Goal: Information Seeking & Learning: Compare options

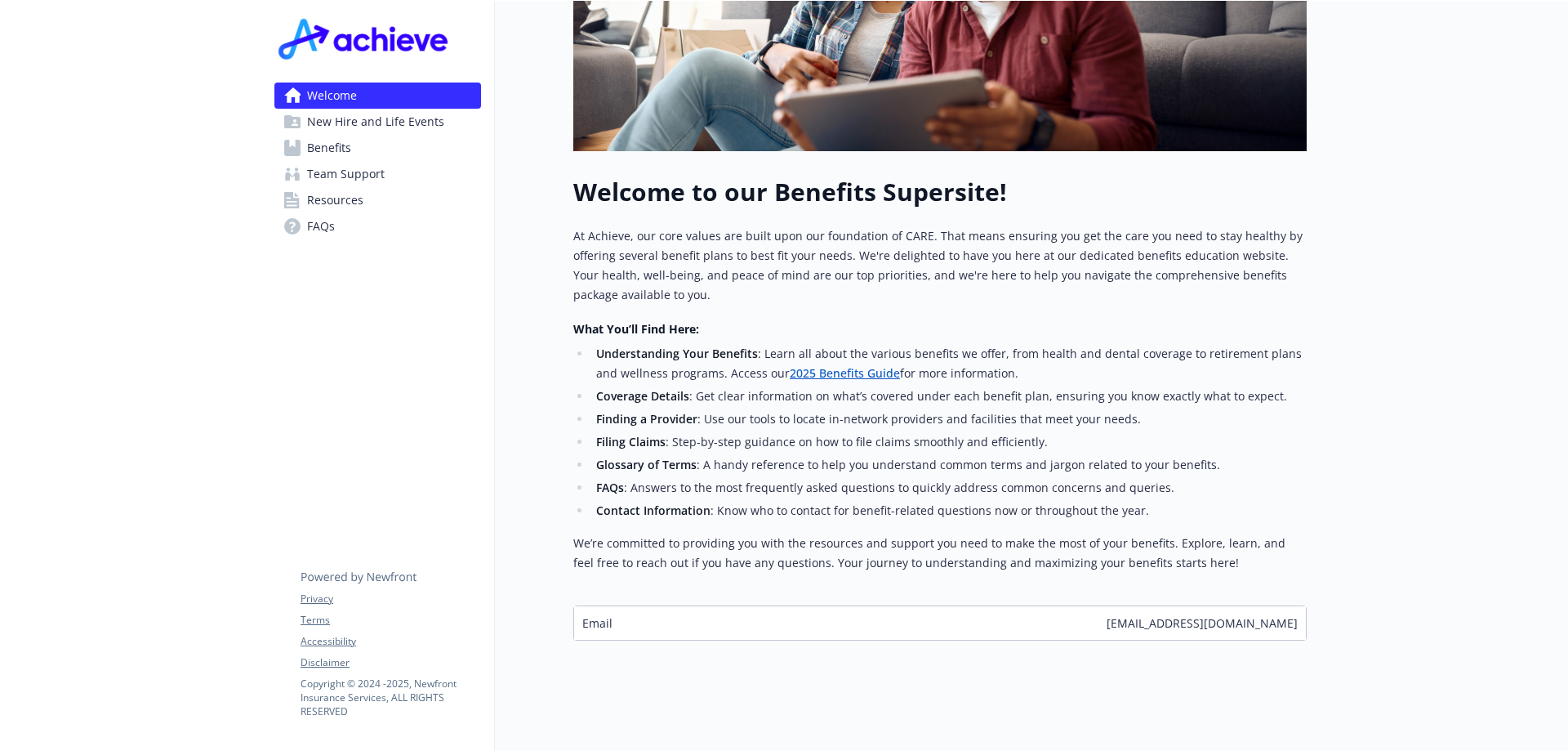
scroll to position [429, 0]
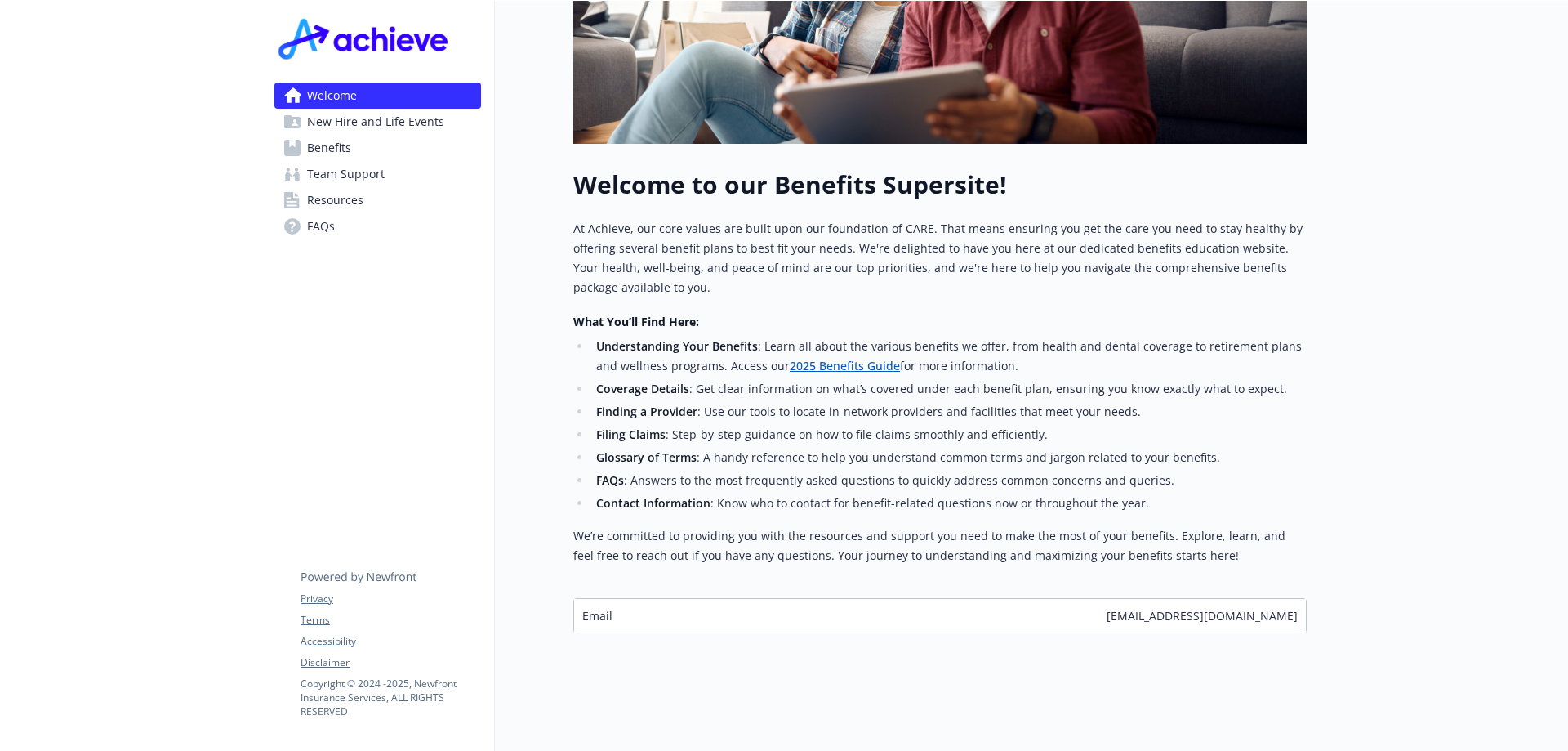
click at [352, 131] on span "New Hire and Life Events" at bounding box center [375, 122] width 137 height 27
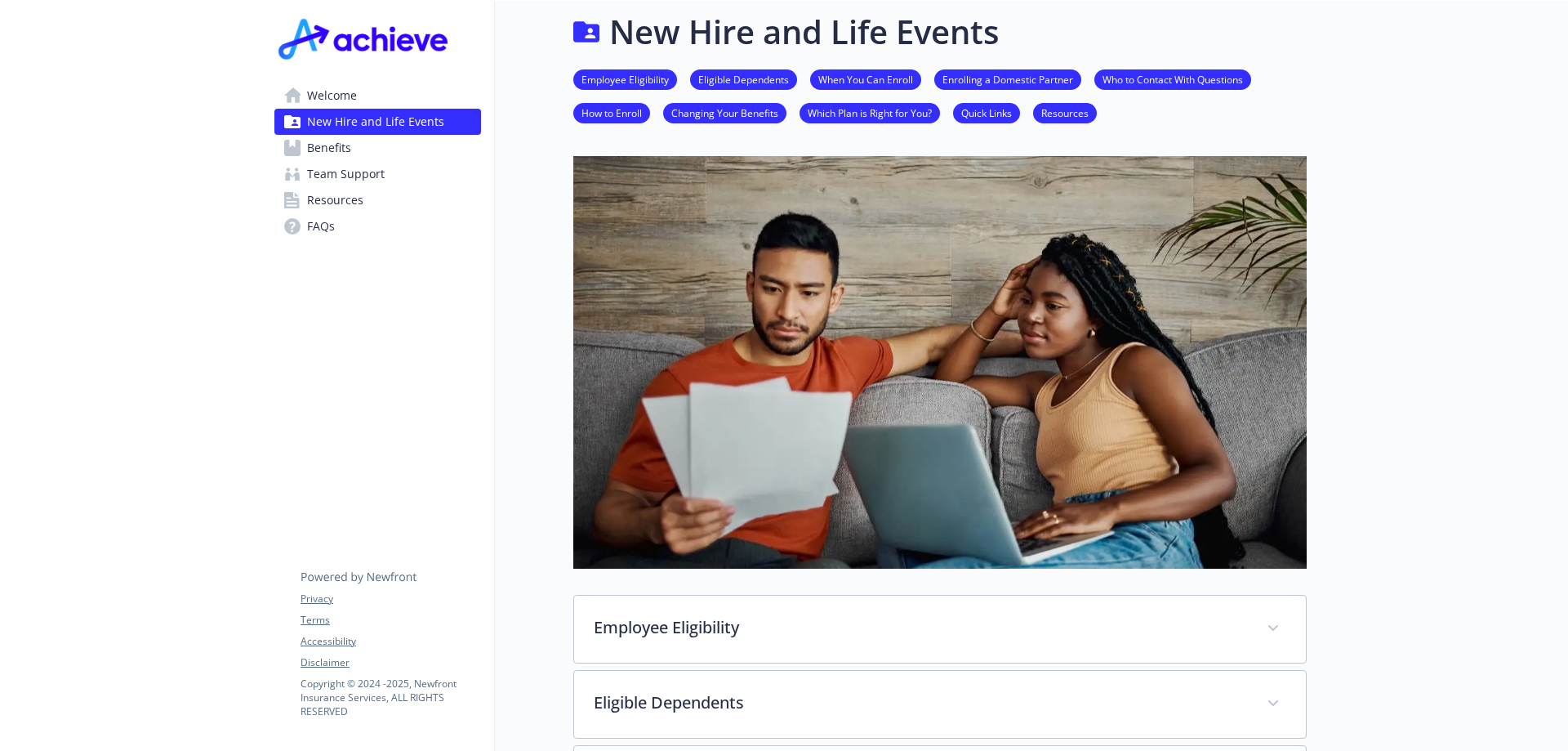
scroll to position [429, 0]
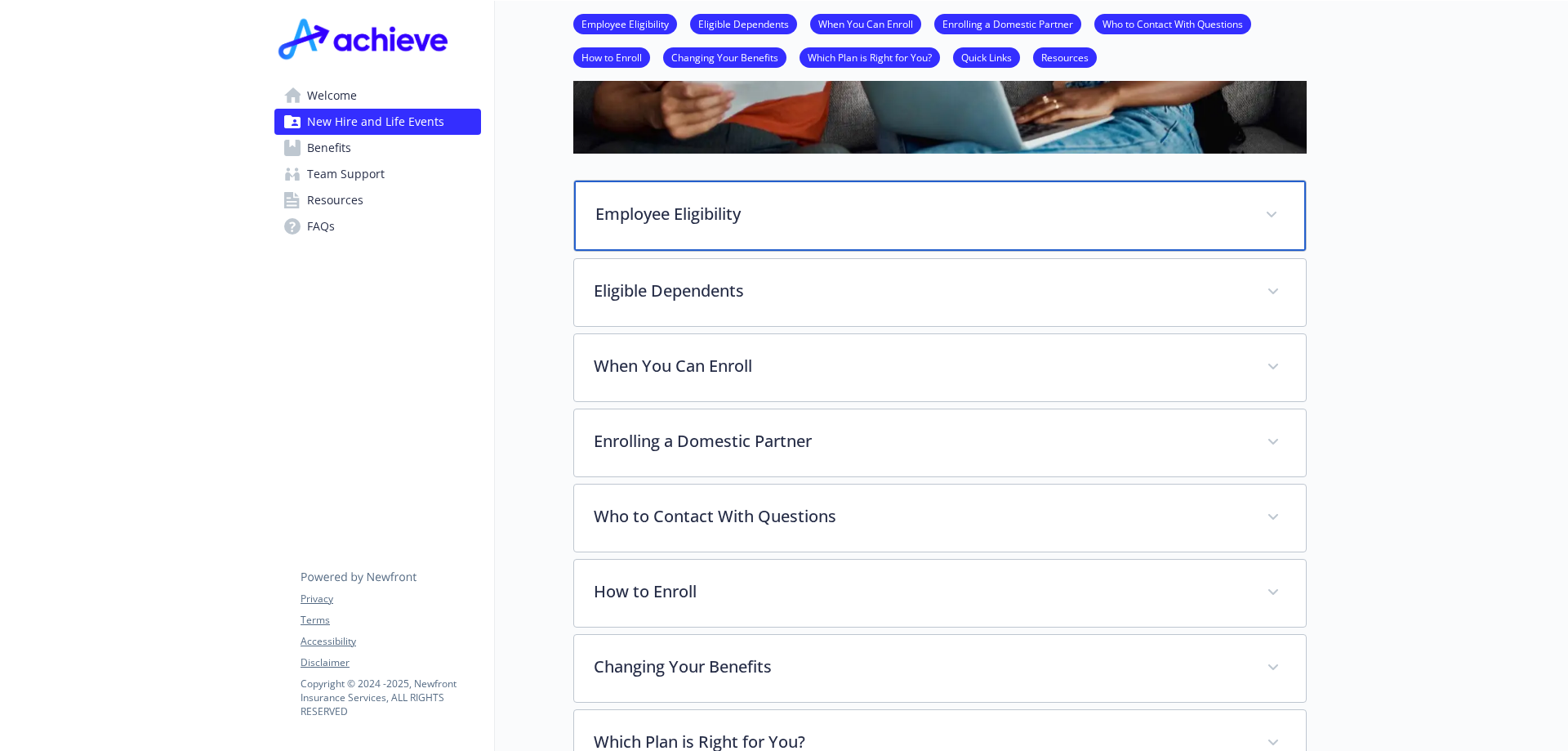
click at [723, 223] on p "Employee Eligibility" at bounding box center [920, 214] width 650 height 25
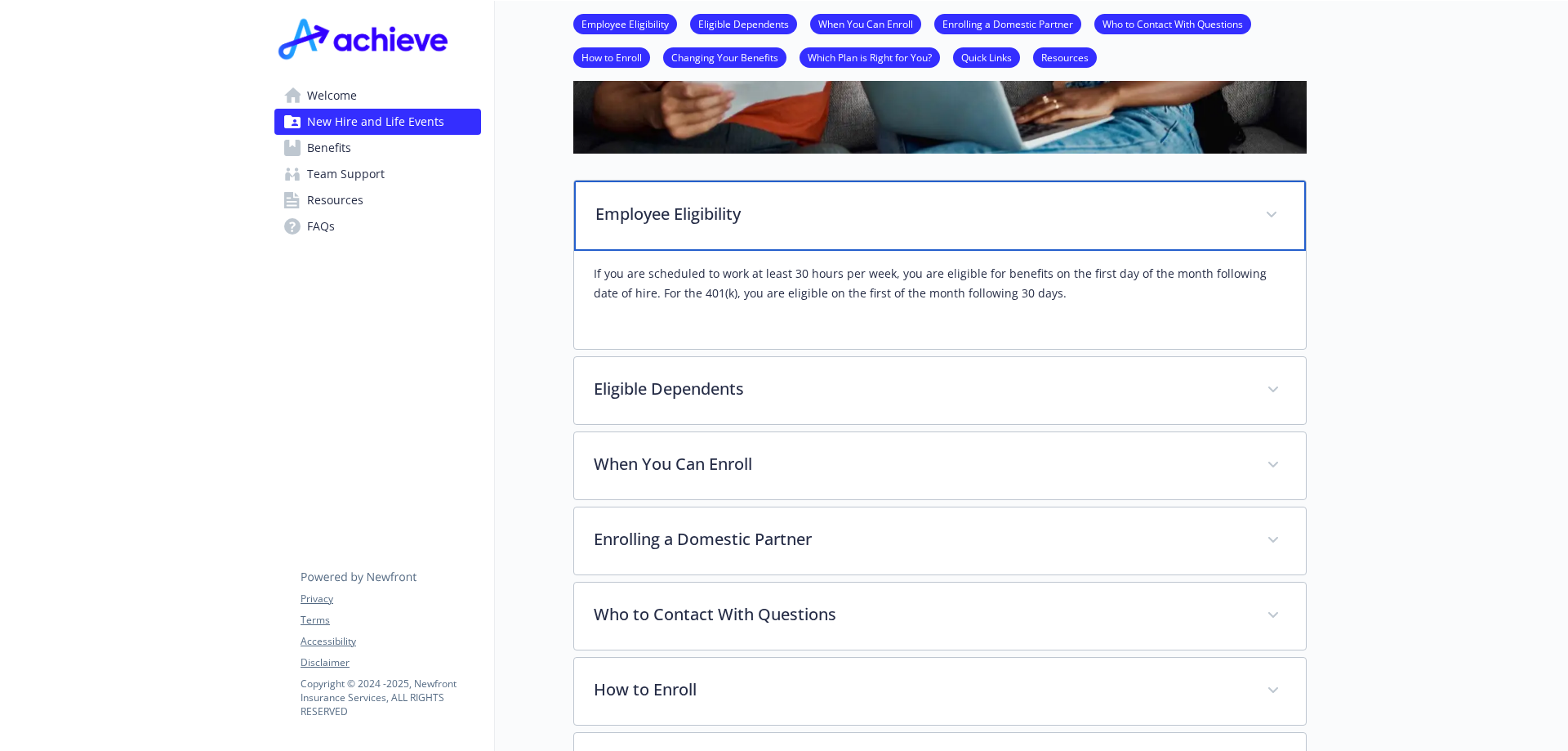
click at [723, 223] on p "Employee Eligibility" at bounding box center [920, 214] width 650 height 25
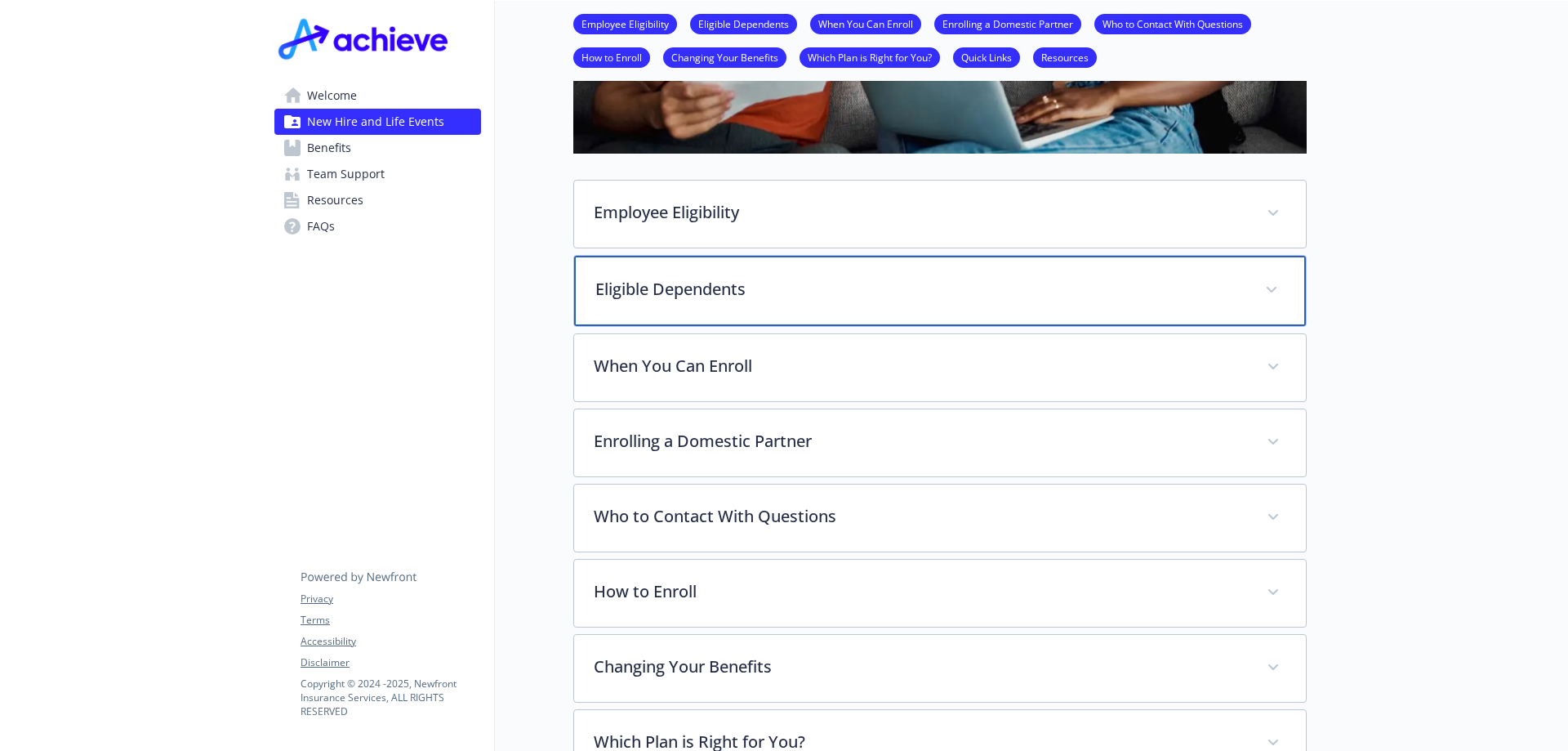
click at [731, 306] on div "Eligible Dependents" at bounding box center [940, 291] width 731 height 71
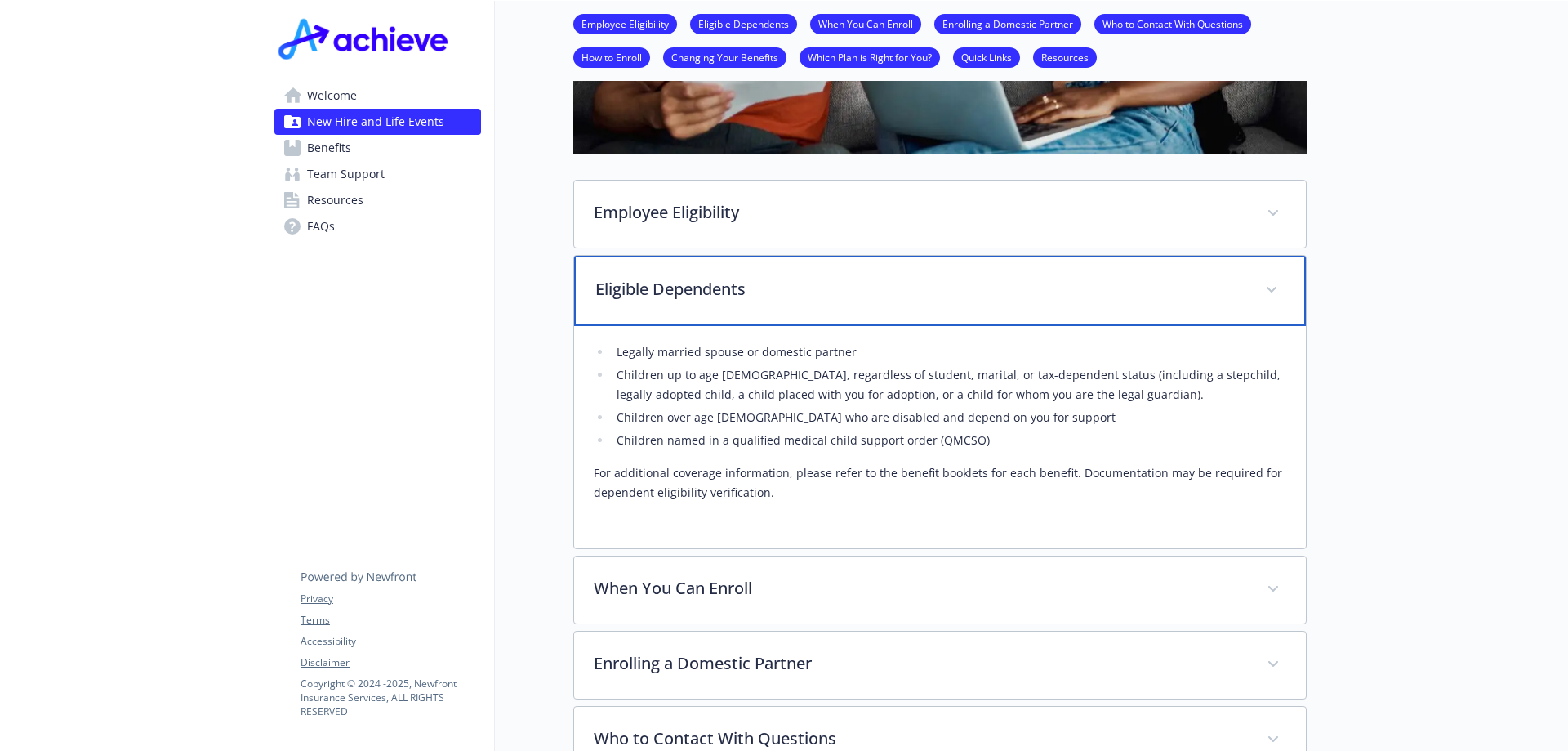
click at [720, 288] on p "Eligible Dependents" at bounding box center [920, 289] width 650 height 25
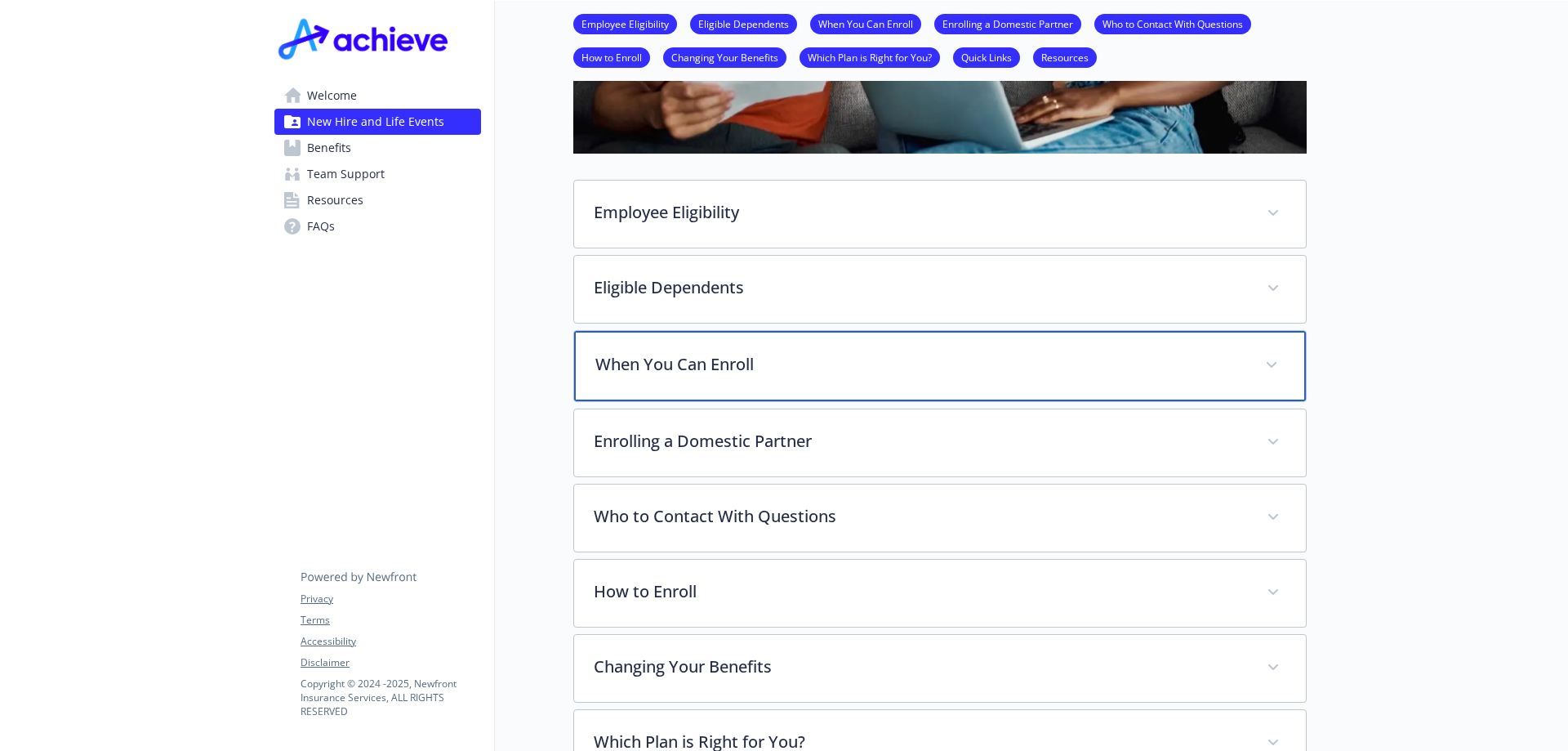
click at [729, 345] on div "When You Can Enroll" at bounding box center [940, 366] width 731 height 71
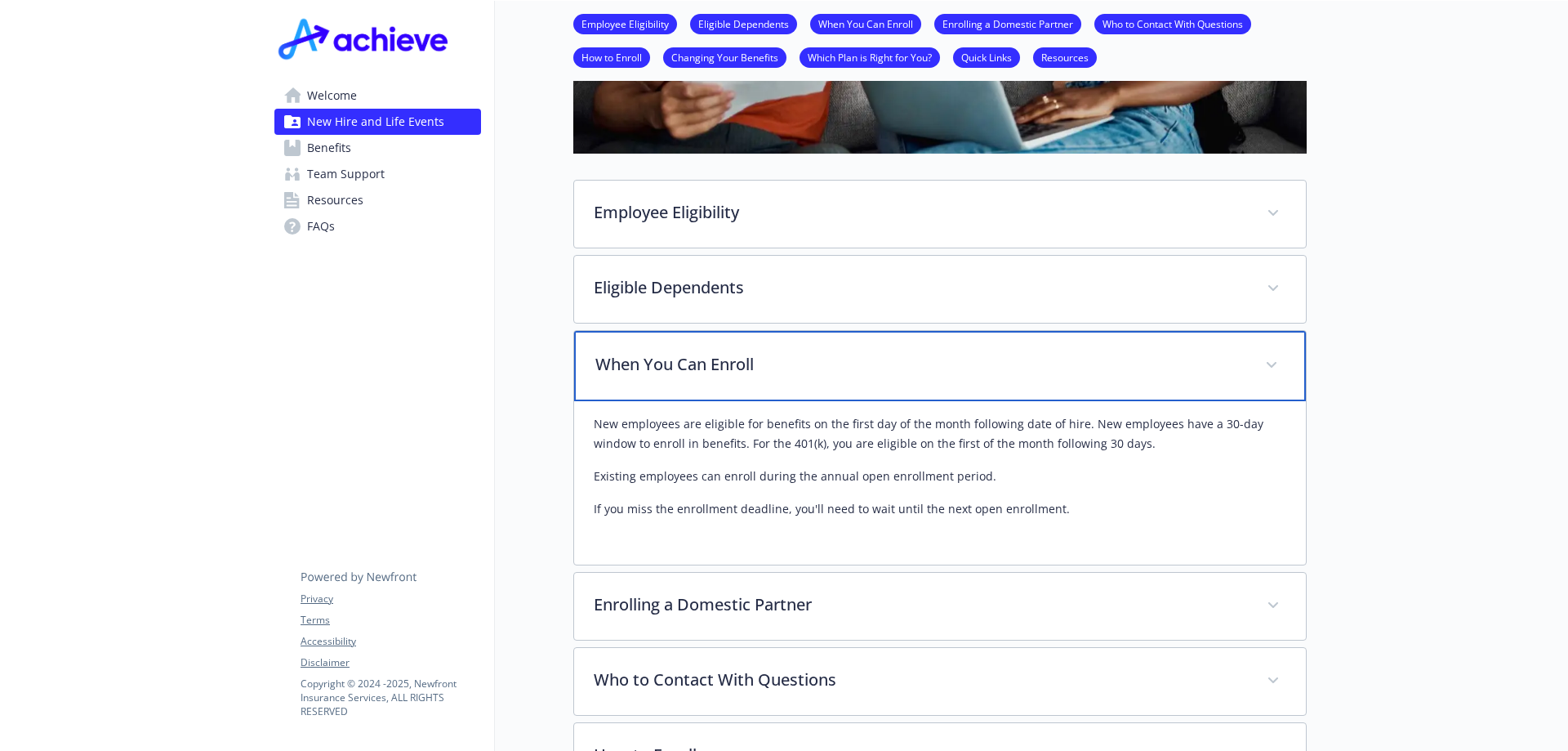
click at [720, 350] on div "When You Can Enroll" at bounding box center [940, 366] width 731 height 71
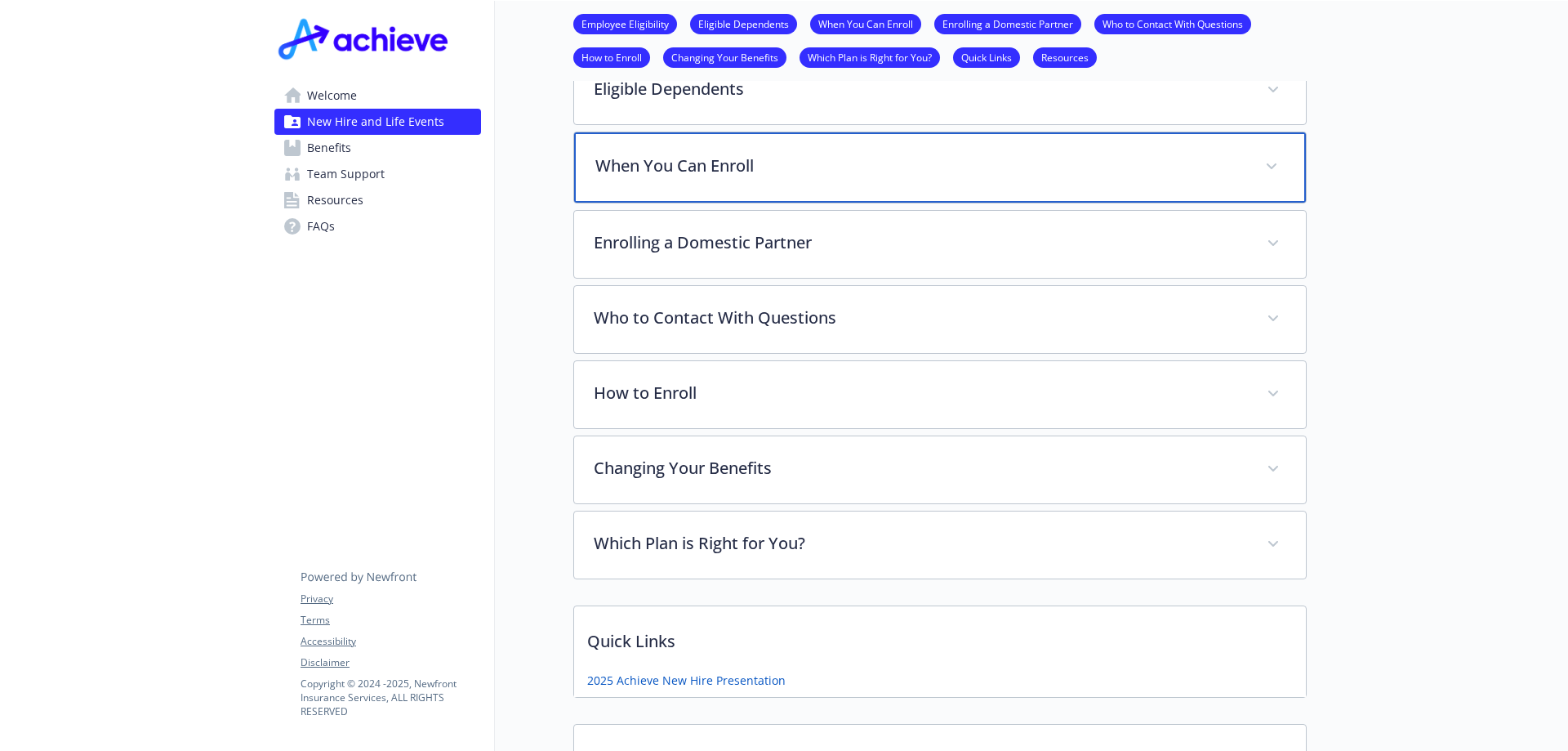
scroll to position [709, 0]
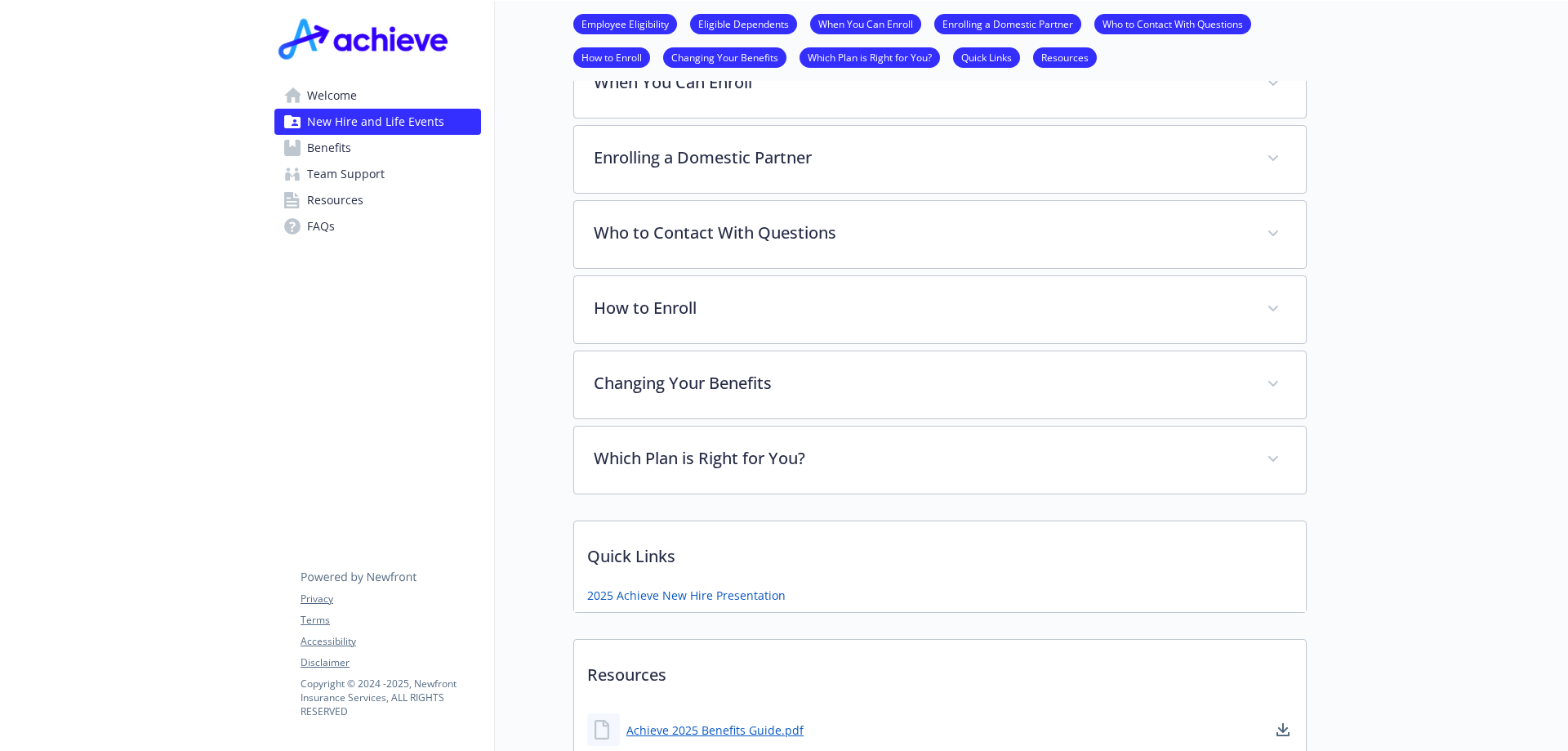
click at [405, 148] on link "Benefits" at bounding box center [378, 148] width 207 height 27
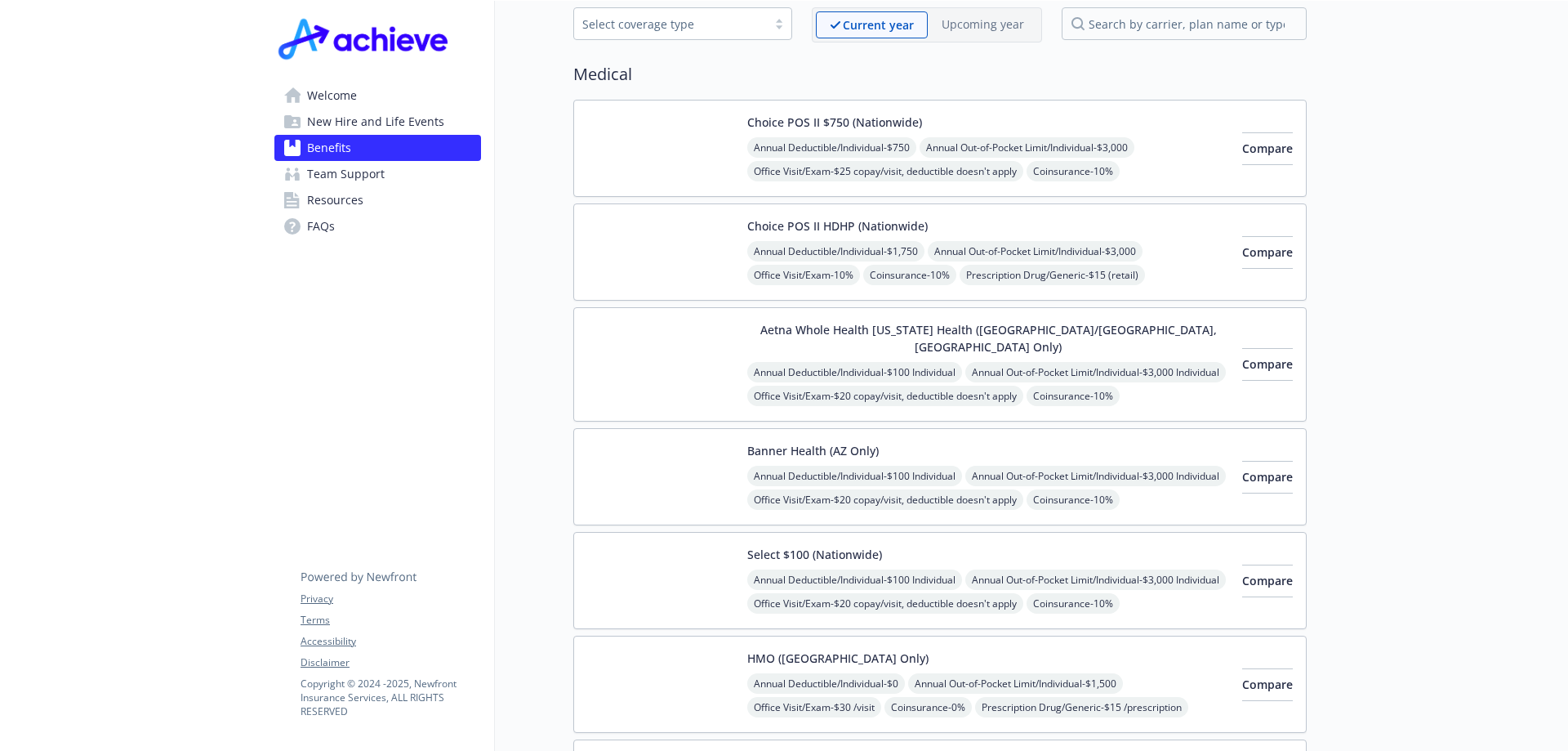
scroll to position [163, 0]
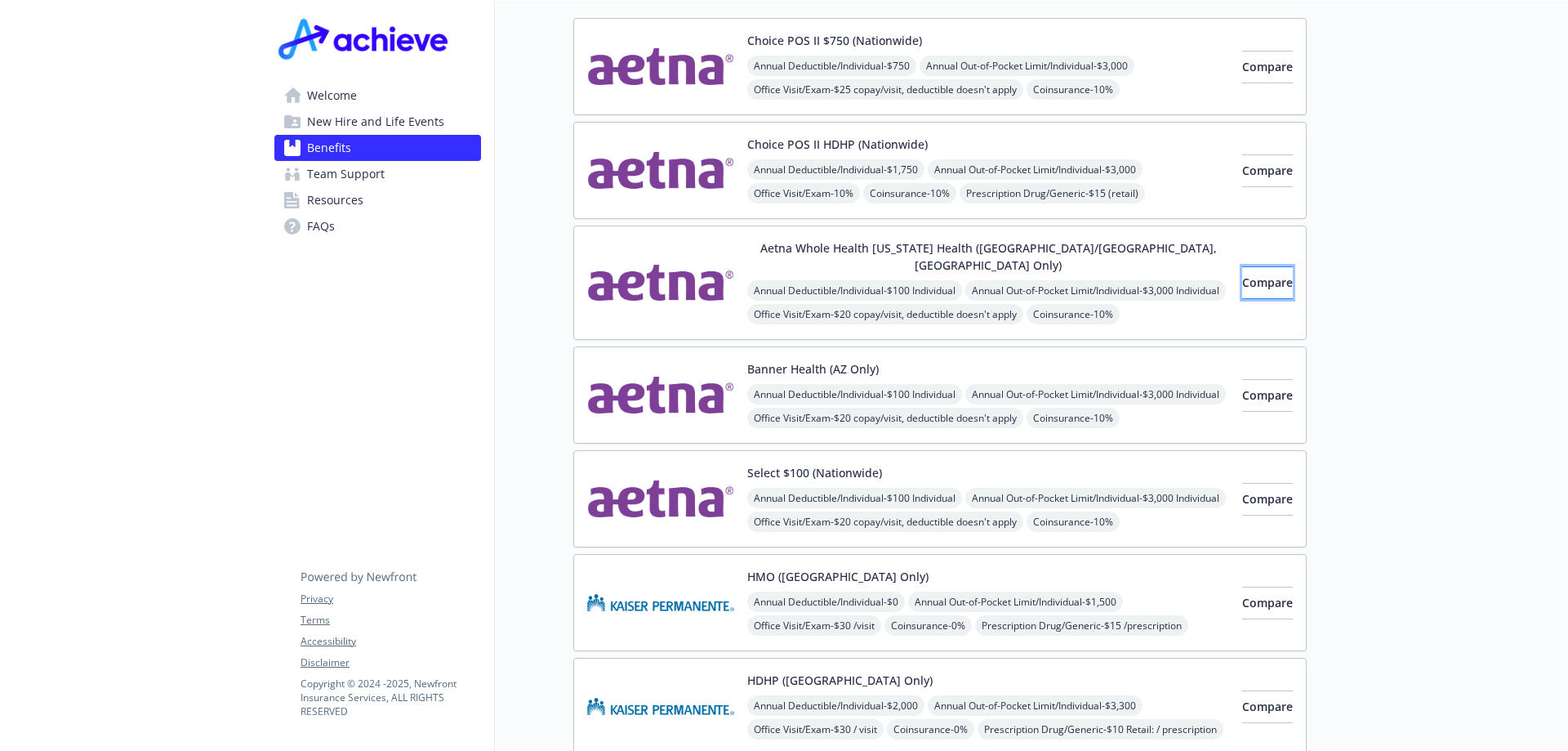
click at [1242, 270] on button "Compare" at bounding box center [1267, 282] width 50 height 33
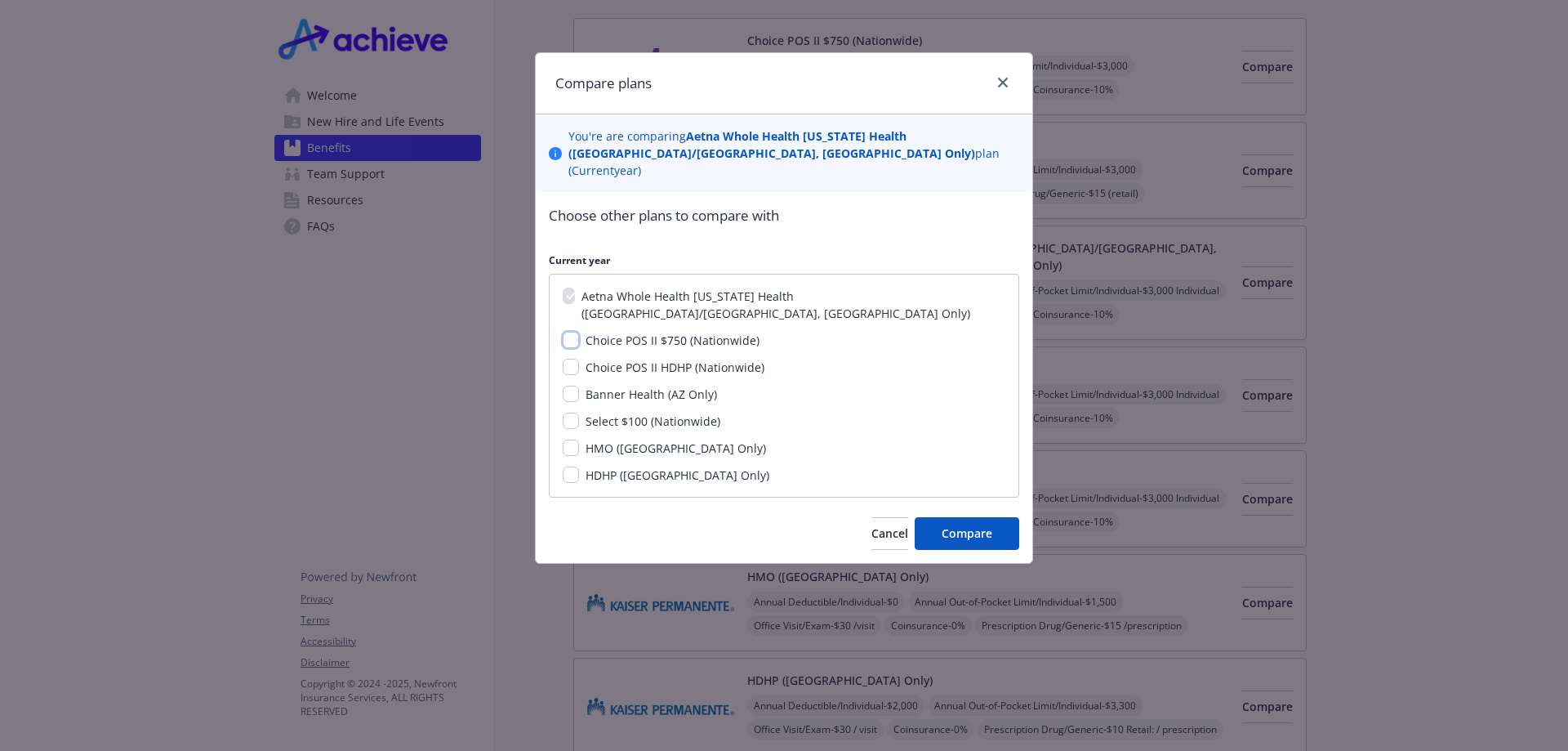
click at [563, 331] on input "Choice POS II $750 (Nationwide)" at bounding box center [571, 339] width 16 height 16
checkbox input "true"
click at [937, 517] on button "Compare" at bounding box center [967, 533] width 104 height 33
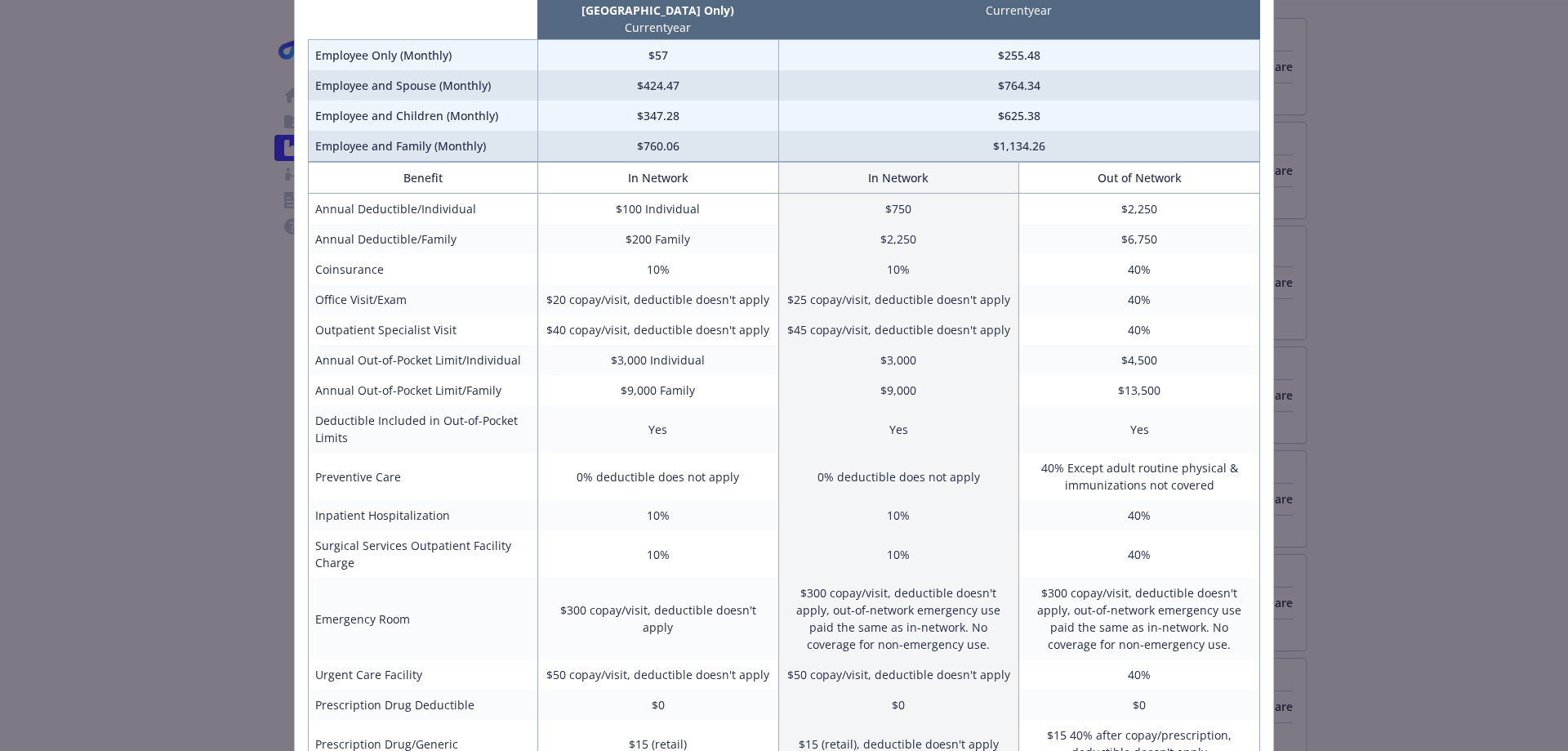
scroll to position [0, 0]
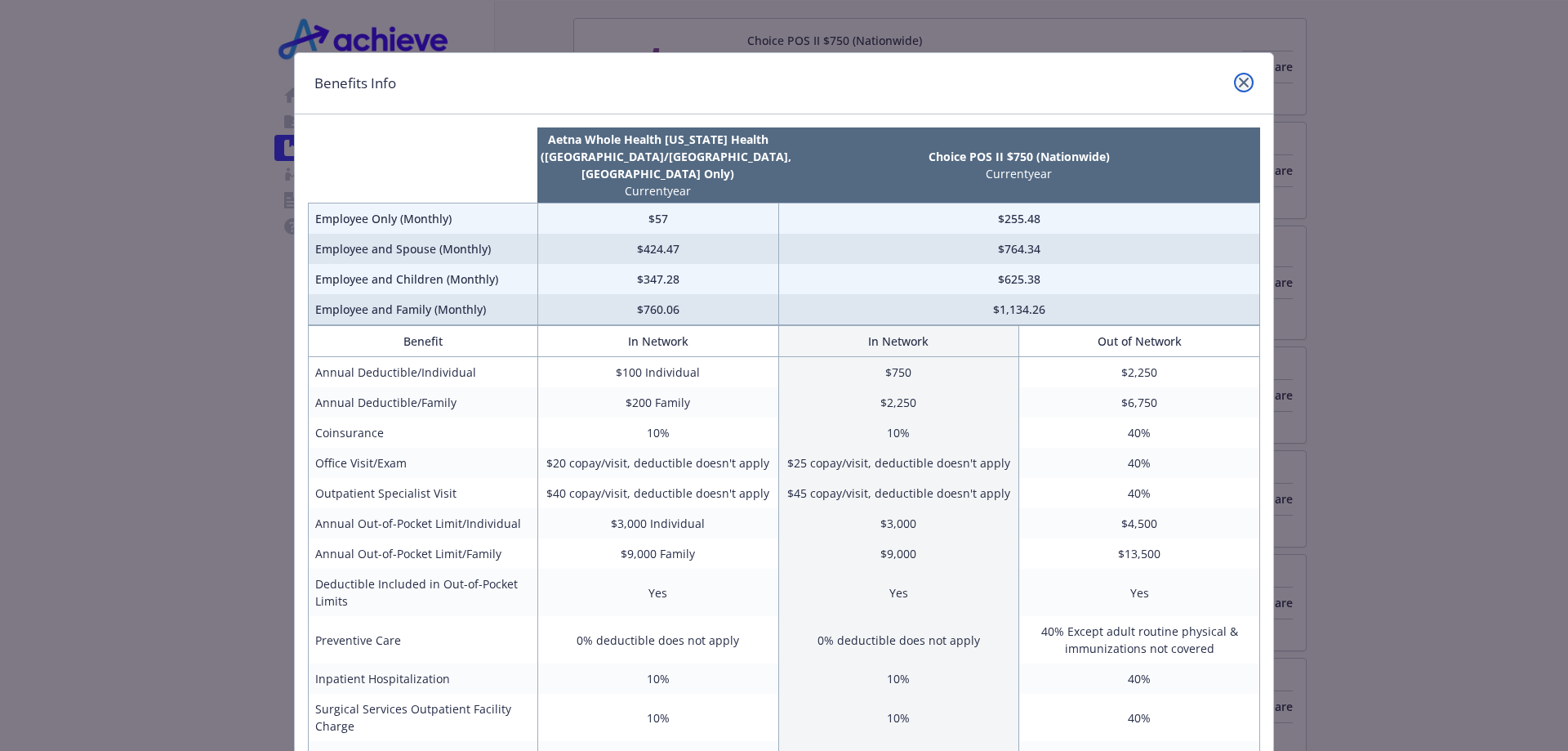
click at [1239, 81] on icon "close" at bounding box center [1244, 82] width 10 height 10
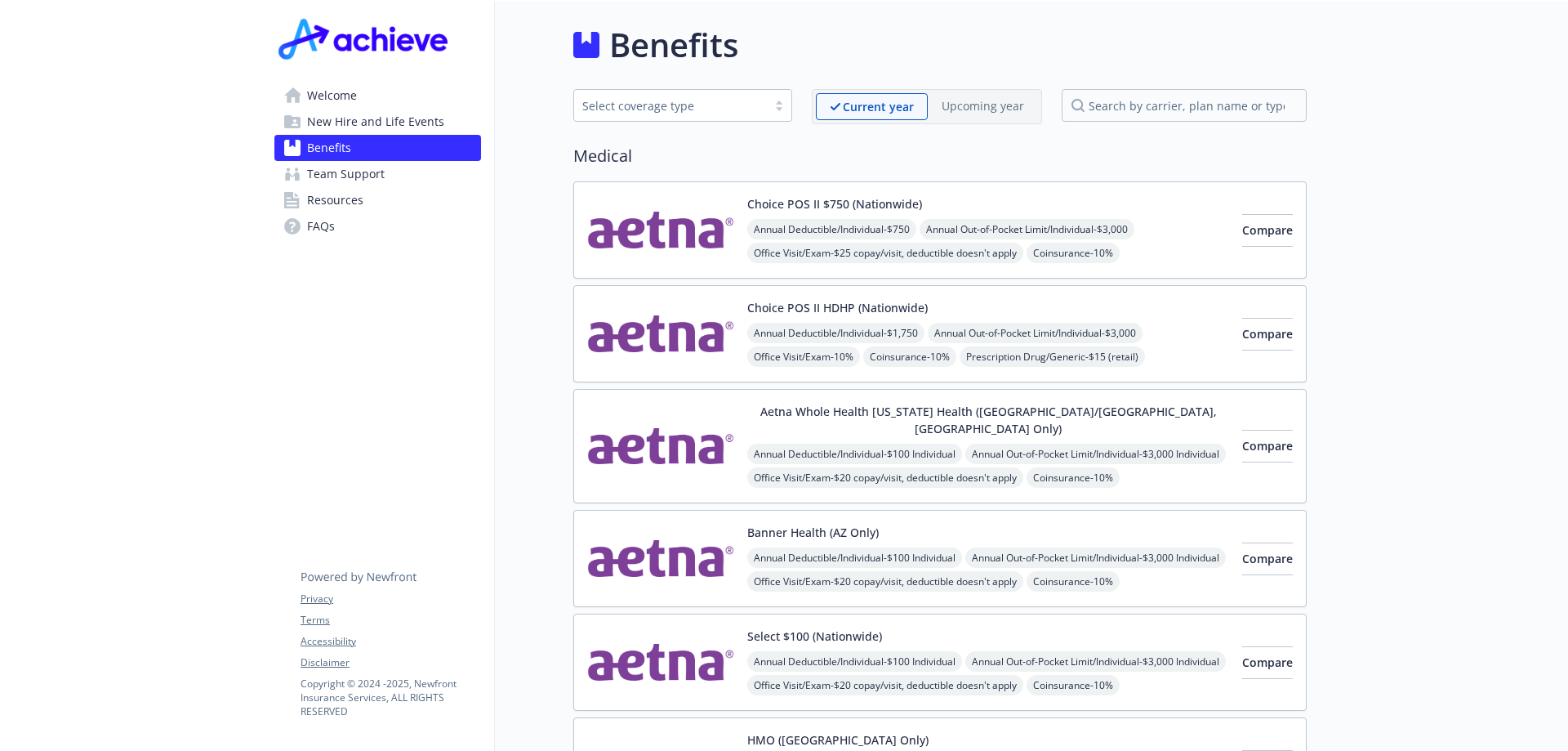
click at [1242, 353] on div "Compare" at bounding box center [1267, 333] width 50 height 70
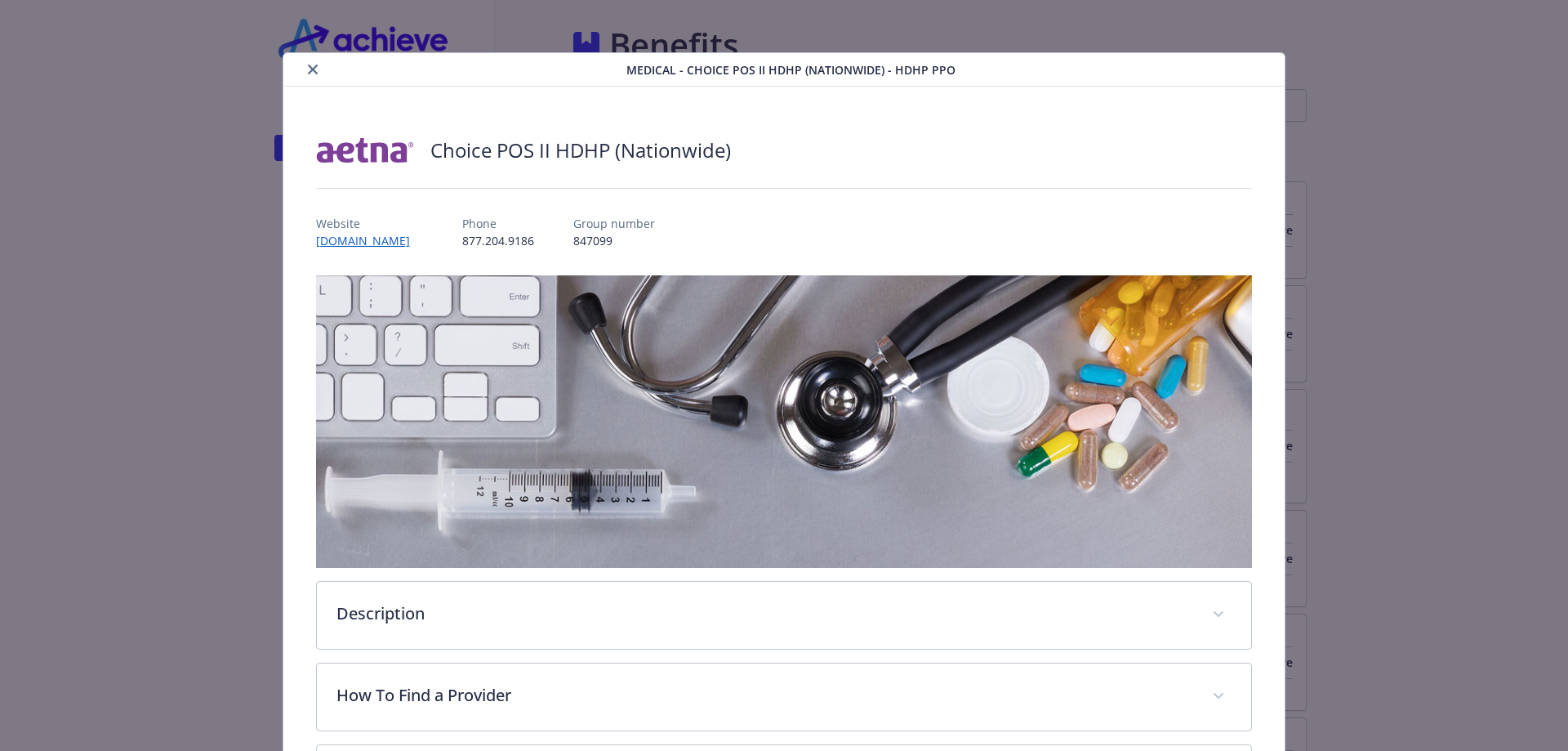
click at [312, 63] on button "close" at bounding box center [313, 70] width 19 height 19
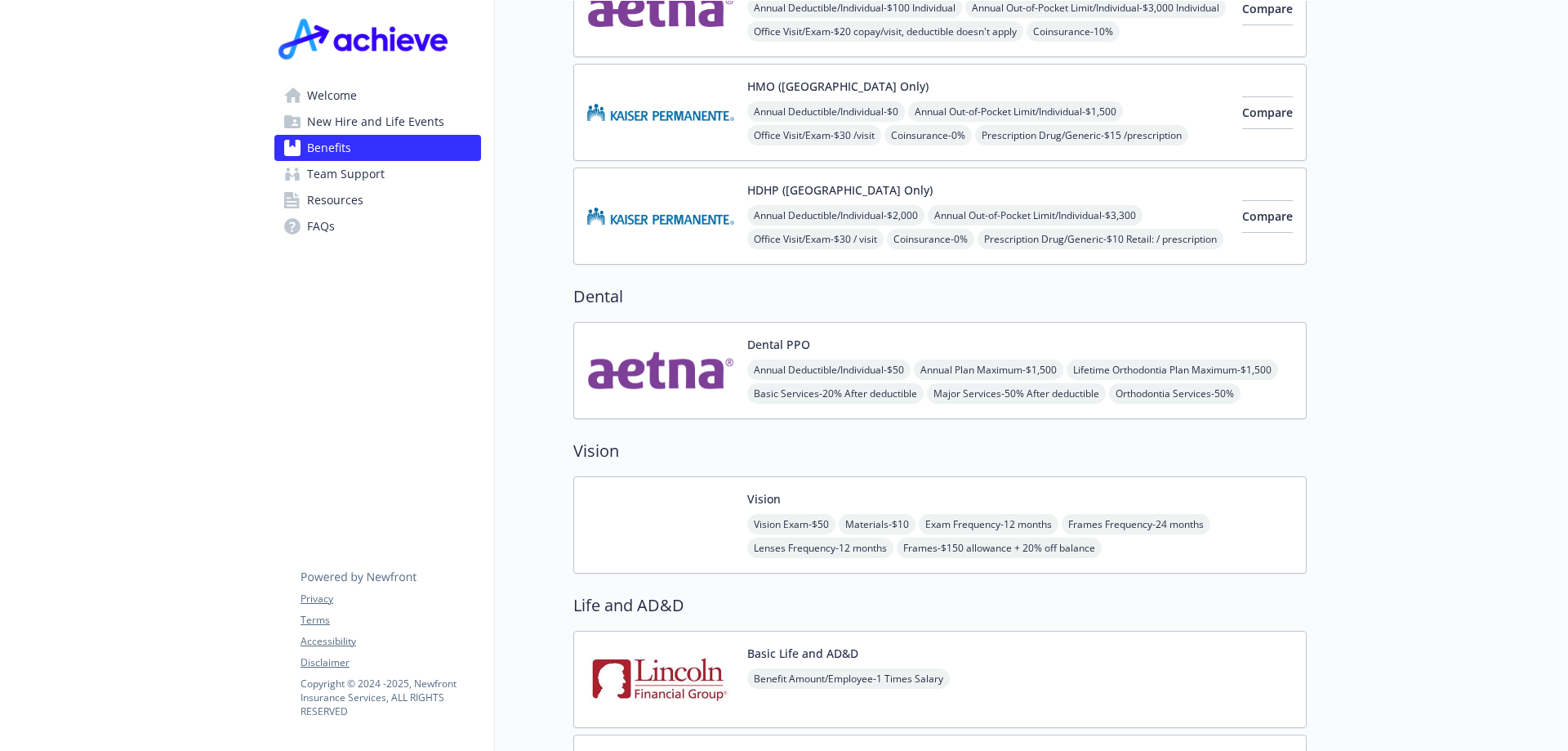
scroll to position [817, 0]
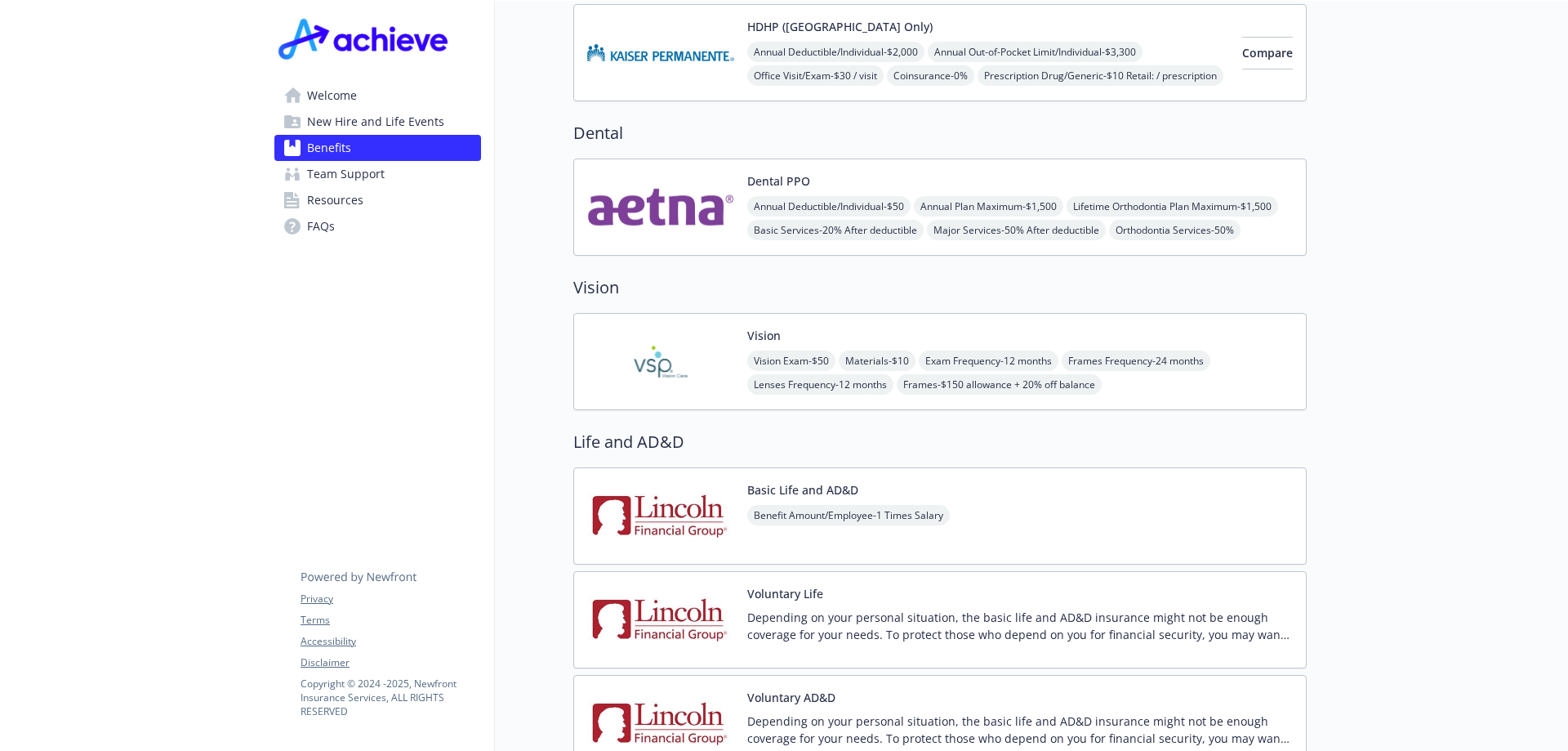
click at [743, 172] on div "Dental PPO Annual Deductible/Individual - $50 Annual Plan Maximum - $1,500 Life…" at bounding box center [940, 207] width 706 height 70
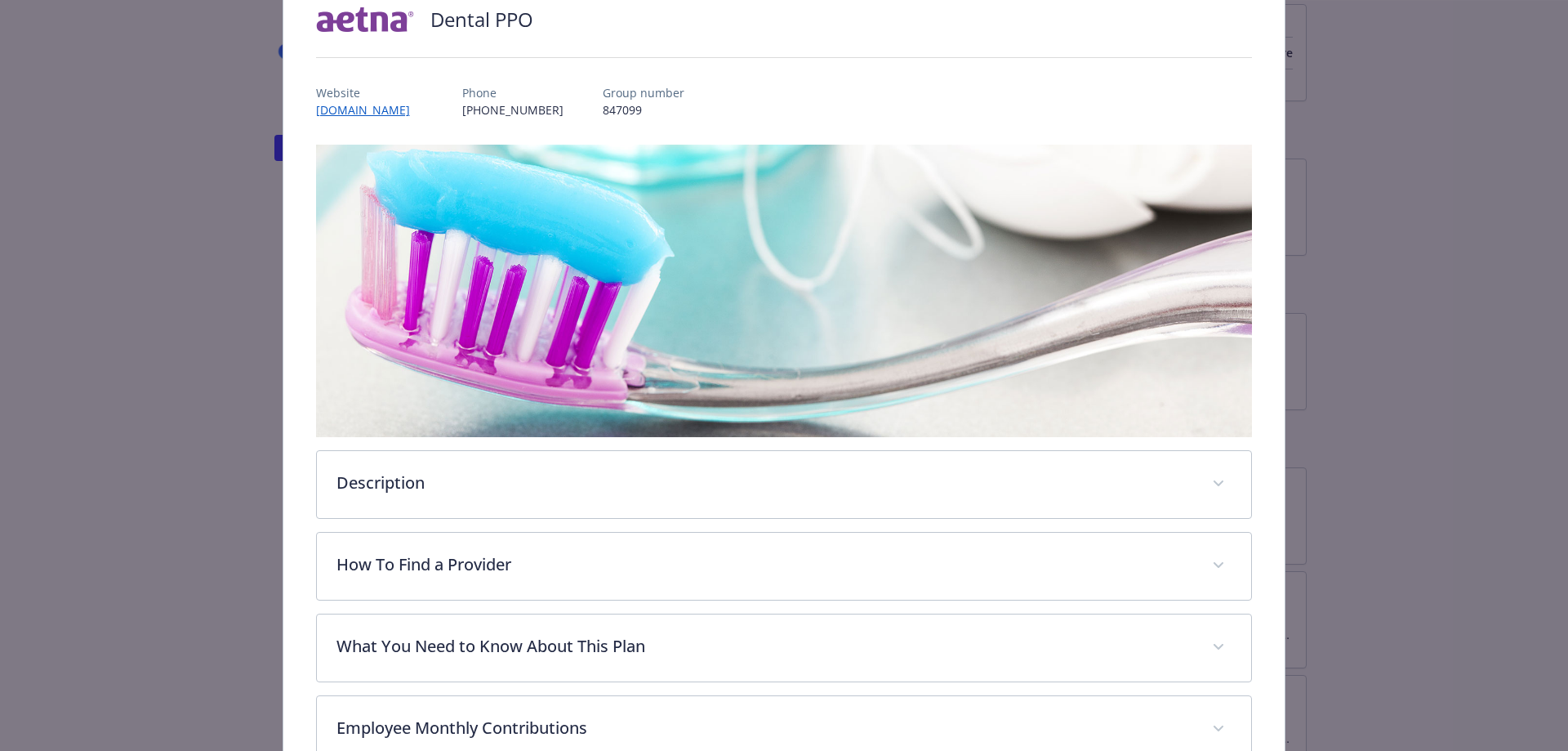
scroll to position [212, 0]
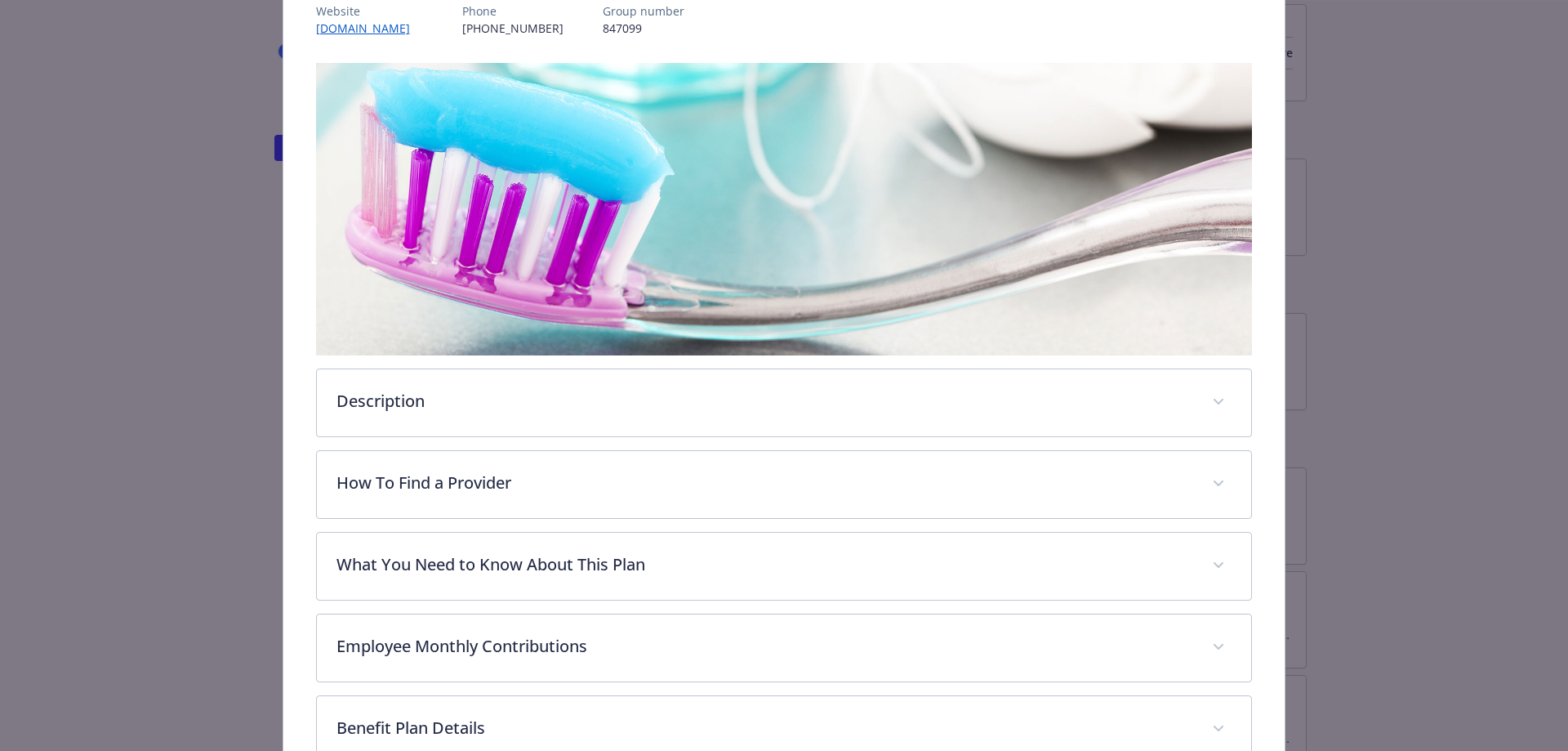
click at [1165, 362] on div "Description The Aetna PPO plan offers in- and out-of-network benefits, providin…" at bounding box center [784, 495] width 937 height 864
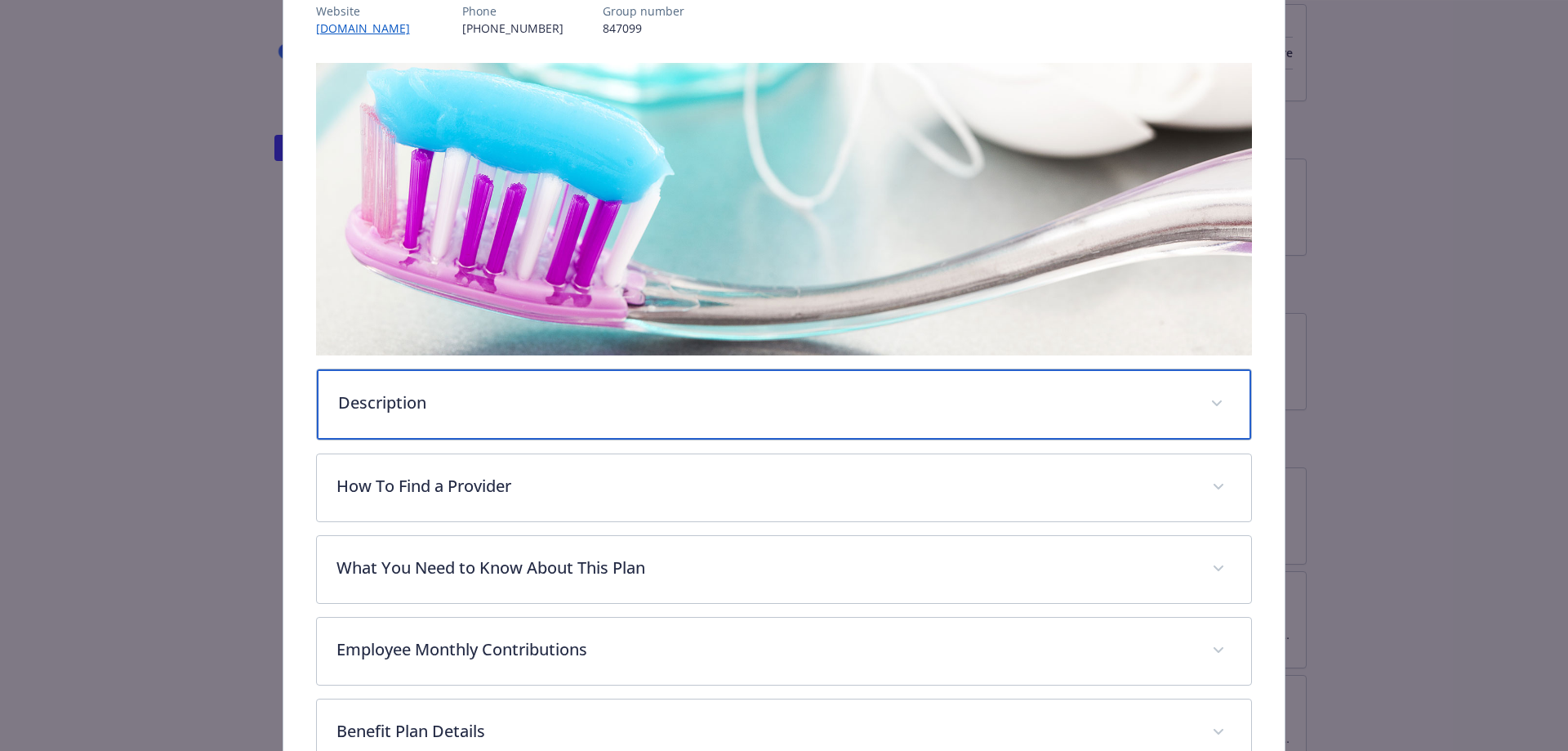
click at [1178, 393] on p "Description" at bounding box center [765, 403] width 853 height 25
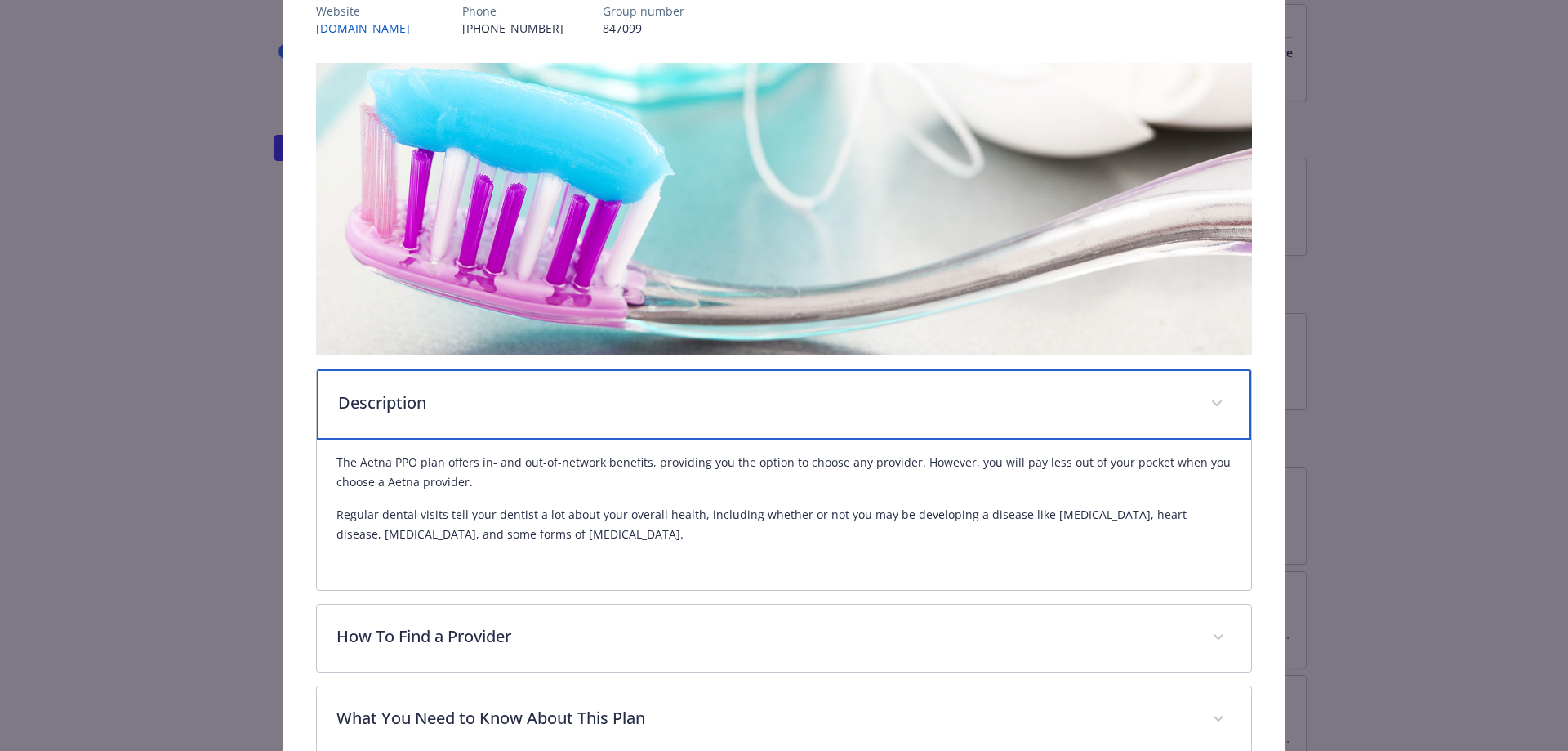
click at [1170, 398] on p "Description" at bounding box center [765, 403] width 853 height 25
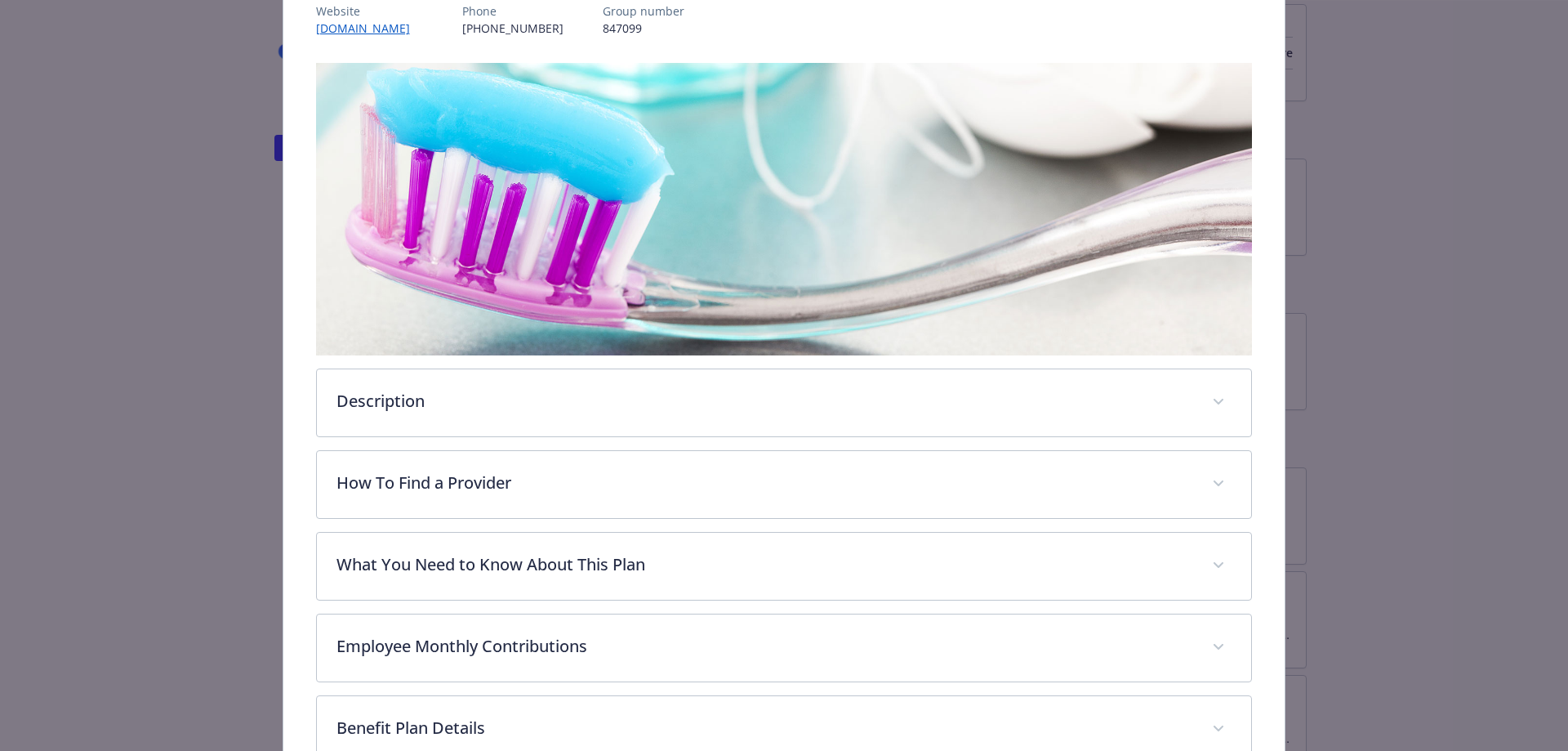
drag, startPoint x: 1481, startPoint y: 393, endPoint x: 1458, endPoint y: 395, distance: 23.1
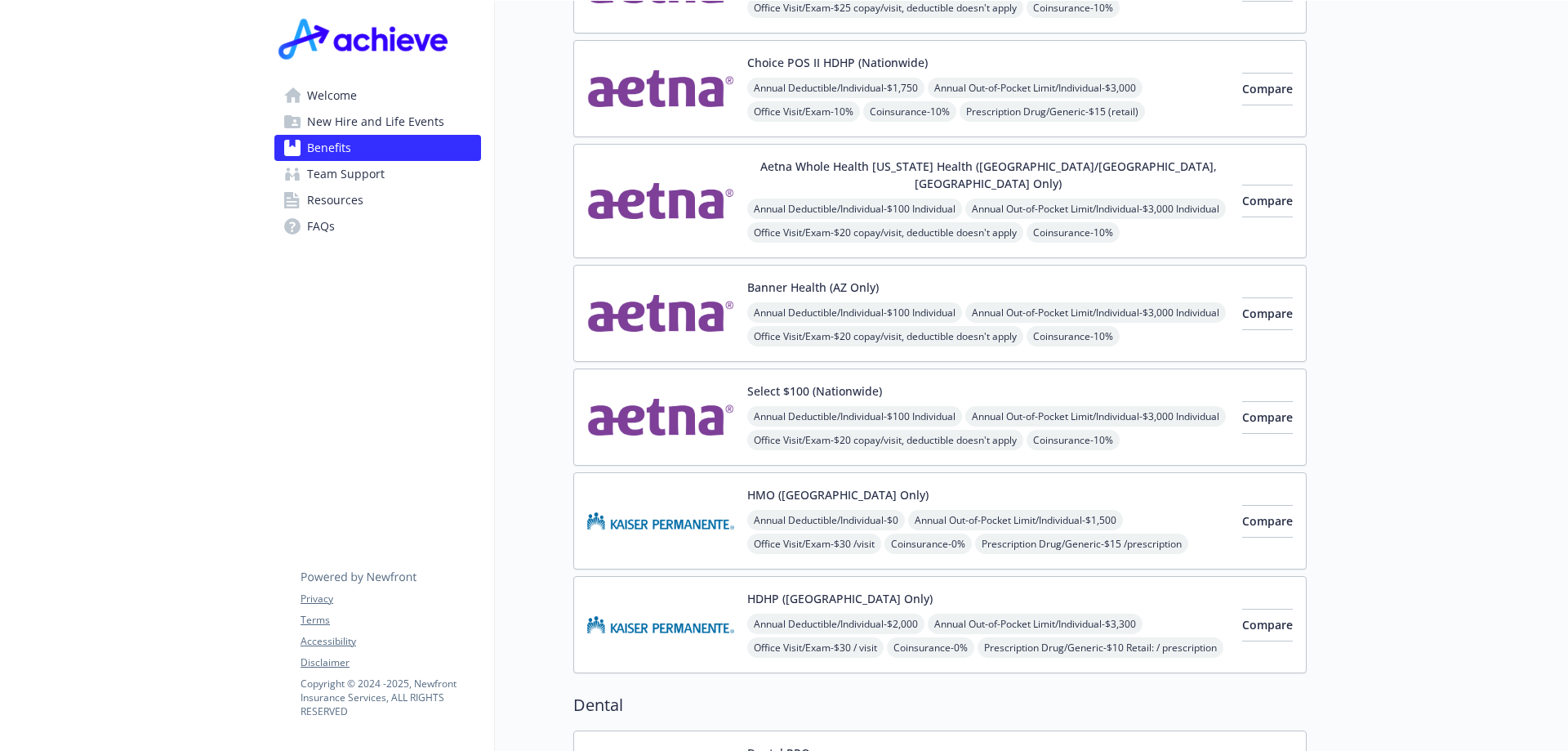
scroll to position [163, 0]
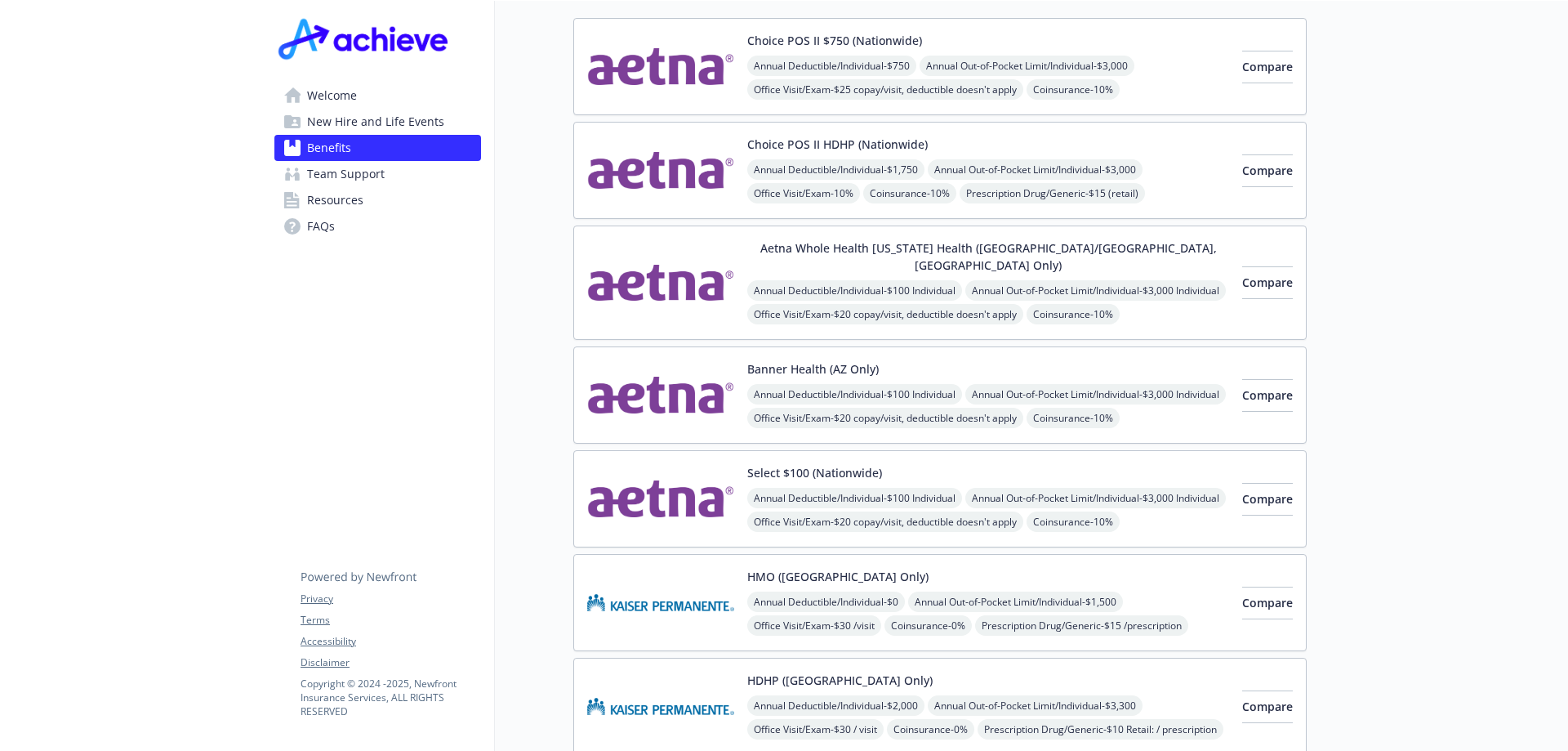
click at [1032, 464] on div "Select $100 (Nationwide) Annual Deductible/Individual - $100 Individual Annual …" at bounding box center [989, 498] width 482 height 70
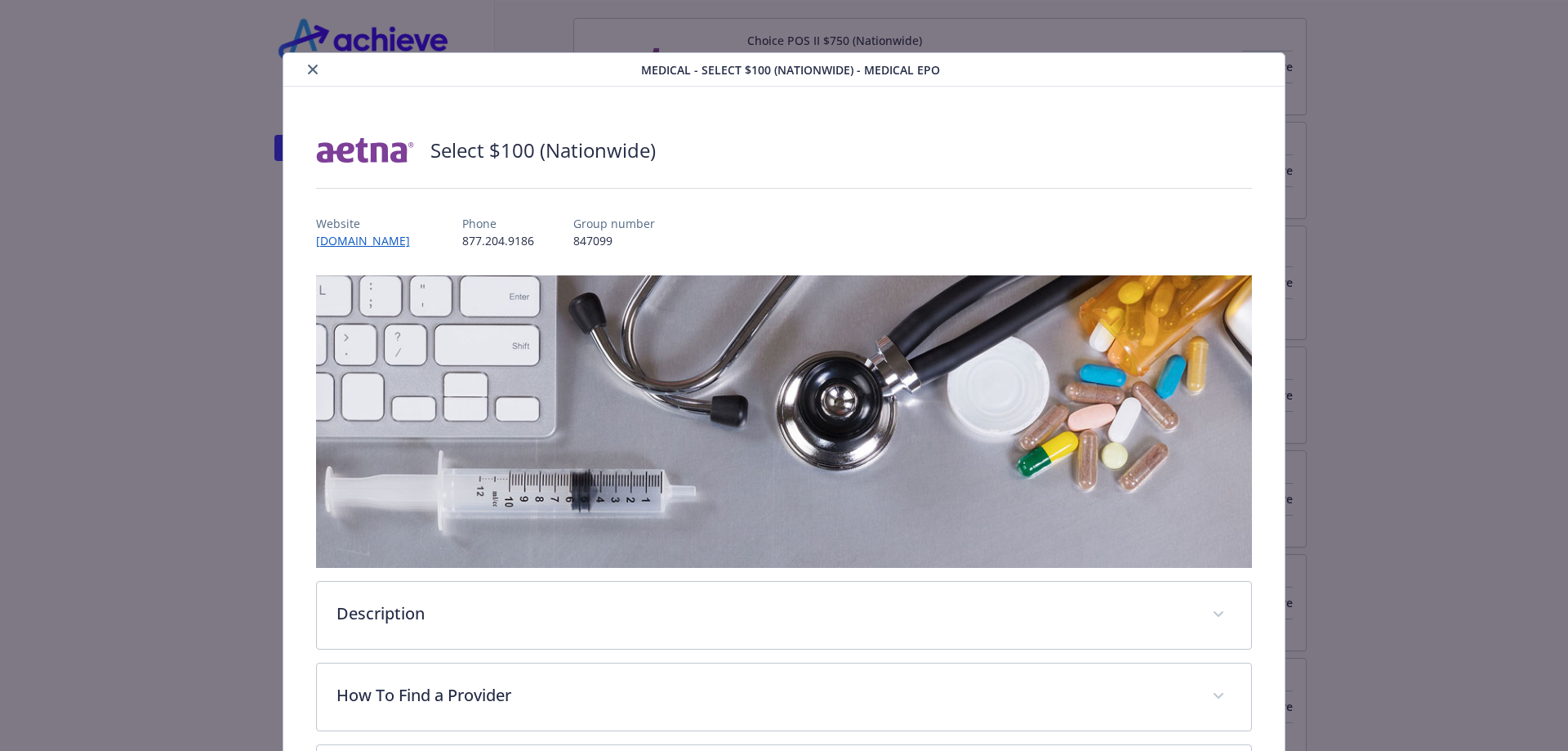
scroll to position [49, 0]
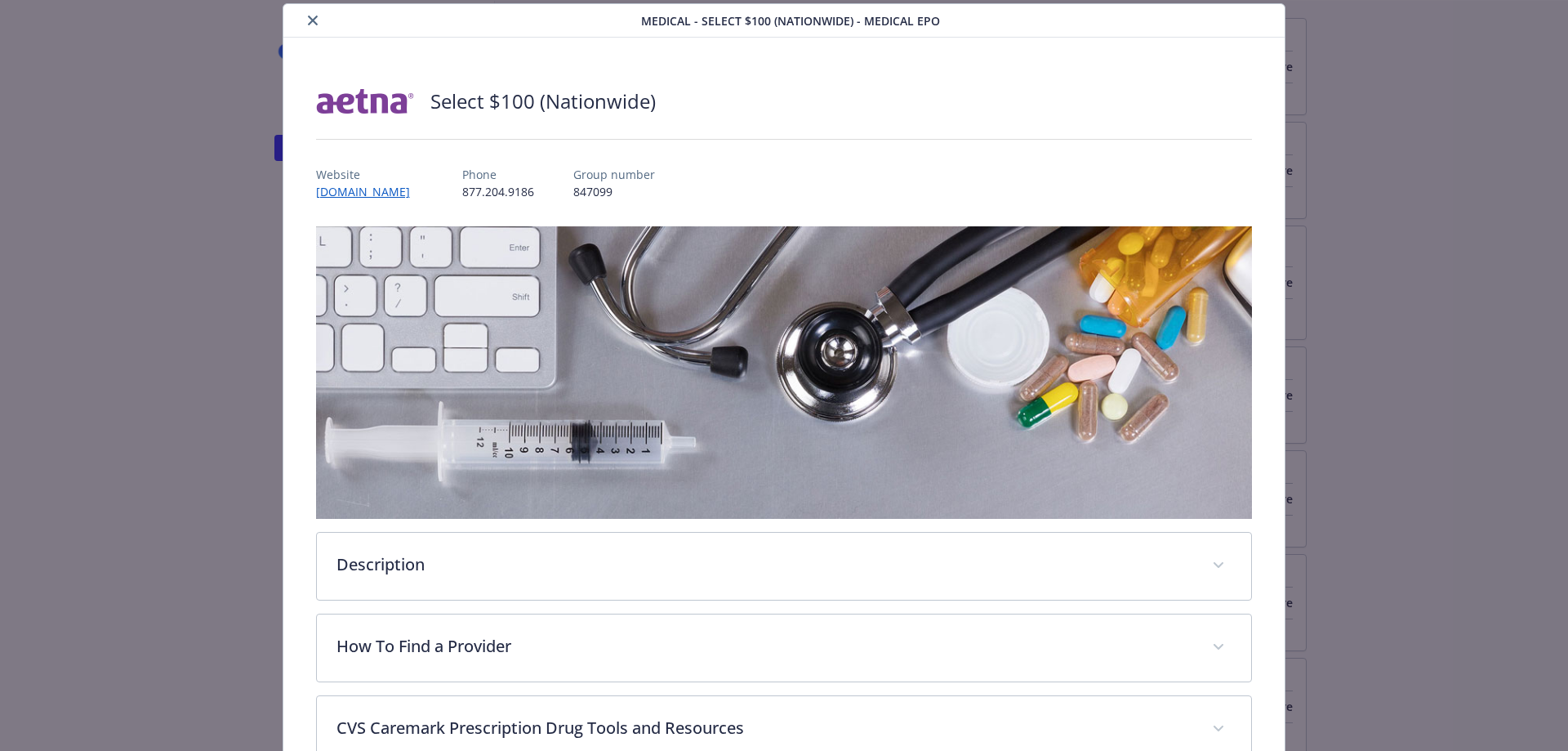
click at [308, 19] on icon "close" at bounding box center [313, 20] width 10 height 10
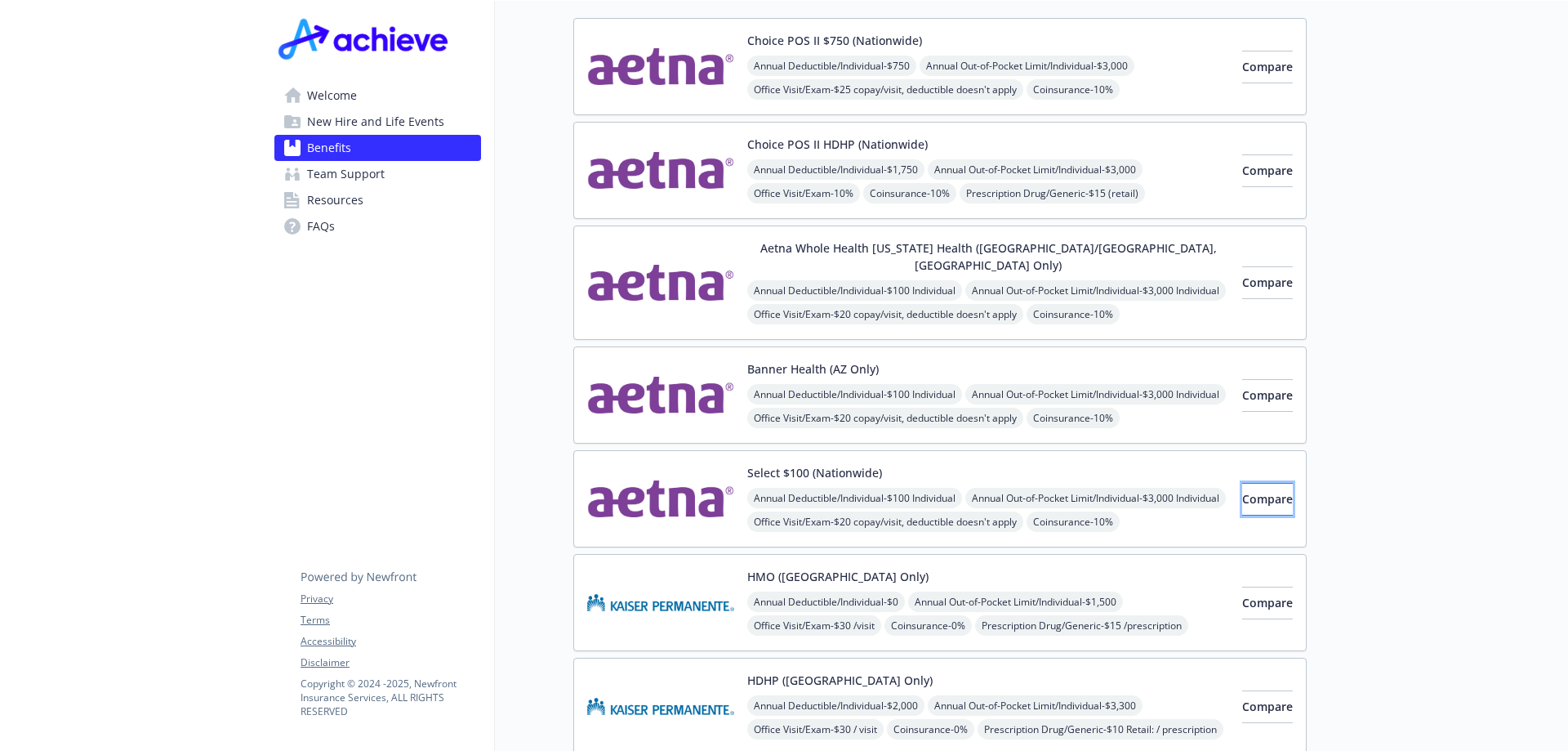
click at [1244, 491] on span "Compare" at bounding box center [1267, 499] width 50 height 16
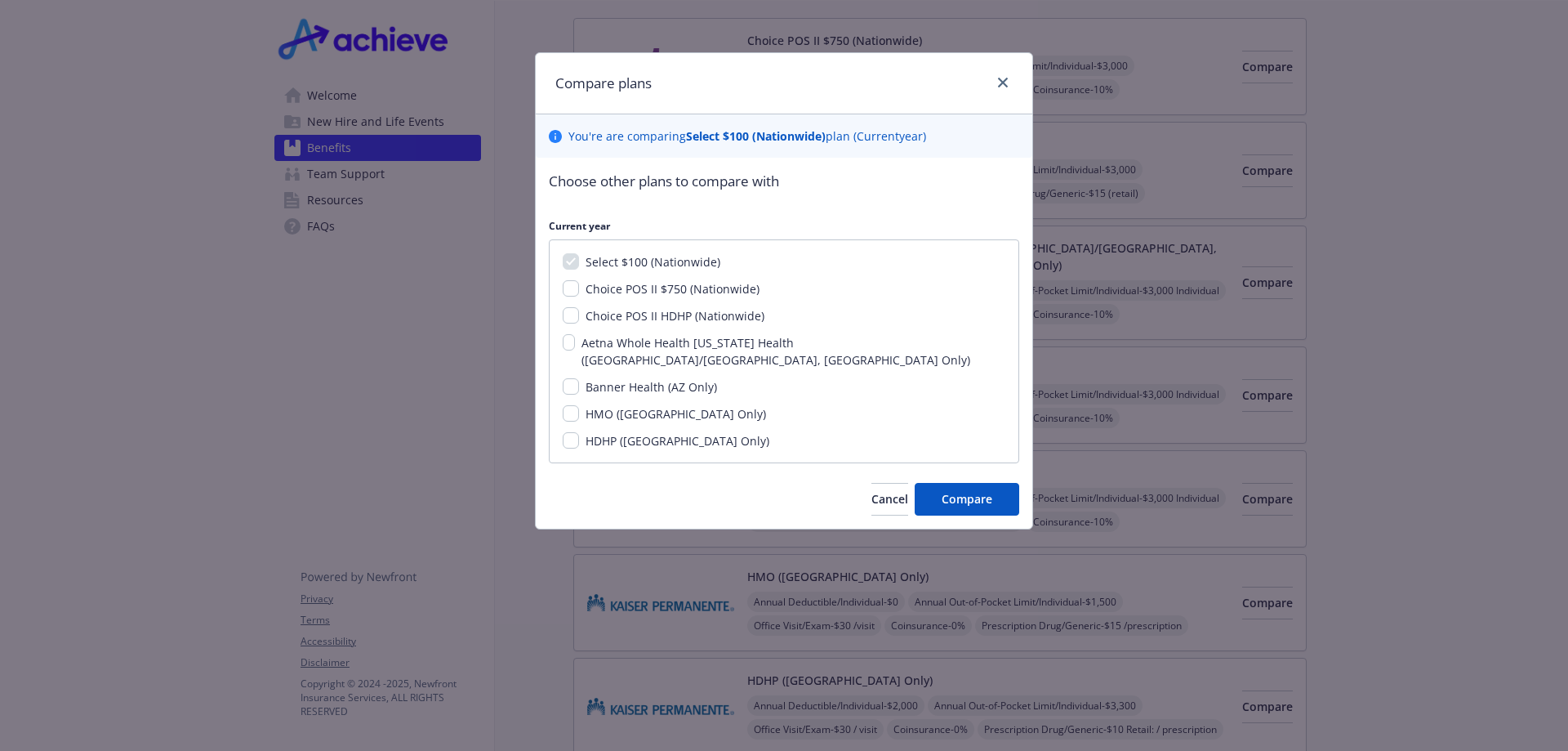
click at [633, 320] on span "Choice POS II HDHP (Nationwide)" at bounding box center [675, 316] width 179 height 16
click at [579, 320] on input "Choice POS II HDHP (Nationwide)" at bounding box center [571, 315] width 16 height 16
checkbox input "true"
click at [982, 497] on button "Compare" at bounding box center [967, 498] width 104 height 33
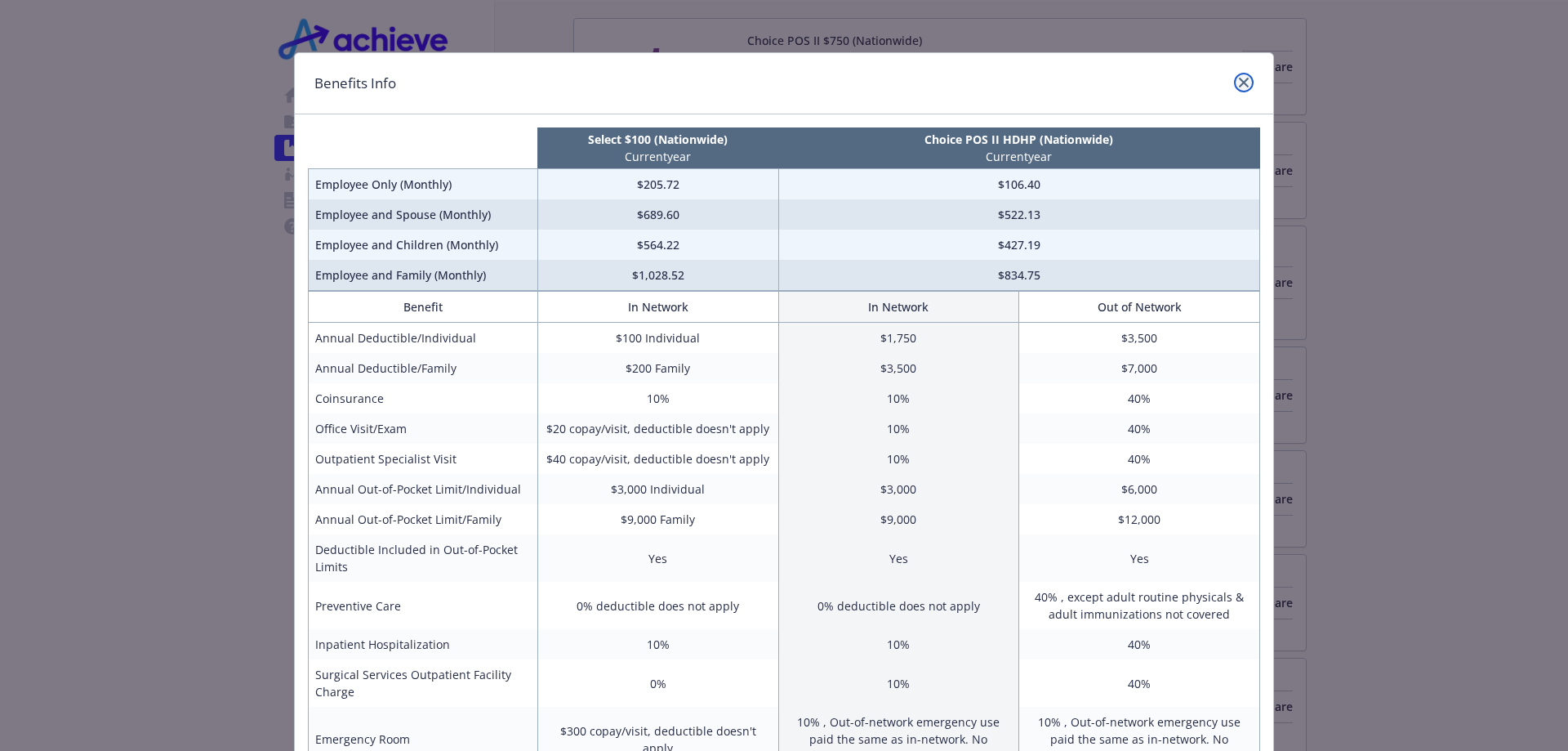
click at [1239, 81] on icon "close" at bounding box center [1244, 82] width 10 height 10
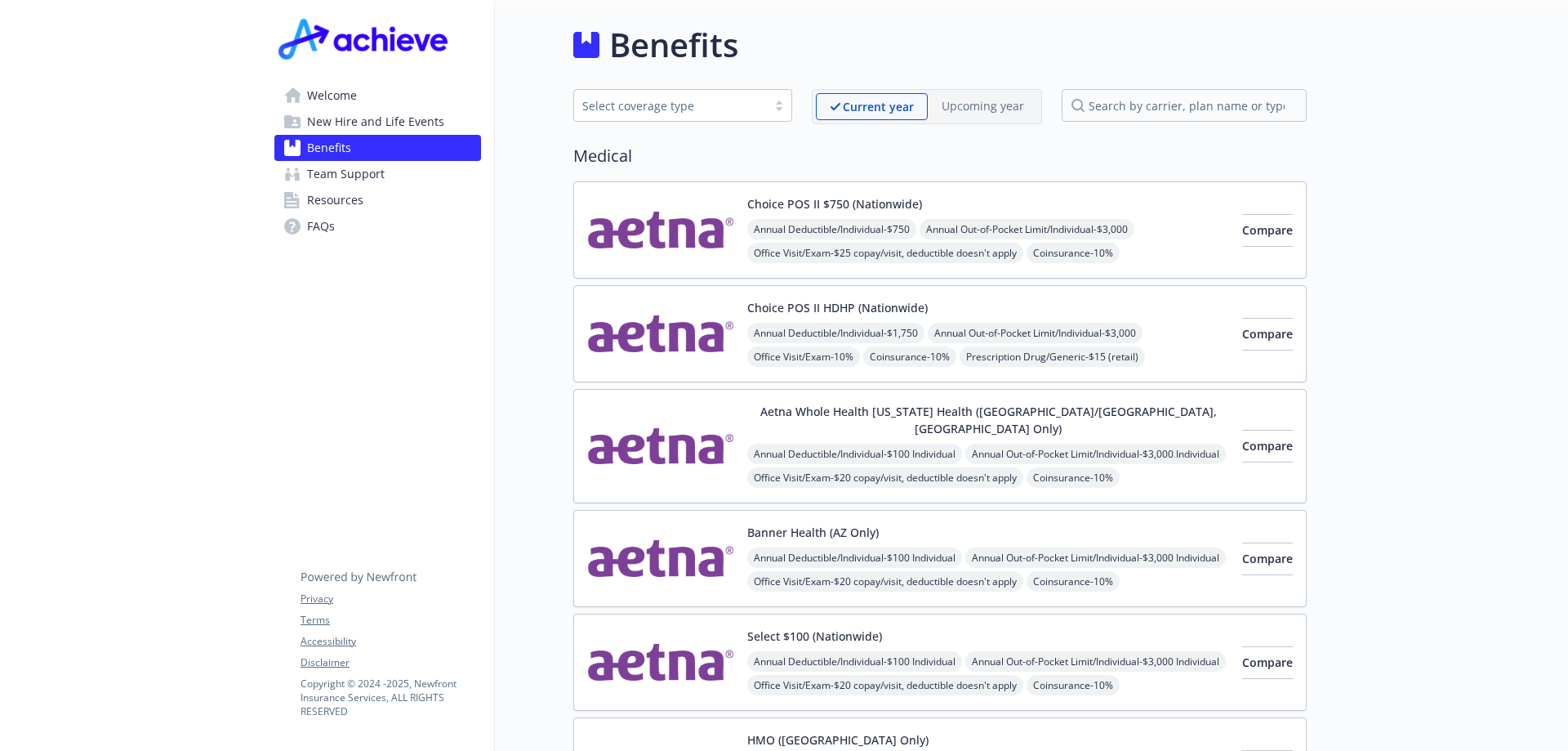
scroll to position [163, 0]
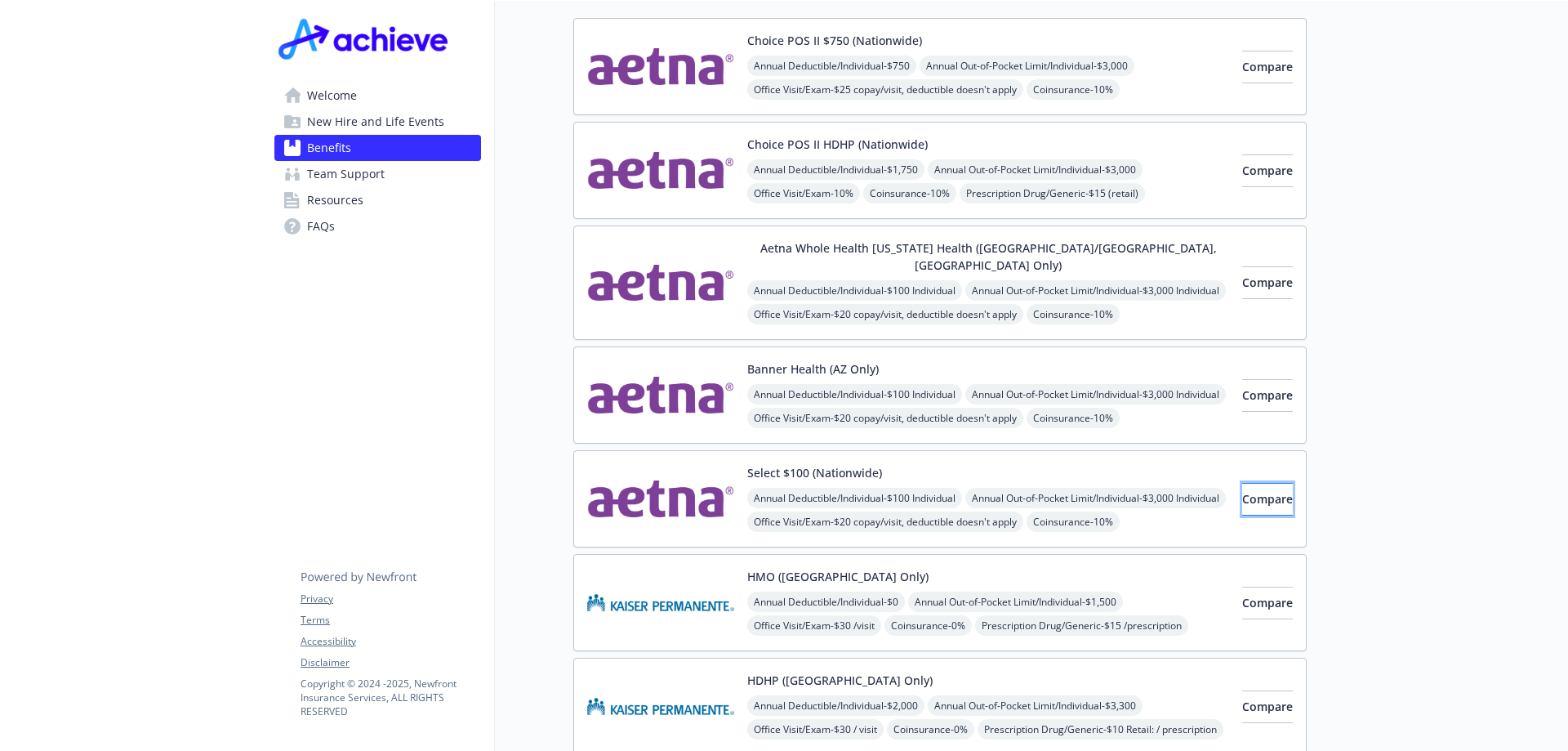
click at [1242, 491] on span "Compare" at bounding box center [1267, 499] width 50 height 16
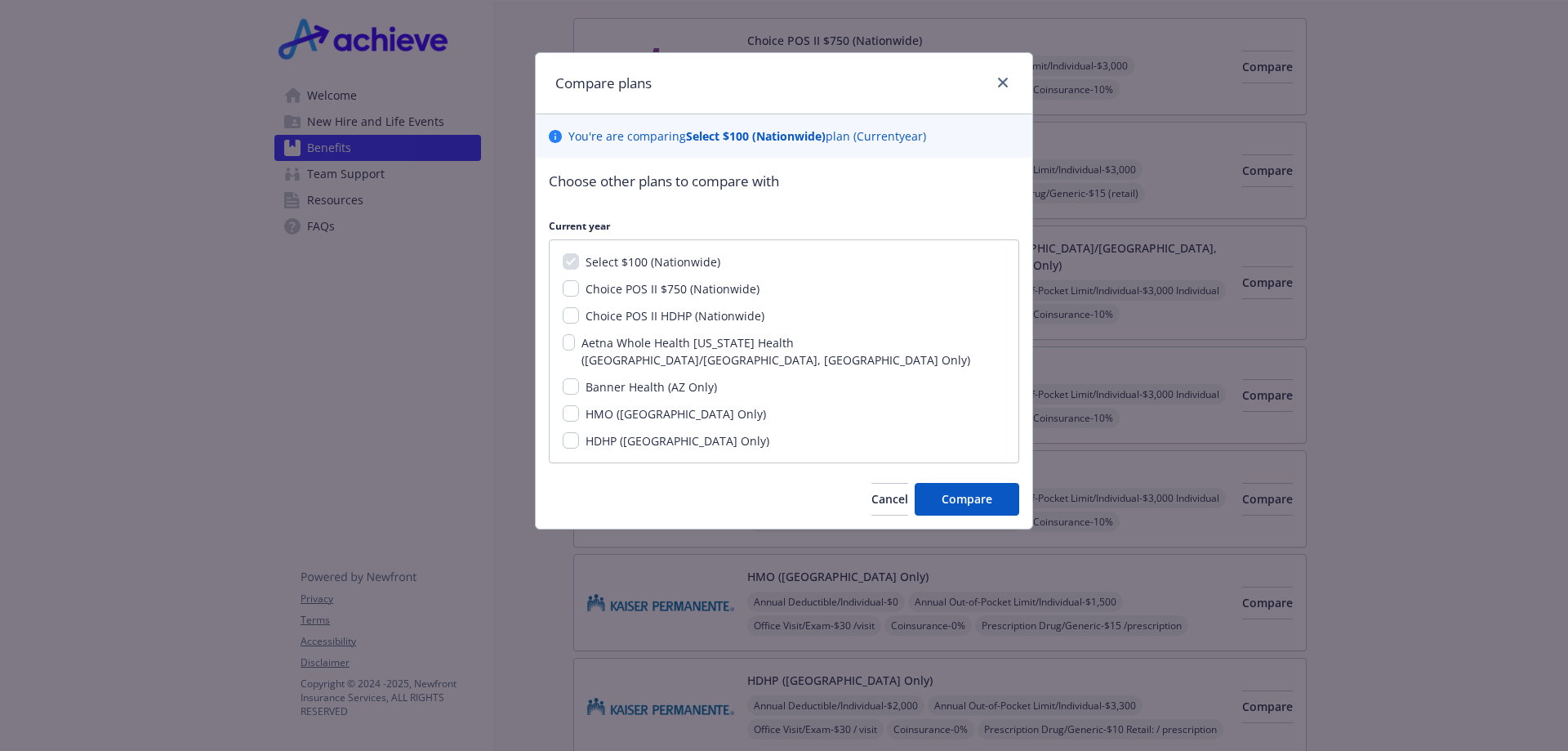
click at [671, 282] on span "Choice POS II $750 (Nationwide)" at bounding box center [672, 289] width 174 height 16
click at [614, 282] on div "Select $100 (Nationwide) Choice POS II $750 (Nationwide) Choice POS II HDHP (Na…" at bounding box center [784, 351] width 471 height 224
click at [576, 288] on input "Choice POS II $750 (Nationwide)" at bounding box center [571, 288] width 16 height 16
checkbox input "true"
click at [954, 482] on button "Compare" at bounding box center [967, 498] width 104 height 33
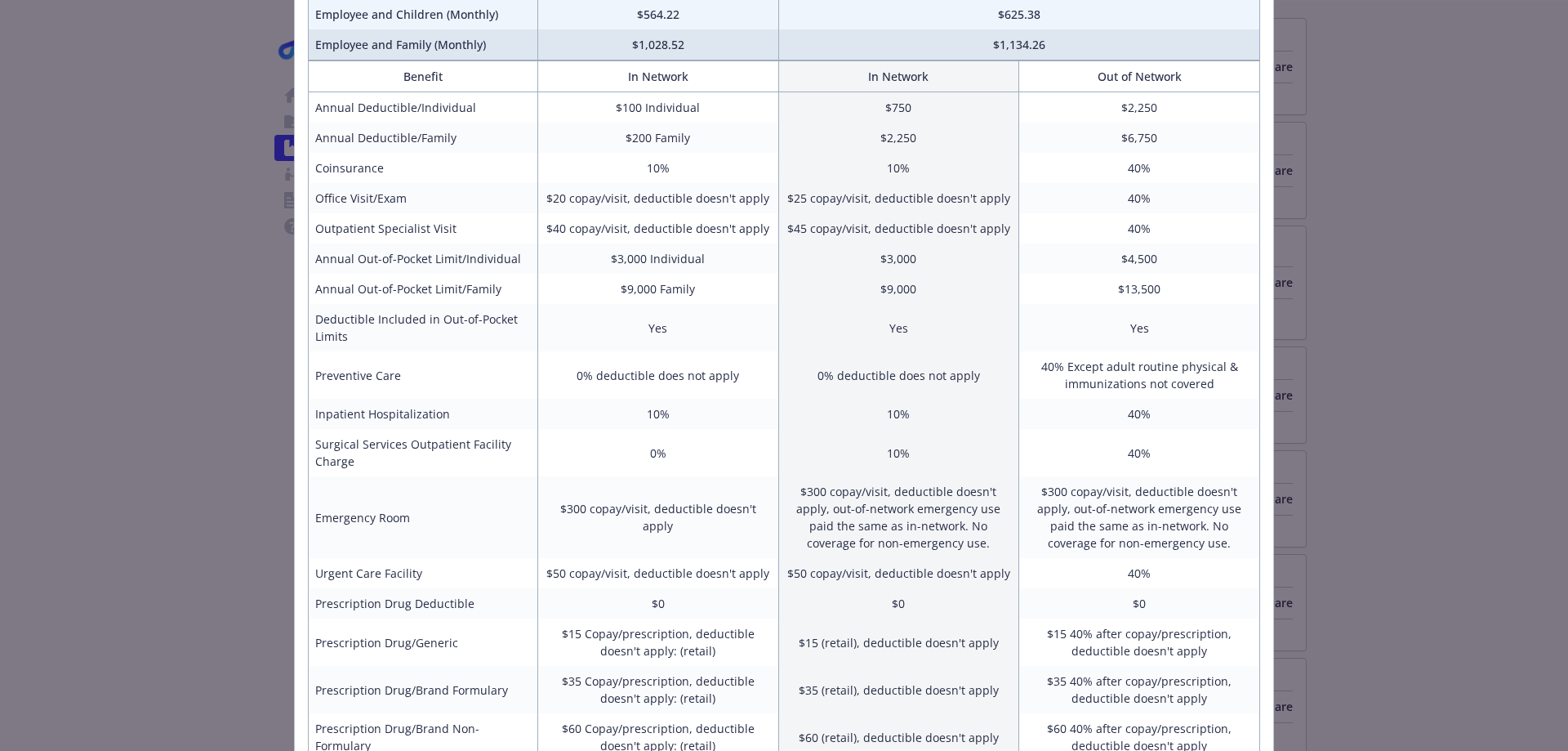
scroll to position [0, 0]
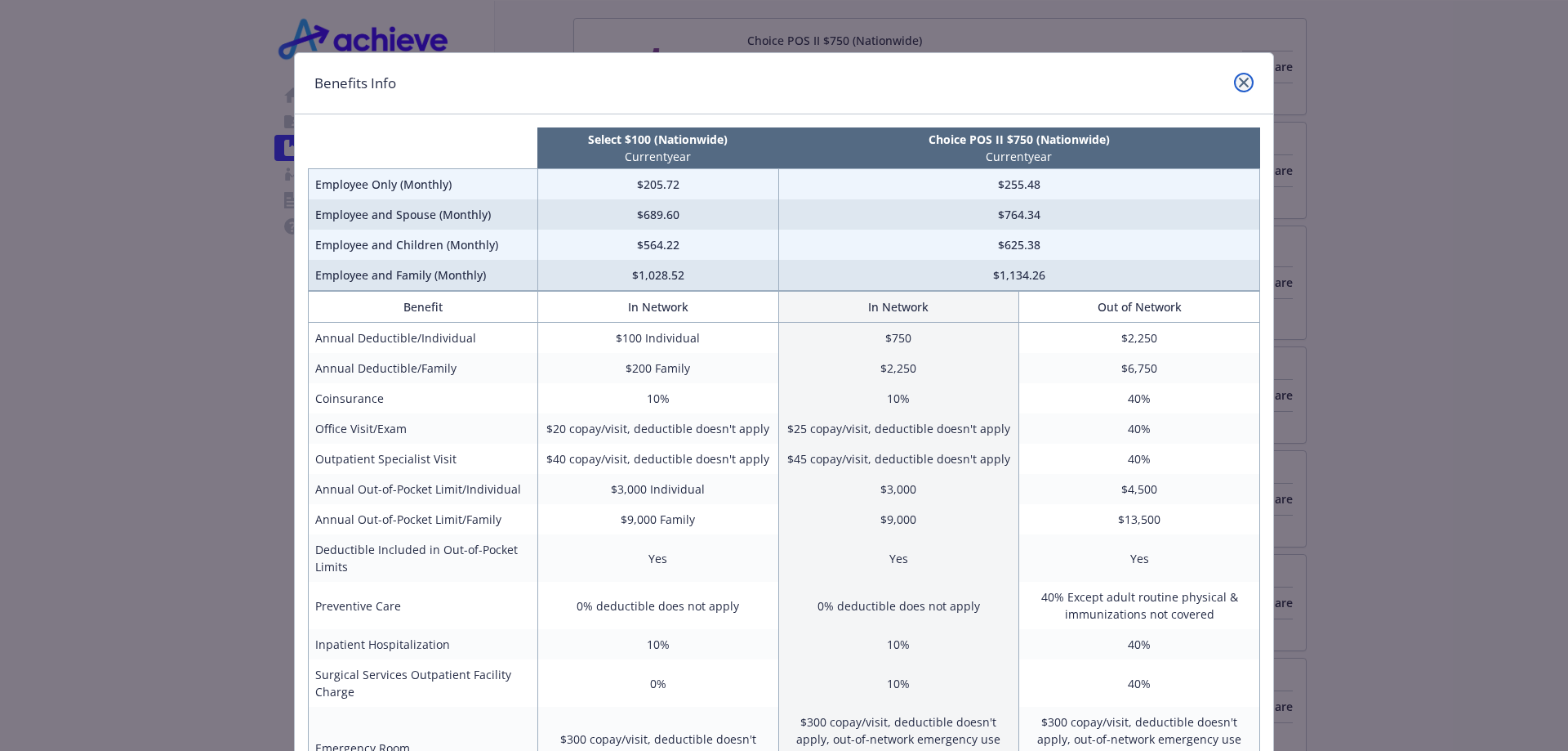
click at [1241, 85] on icon "close" at bounding box center [1244, 82] width 10 height 10
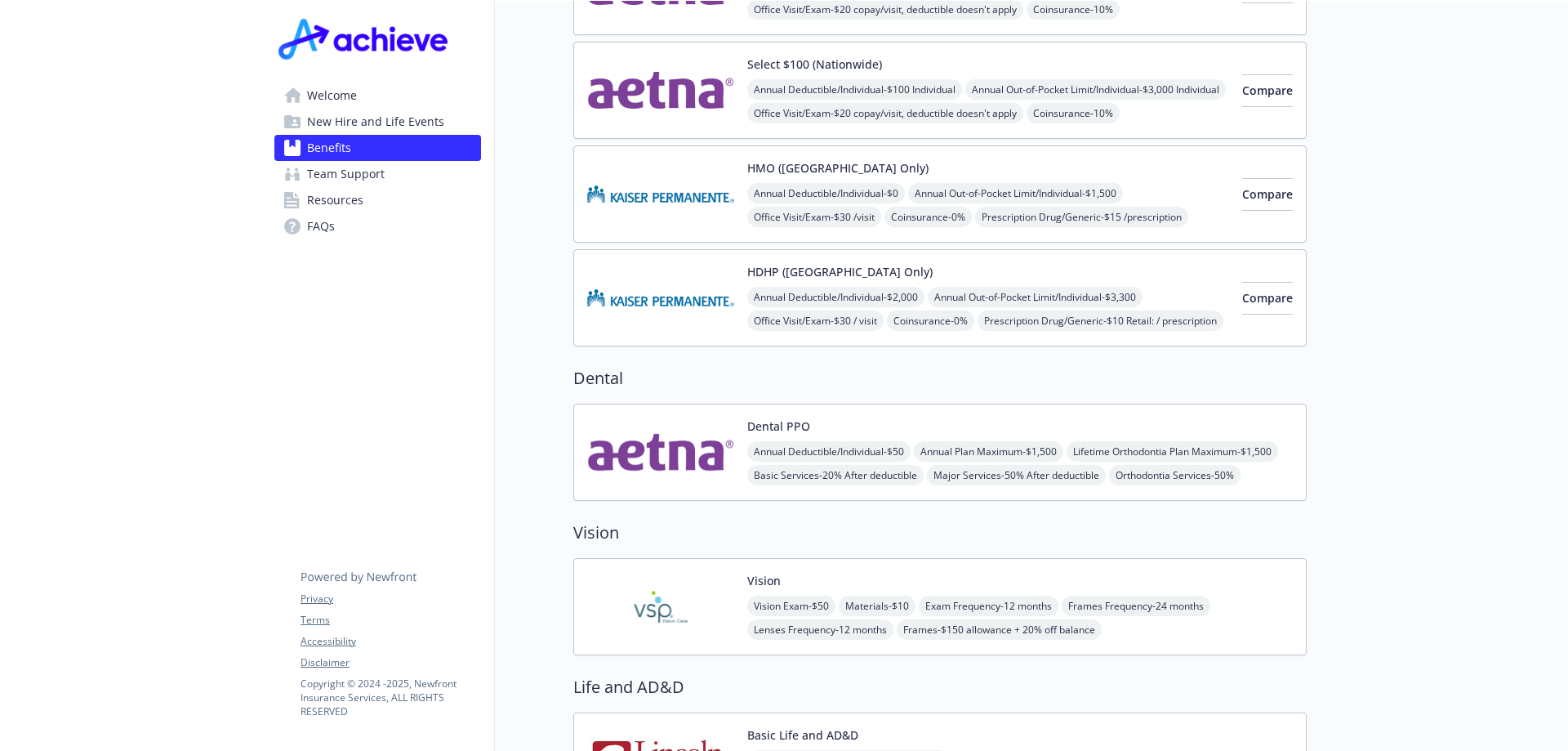
scroll to position [735, 0]
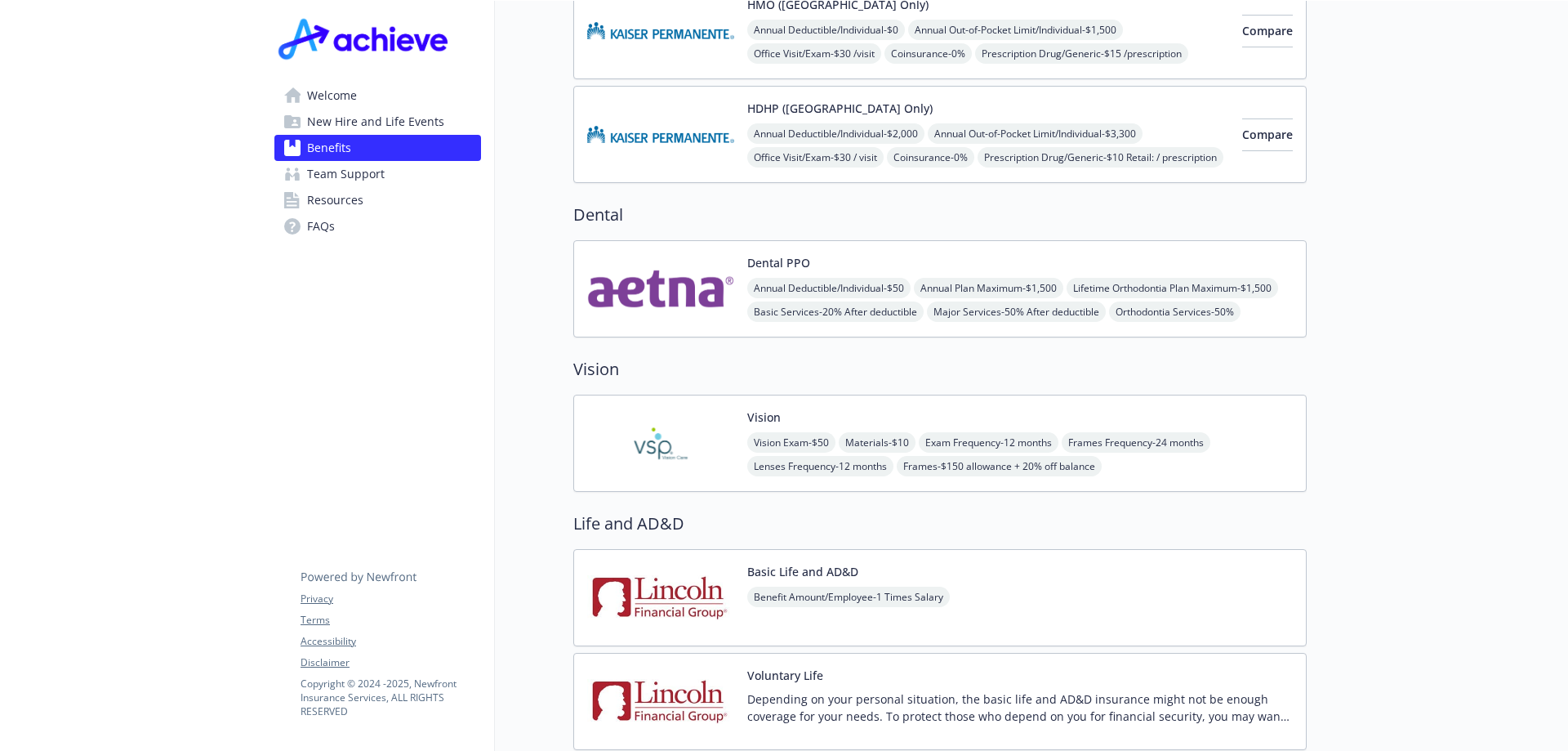
click at [852, 254] on div "Dental PPO Annual Deductible/Individual - $50 Annual Plan Maximum - $1,500 Life…" at bounding box center [1020, 289] width 546 height 70
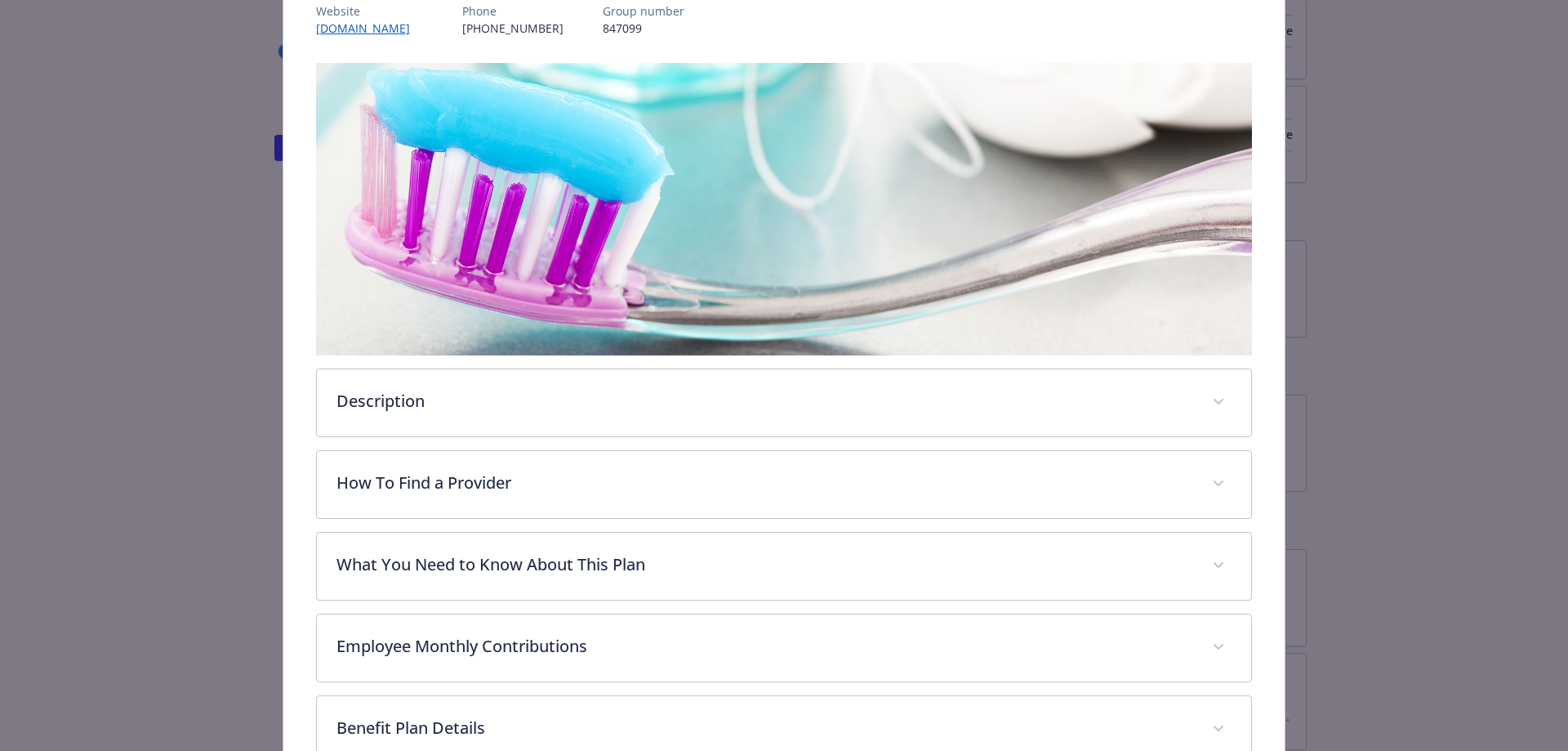
scroll to position [294, 0]
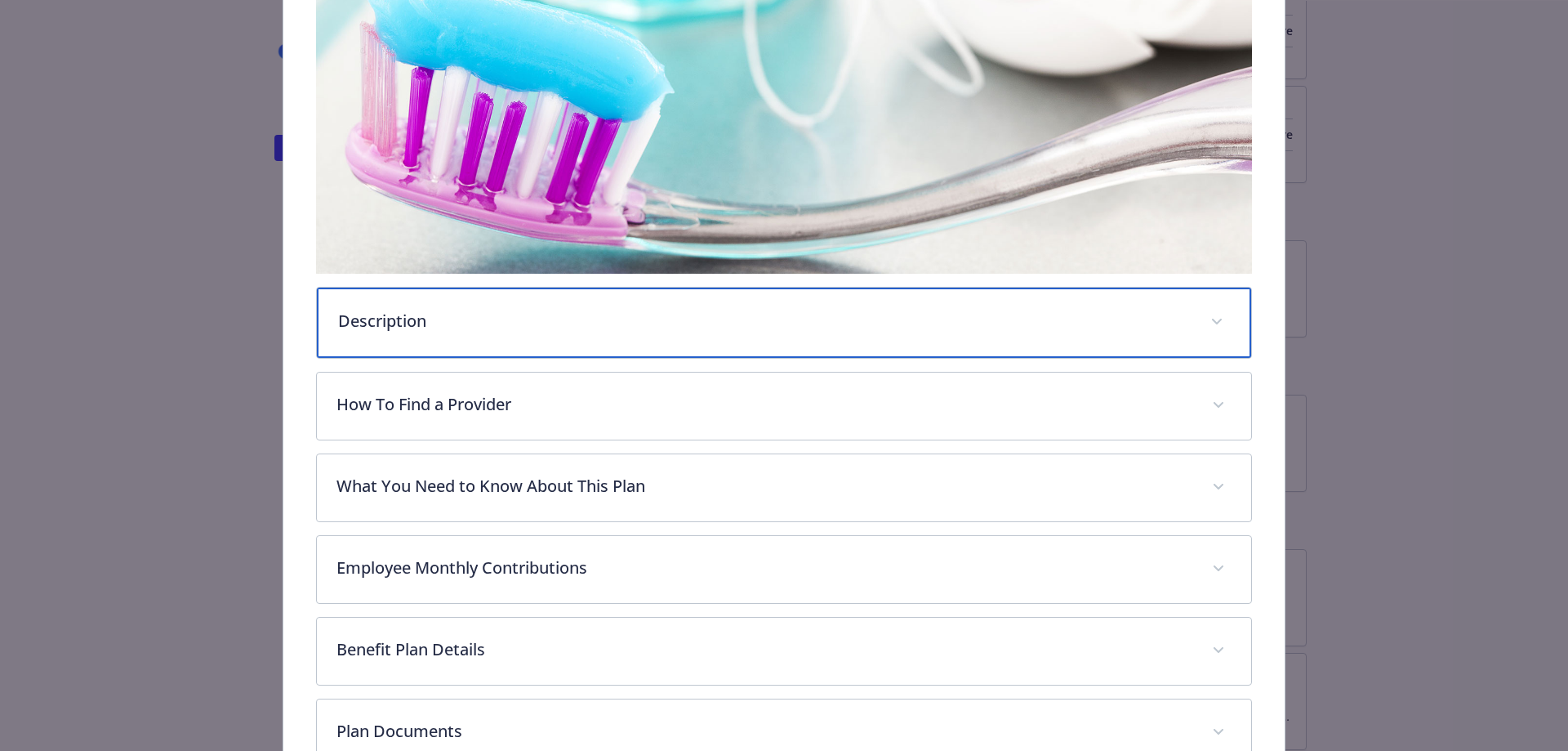
click at [459, 309] on p "Description" at bounding box center [765, 322] width 853 height 25
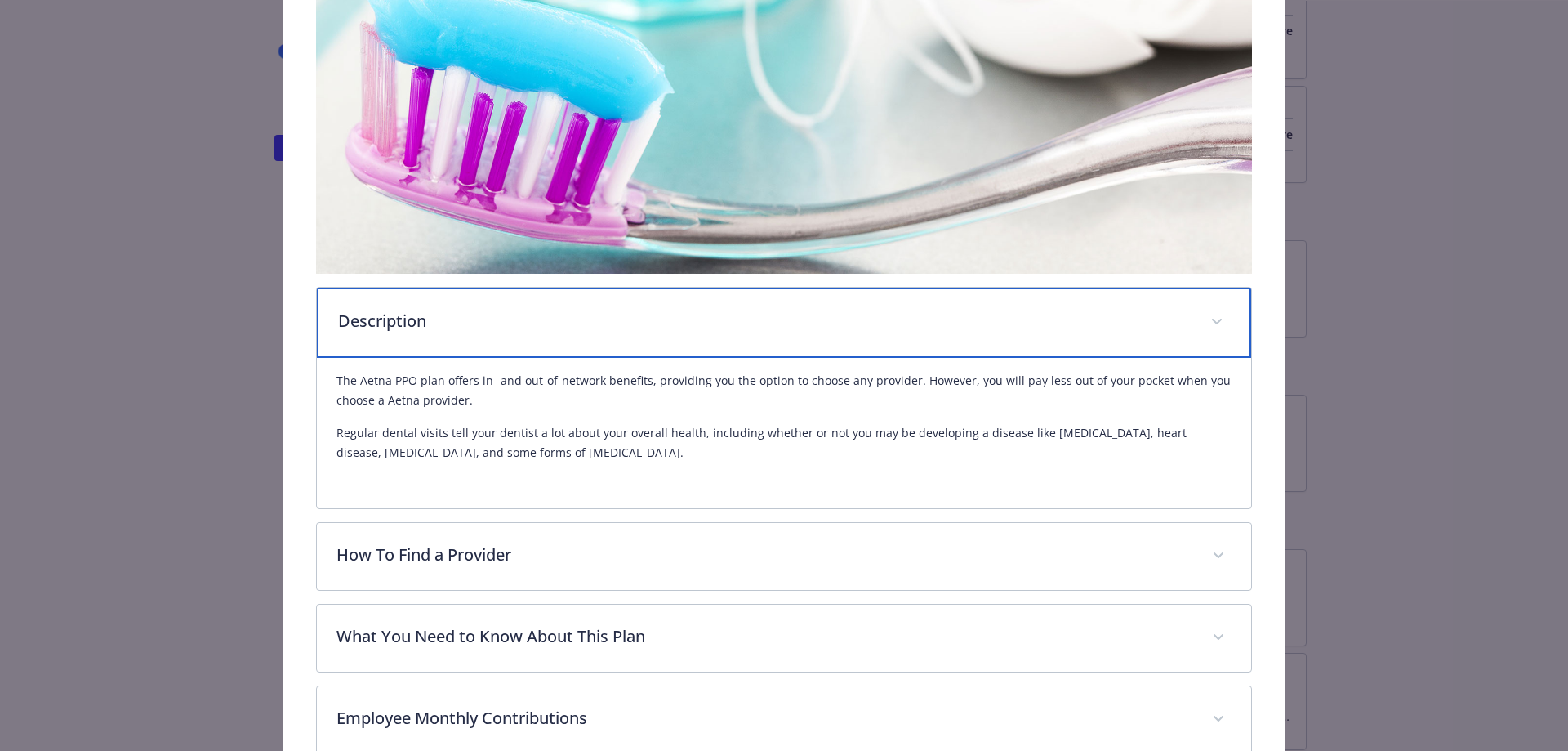
click at [1210, 313] on span "details for plan Dental - Dental PPO - Dental PPO" at bounding box center [1217, 322] width 27 height 27
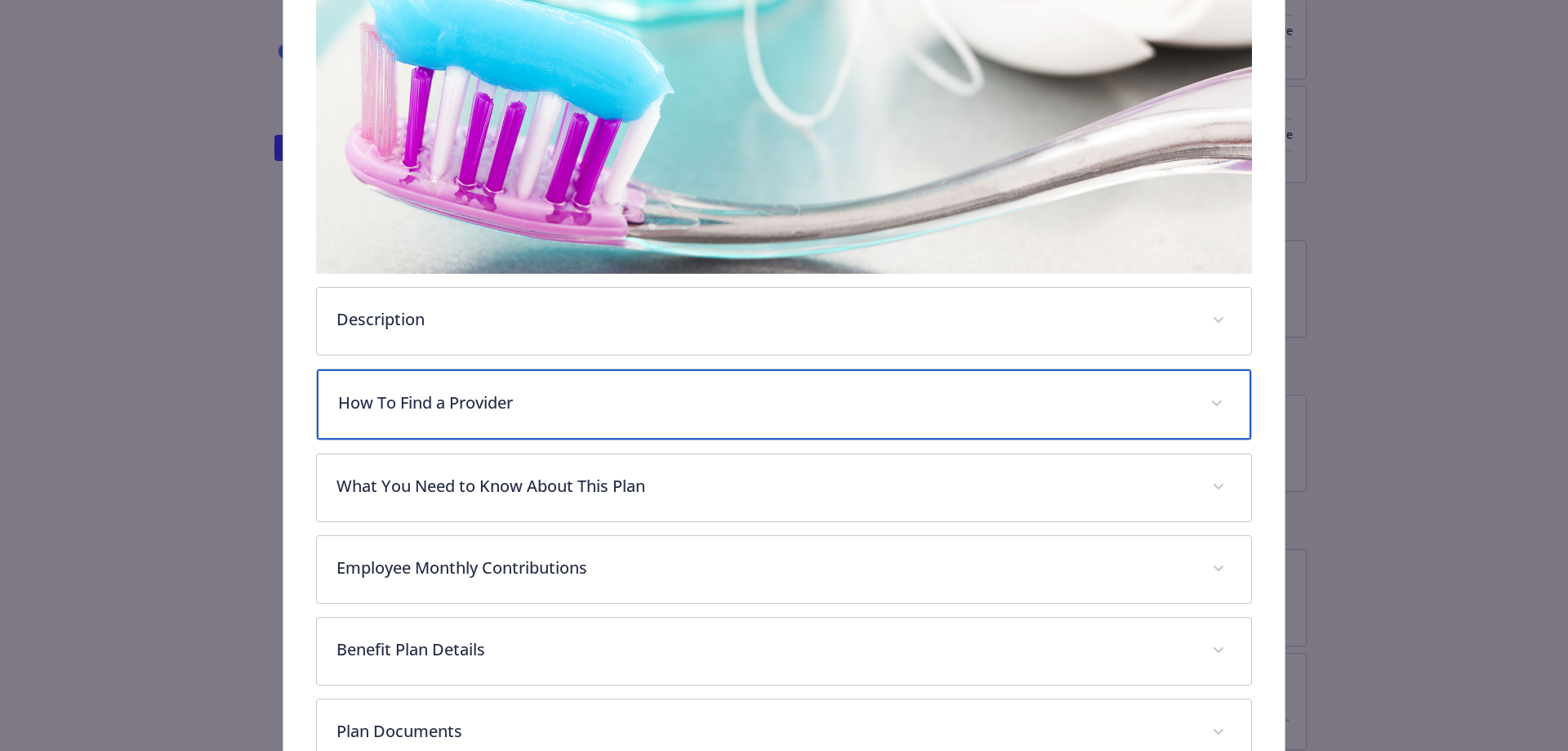
click at [778, 395] on p "How To Find a Provider" at bounding box center [765, 403] width 853 height 25
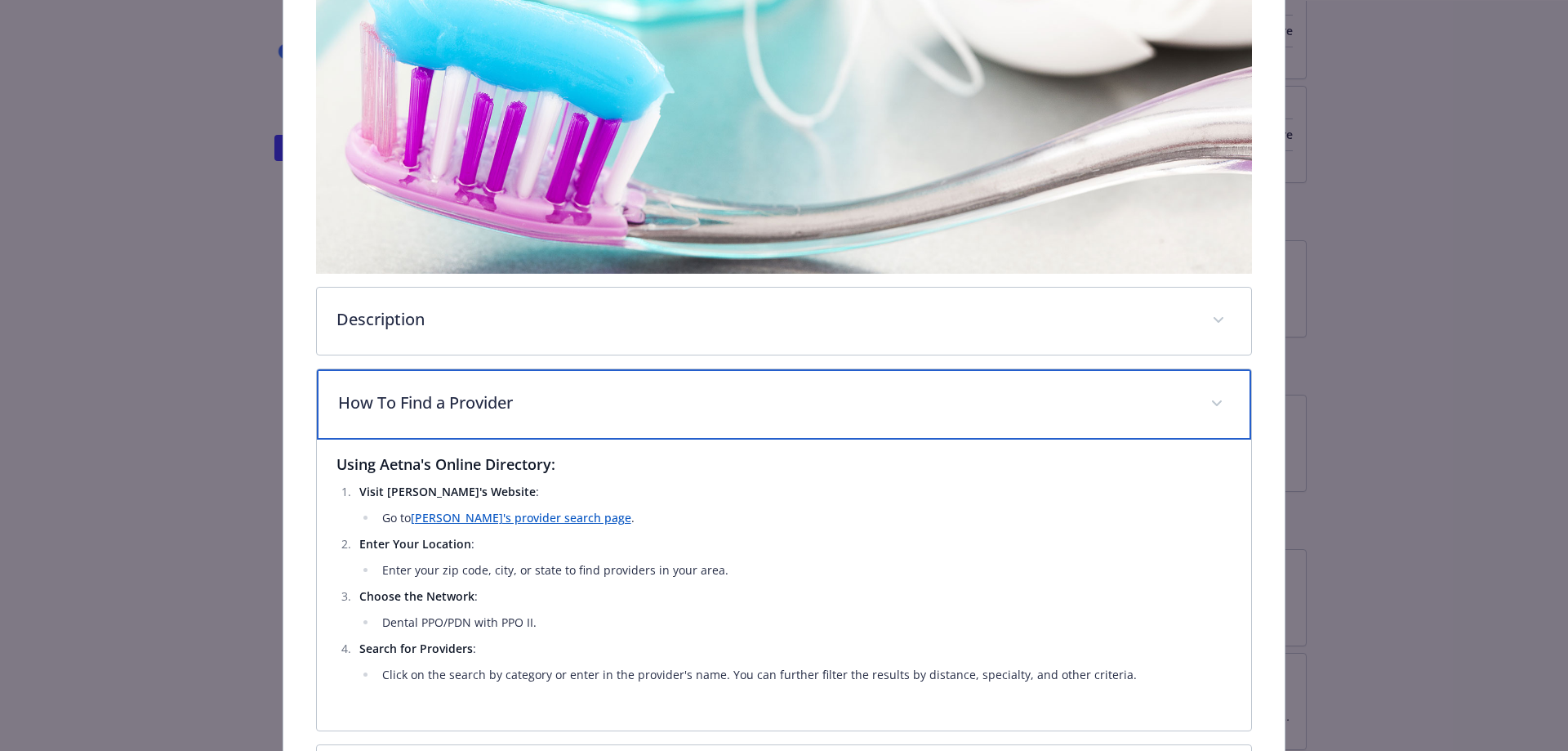
click at [776, 398] on p "How To Find a Provider" at bounding box center [765, 403] width 853 height 25
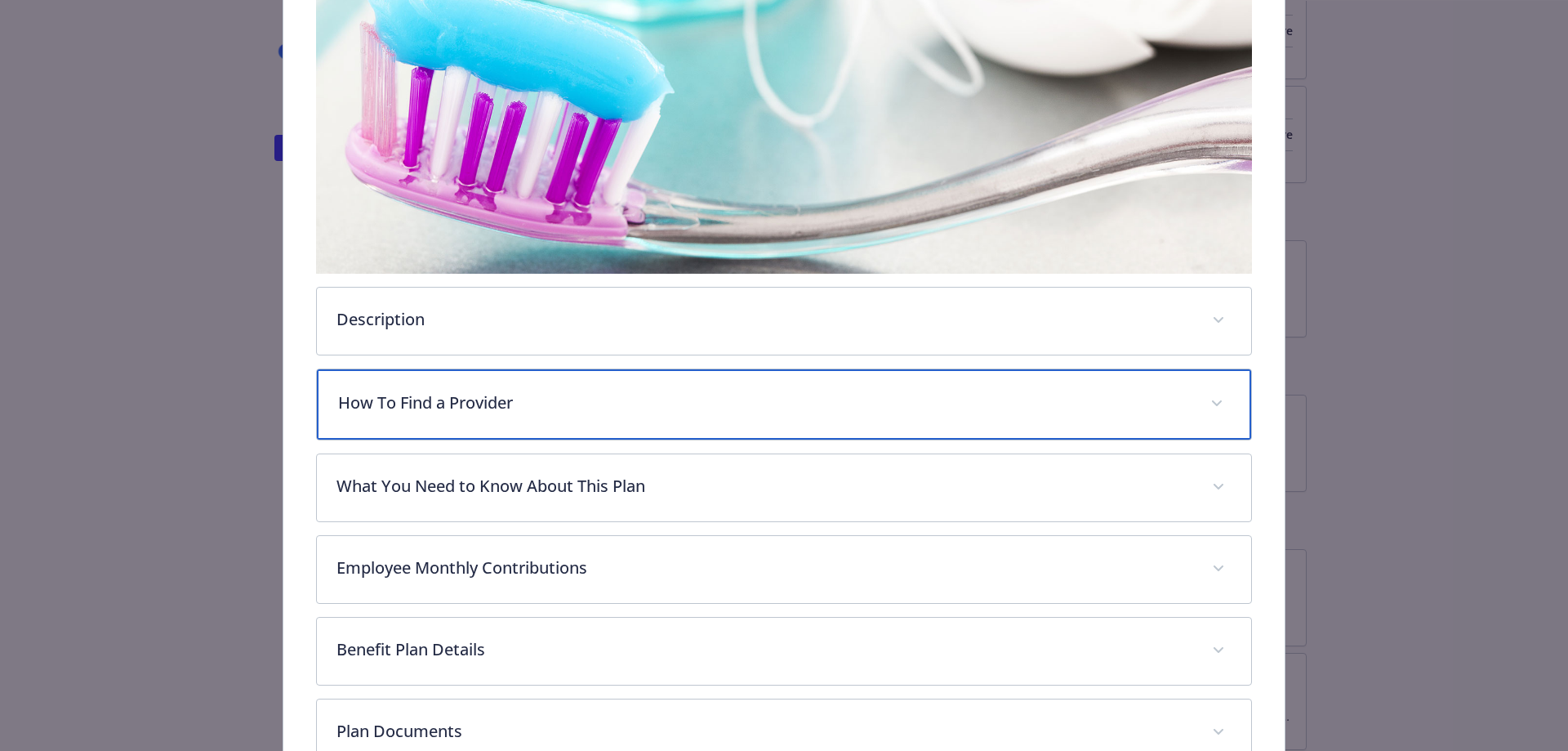
click at [764, 398] on p "How To Find a Provider" at bounding box center [765, 403] width 853 height 25
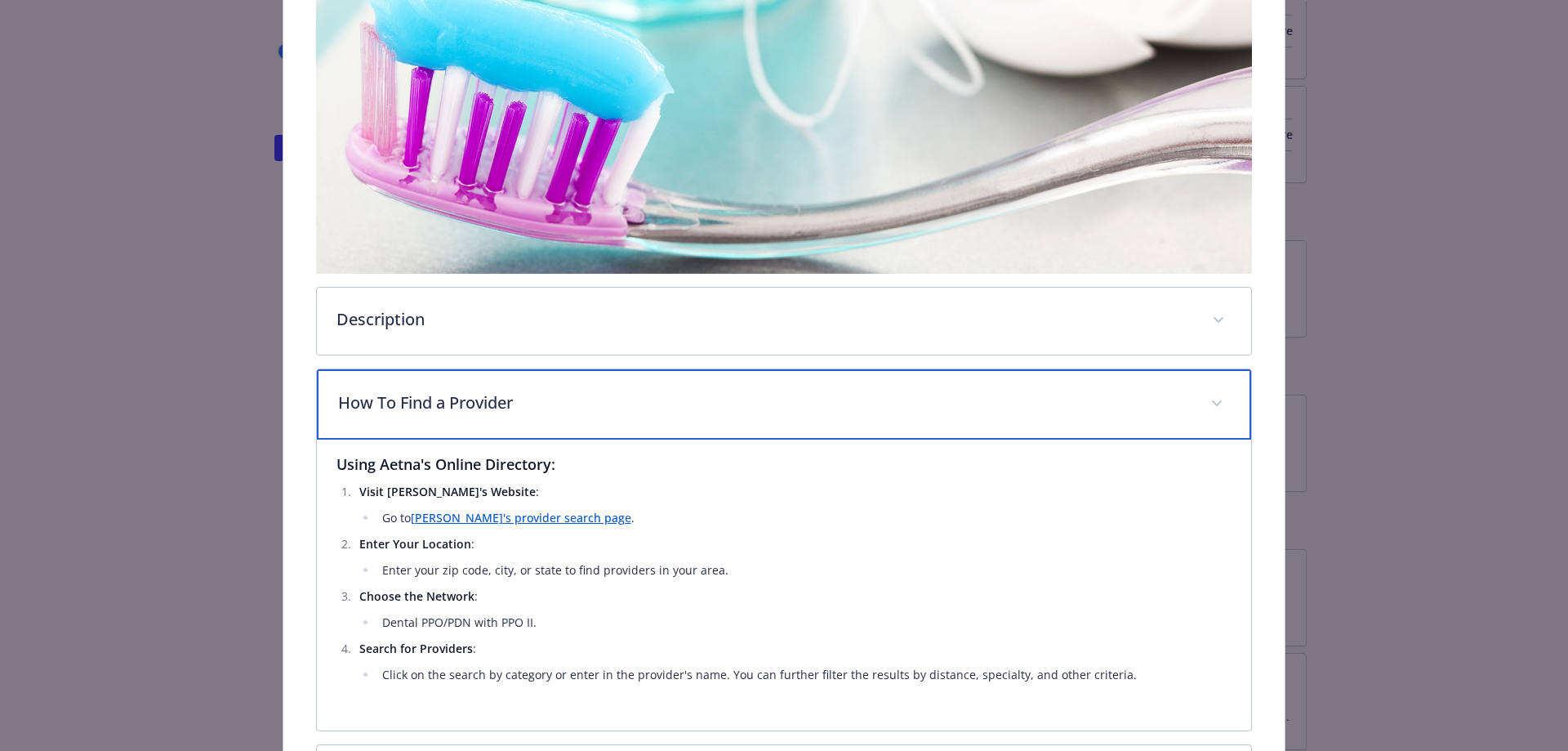
click at [753, 394] on p "How To Find a Provider" at bounding box center [765, 403] width 853 height 25
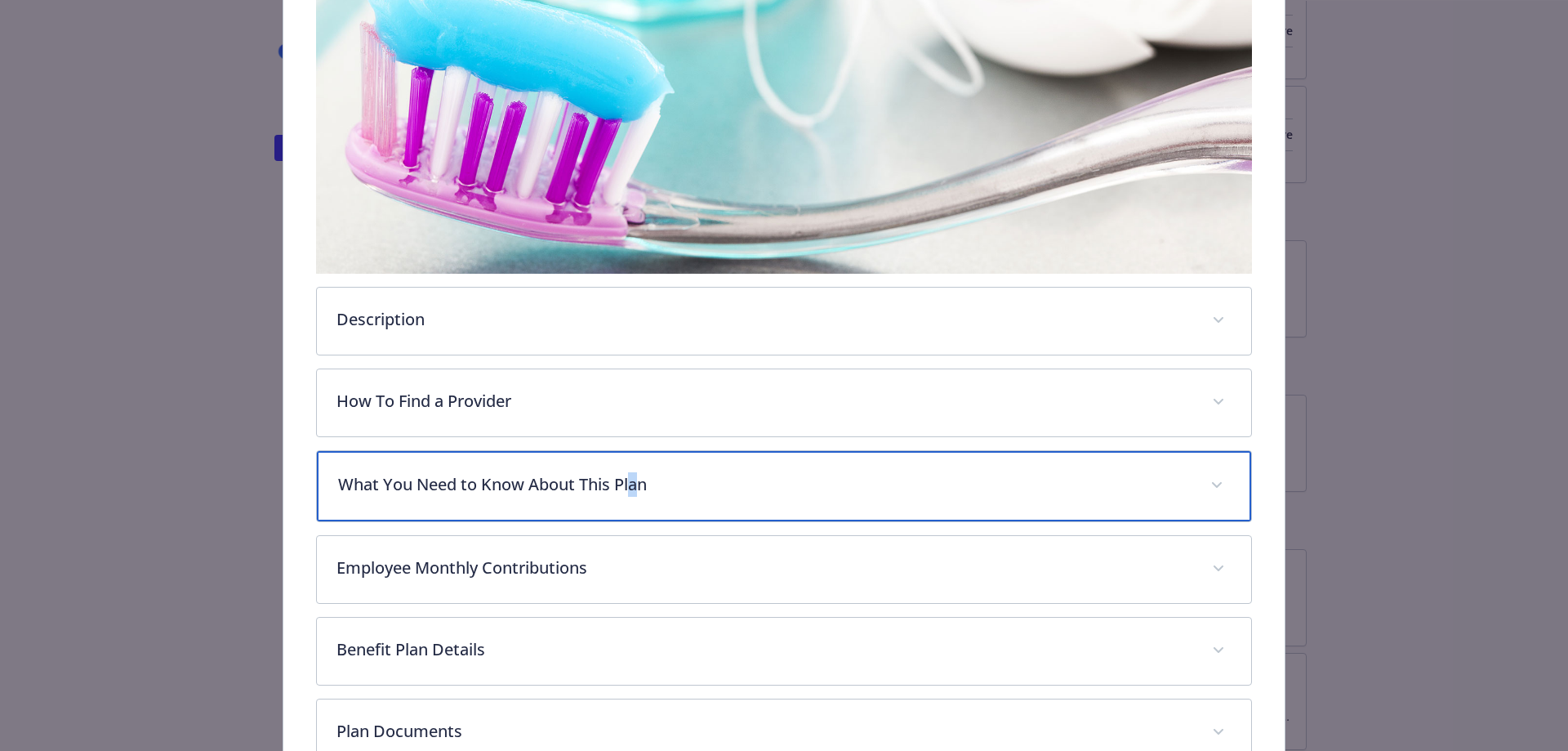
click at [631, 493] on p "What You Need to Know About This Plan" at bounding box center [765, 484] width 853 height 25
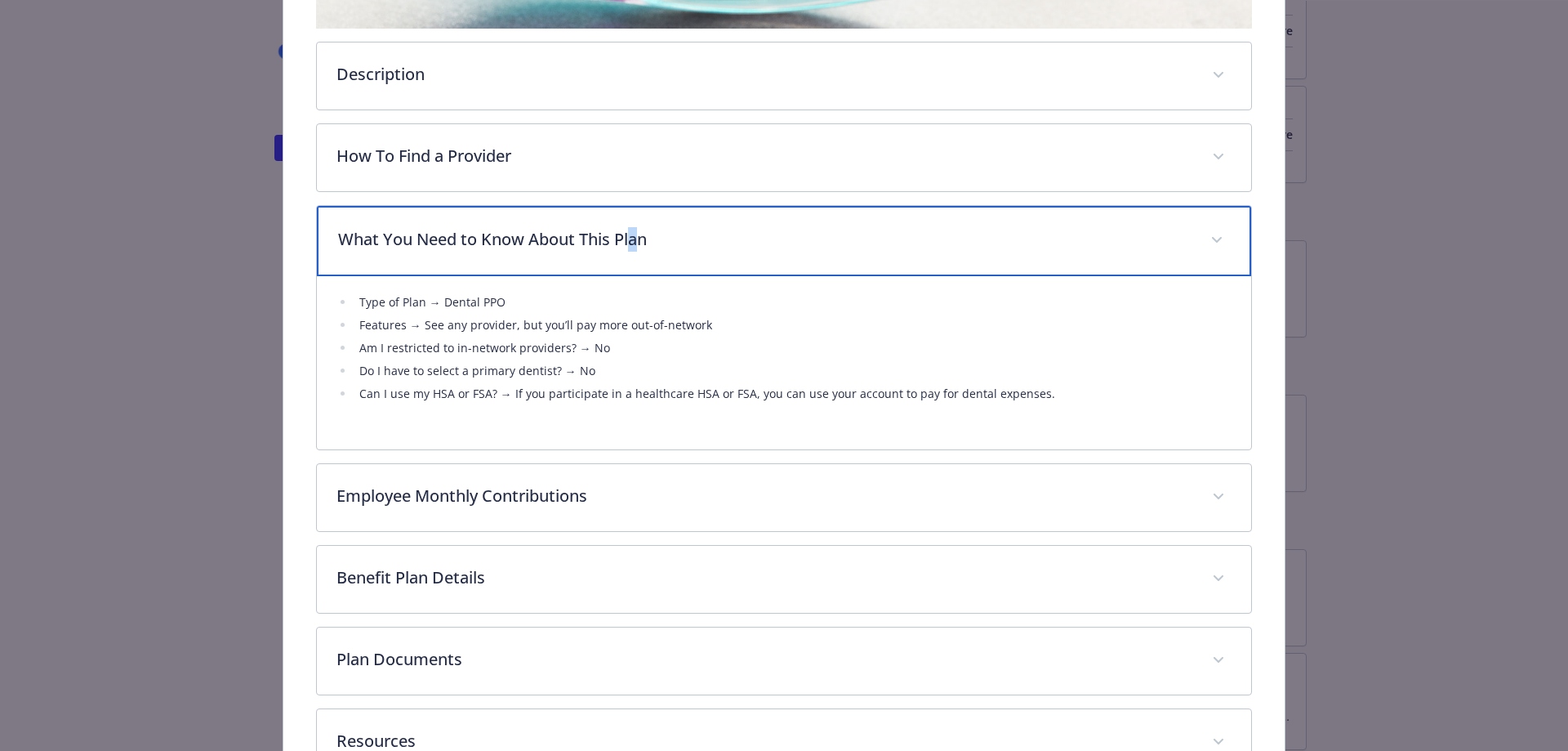
scroll to position [621, 0]
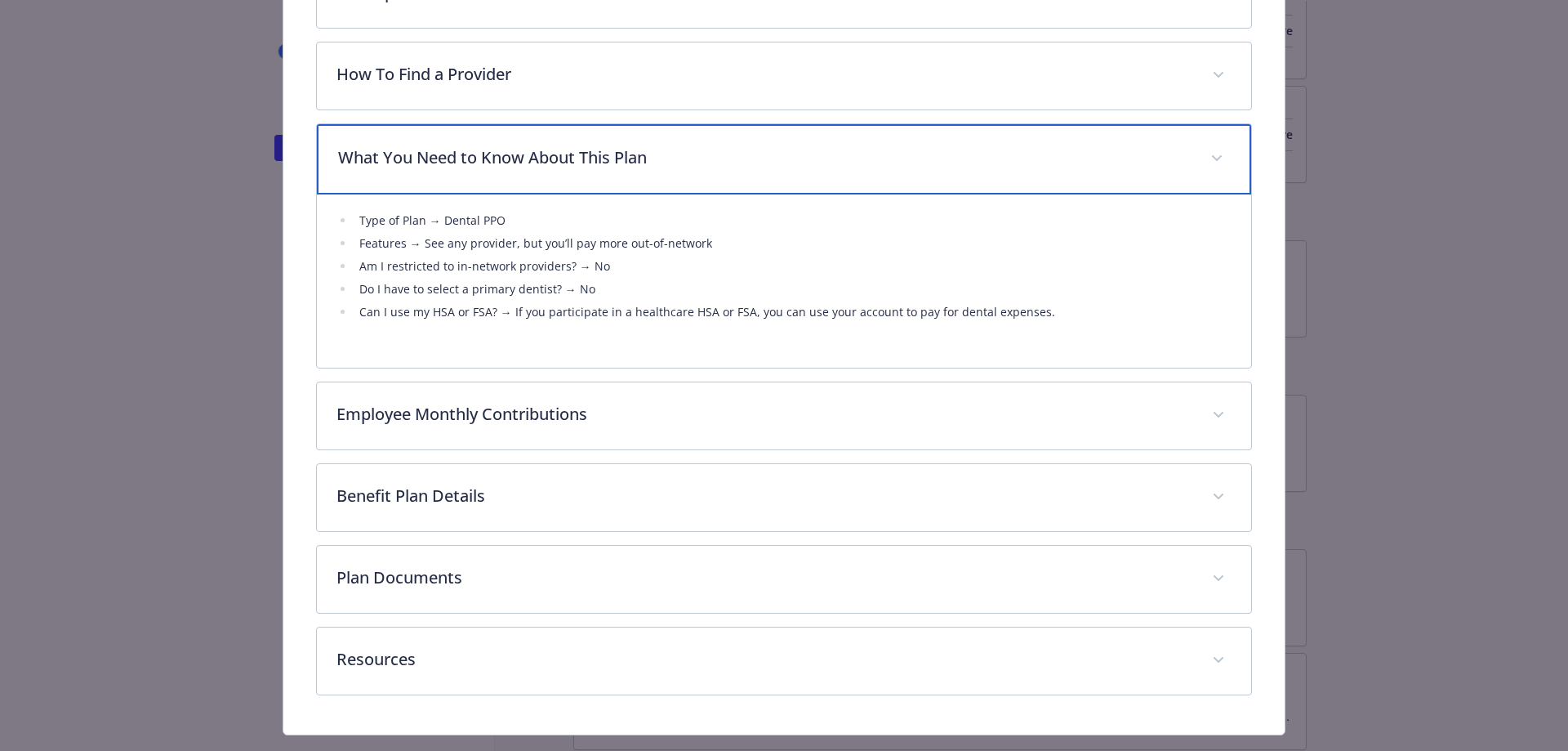
click at [667, 137] on div "What You Need to Know About This Plan" at bounding box center [784, 160] width 935 height 71
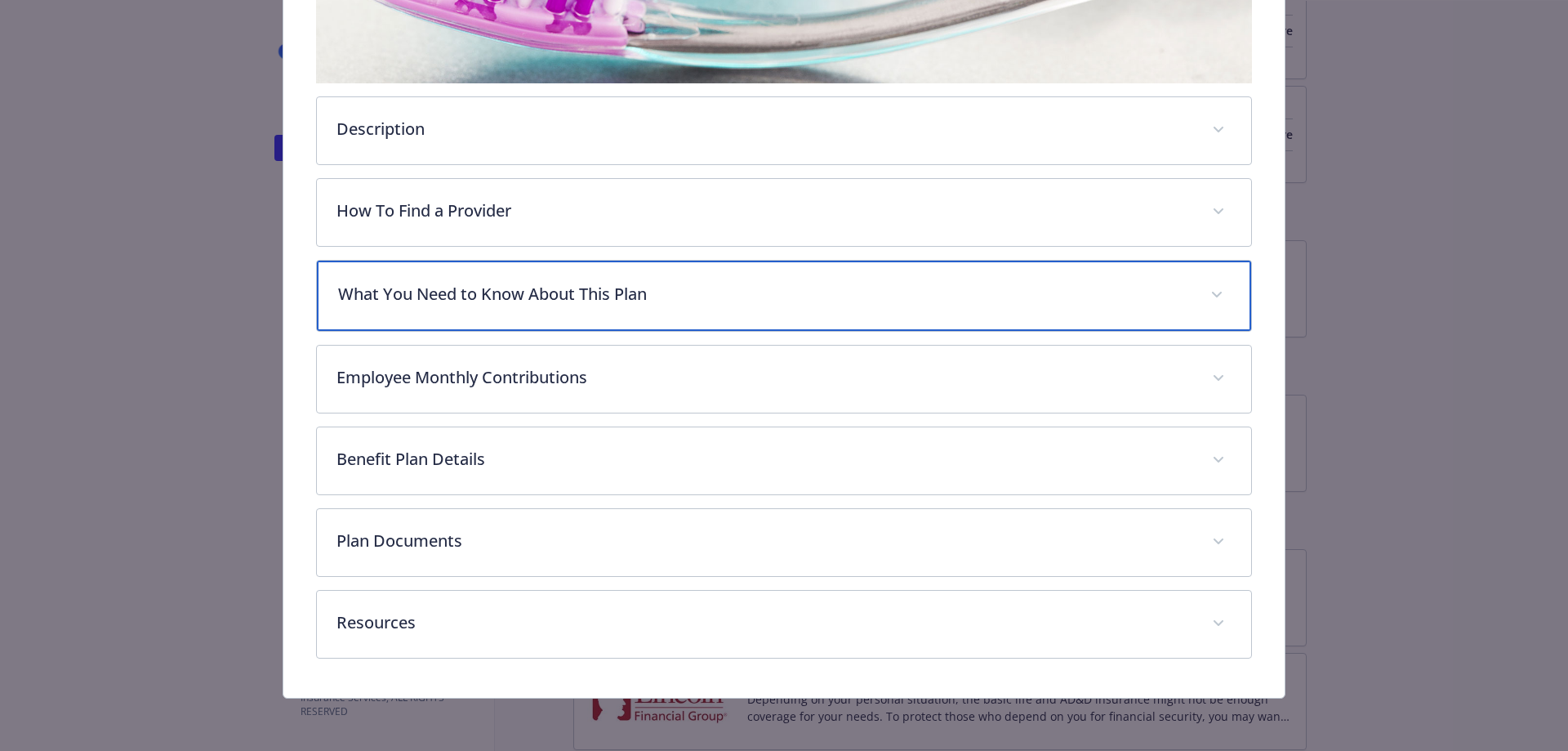
scroll to position [482, 0]
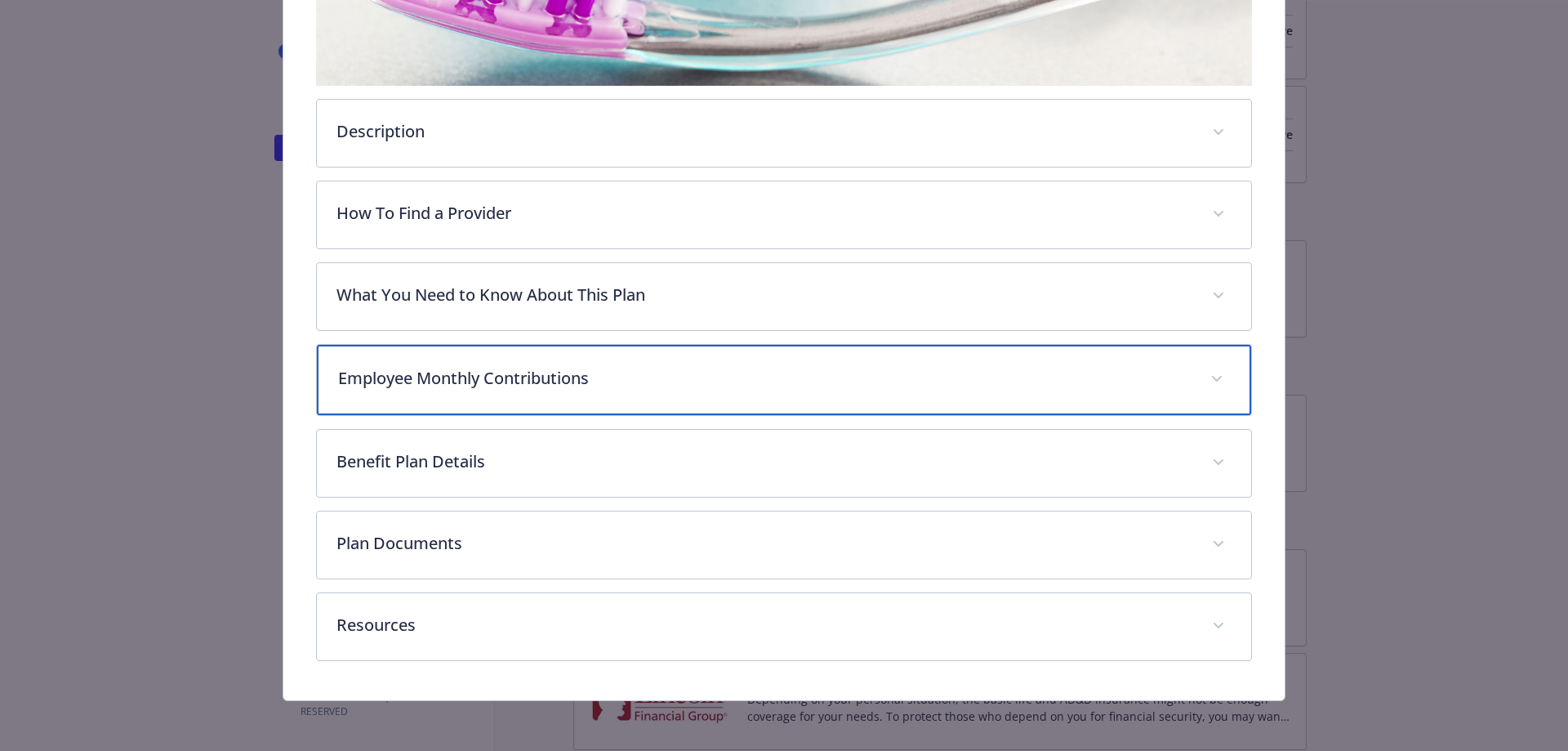
click at [692, 395] on div "Employee Monthly Contributions" at bounding box center [784, 380] width 935 height 71
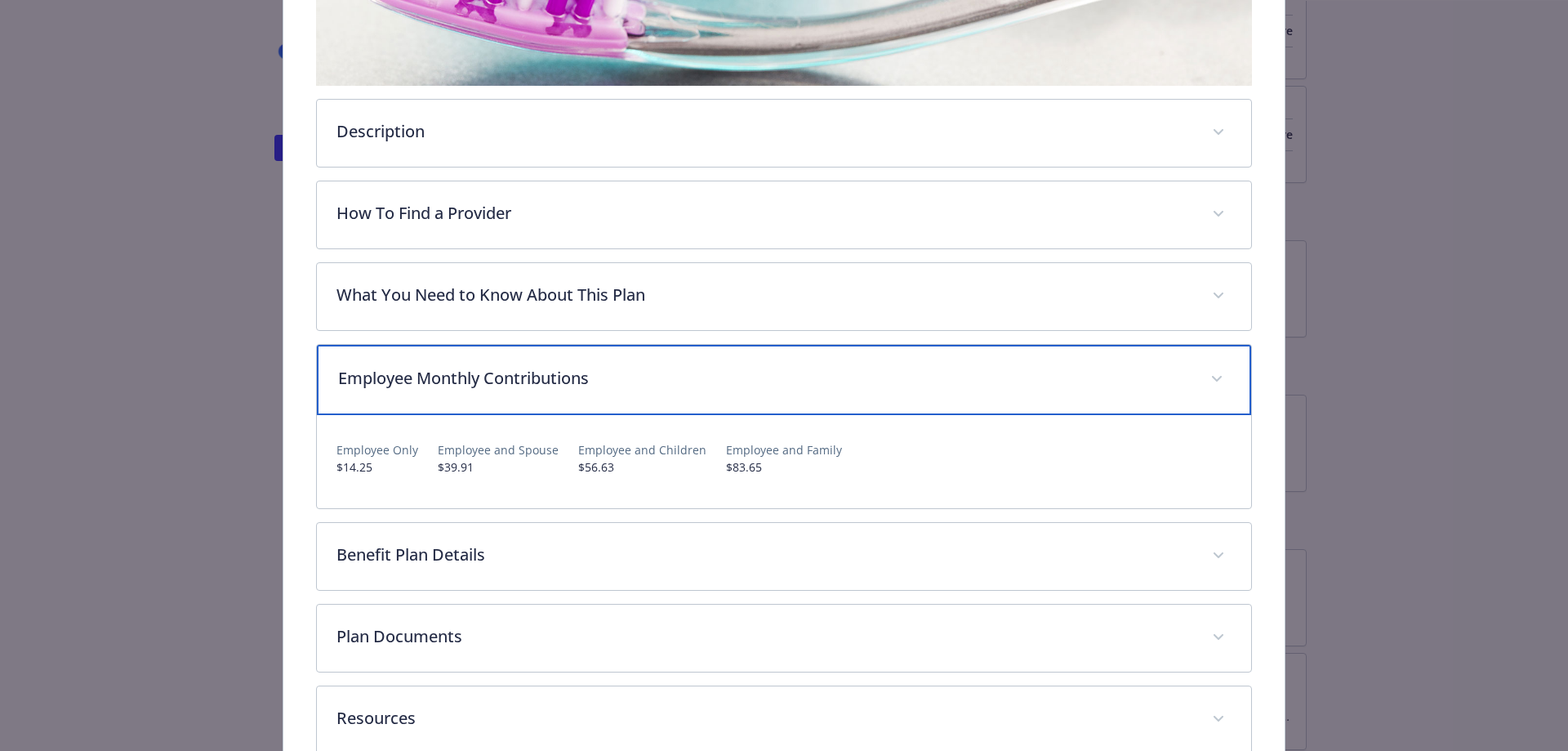
click at [716, 394] on div "Employee Monthly Contributions" at bounding box center [784, 380] width 935 height 71
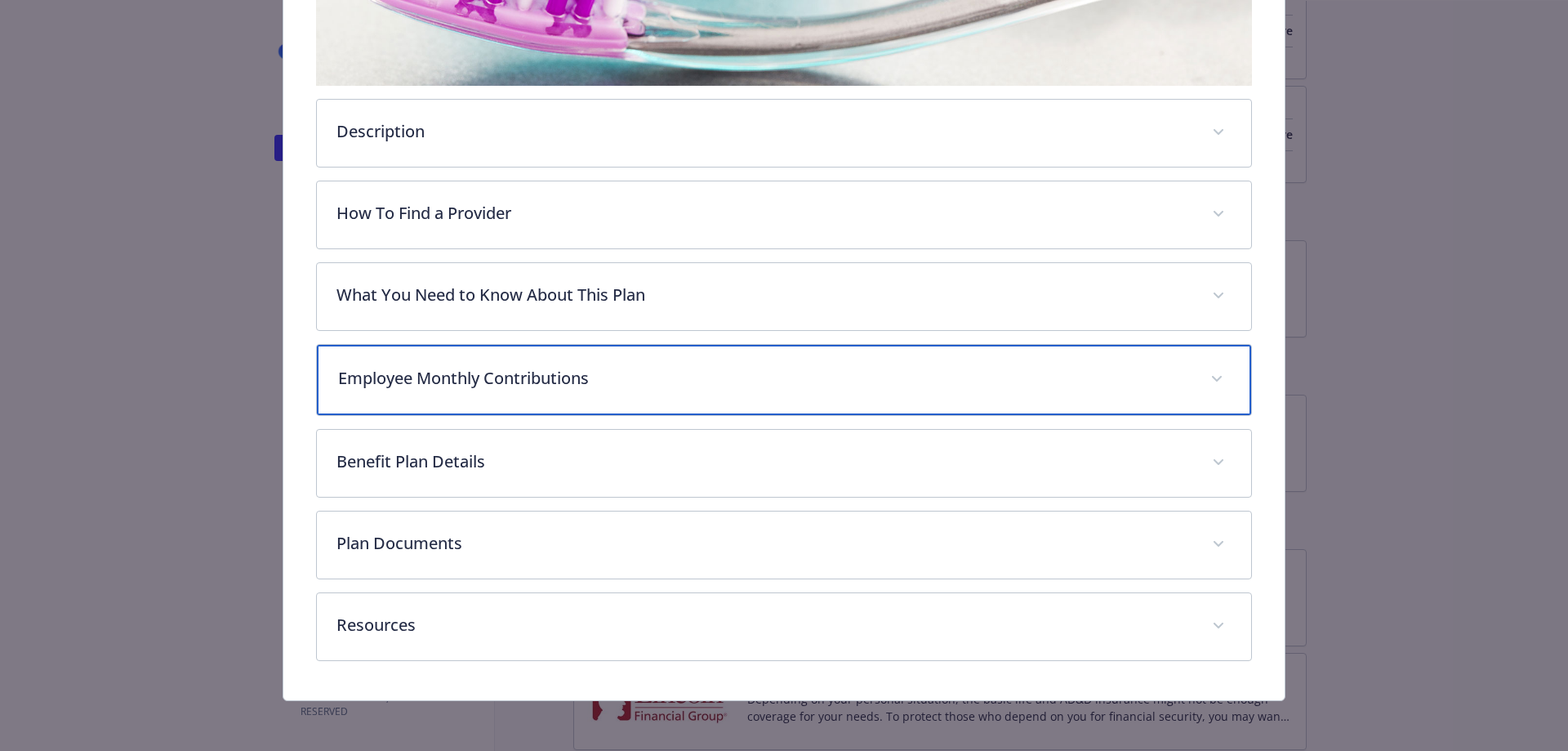
click at [717, 395] on div "Employee Monthly Contributions" at bounding box center [784, 380] width 935 height 71
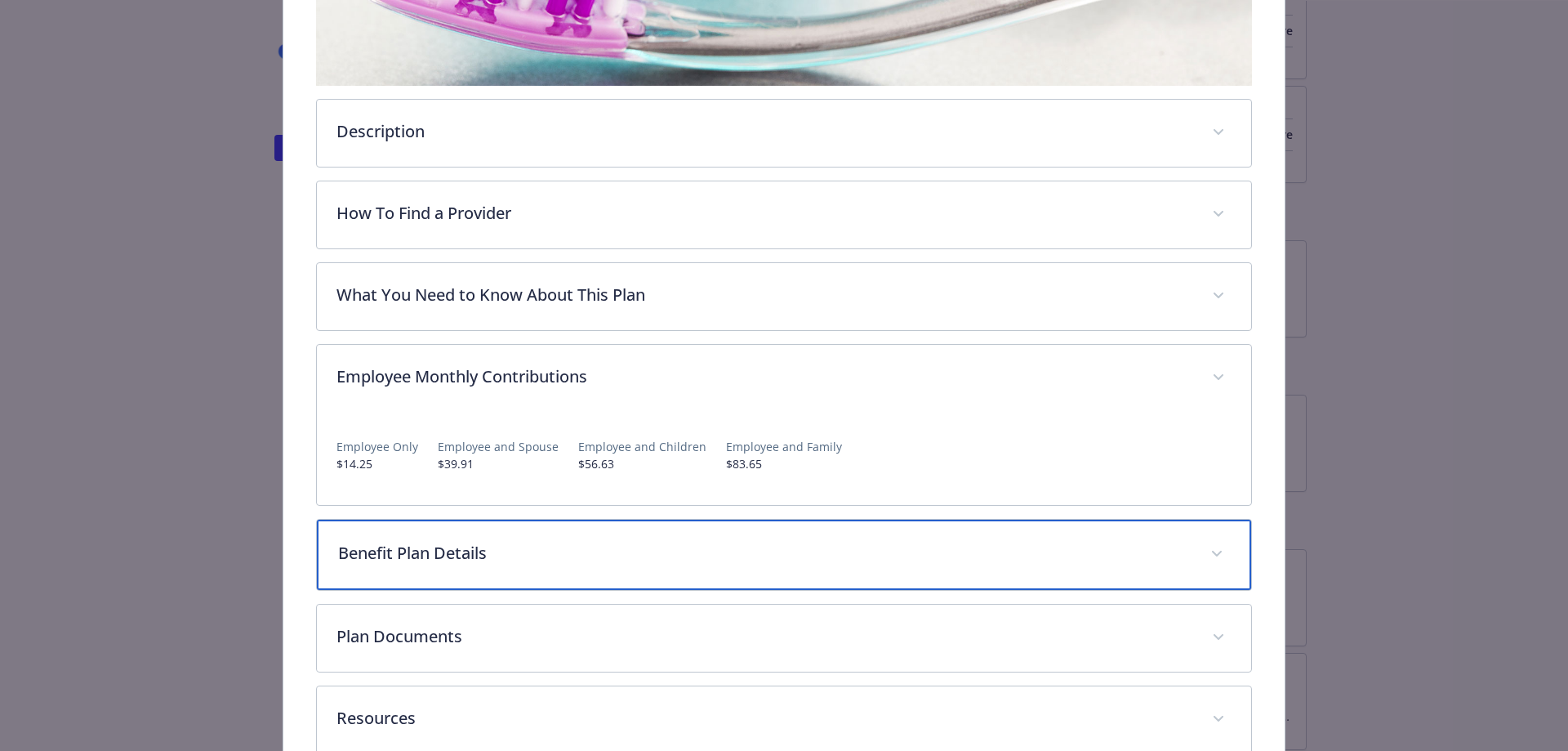
click at [509, 558] on p "Benefit Plan Details" at bounding box center [765, 553] width 853 height 25
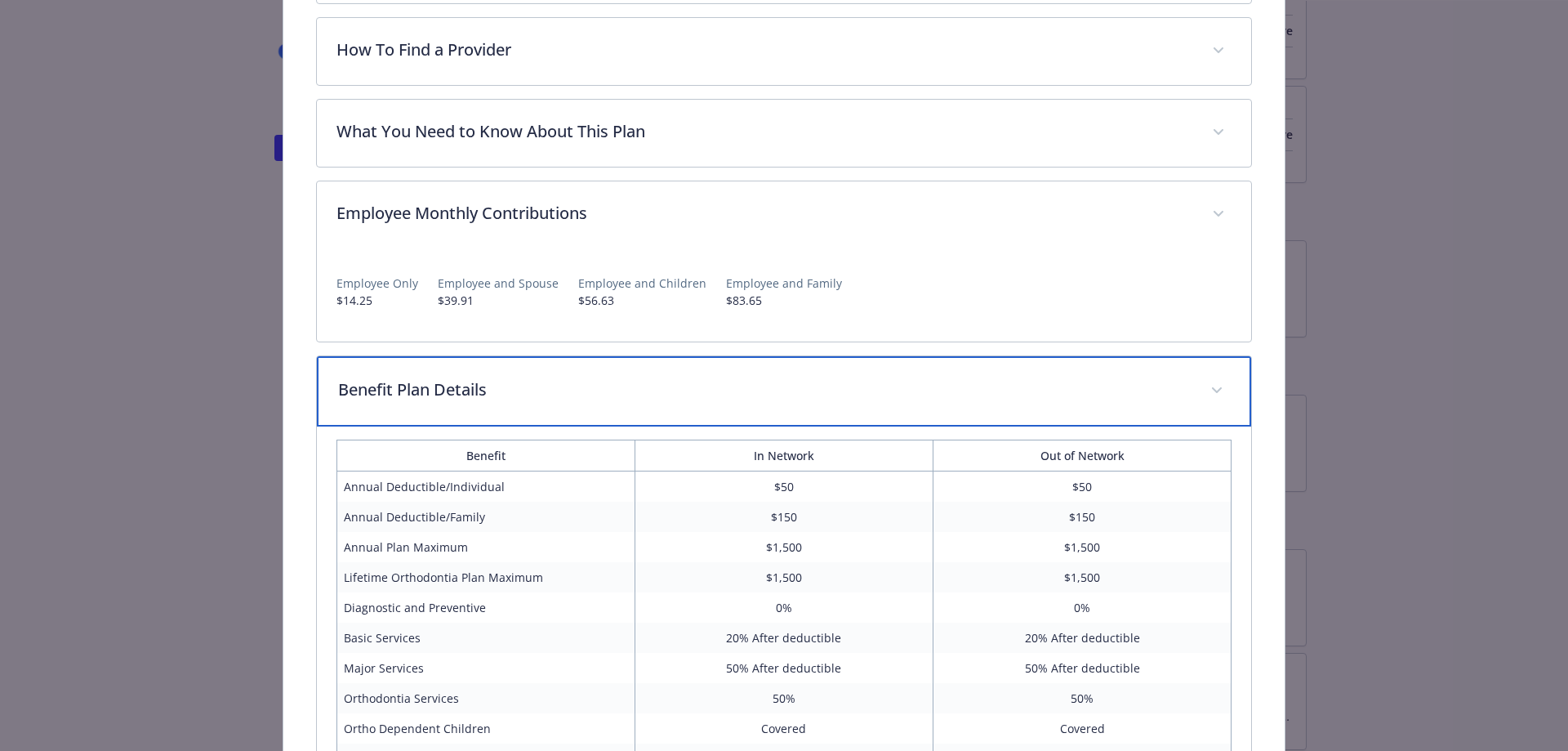
click at [719, 383] on p "Benefit Plan Details" at bounding box center [765, 390] width 853 height 25
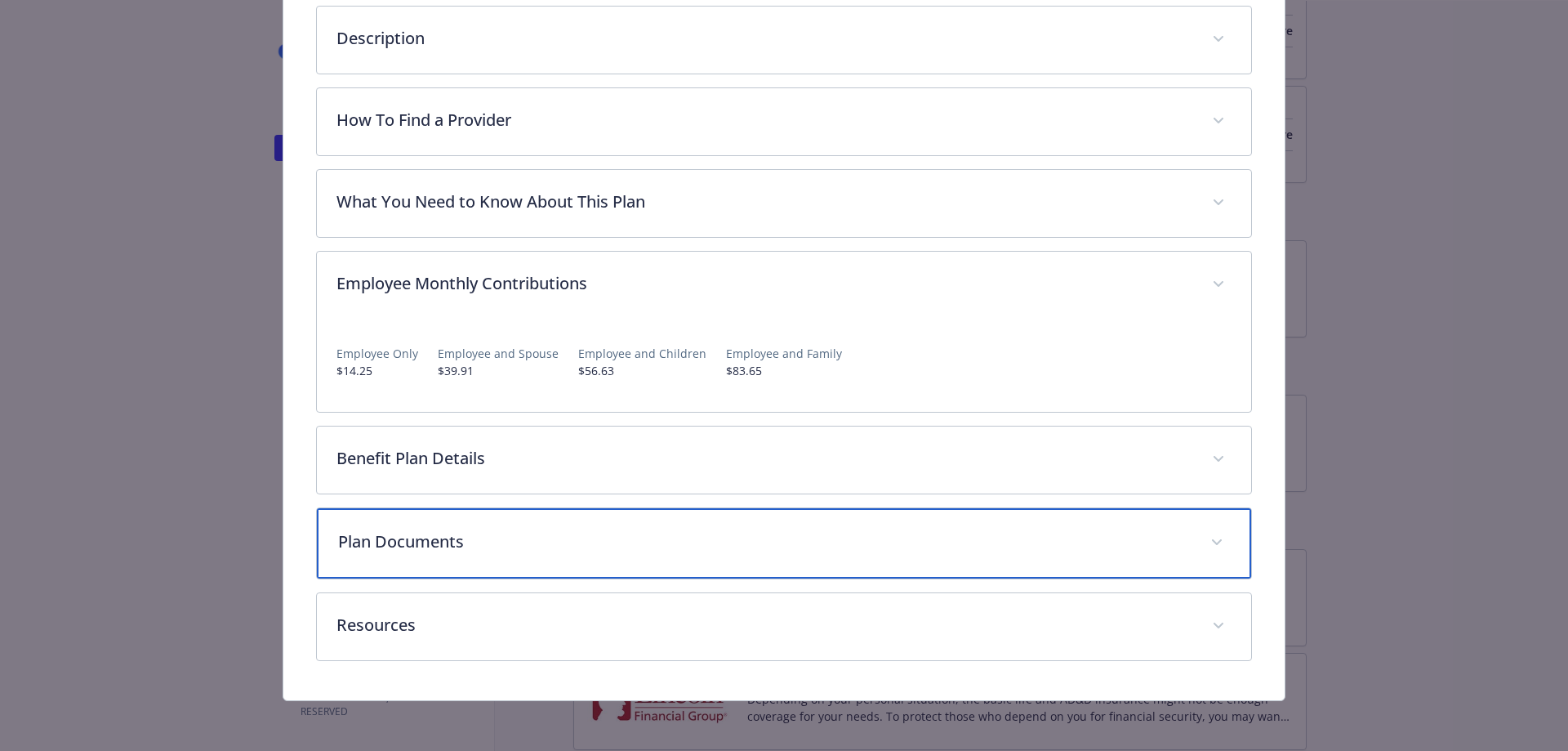
click at [375, 547] on p "Plan Documents" at bounding box center [765, 542] width 853 height 25
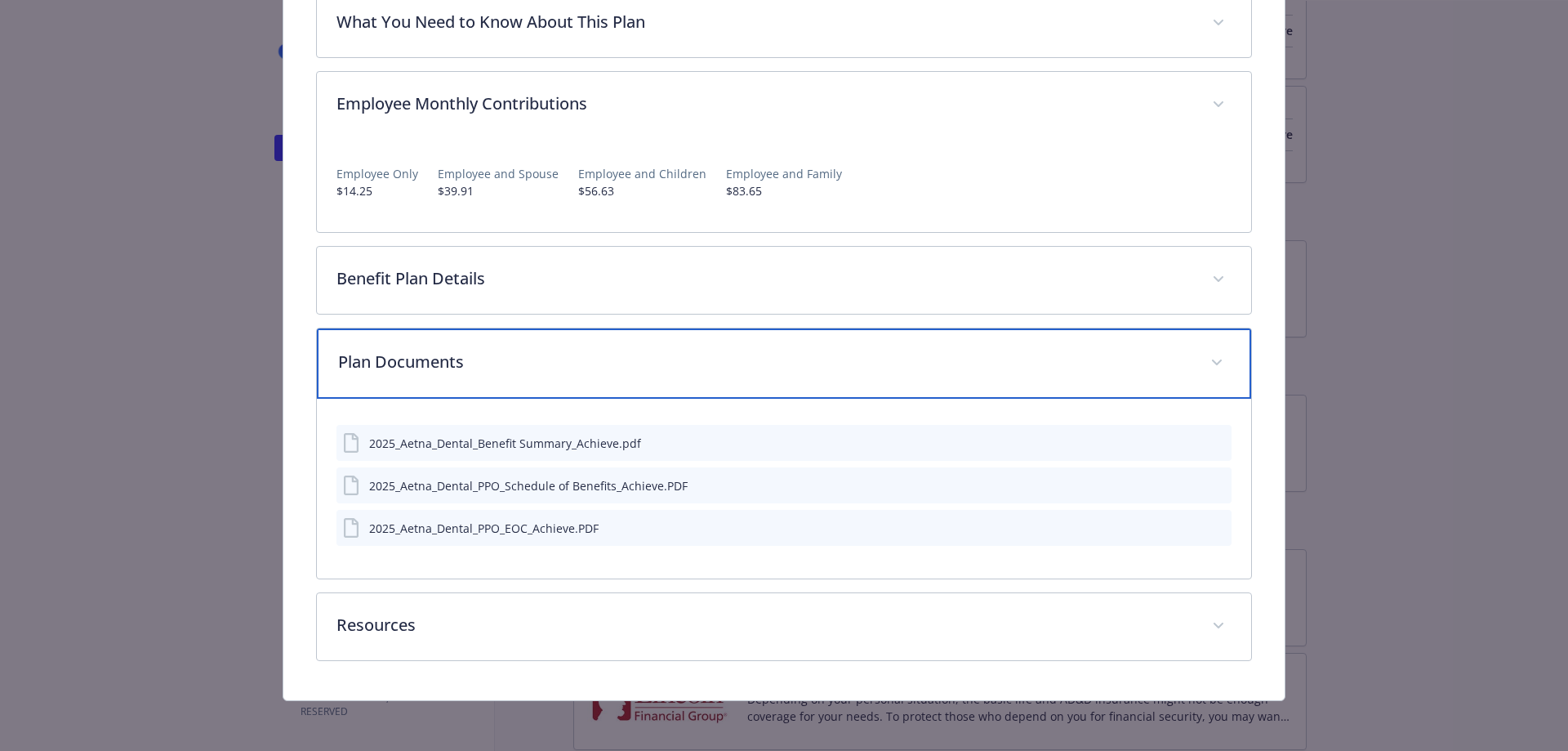
click at [540, 350] on p "Plan Documents" at bounding box center [765, 362] width 853 height 25
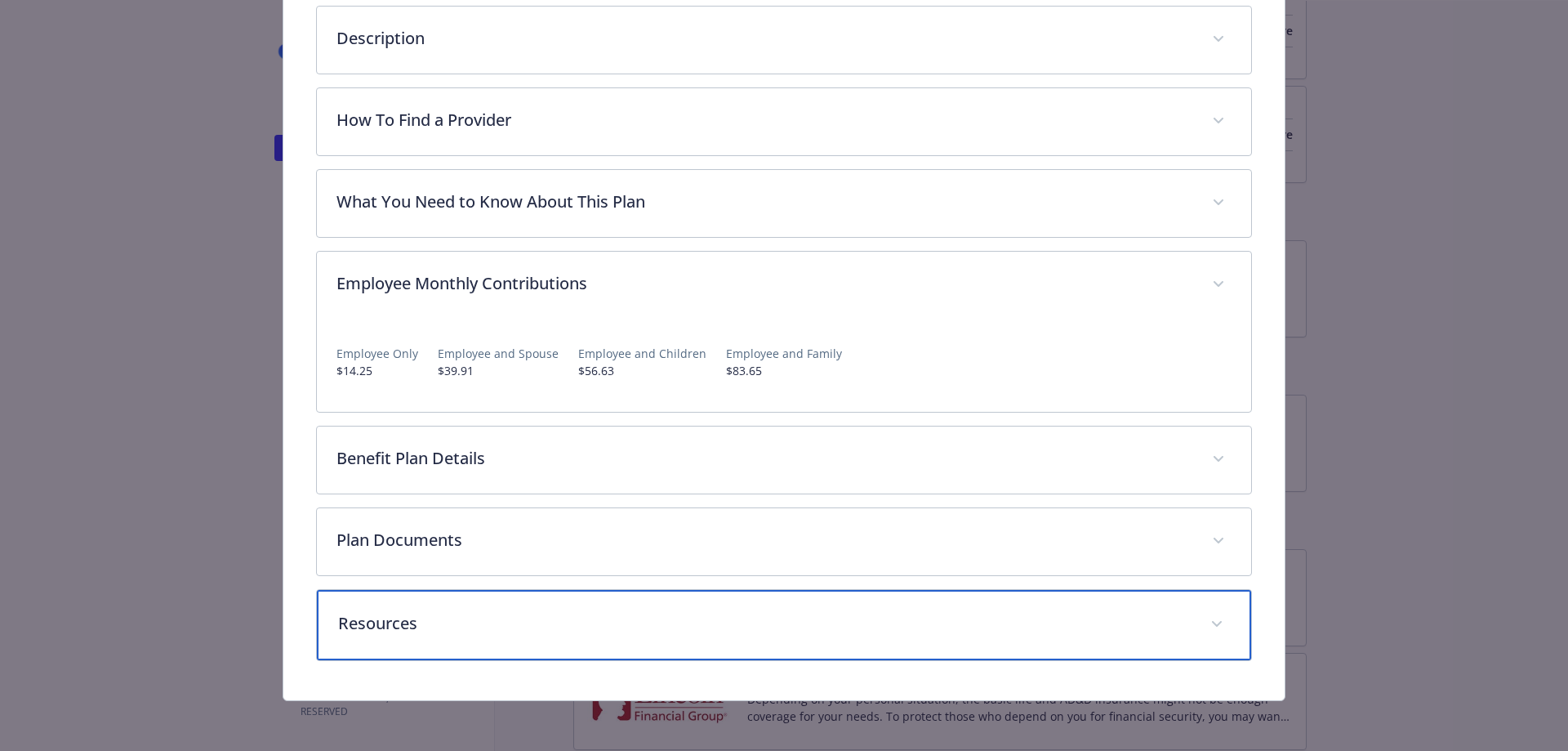
click at [378, 616] on p "Resources" at bounding box center [765, 624] width 853 height 25
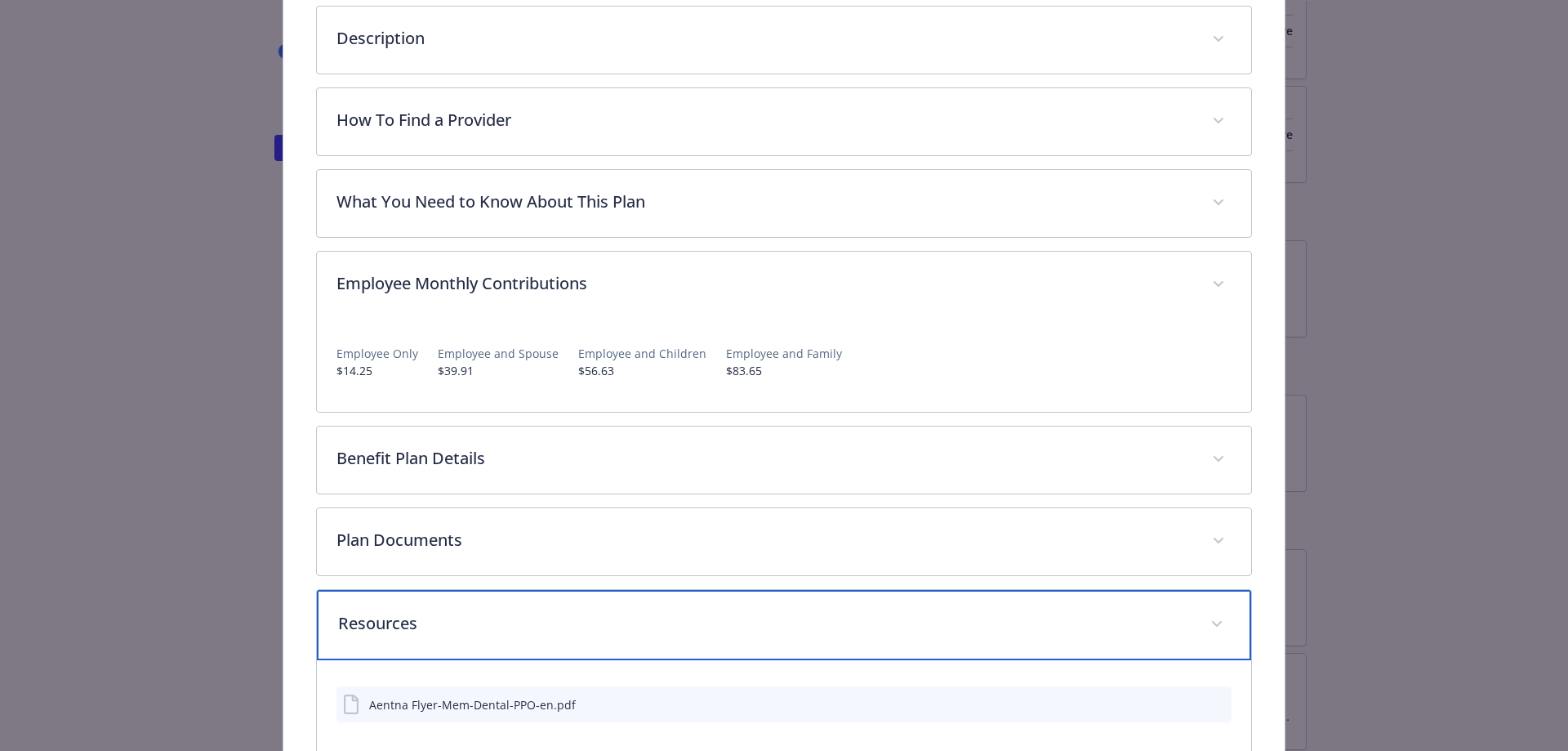
click at [379, 618] on p "Resources" at bounding box center [765, 624] width 853 height 25
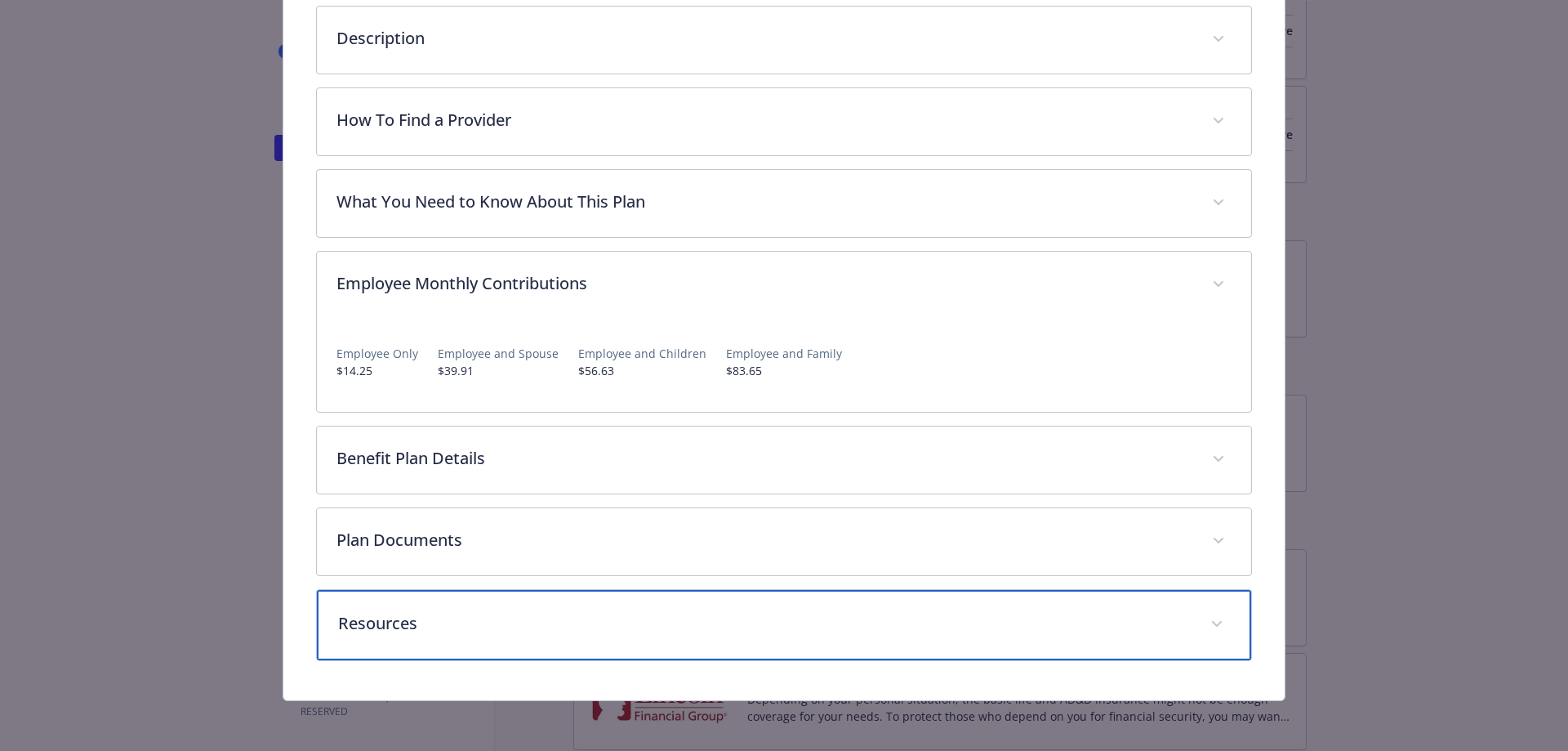
scroll to position [330, 0]
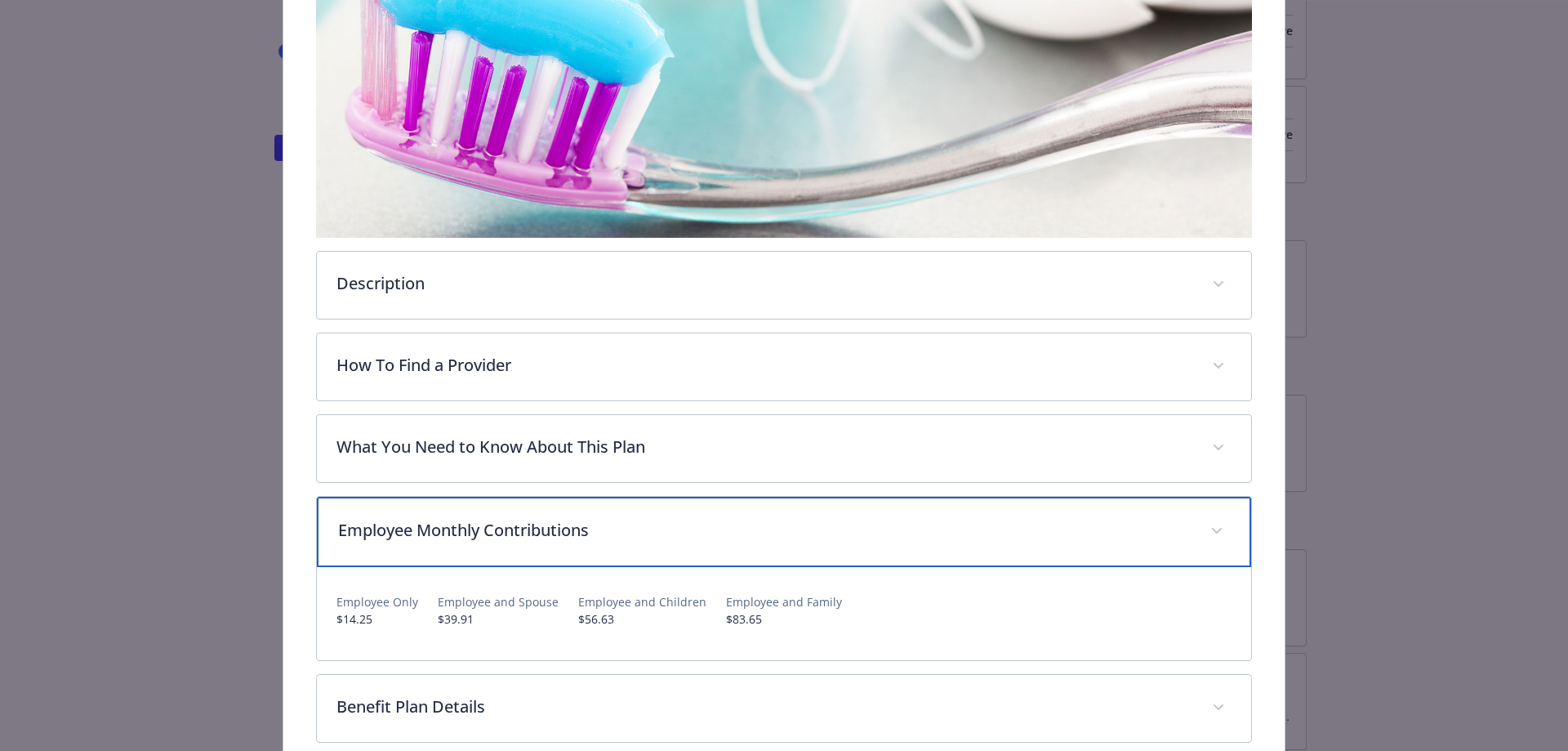
click at [572, 537] on p "Employee Monthly Contributions" at bounding box center [765, 530] width 853 height 25
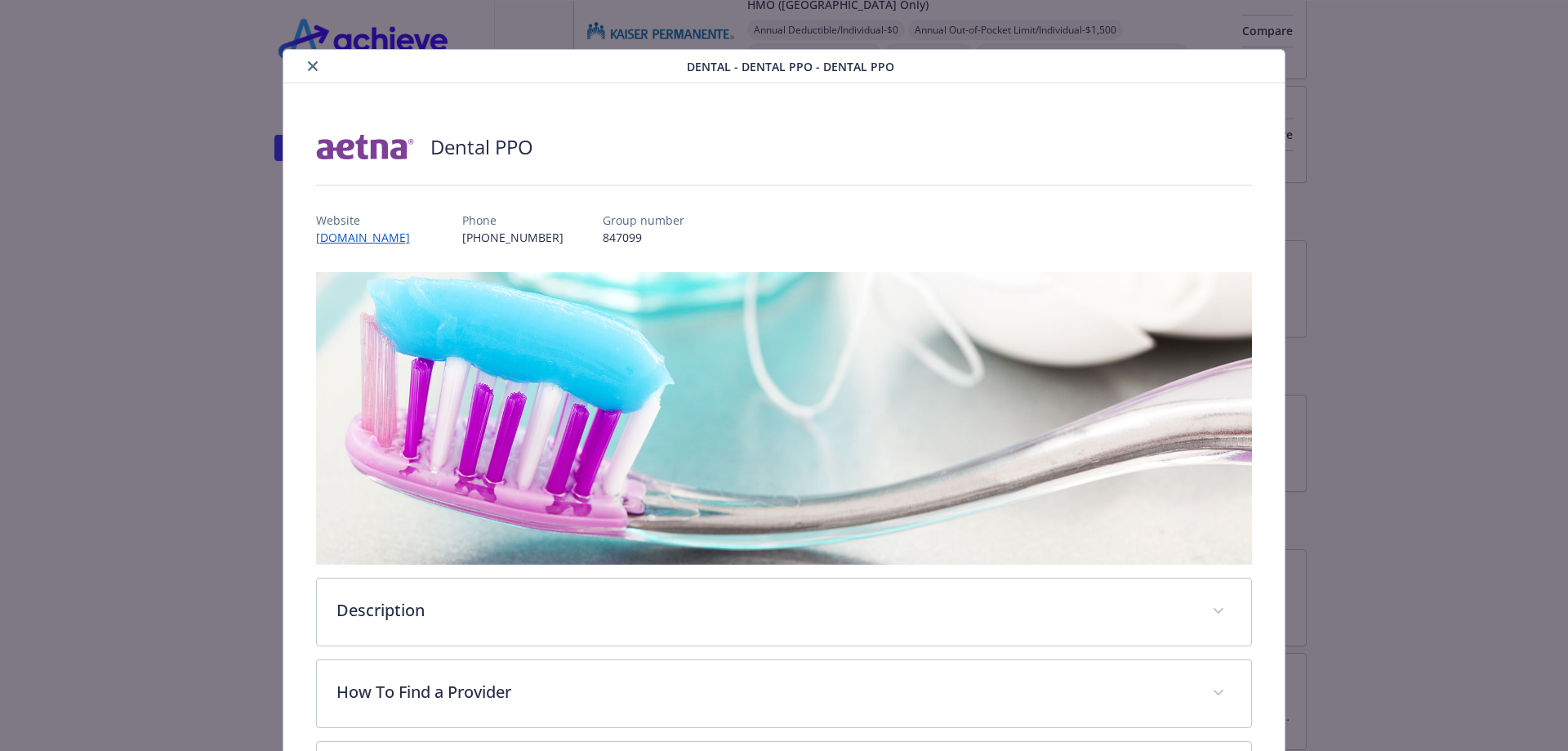
scroll to position [0, 0]
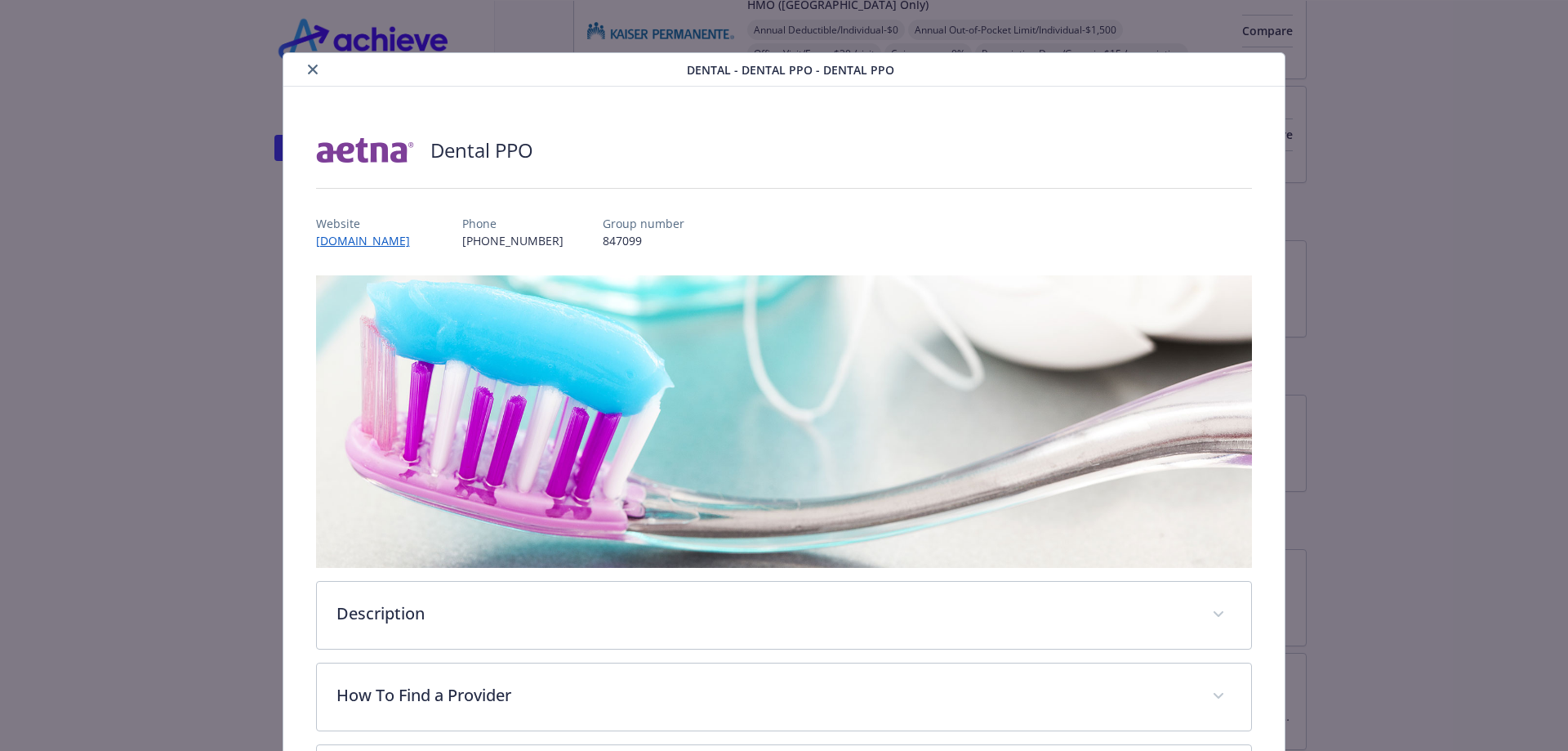
click at [731, 231] on div "Website [DOMAIN_NAME] Phone [PHONE_NUMBER] Group number 847099" at bounding box center [784, 225] width 937 height 48
click at [314, 74] on button "close" at bounding box center [313, 70] width 19 height 19
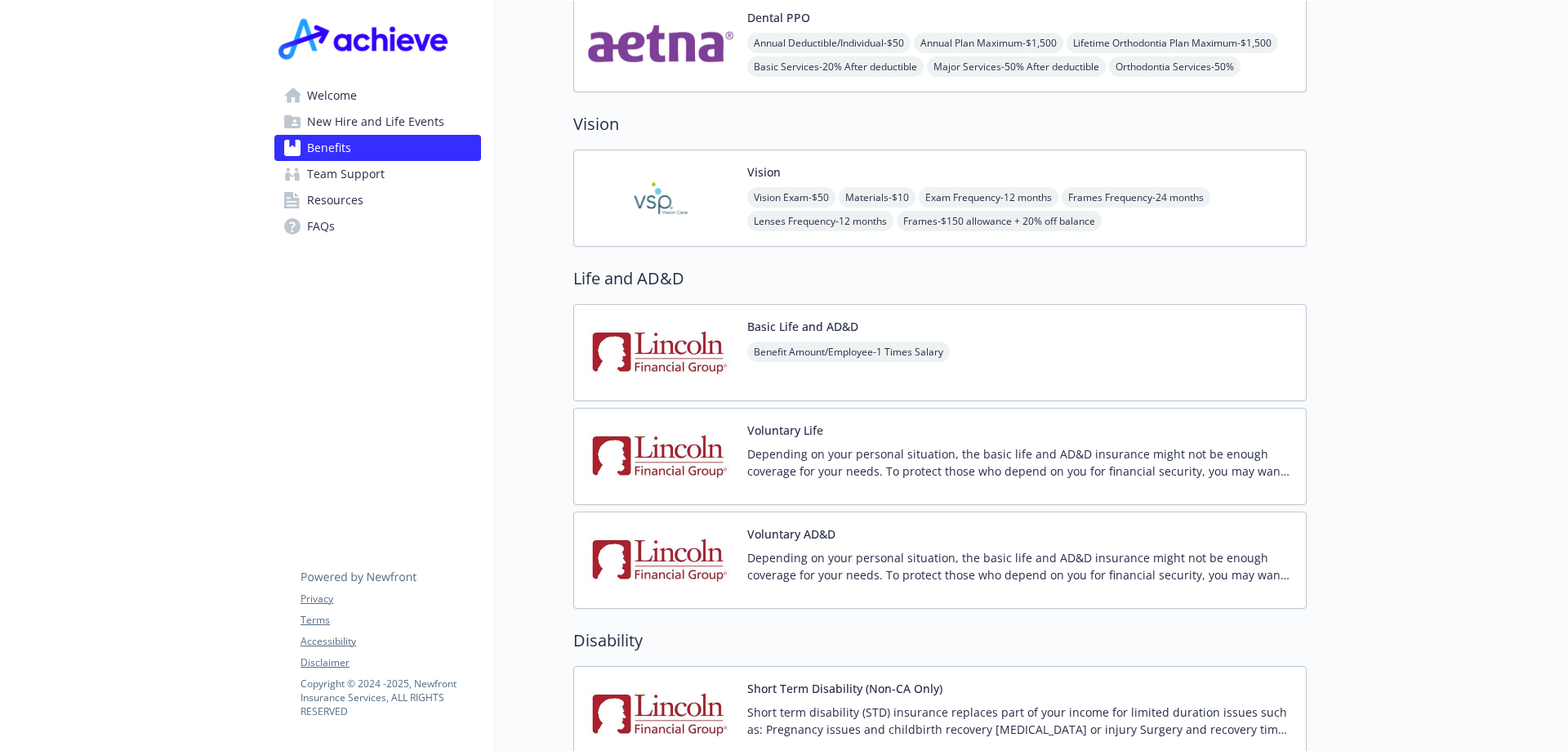
scroll to position [817, 0]
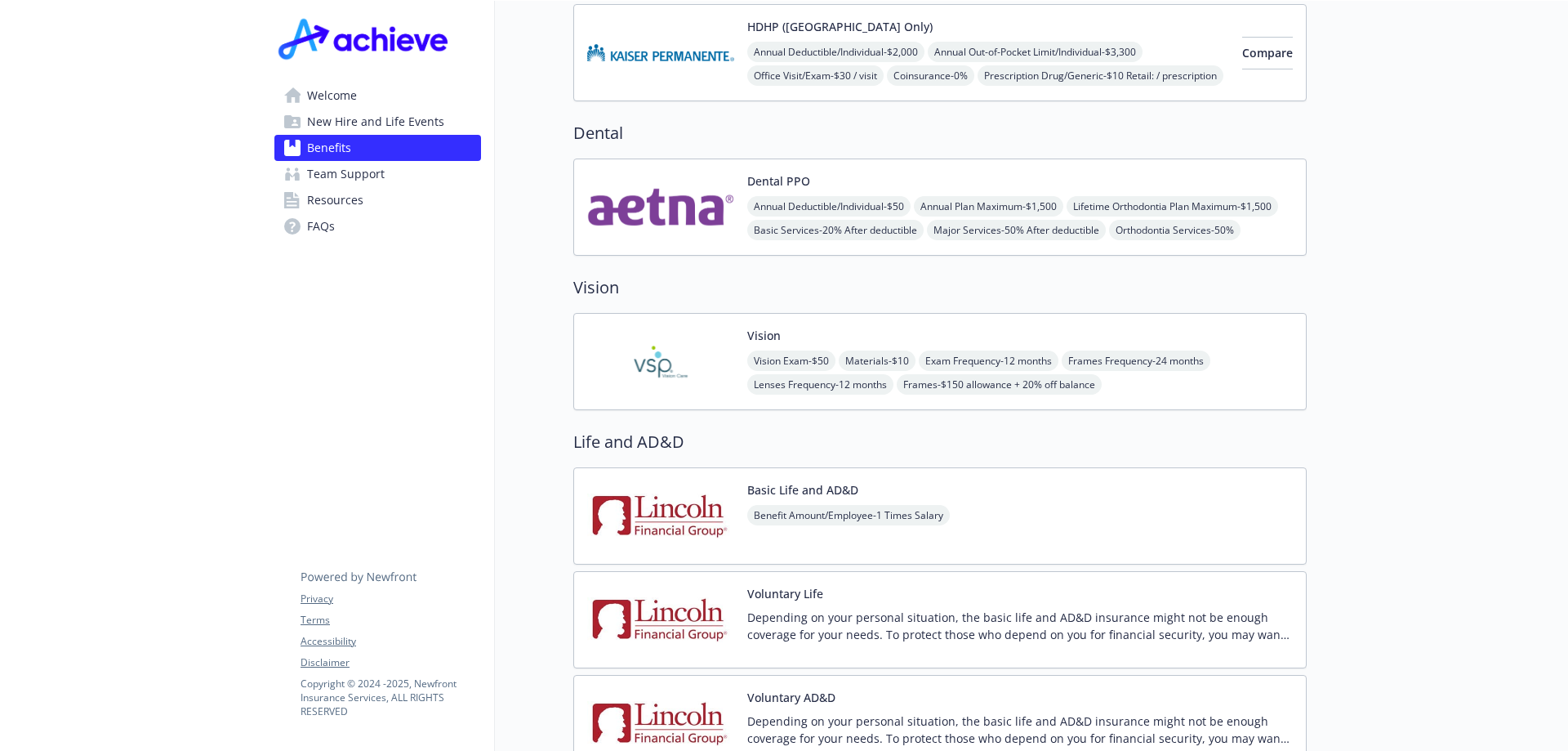
click at [815, 327] on div "Vision Vision Exam - $50 Materials - $10 Exam Frequency - 12 months Frames Freq…" at bounding box center [1020, 361] width 546 height 70
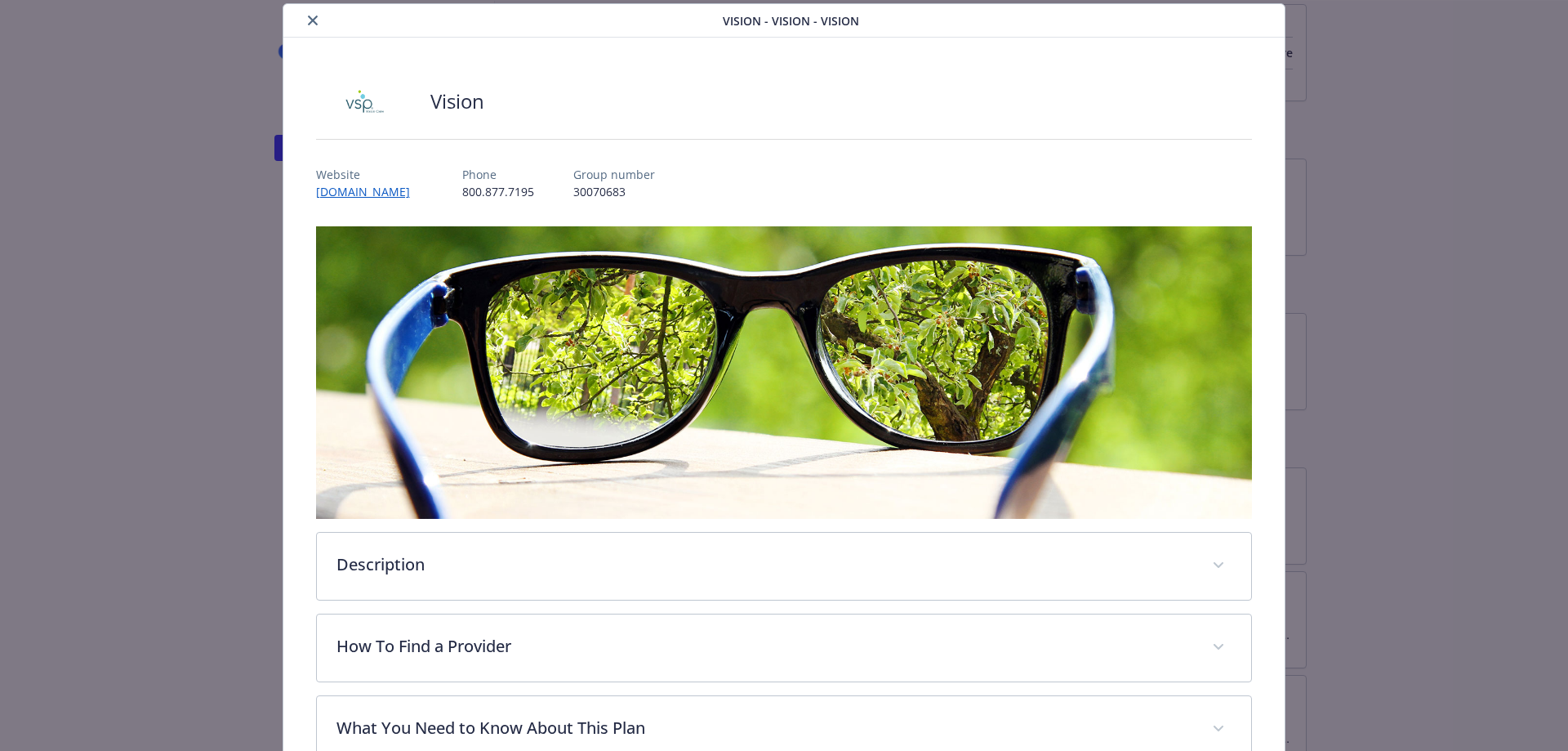
scroll to position [212, 0]
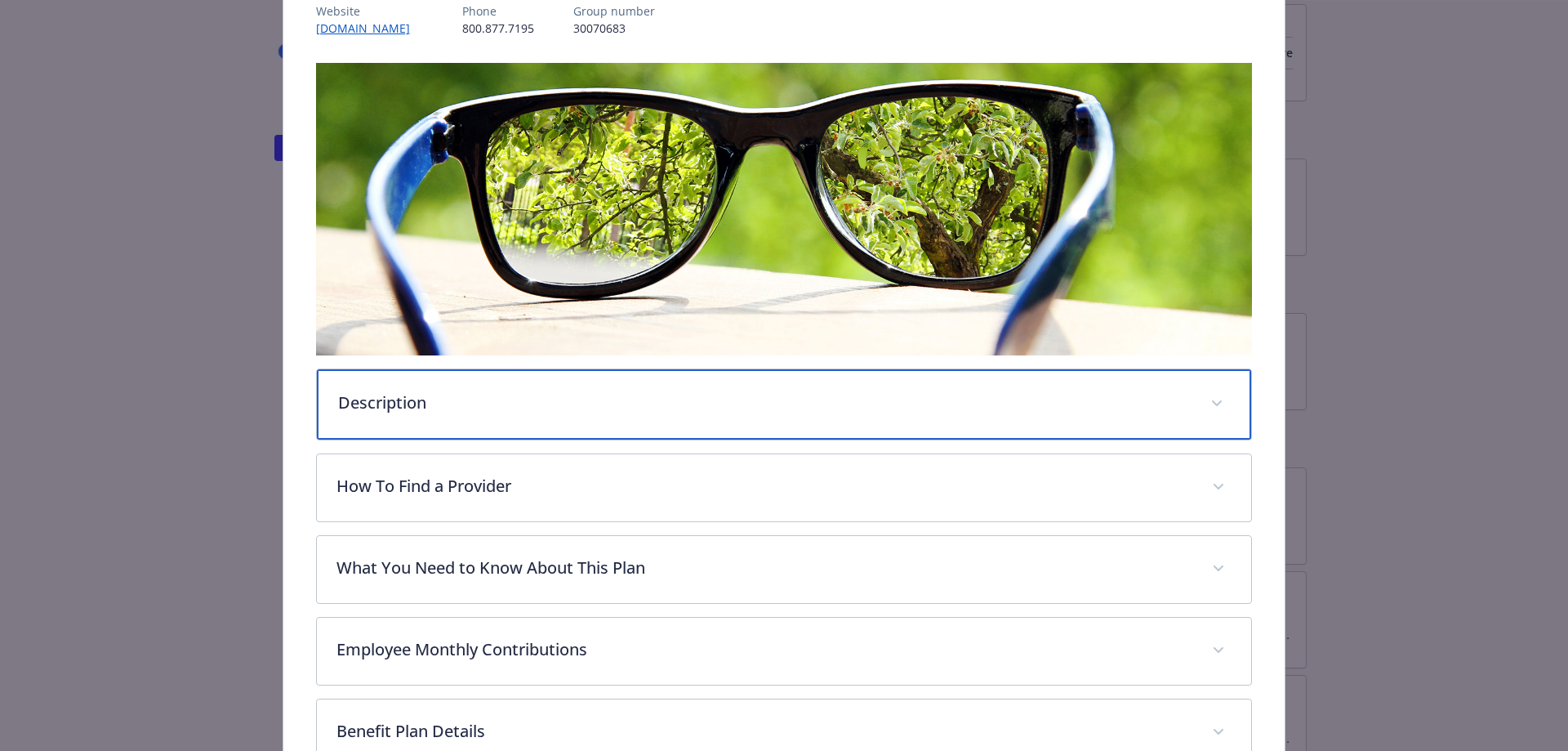
click at [558, 421] on div "Description" at bounding box center [784, 405] width 935 height 71
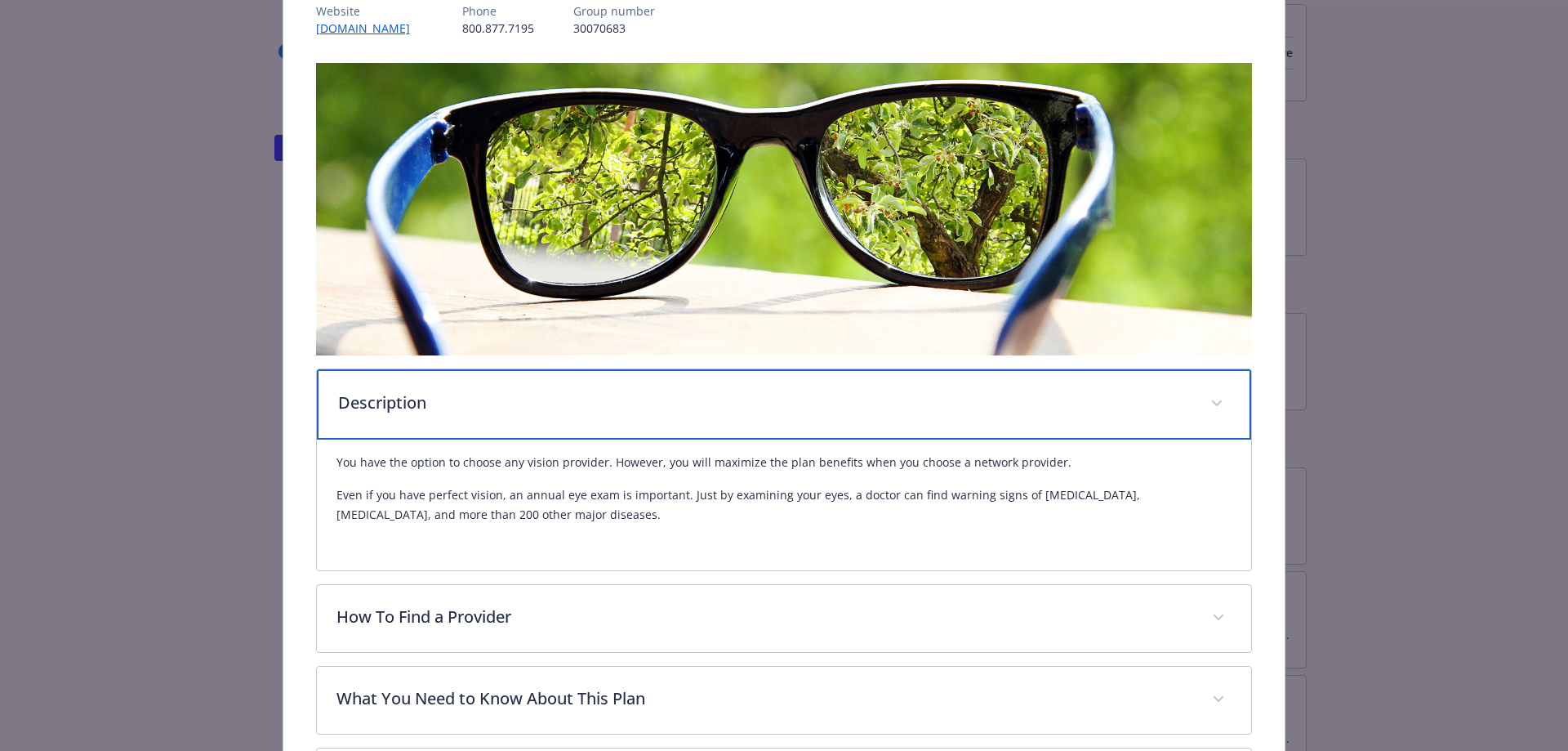
click at [576, 410] on p "Description" at bounding box center [765, 403] width 853 height 25
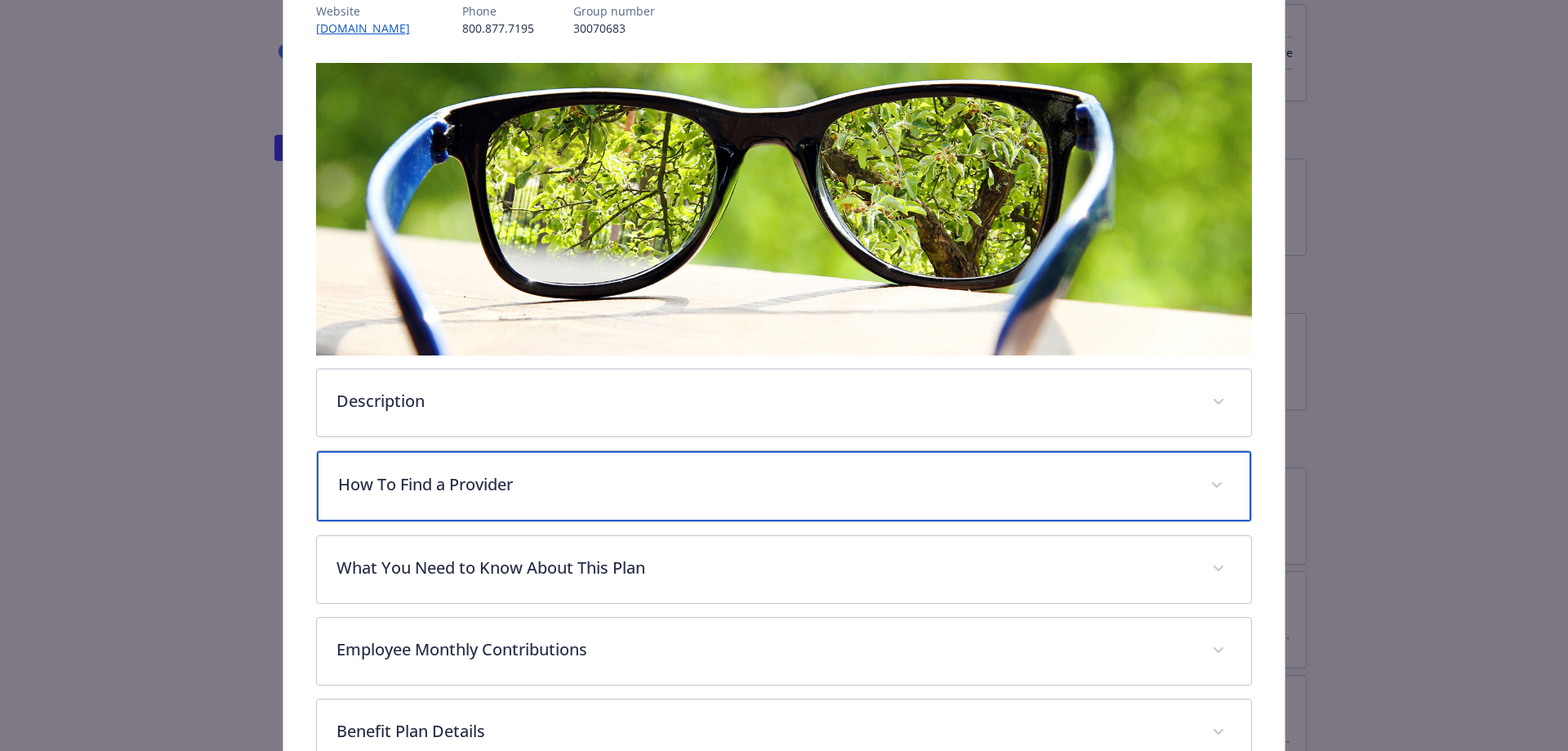
click at [566, 481] on p "How To Find a Provider" at bounding box center [765, 484] width 853 height 25
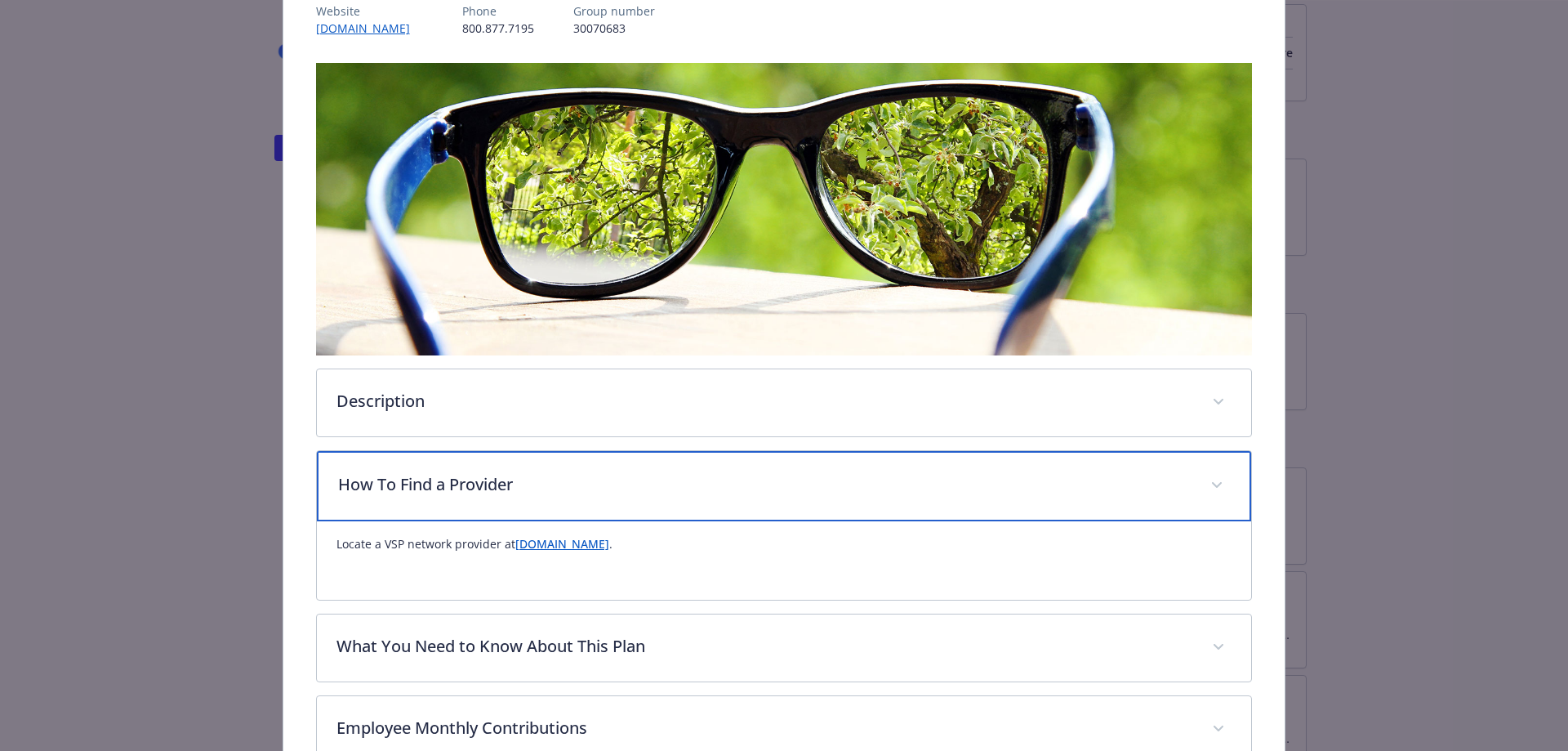
click at [595, 491] on p "How To Find a Provider" at bounding box center [765, 484] width 853 height 25
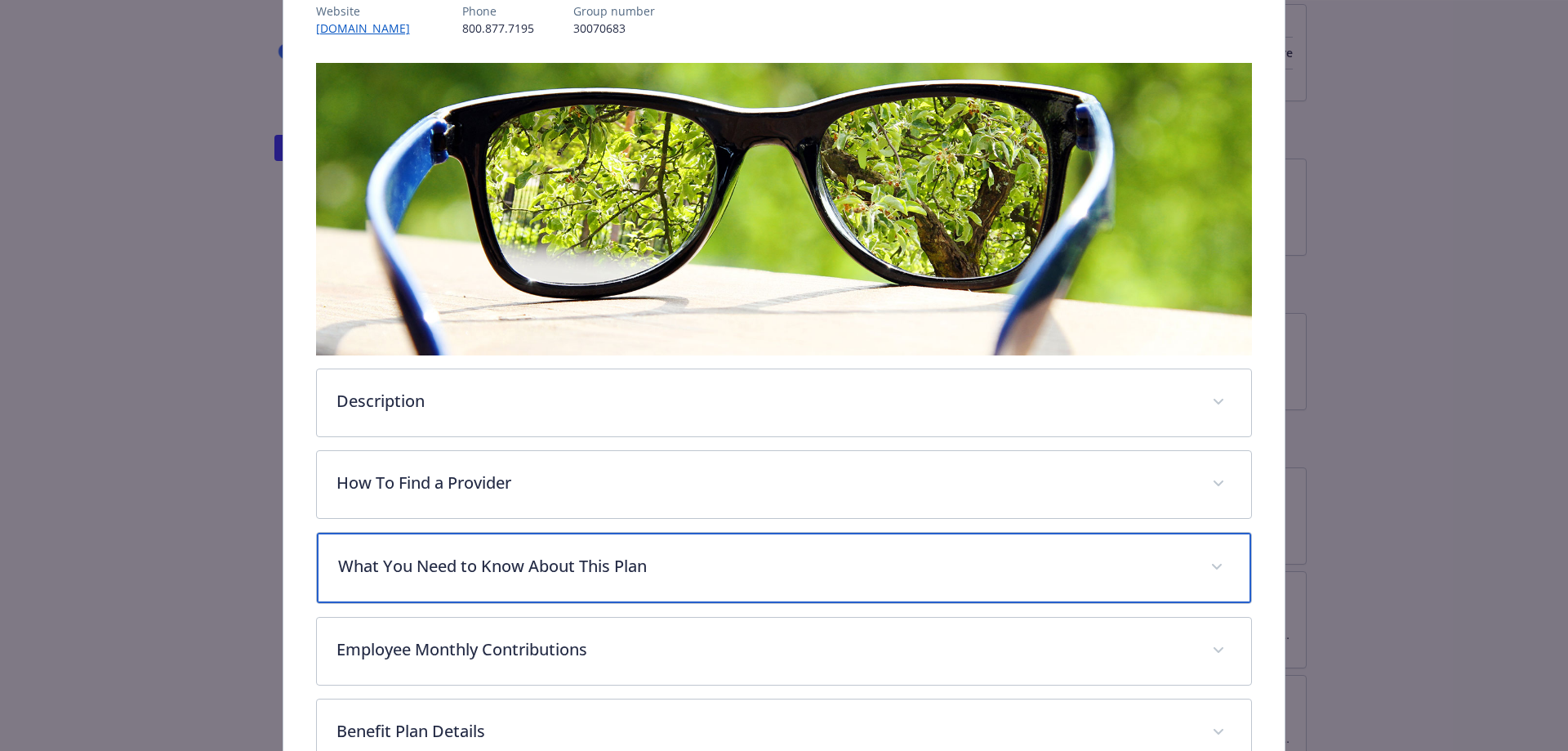
click at [621, 566] on p "What You Need to Know About This Plan" at bounding box center [765, 566] width 853 height 25
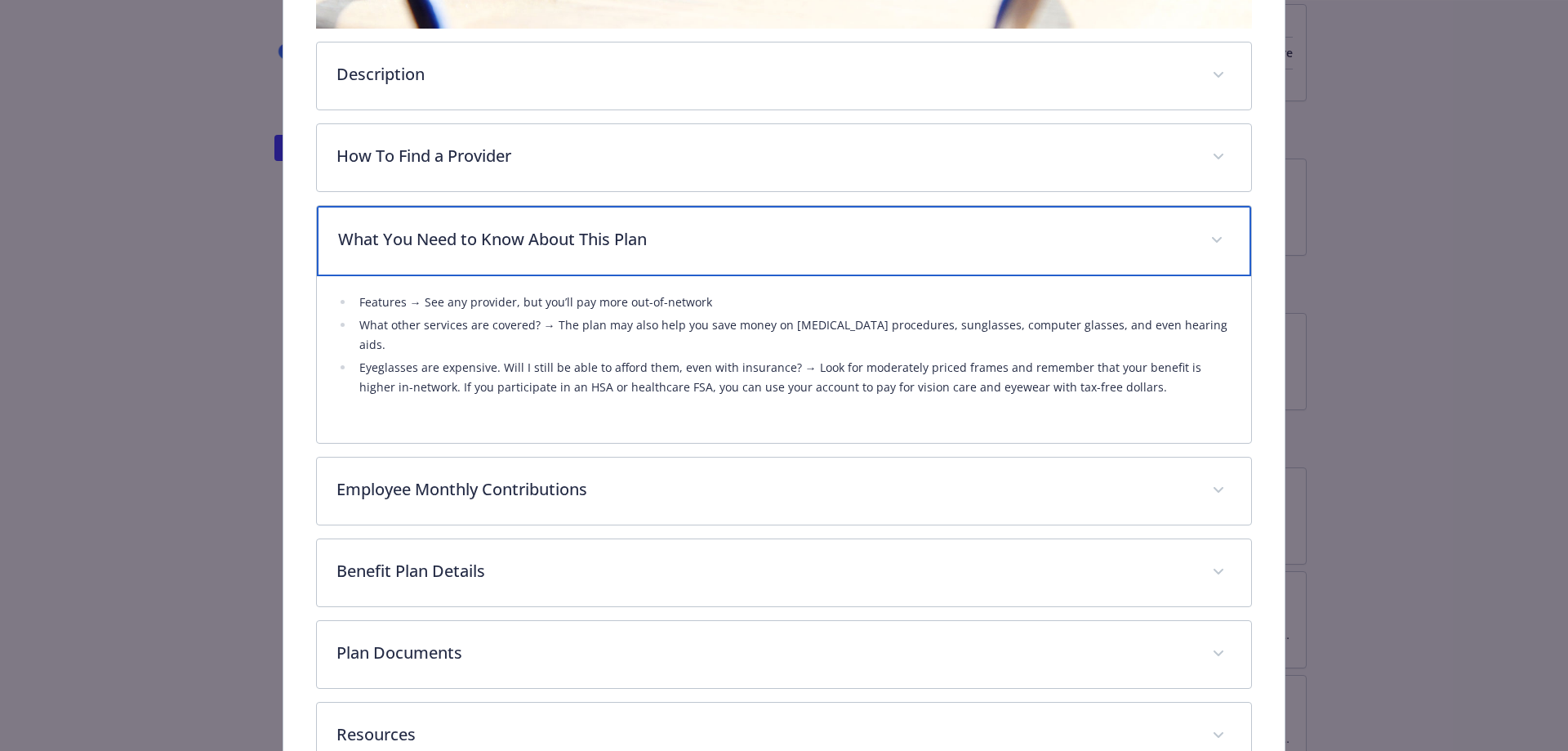
scroll to position [621, 0]
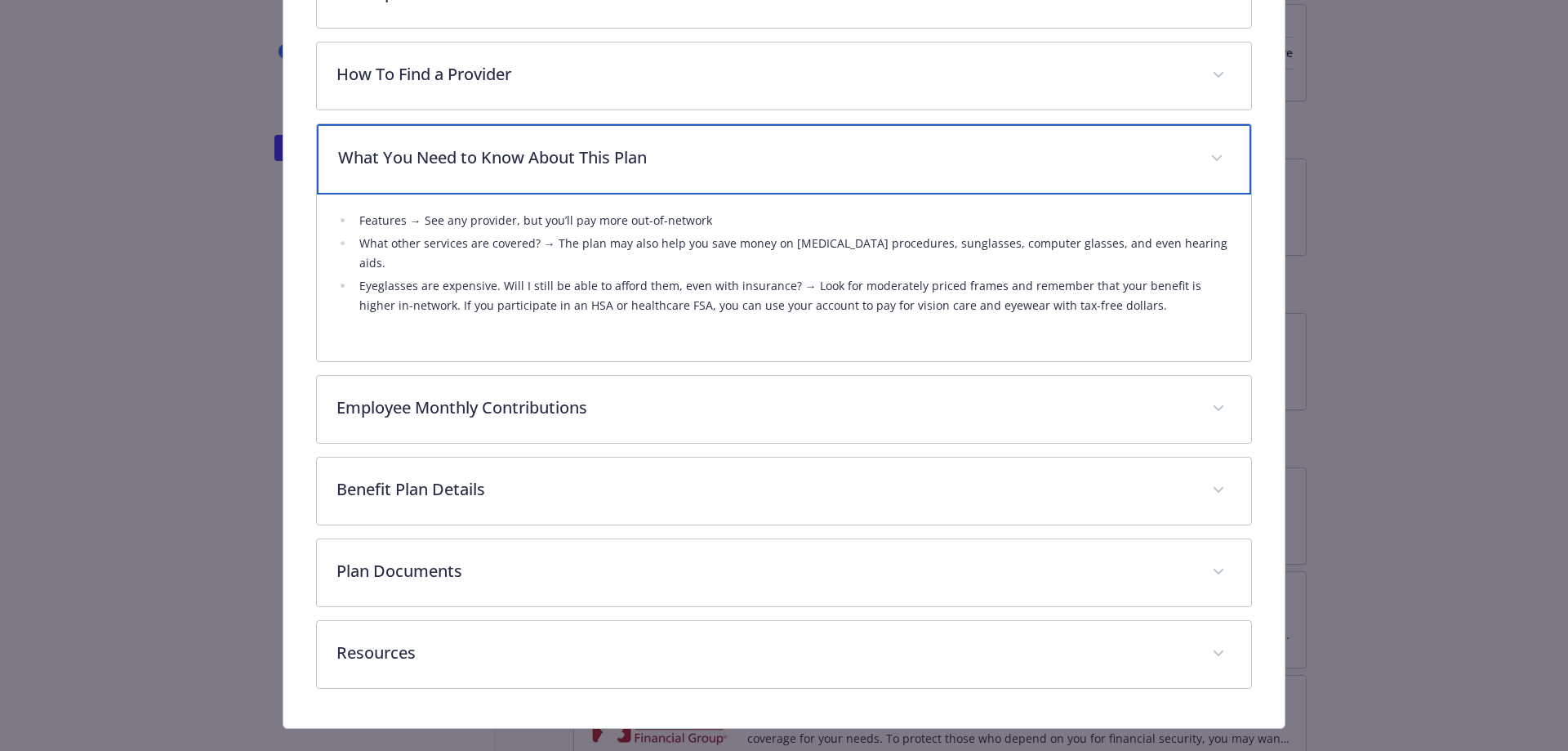
click at [641, 147] on p "What You Need to Know About This Plan" at bounding box center [765, 158] width 853 height 25
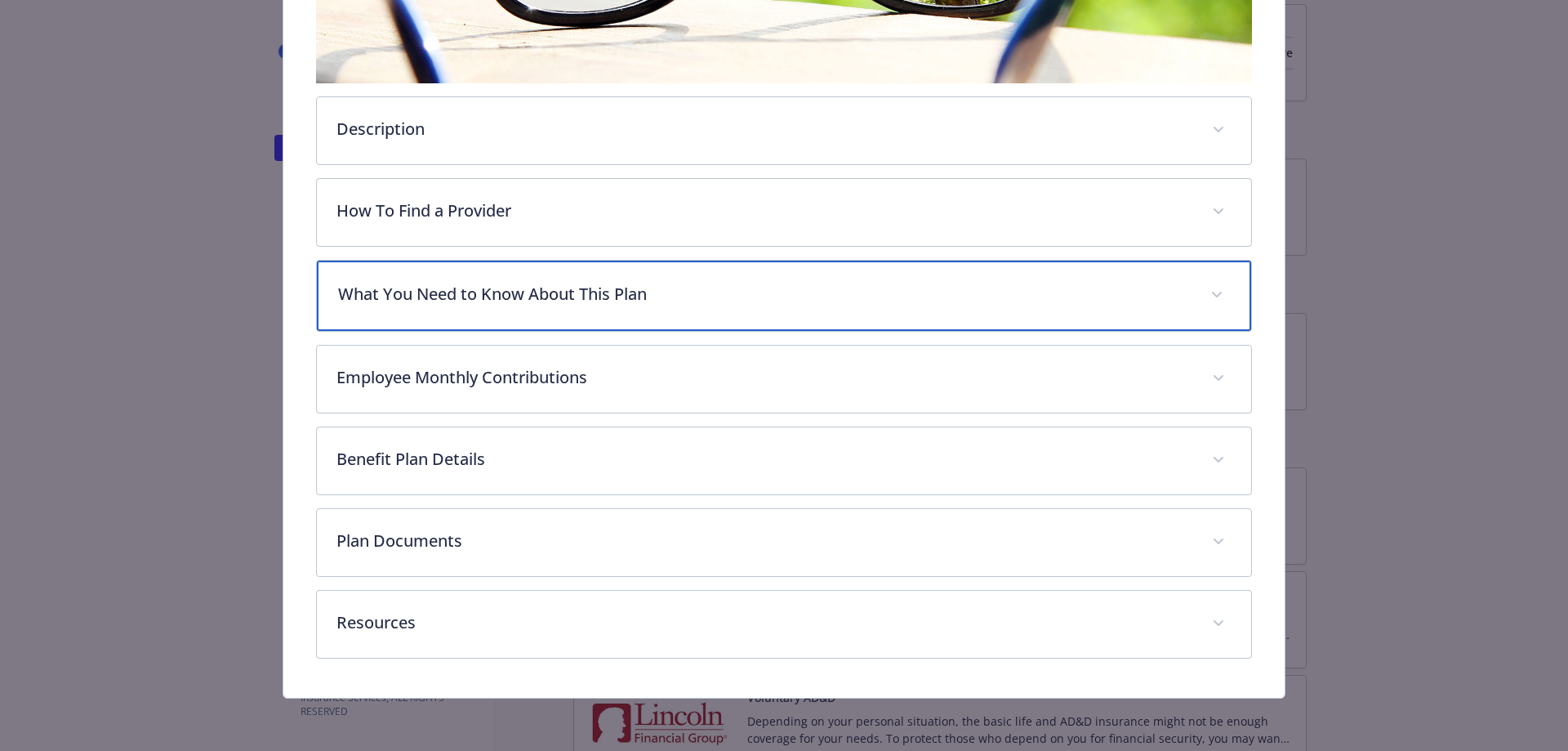
scroll to position [482, 0]
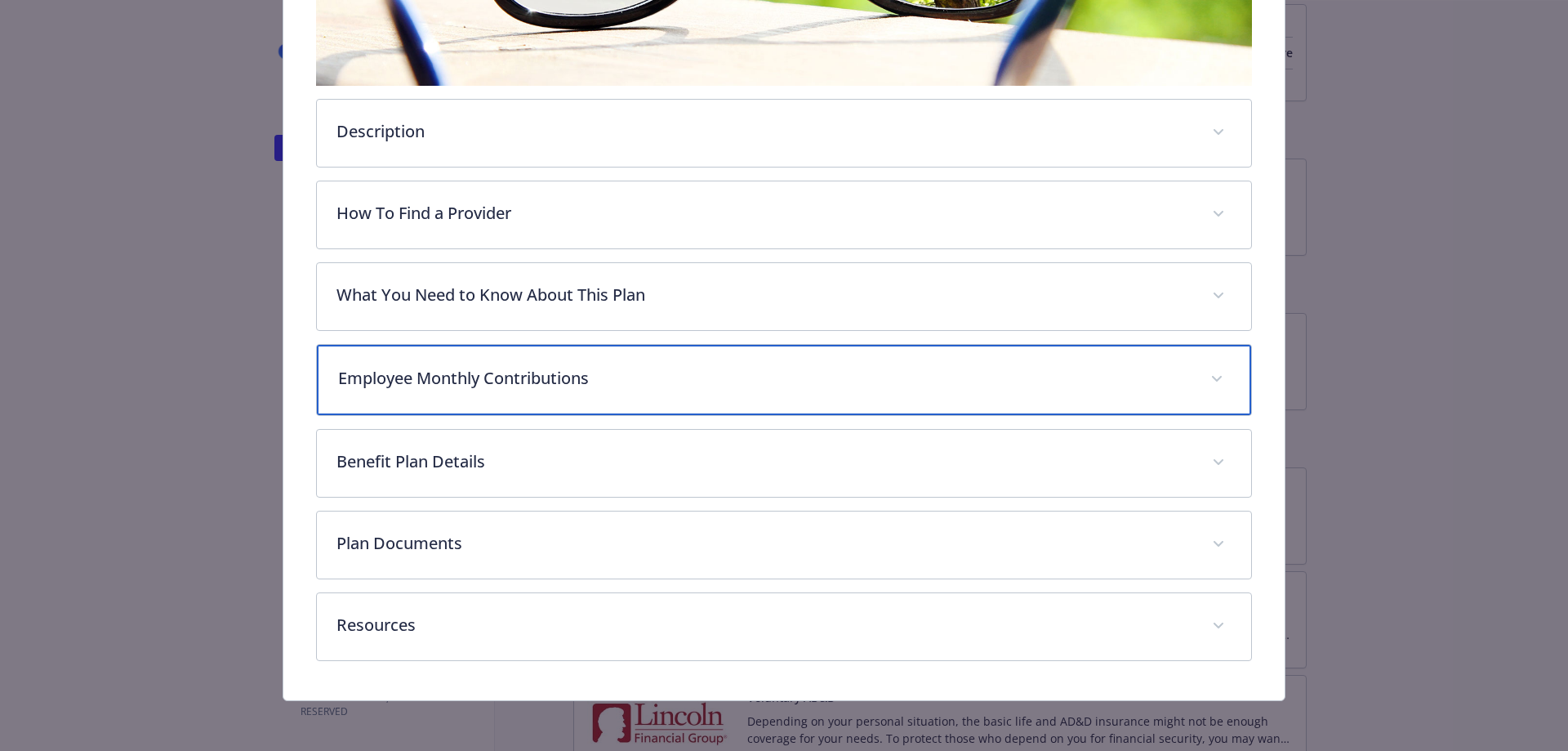
click at [595, 365] on div "Employee Monthly Contributions" at bounding box center [784, 380] width 935 height 71
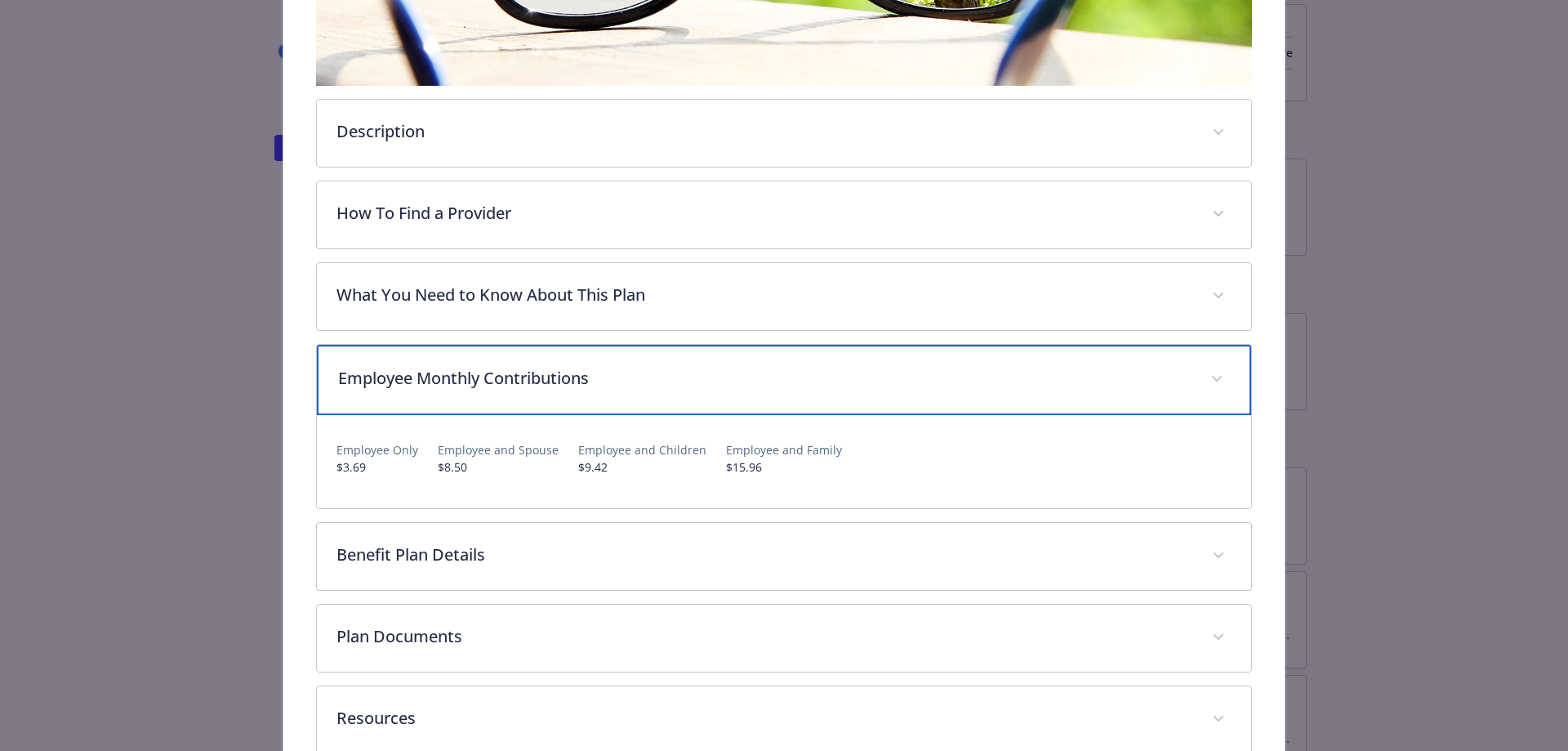
scroll to position [564, 0]
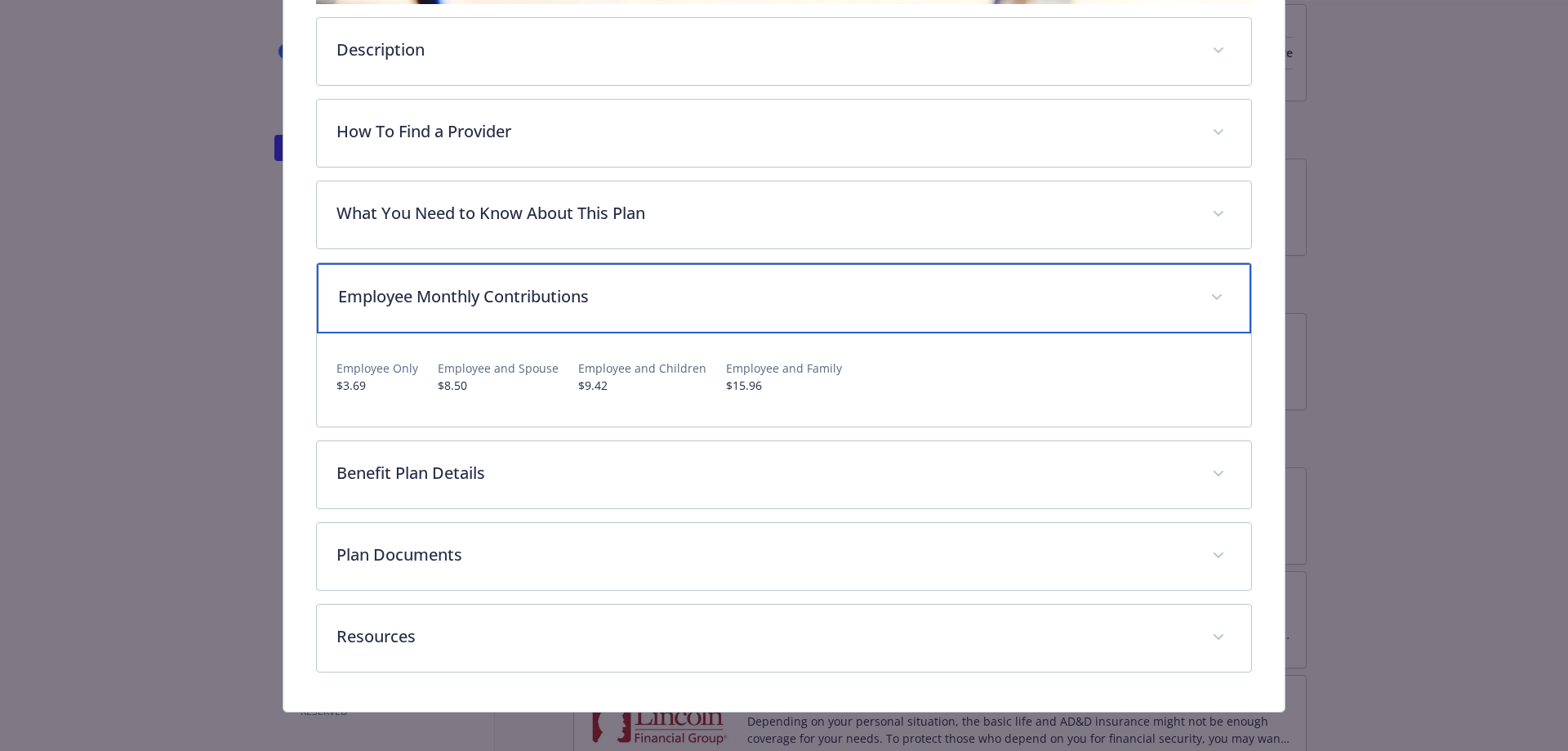
click at [592, 284] on p "Employee Monthly Contributions" at bounding box center [765, 297] width 853 height 25
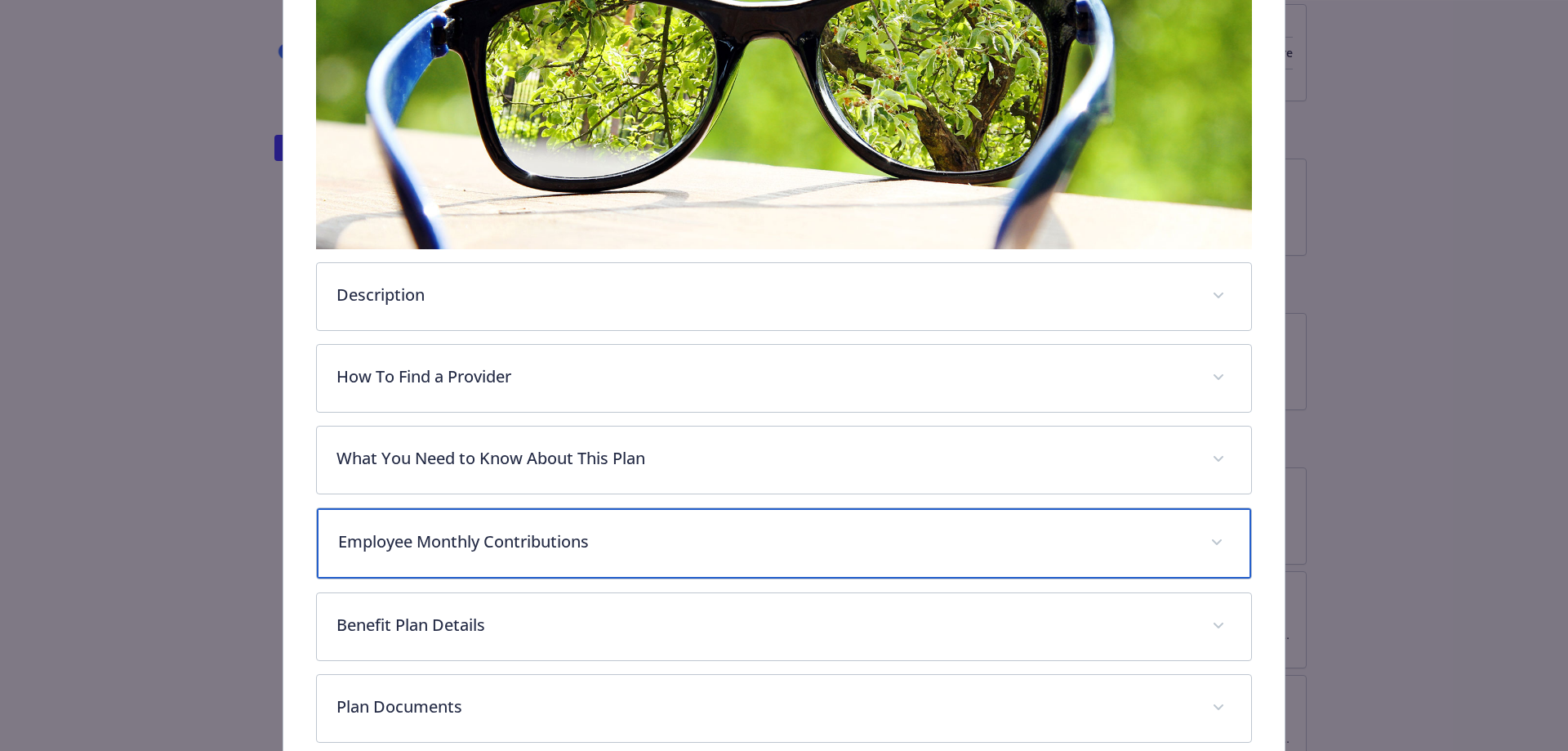
scroll to position [0, 0]
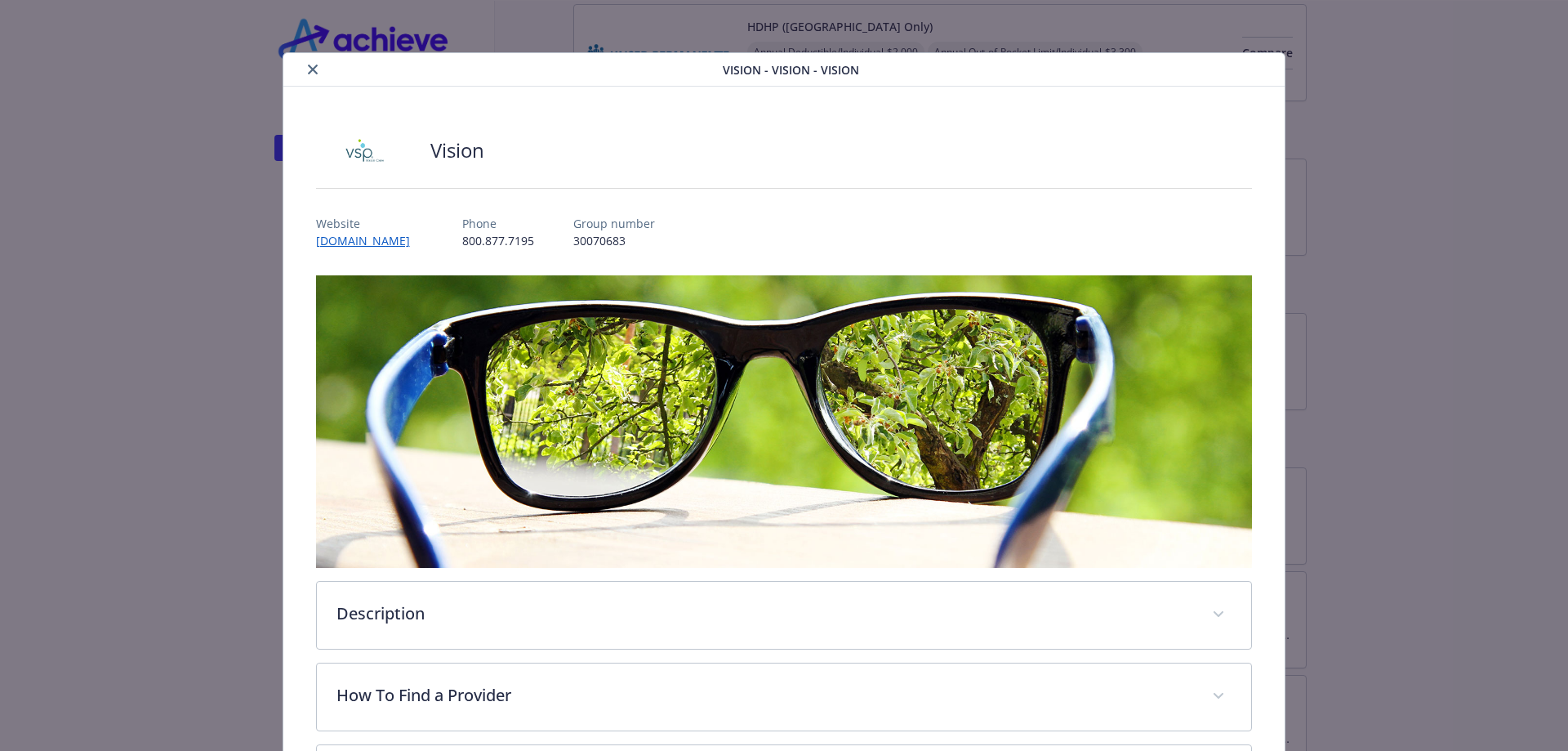
click at [313, 76] on button "close" at bounding box center [313, 70] width 19 height 19
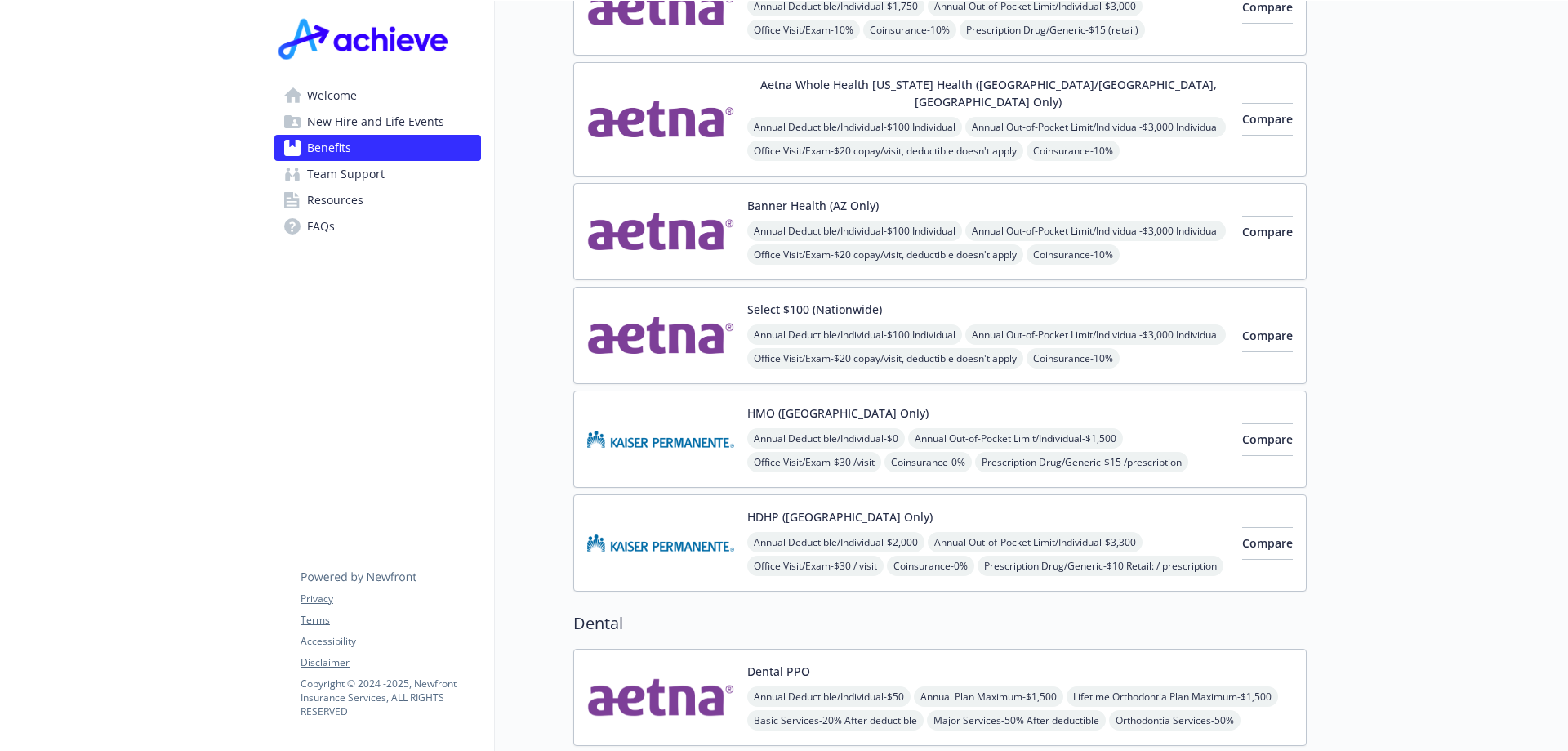
scroll to position [408, 0]
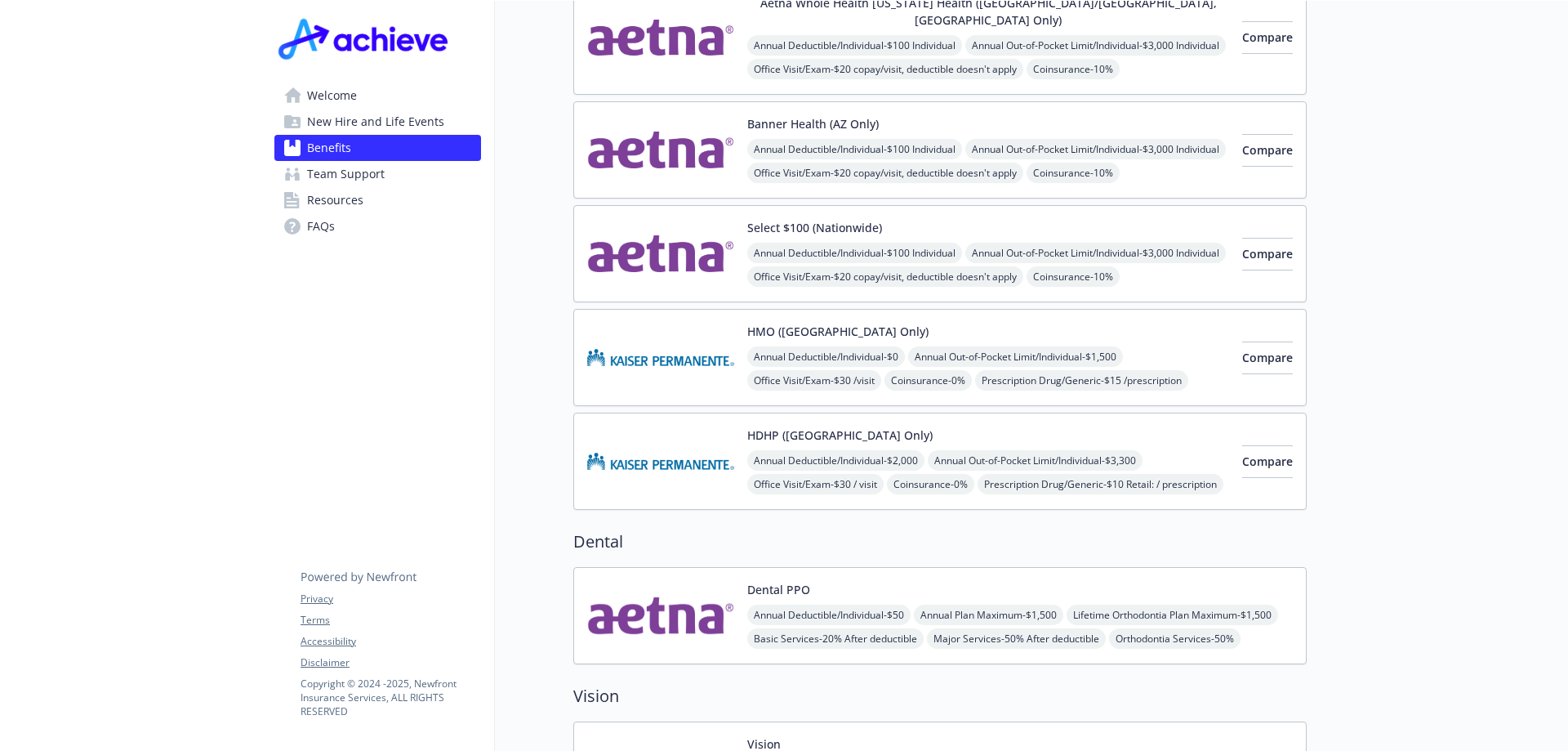
click at [896, 309] on div "HMO ([GEOGRAPHIC_DATA] Only) Annual Deductible/Individual - $0 Annual Out-of-Po…" at bounding box center [940, 358] width 733 height 97
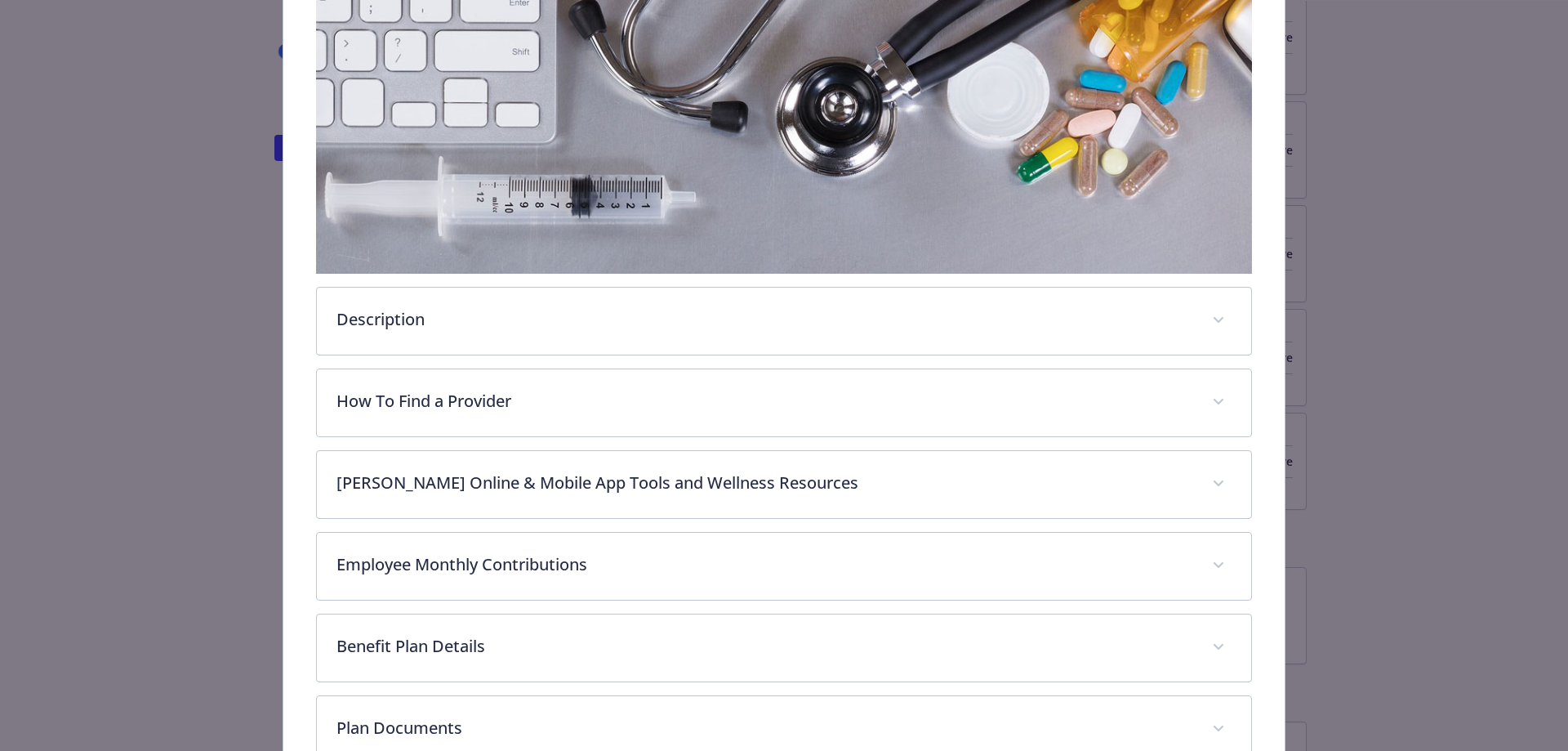
scroll to position [376, 0]
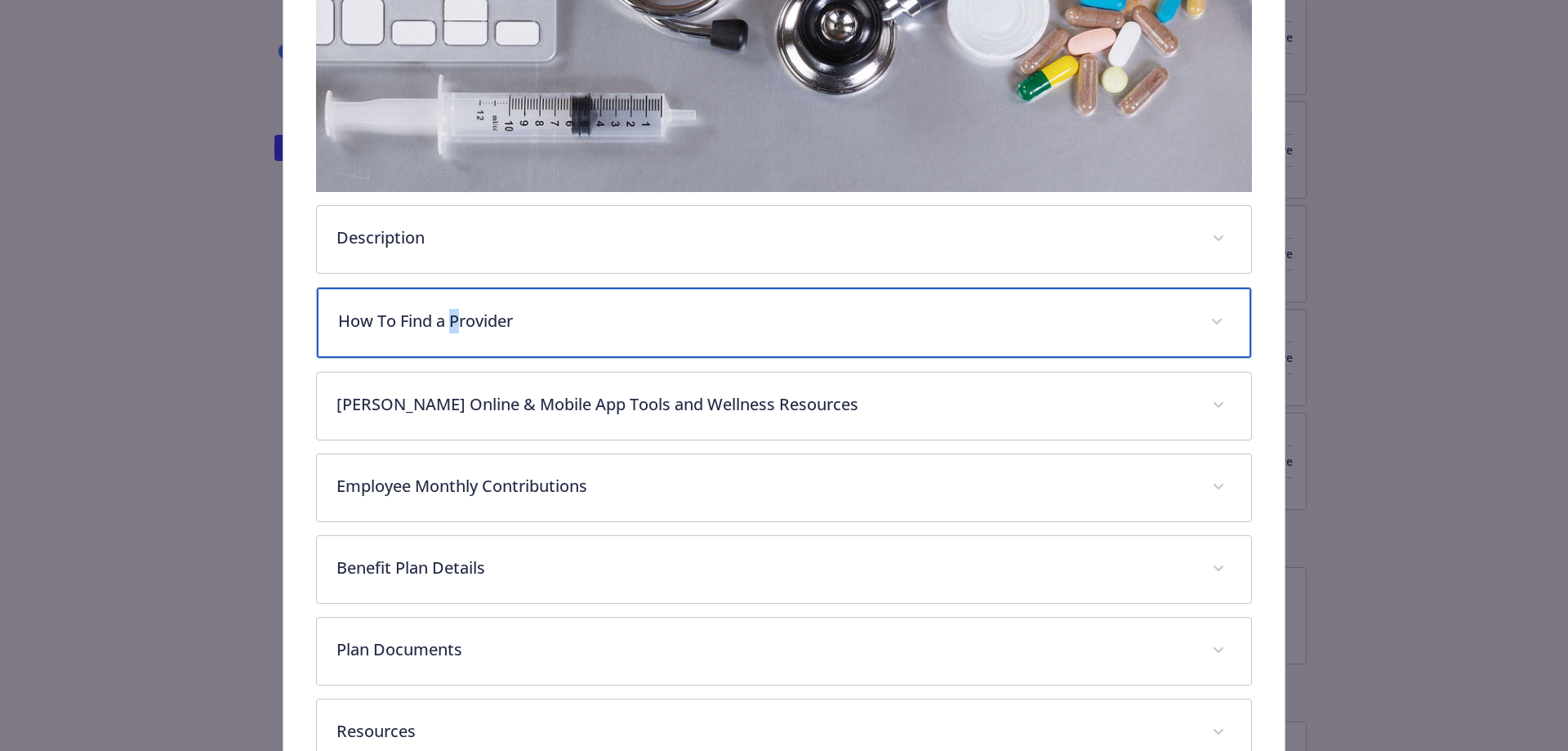
click at [451, 319] on p "How To Find a Provider" at bounding box center [765, 322] width 853 height 25
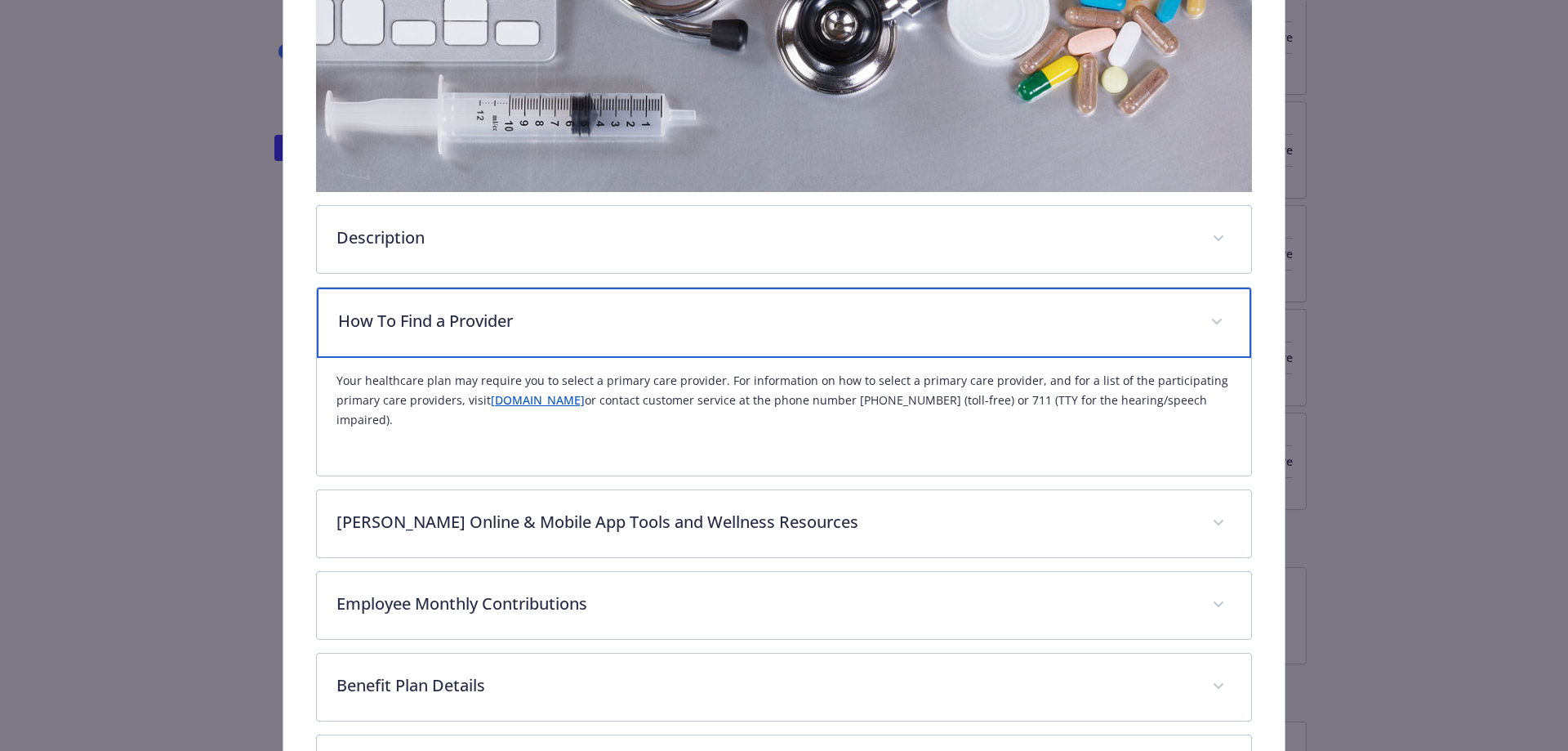
click at [545, 320] on p "How To Find a Provider" at bounding box center [765, 322] width 853 height 25
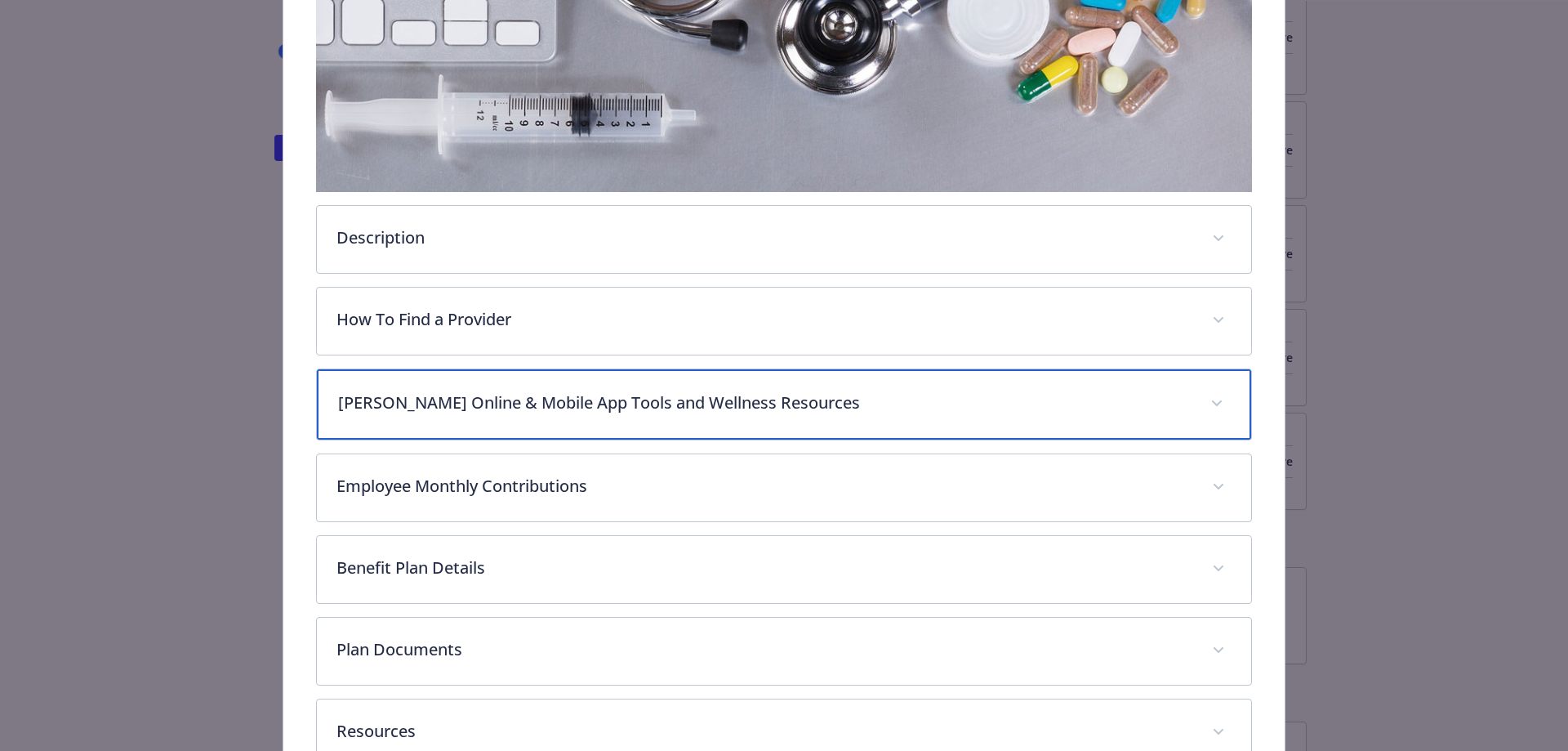
click at [542, 428] on div "[PERSON_NAME] Online & Mobile App Tools and Wellness Resources" at bounding box center [784, 405] width 935 height 71
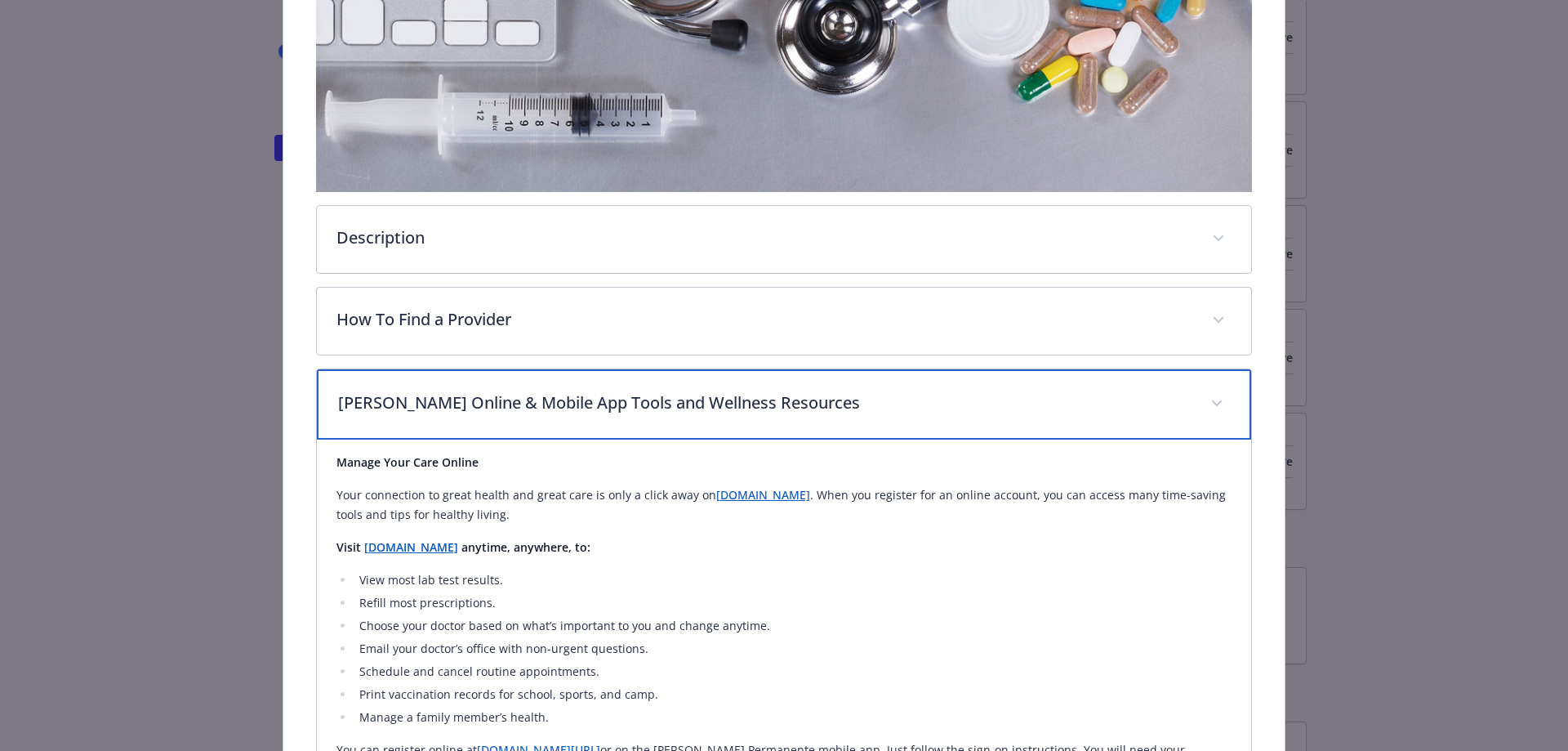
click at [534, 406] on p "[PERSON_NAME] Online & Mobile App Tools and Wellness Resources" at bounding box center [765, 403] width 853 height 25
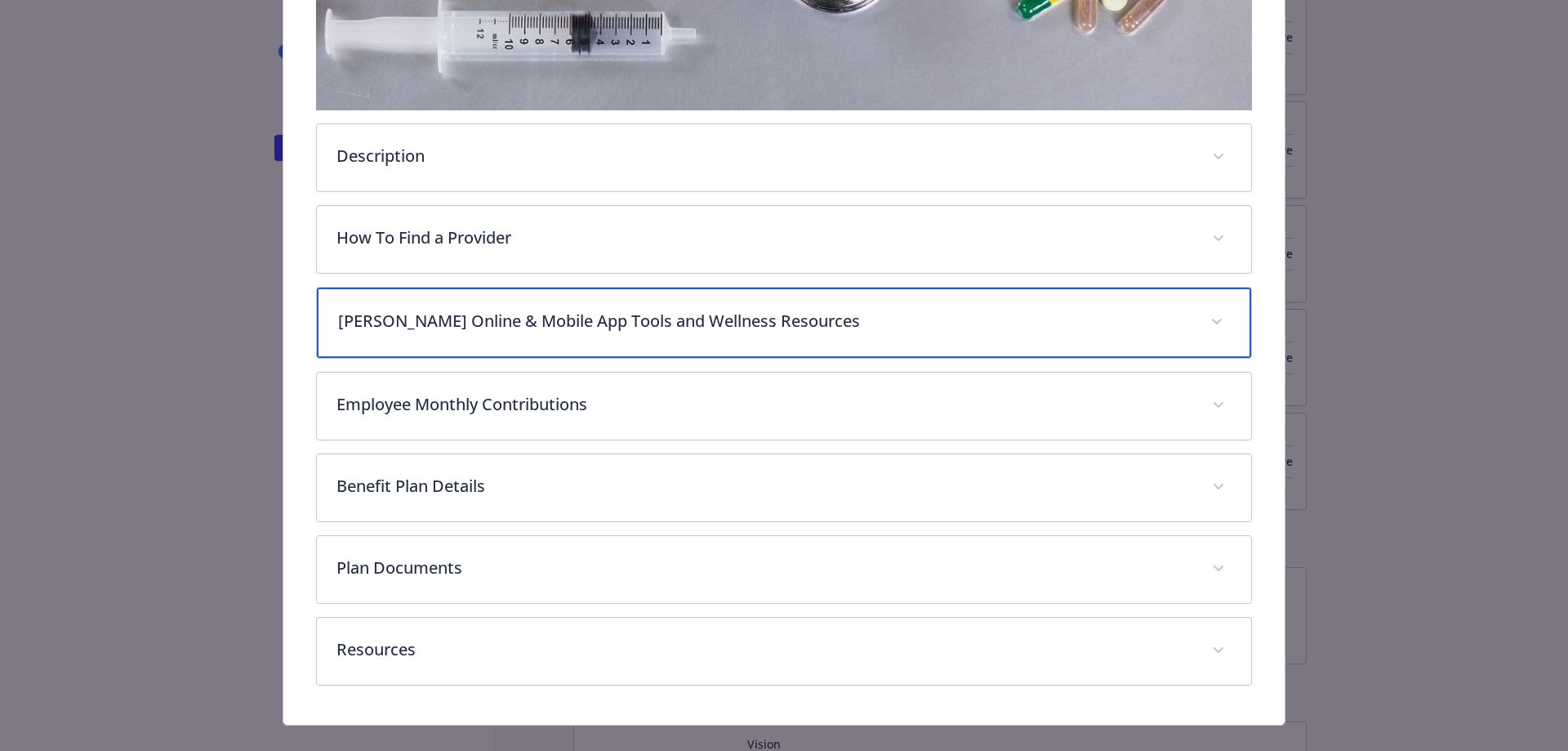
scroll to position [482, 0]
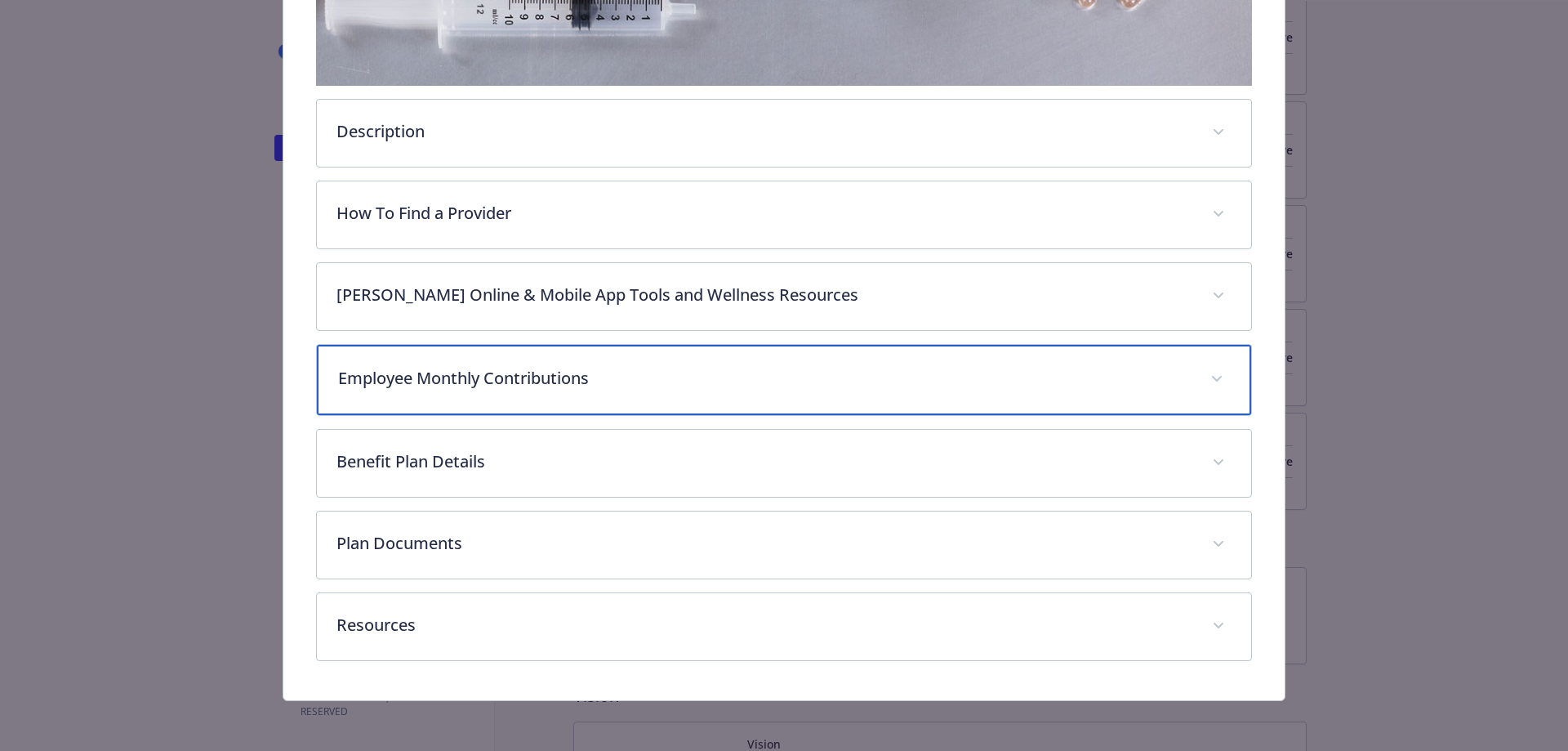
click at [542, 370] on p "Employee Monthly Contributions" at bounding box center [765, 378] width 853 height 25
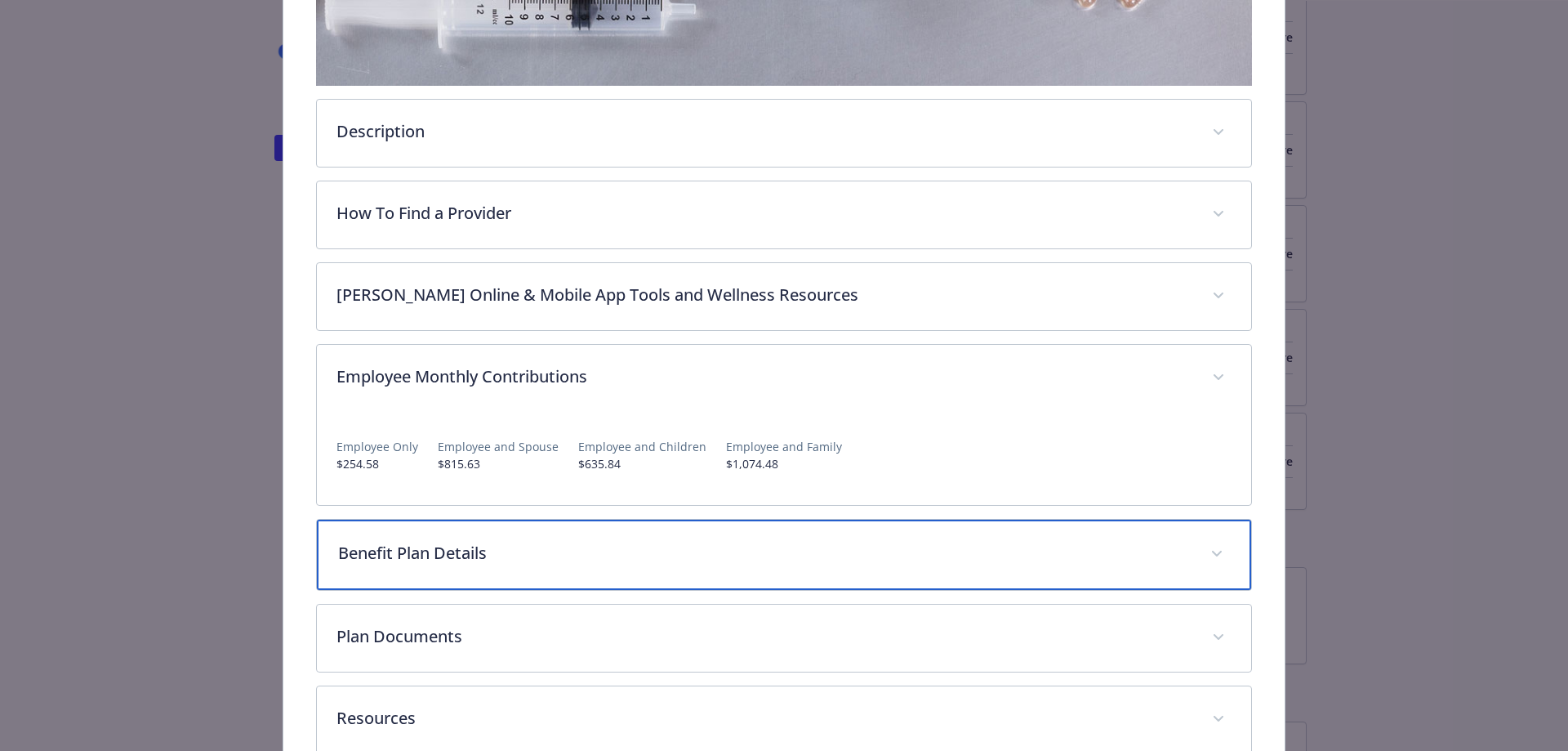
click at [473, 560] on p "Benefit Plan Details" at bounding box center [765, 553] width 853 height 25
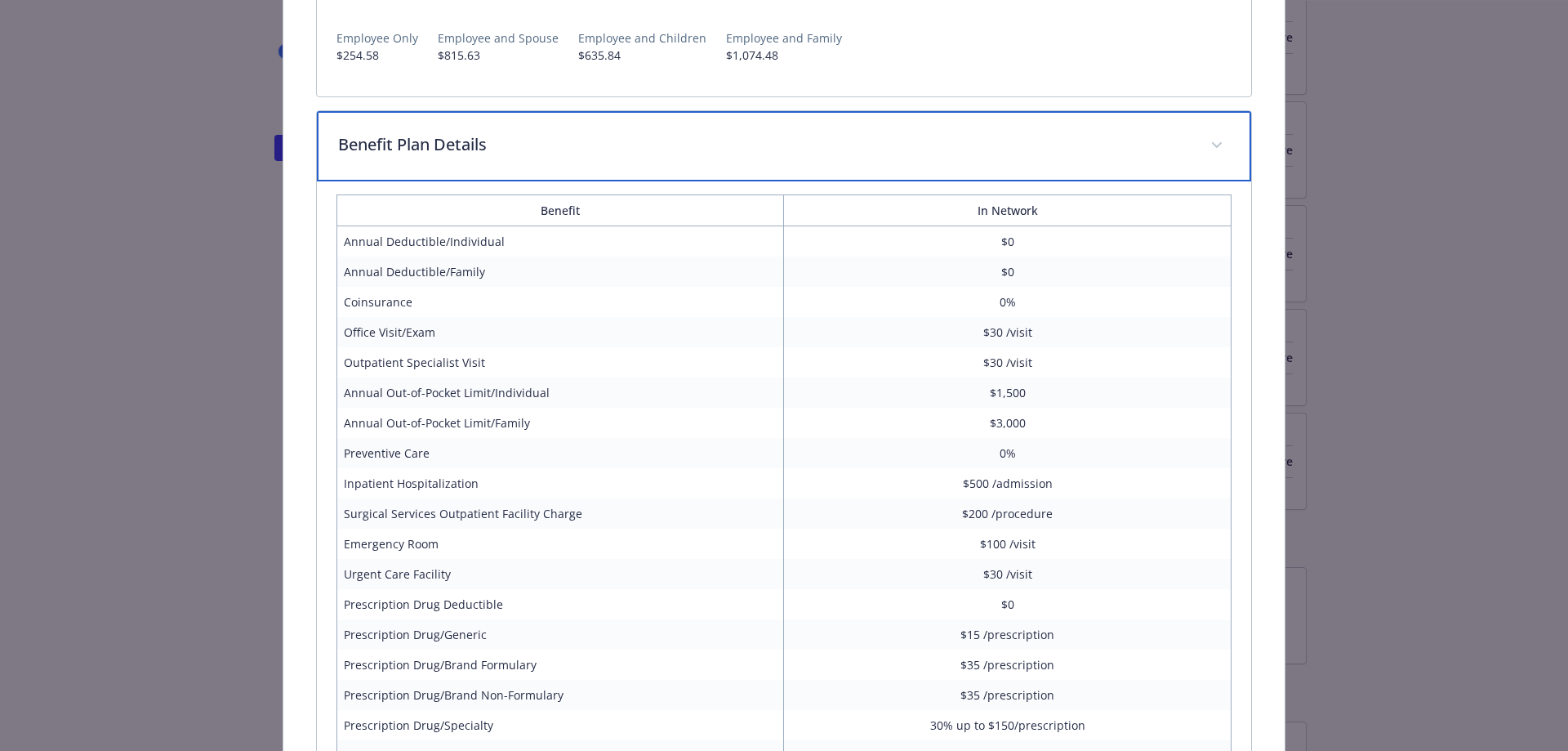
scroll to position [972, 0]
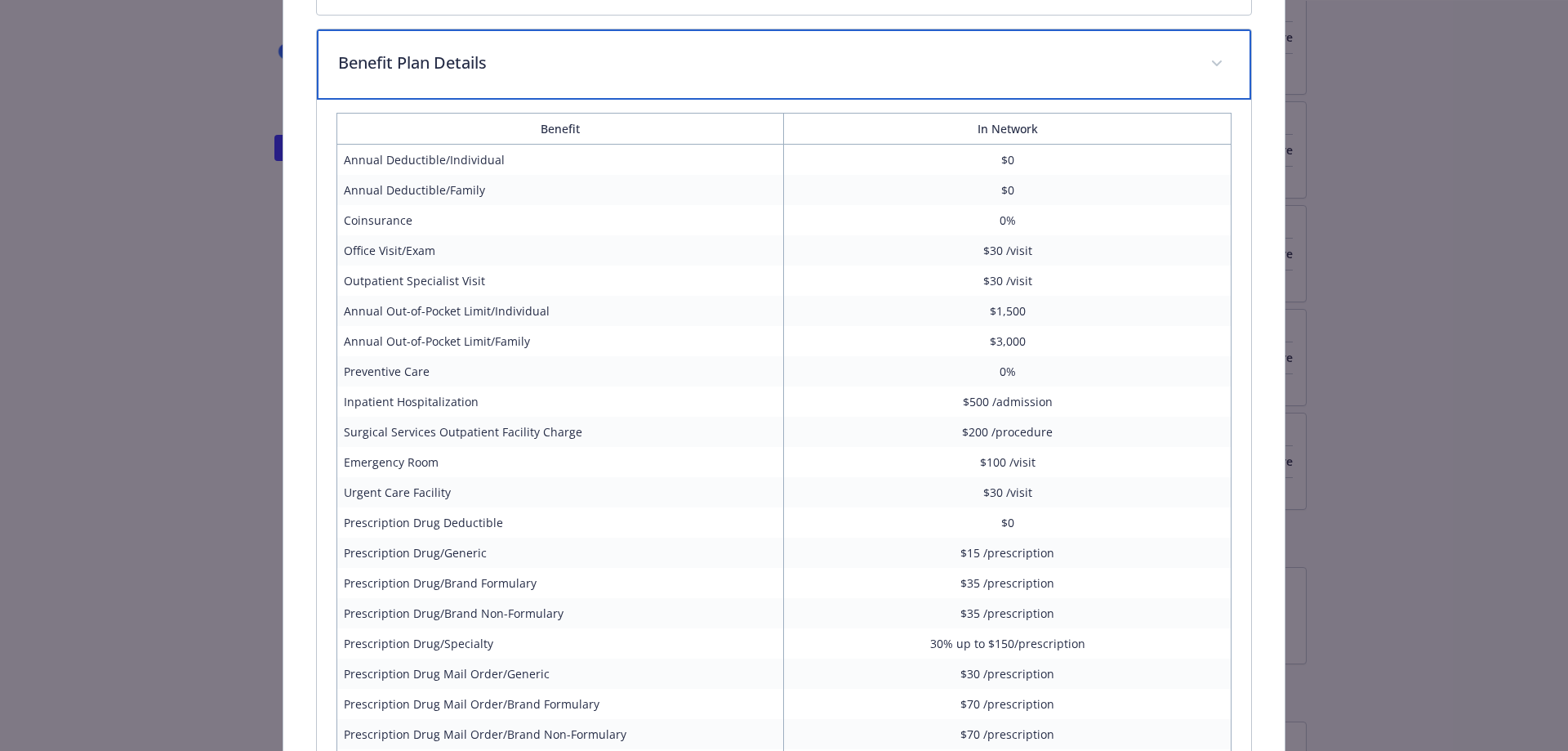
click at [700, 62] on p "Benefit Plan Details" at bounding box center [765, 63] width 853 height 25
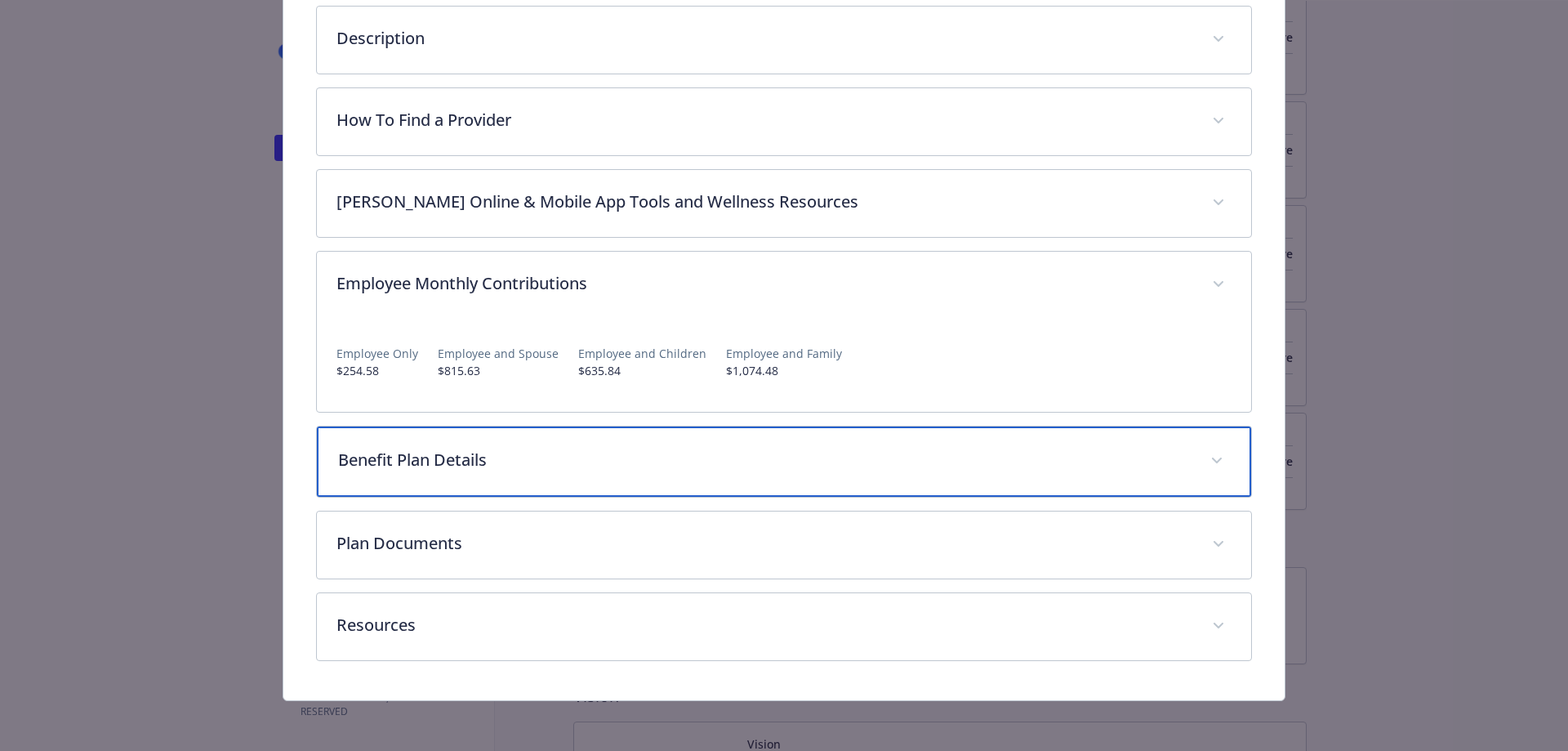
click at [563, 452] on p "Benefit Plan Details" at bounding box center [765, 460] width 853 height 25
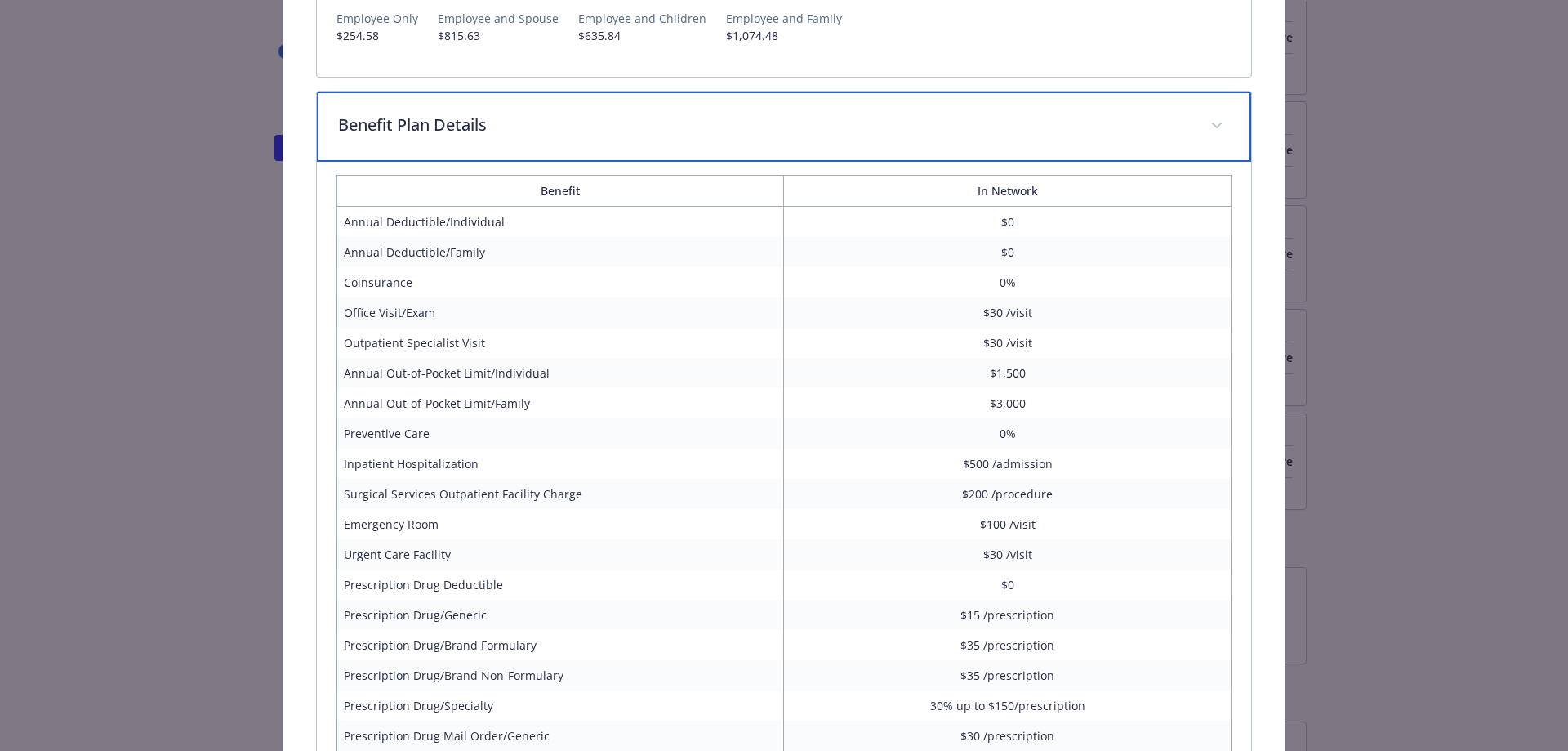
scroll to position [992, 0]
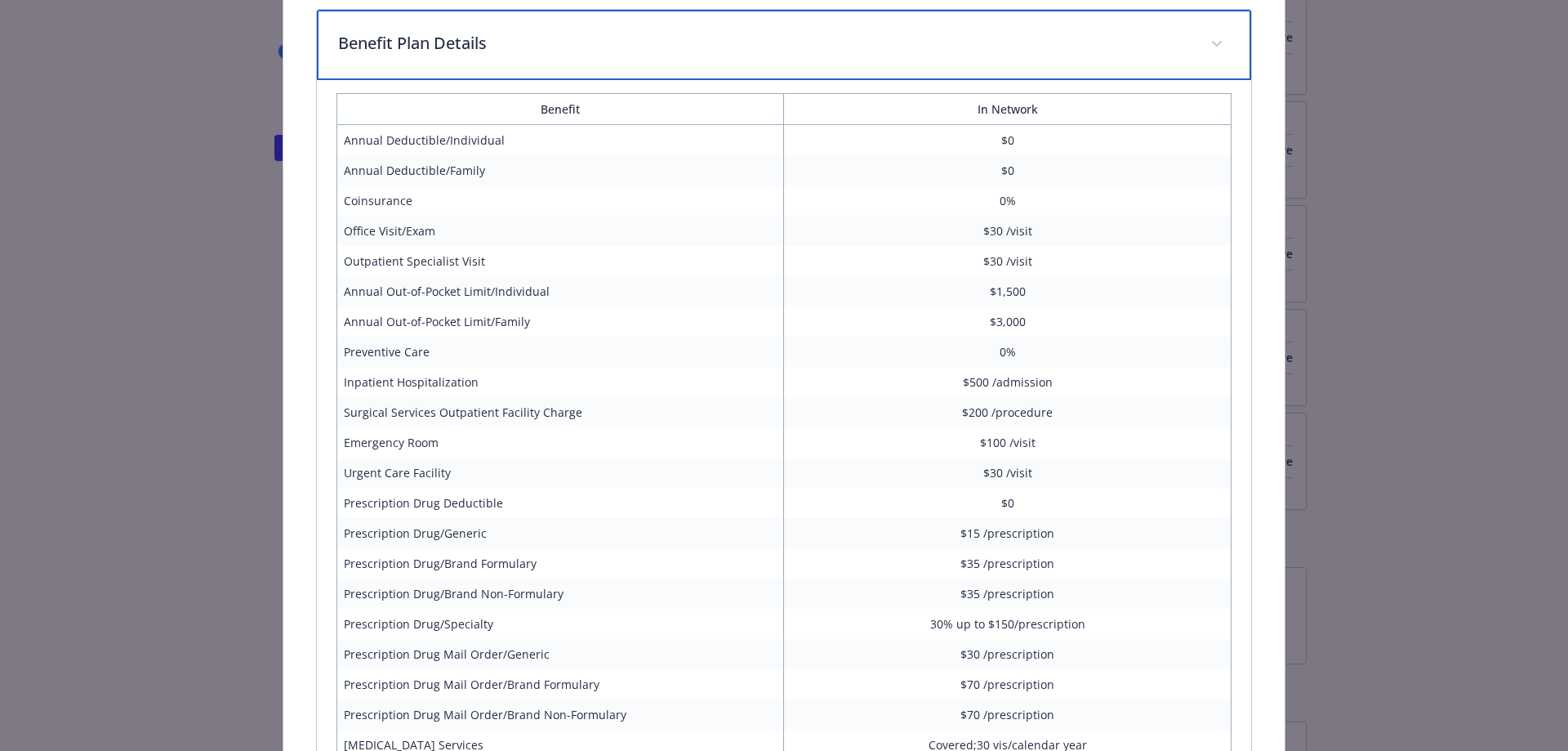
click at [769, 43] on p "Benefit Plan Details" at bounding box center [765, 43] width 853 height 25
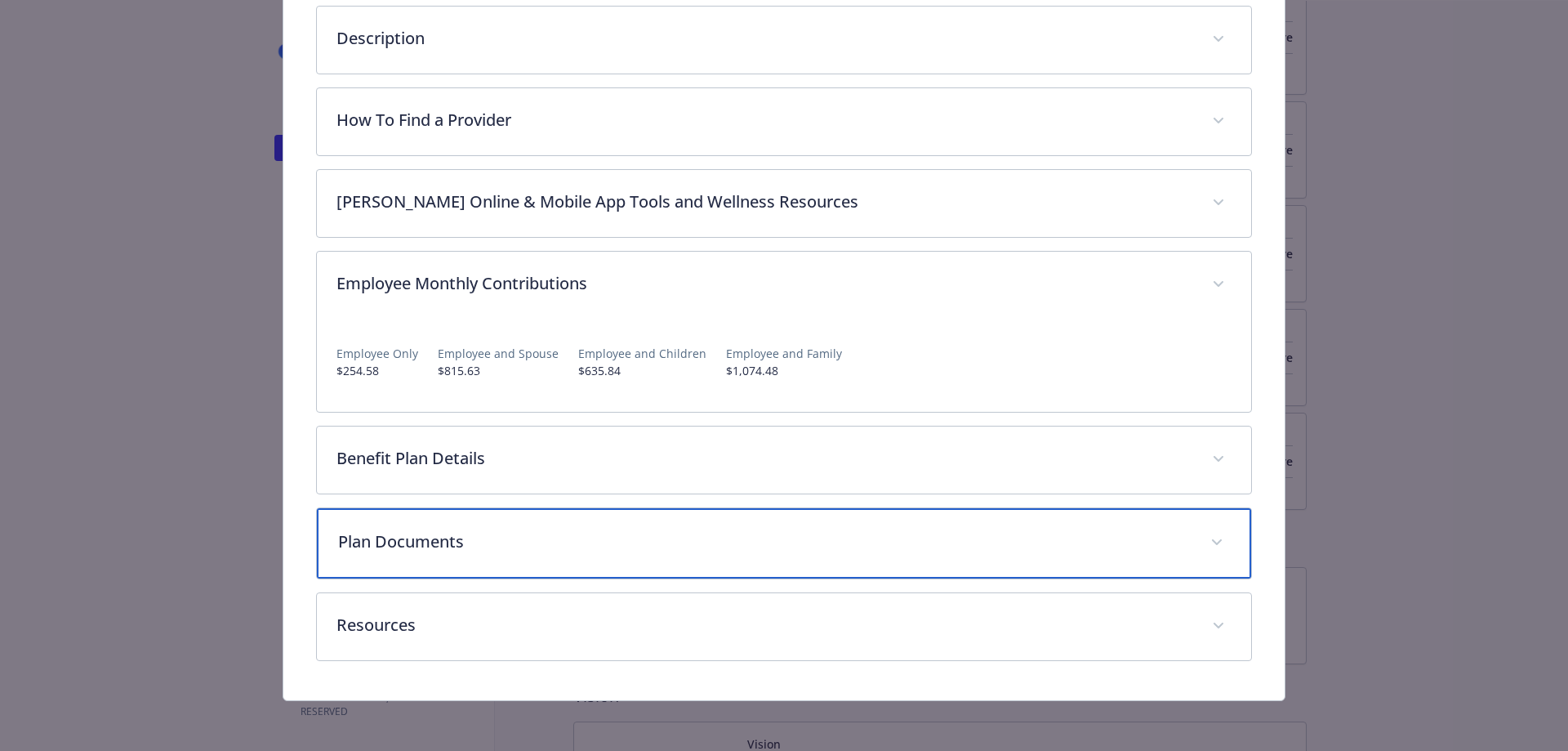
click at [569, 553] on div "Plan Documents" at bounding box center [784, 543] width 935 height 71
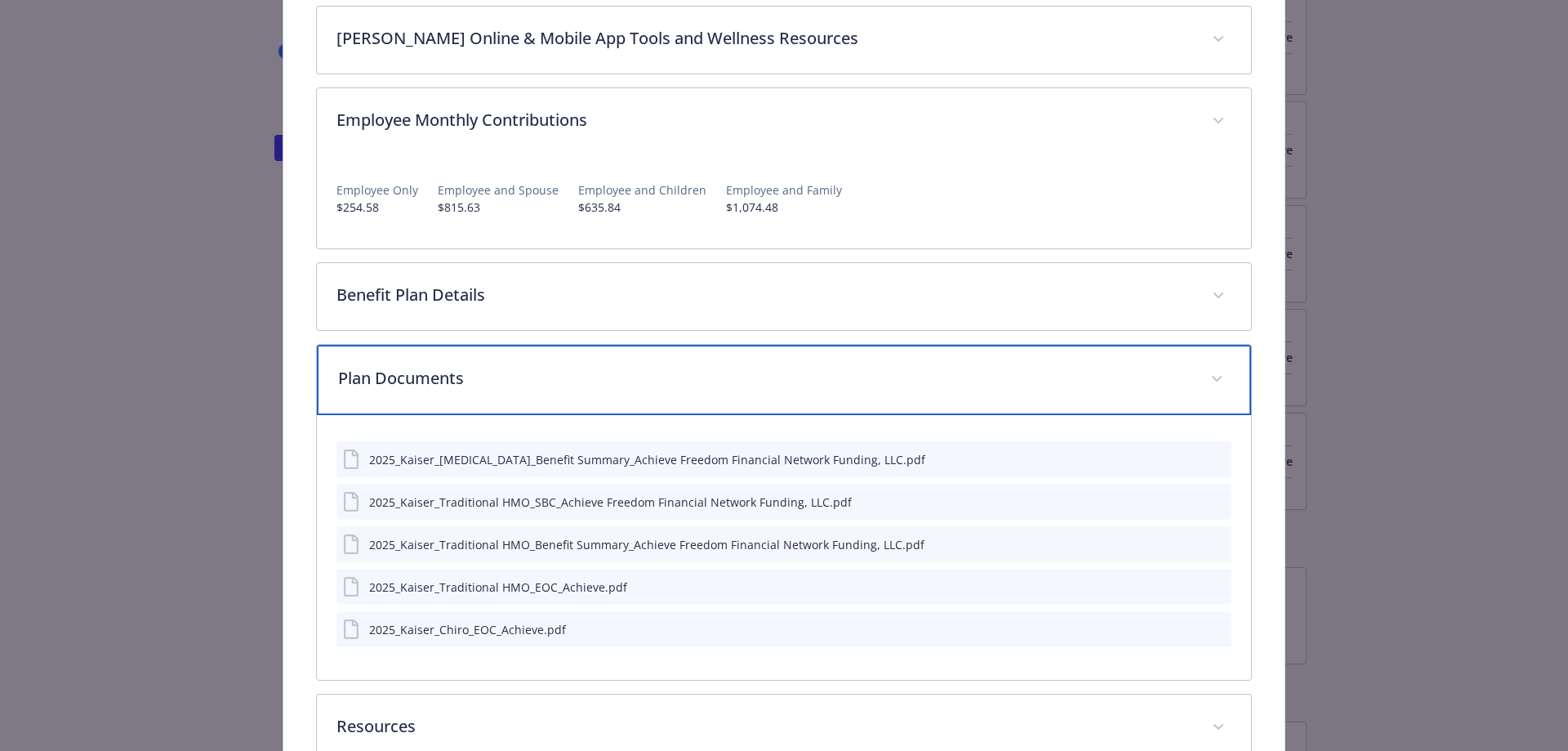
scroll to position [840, 0]
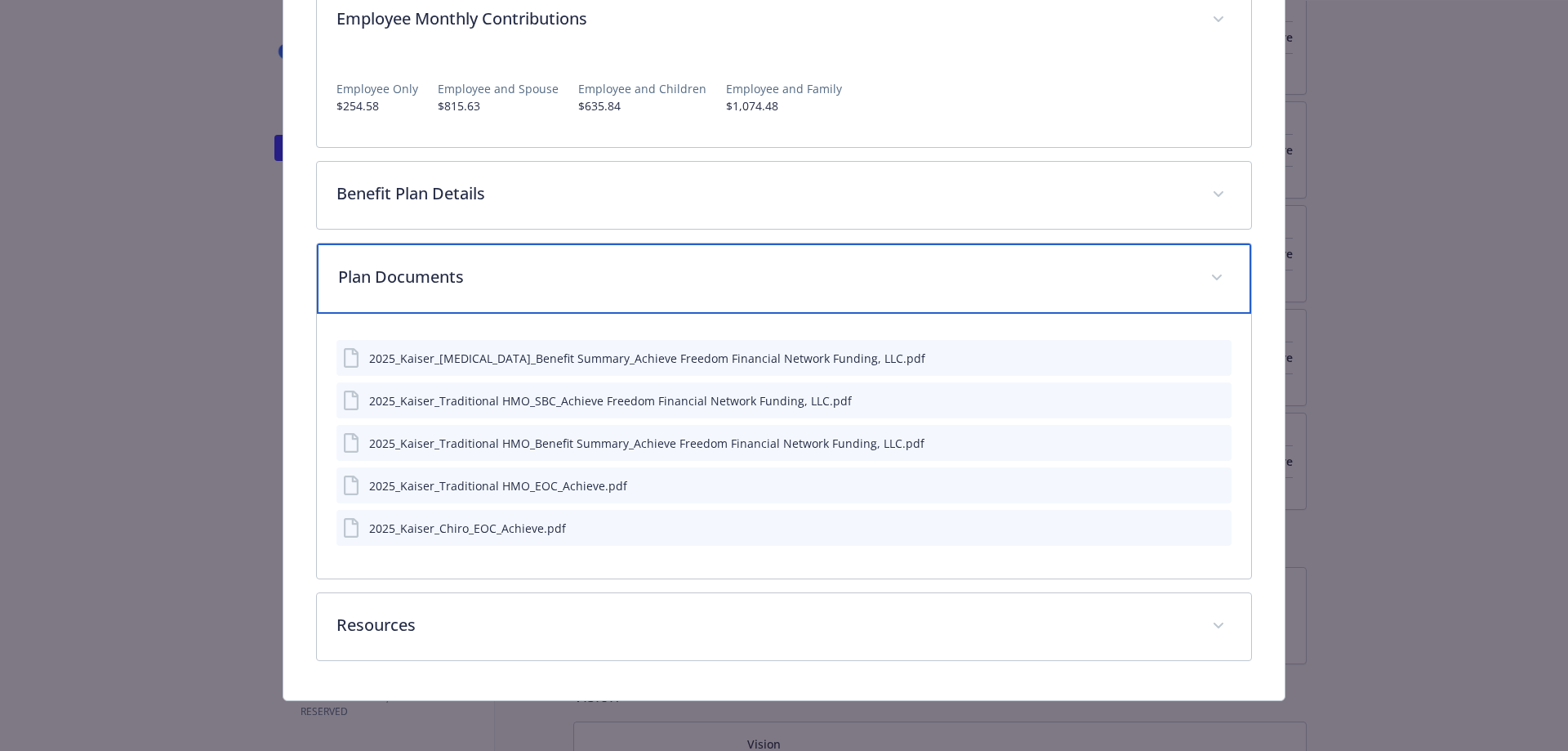
click at [577, 261] on div "Plan Documents" at bounding box center [784, 279] width 935 height 71
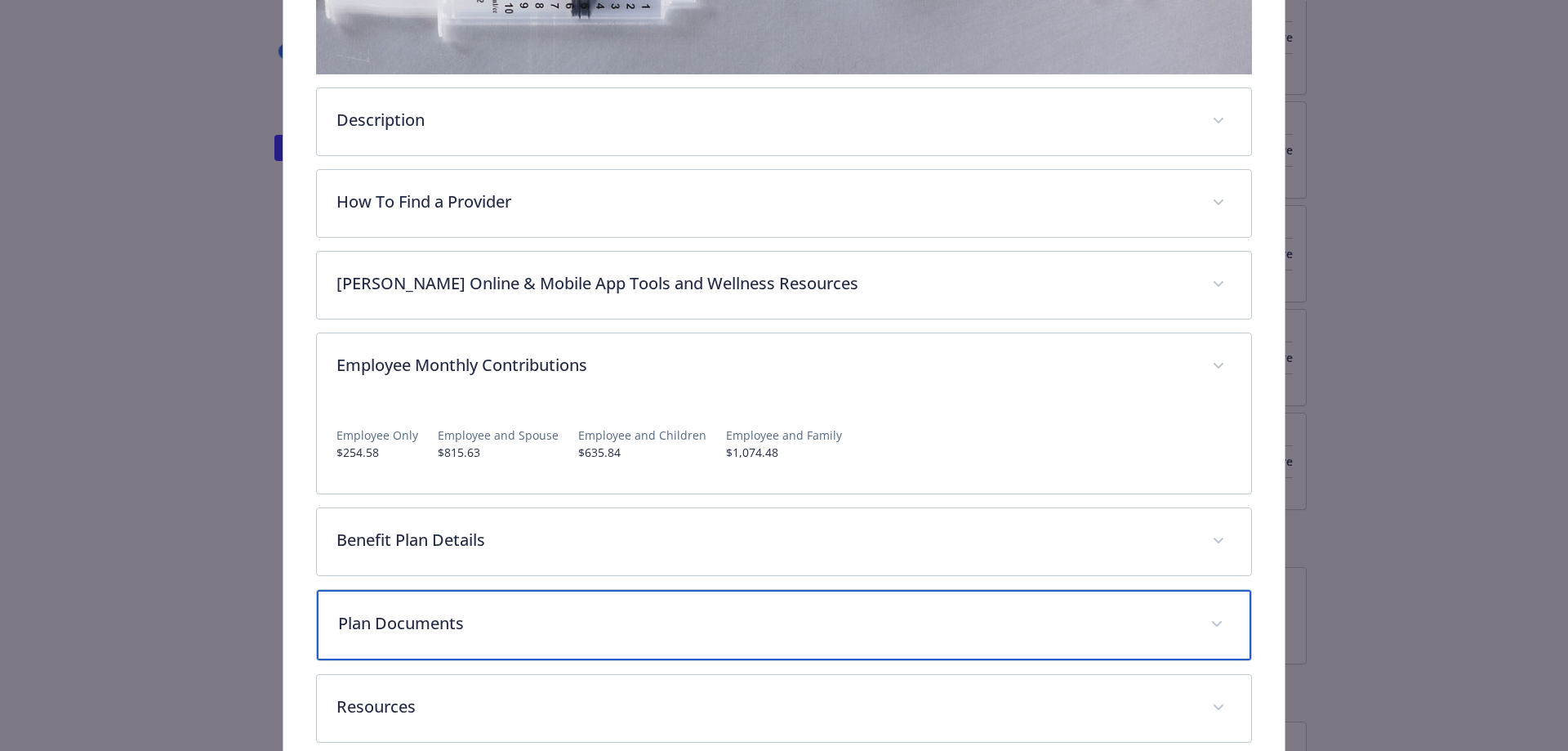
scroll to position [412, 0]
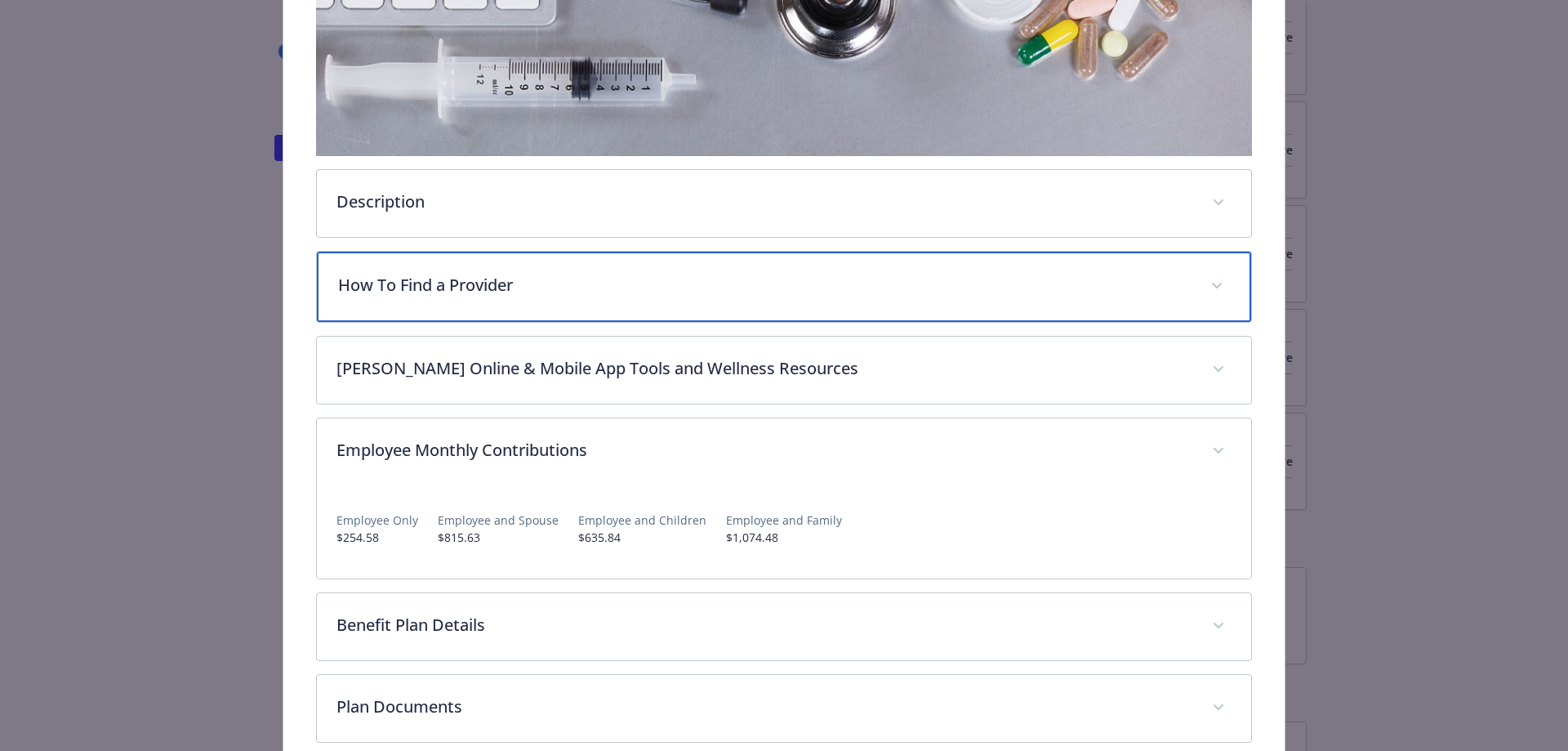
click at [512, 257] on div "How To Find a Provider" at bounding box center [784, 287] width 935 height 71
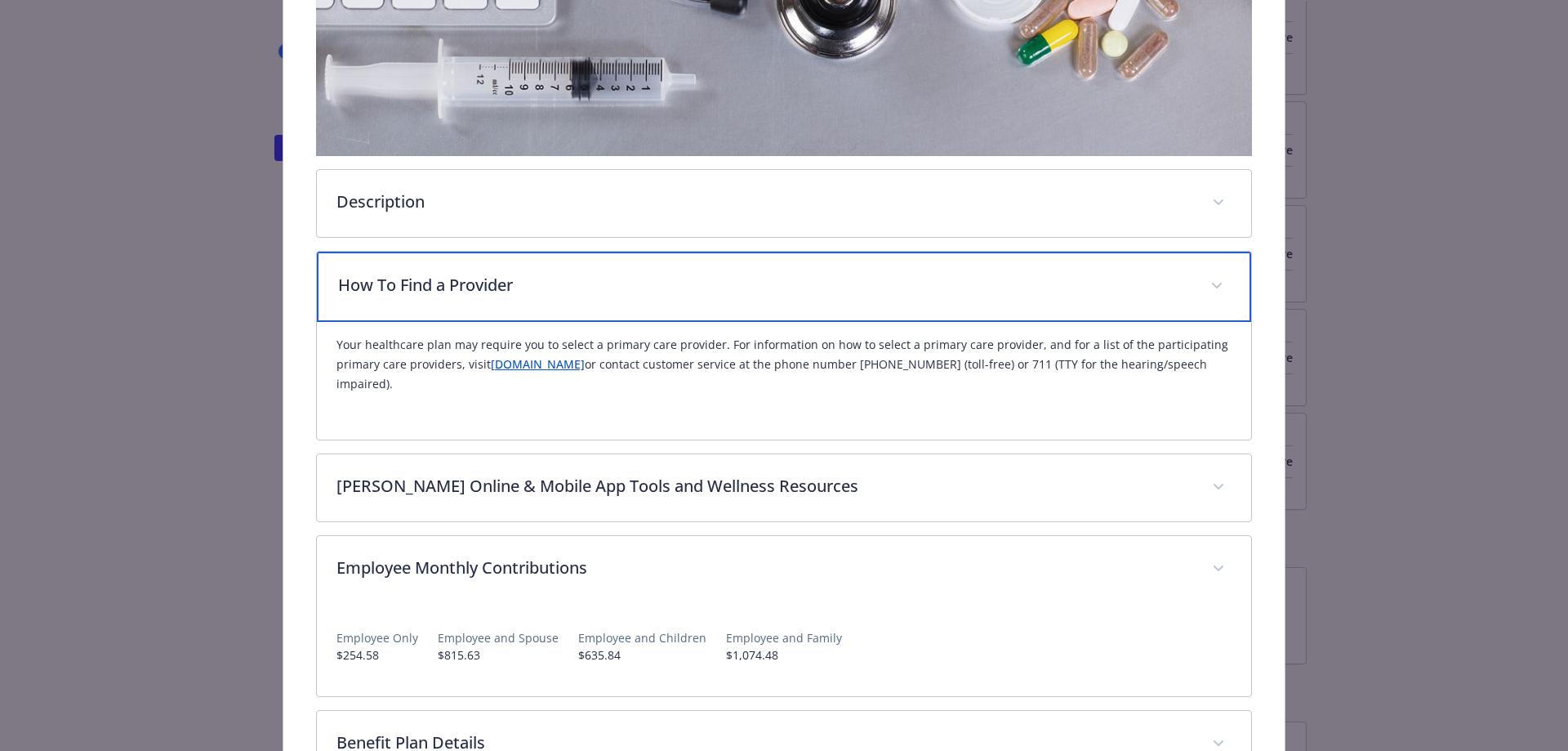
click at [526, 288] on p "How To Find a Provider" at bounding box center [765, 285] width 853 height 25
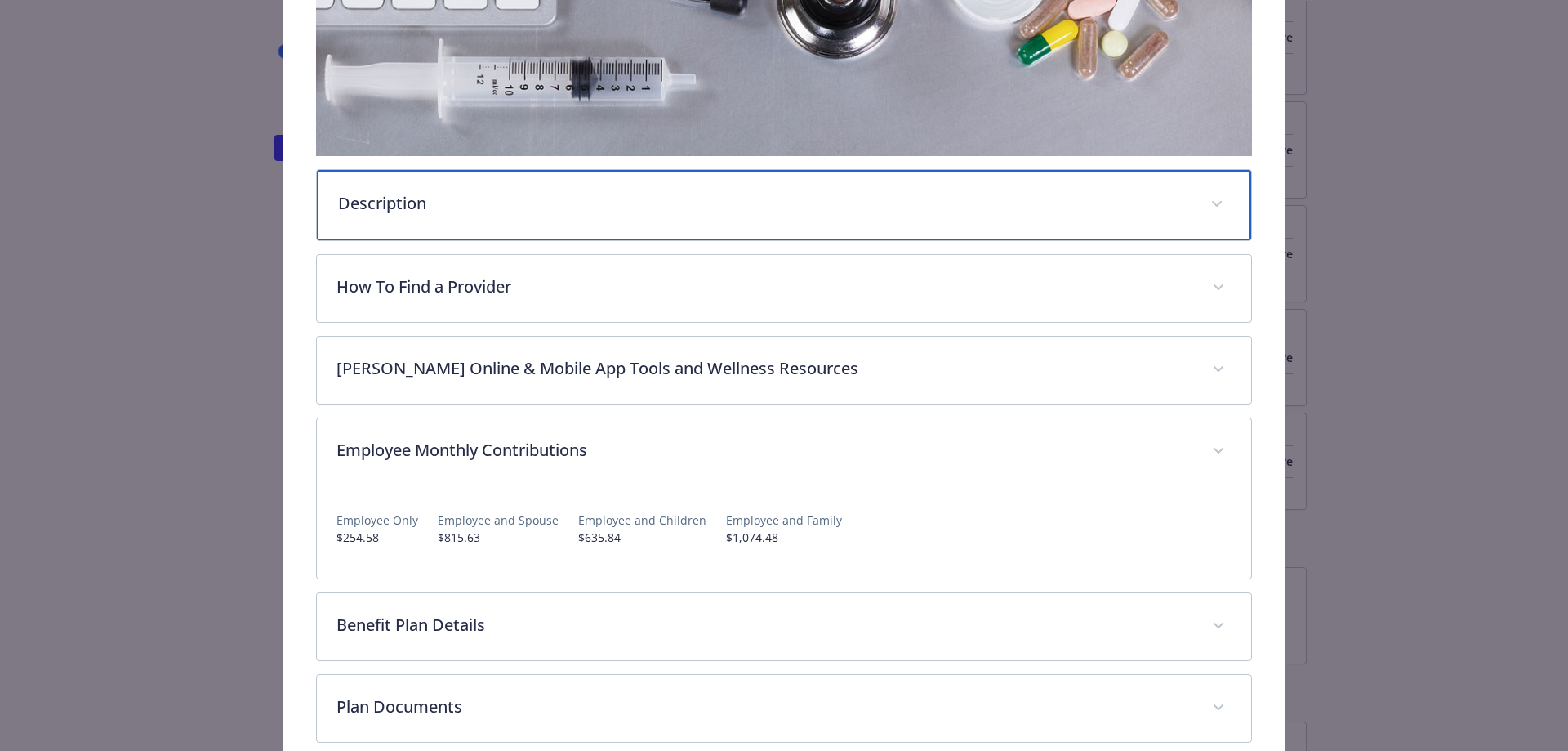
click at [526, 204] on p "Description" at bounding box center [765, 203] width 853 height 25
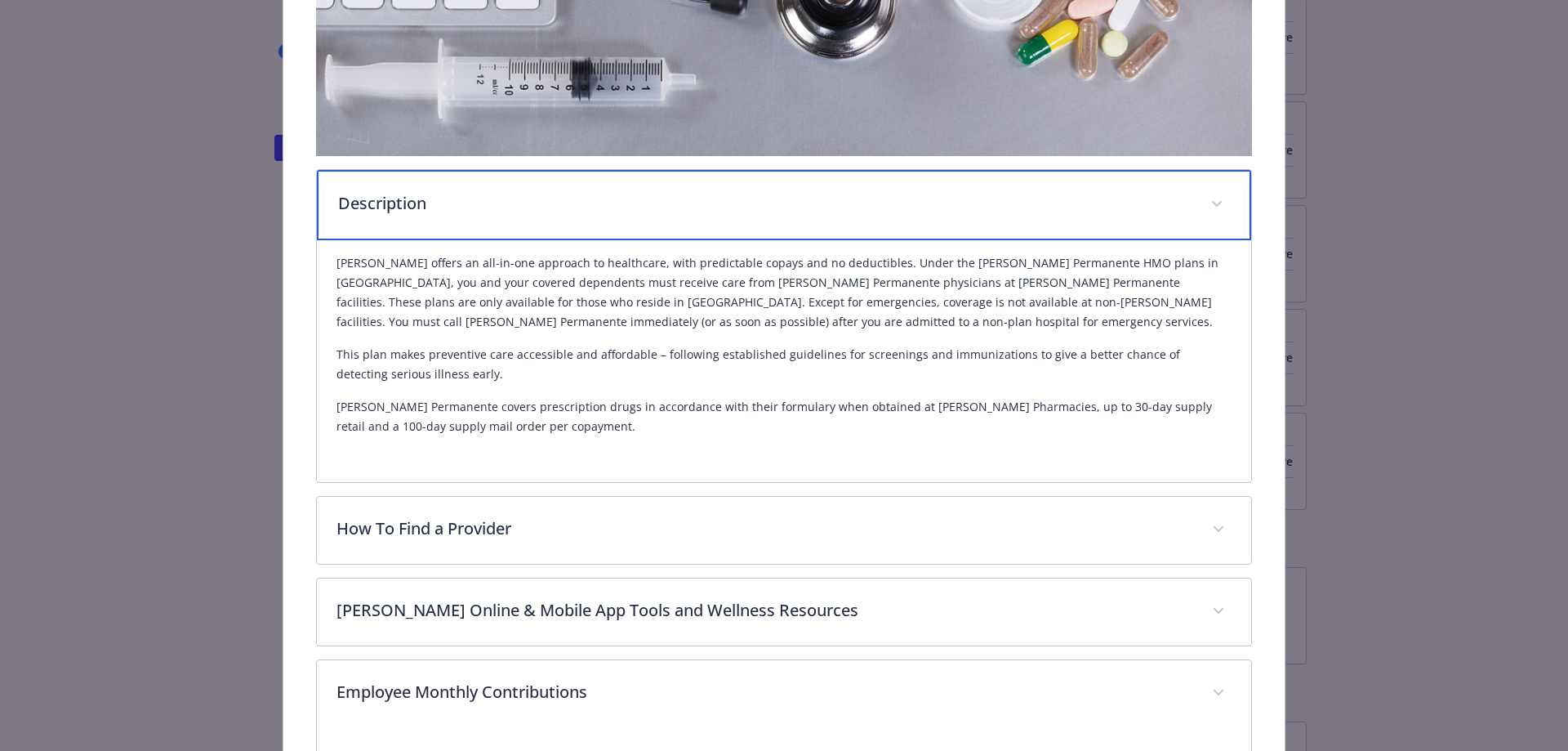
click at [523, 208] on p "Description" at bounding box center [765, 203] width 853 height 25
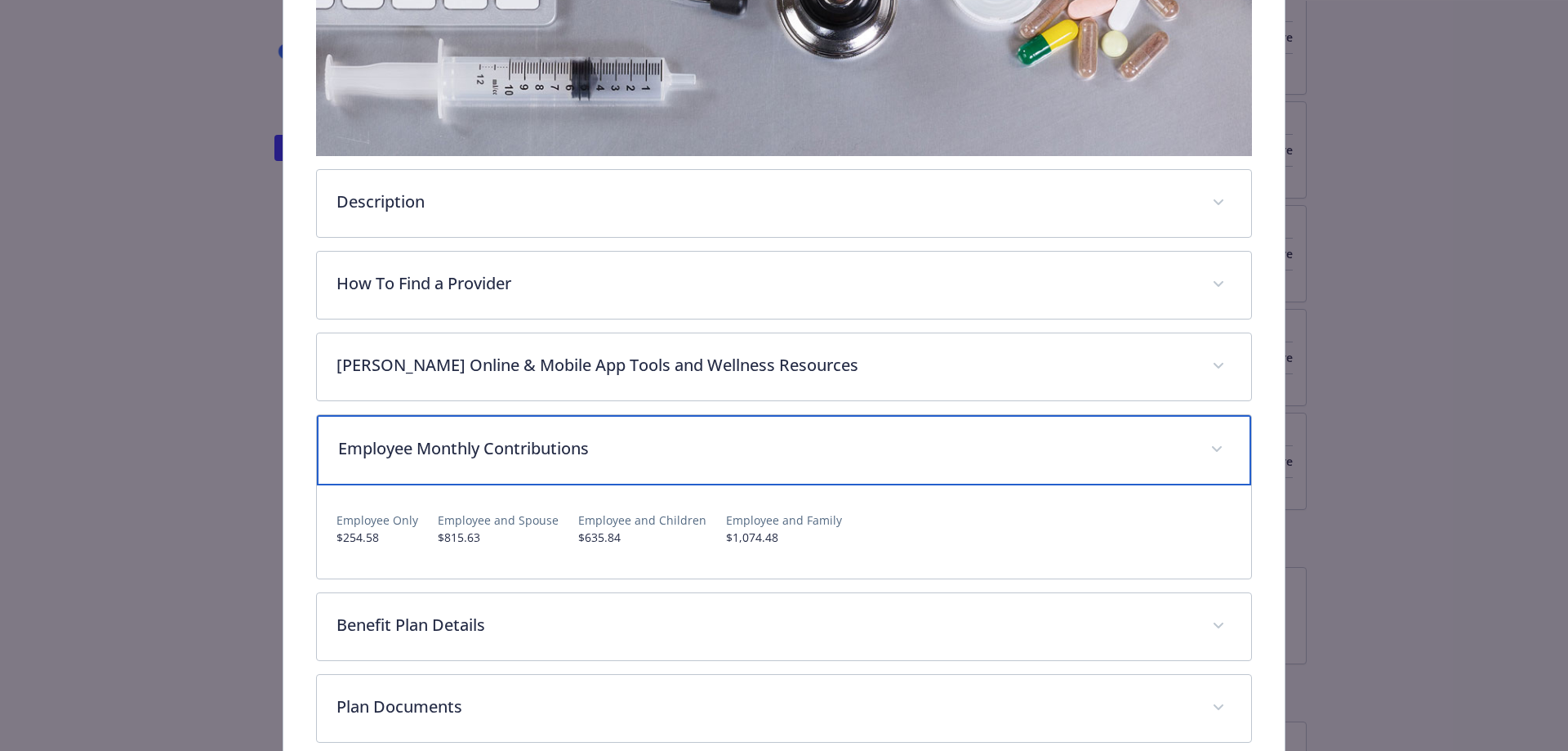
click at [563, 439] on p "Employee Monthly Contributions" at bounding box center [765, 449] width 853 height 25
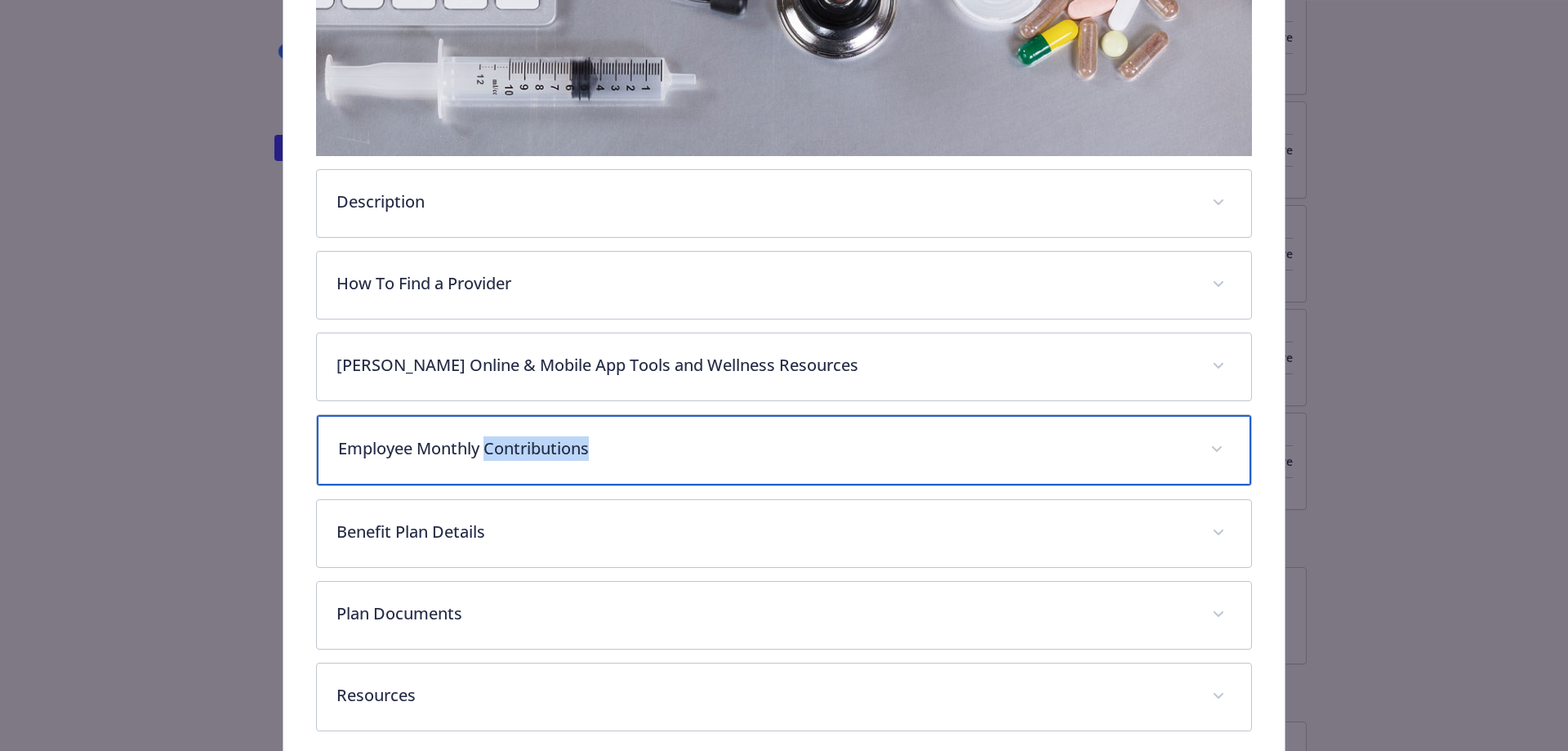
click at [563, 439] on p "Employee Monthly Contributions" at bounding box center [765, 449] width 853 height 25
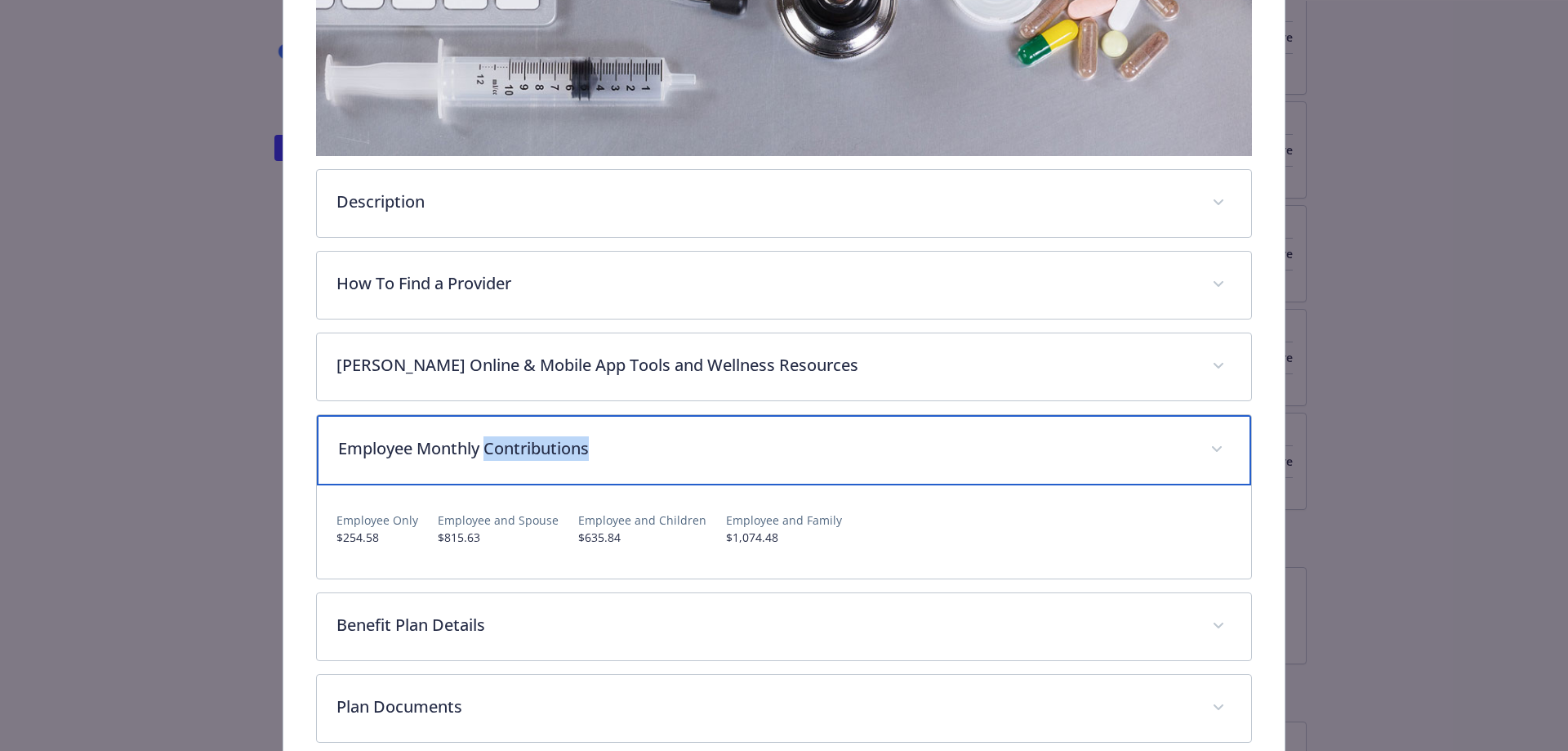
click at [637, 448] on p "Employee Monthly Contributions" at bounding box center [765, 449] width 853 height 25
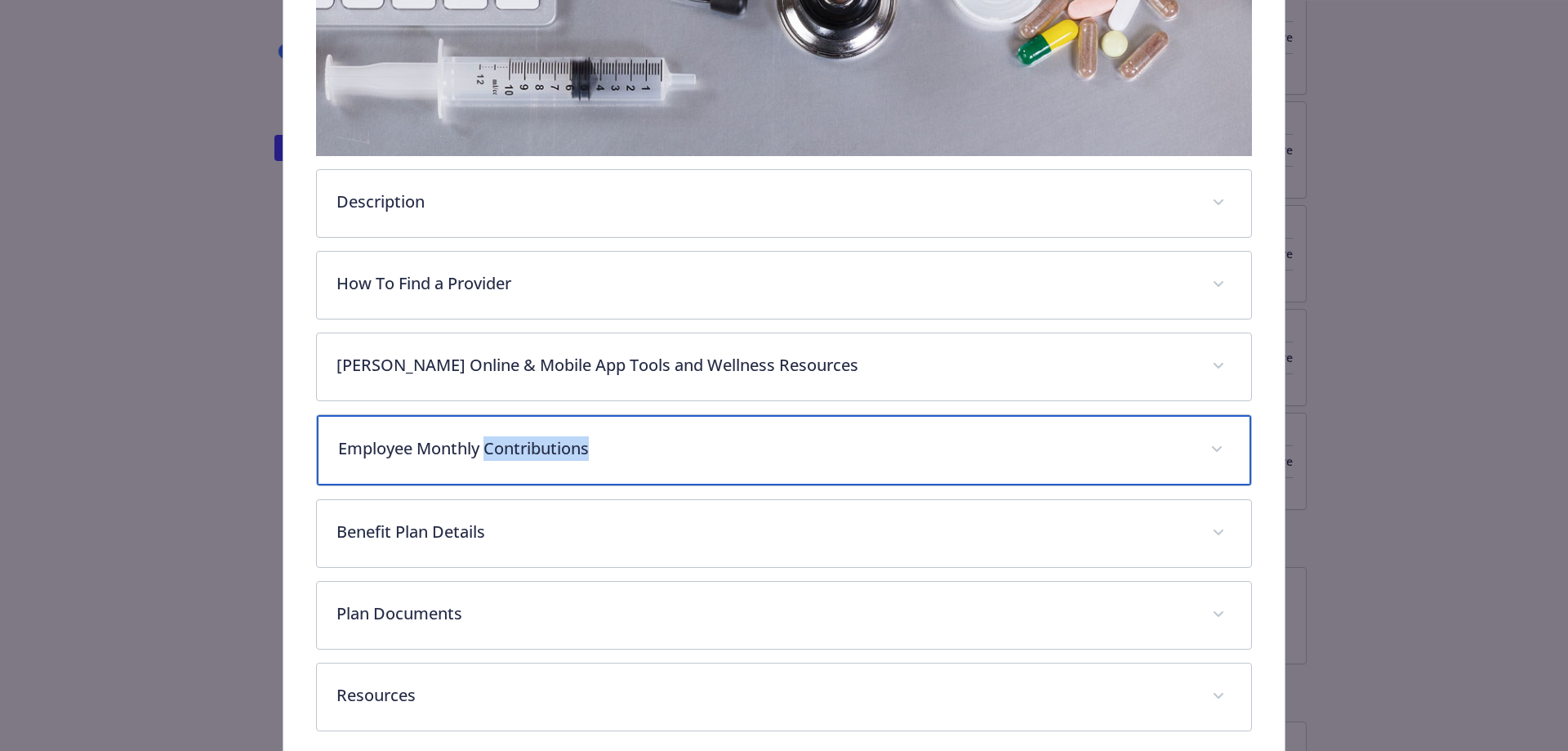
click at [731, 440] on p "Employee Monthly Contributions" at bounding box center [765, 449] width 853 height 25
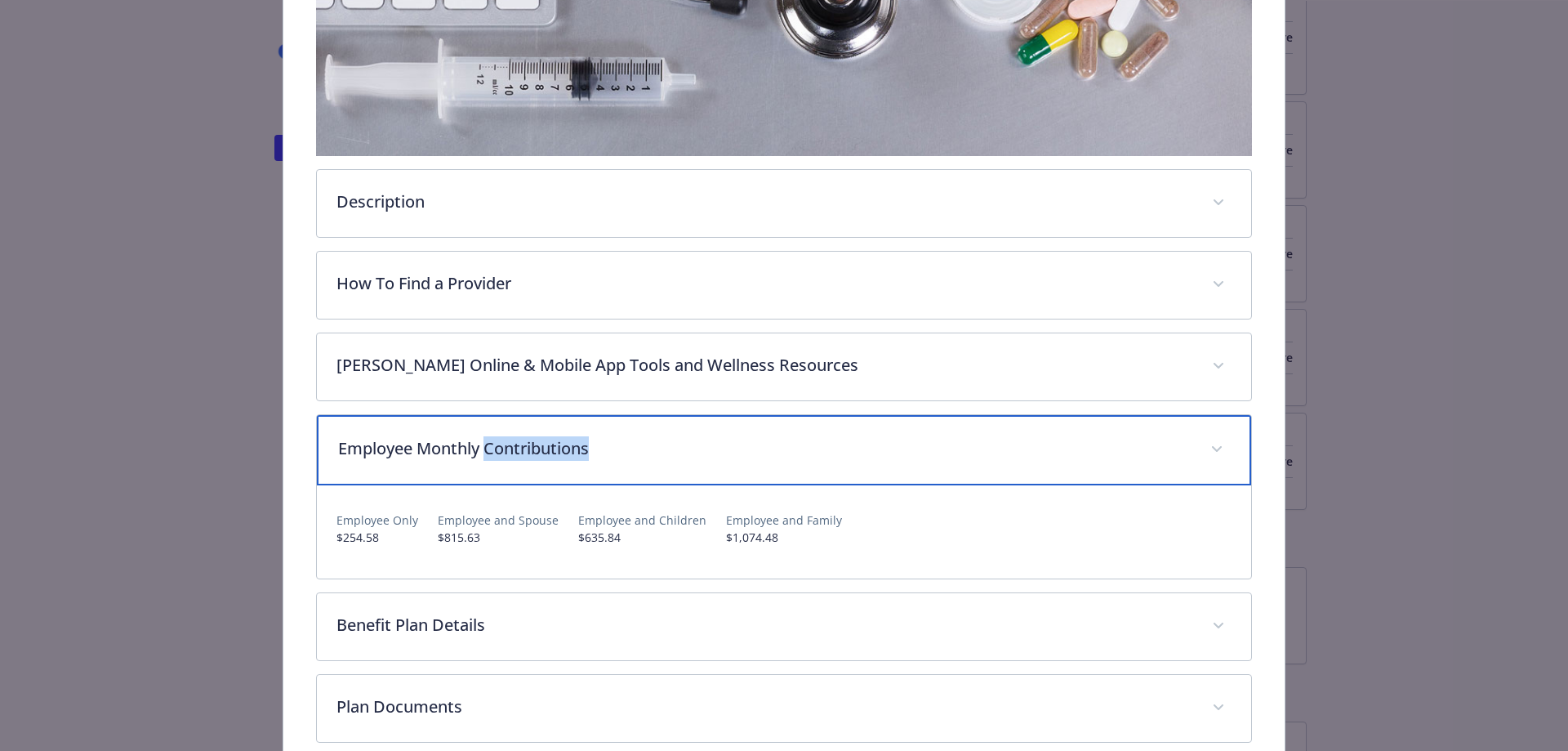
click at [716, 438] on p "Employee Monthly Contributions" at bounding box center [765, 449] width 853 height 25
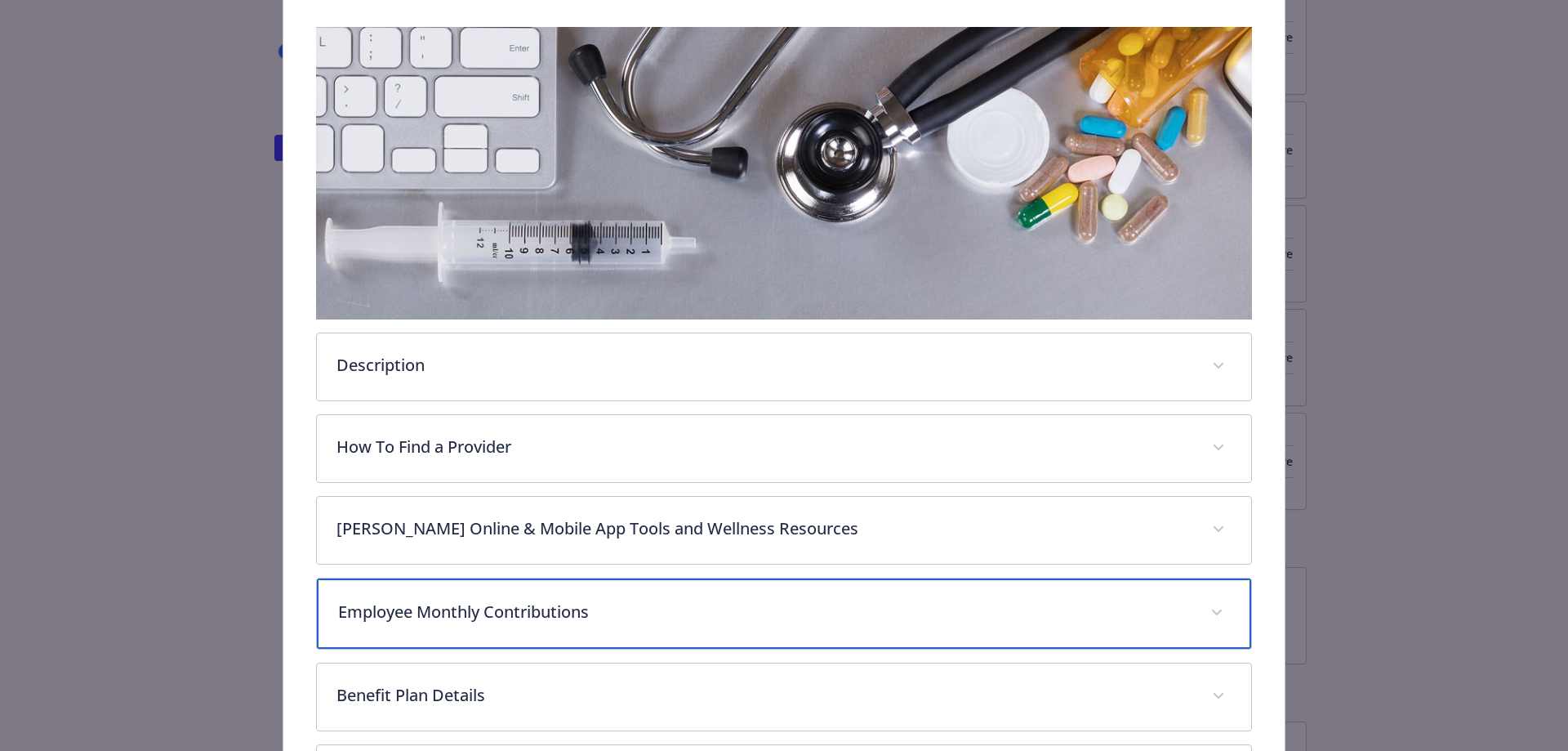
scroll to position [0, 0]
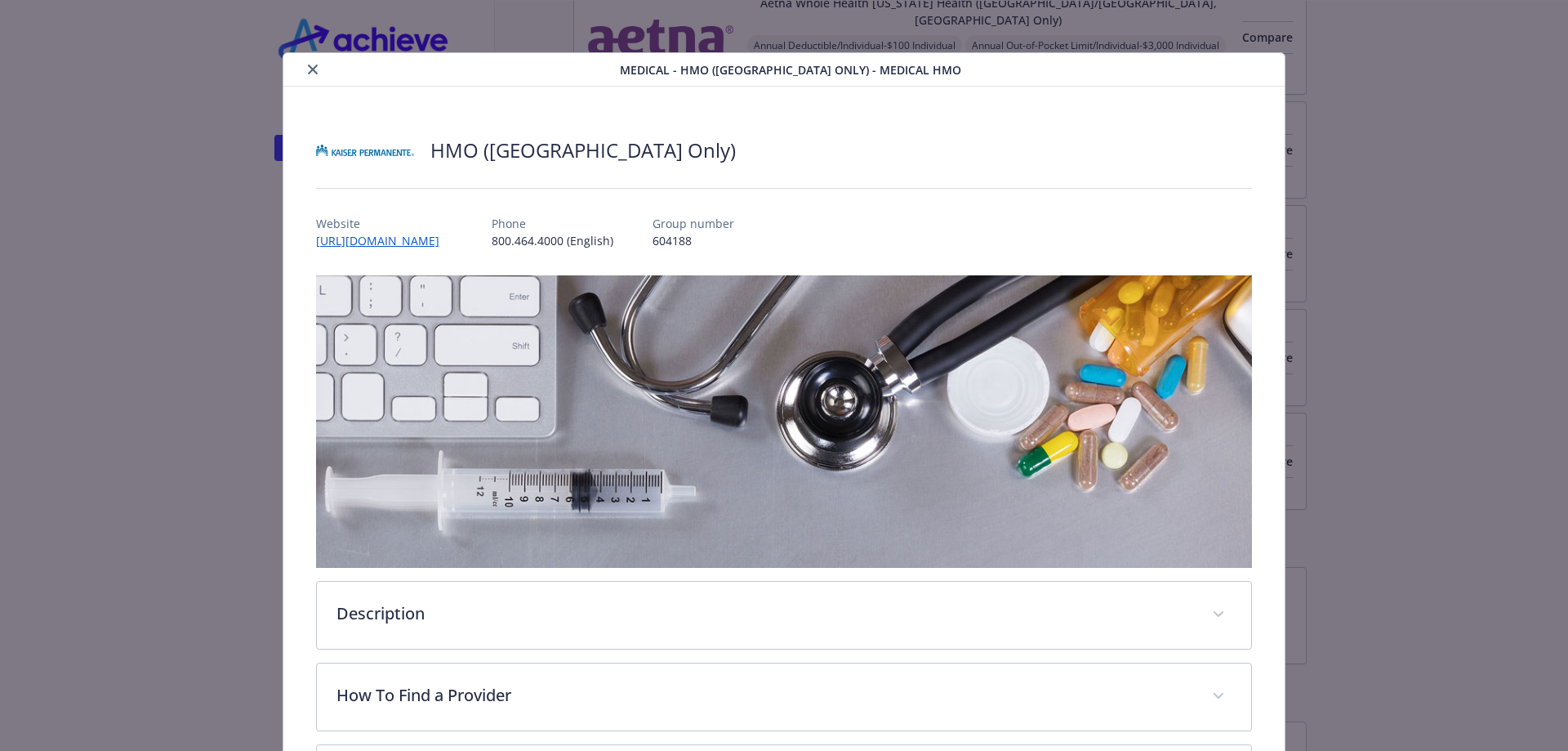
click at [299, 66] on div "details for plan Medical - HMO (Northern CA Only) - Medical HMO" at bounding box center [455, 70] width 330 height 19
click at [310, 70] on icon "close" at bounding box center [313, 69] width 10 height 10
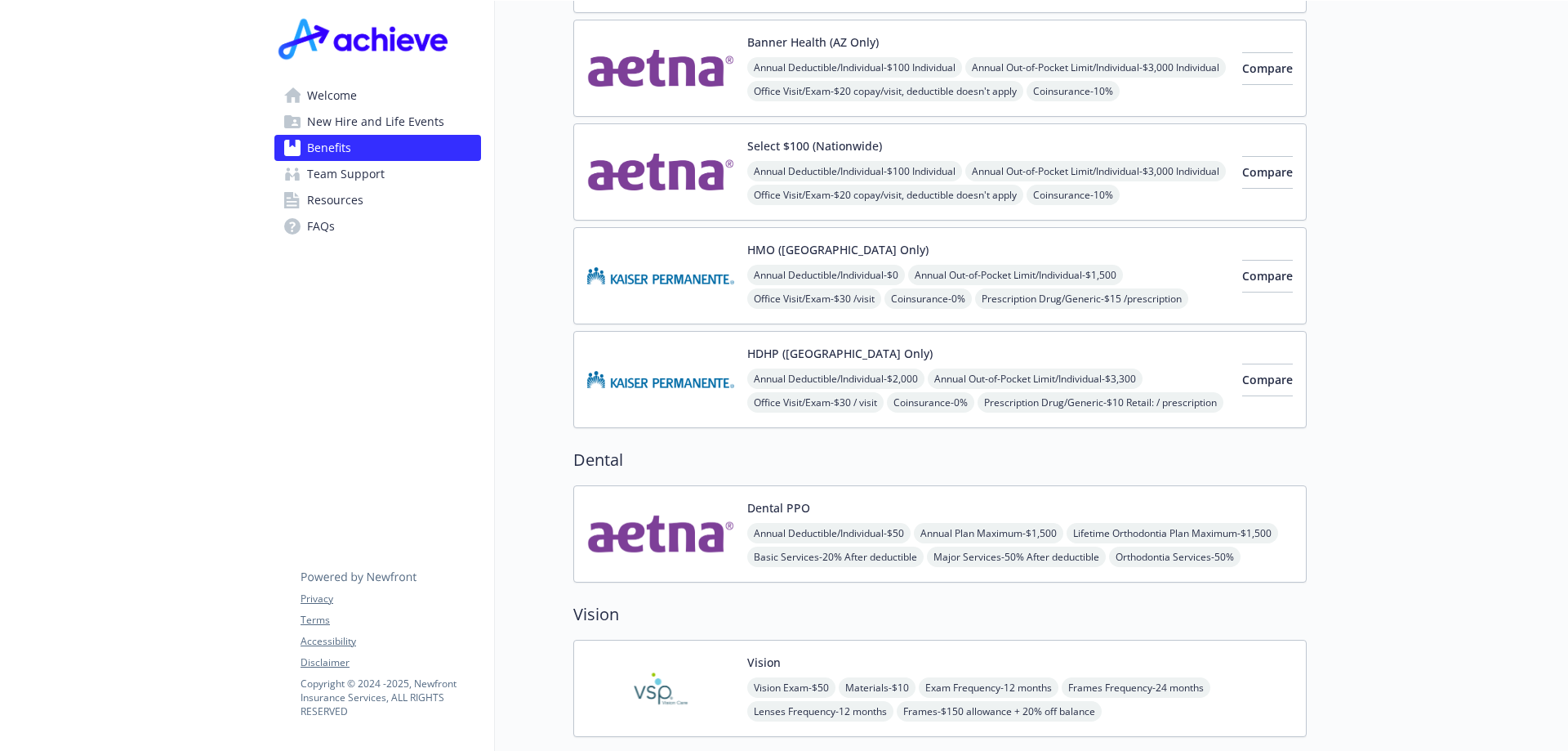
scroll to position [735, 0]
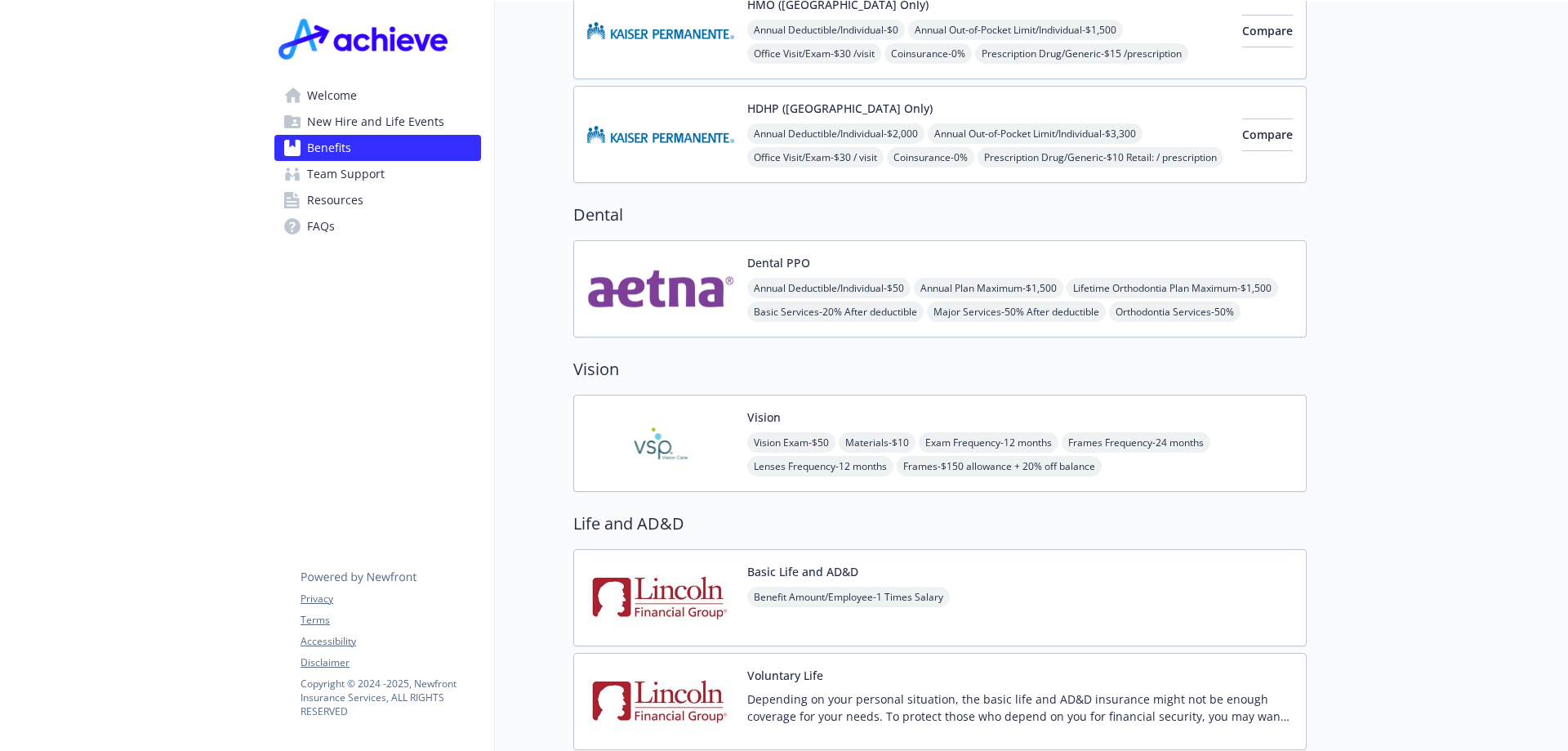
click at [743, 265] on div "Dental PPO Annual Deductible/Individual - $50 Annual Plan Maximum - $1,500 Life…" at bounding box center [940, 289] width 706 height 70
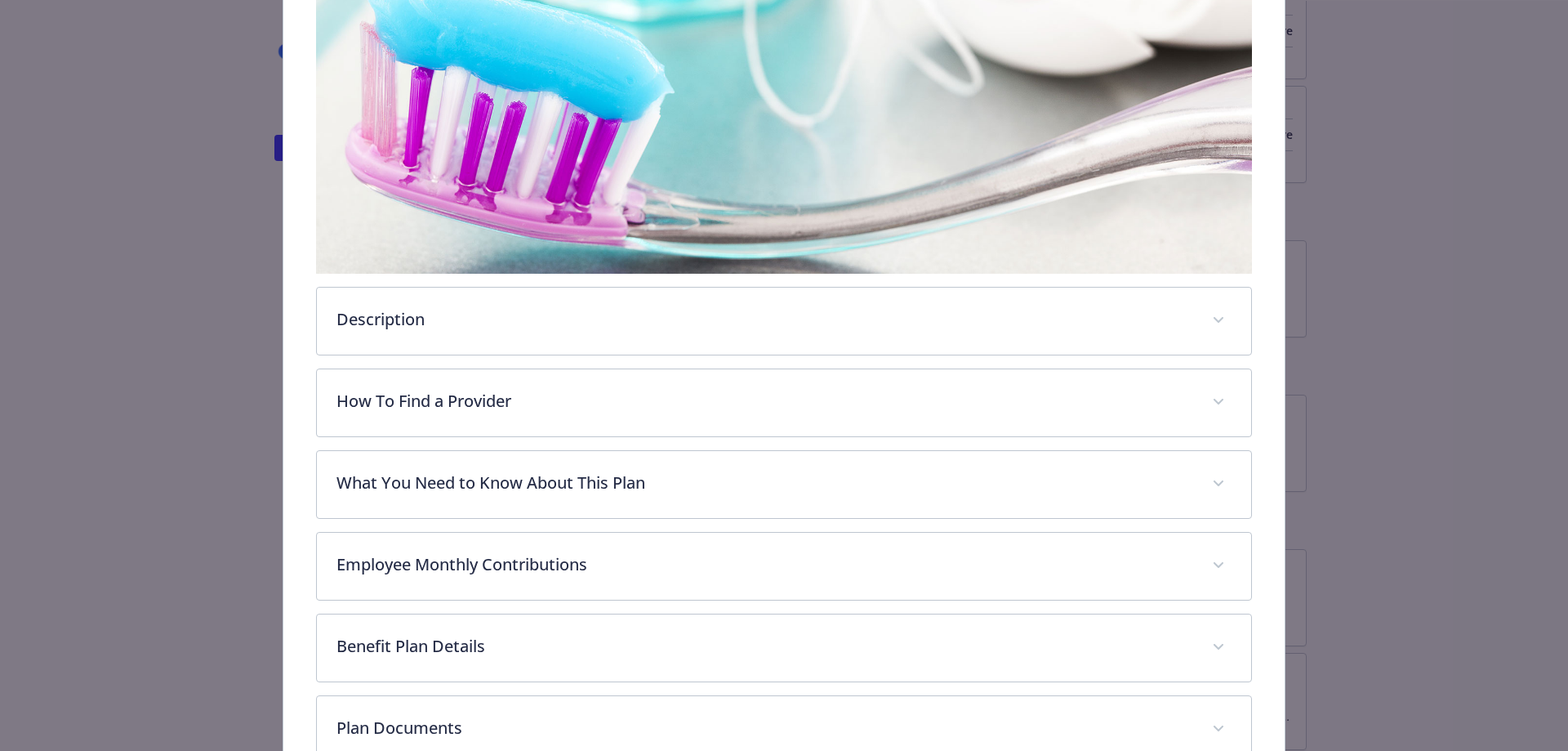
scroll to position [458, 0]
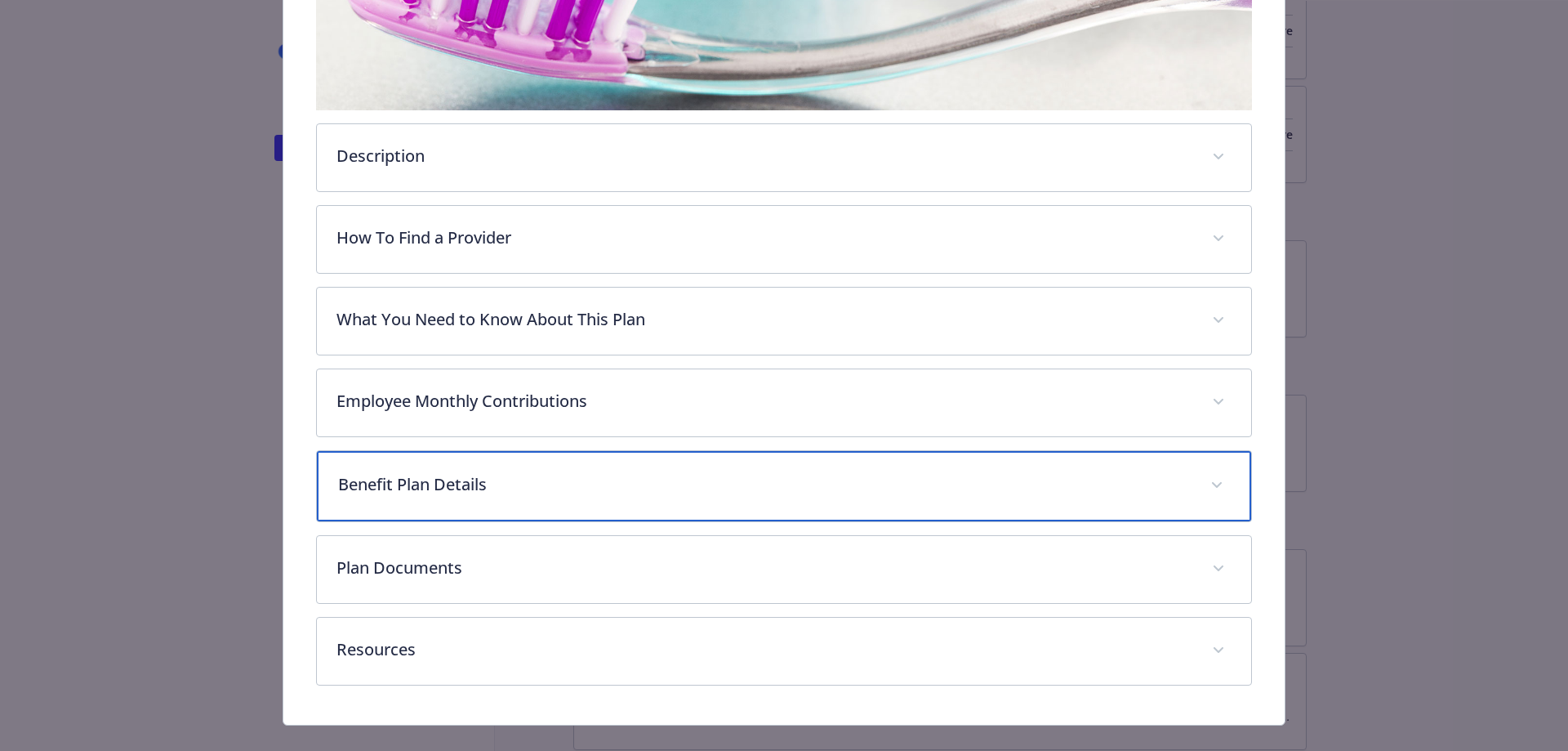
click at [608, 484] on p "Benefit Plan Details" at bounding box center [765, 484] width 853 height 25
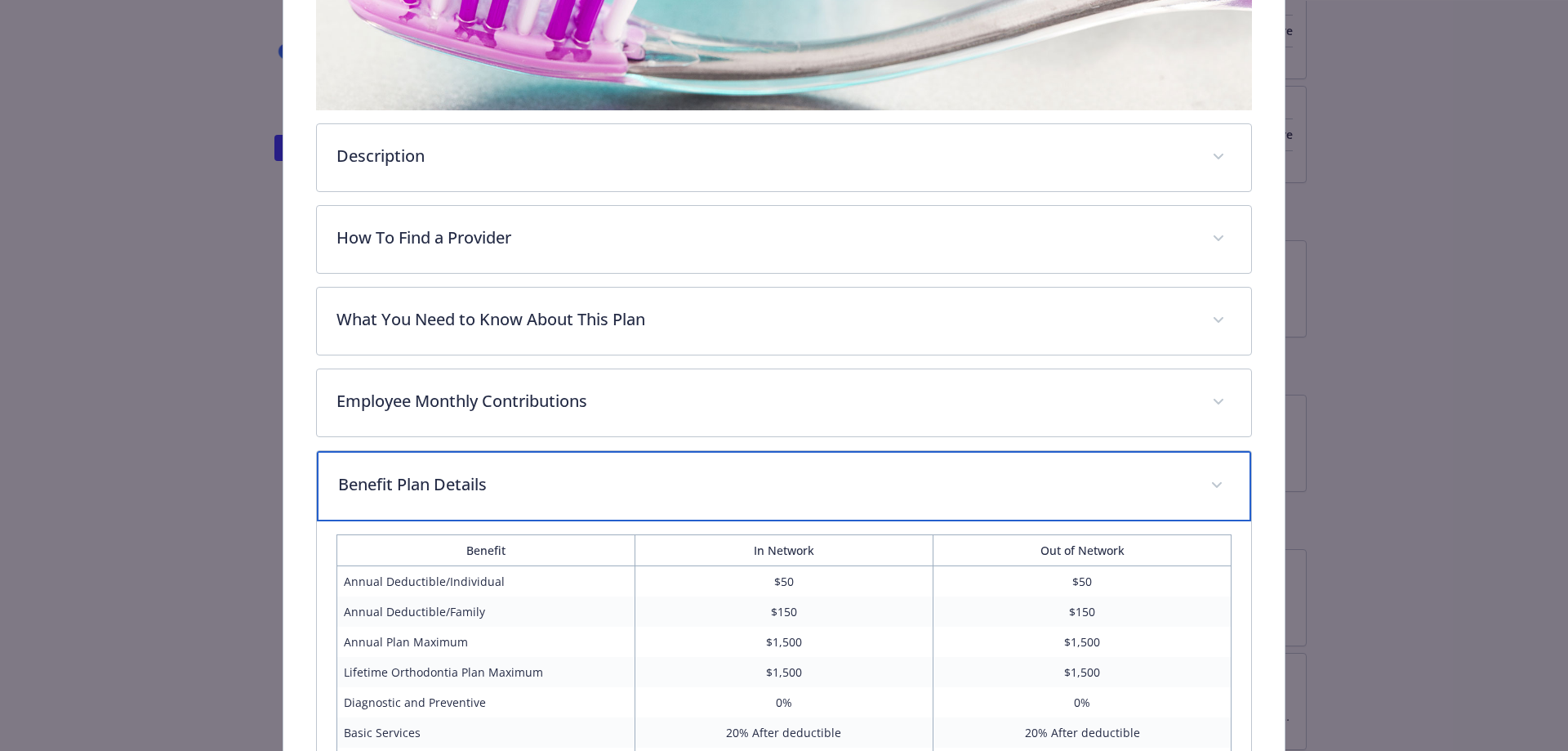
click at [608, 483] on p "Benefit Plan Details" at bounding box center [765, 484] width 853 height 25
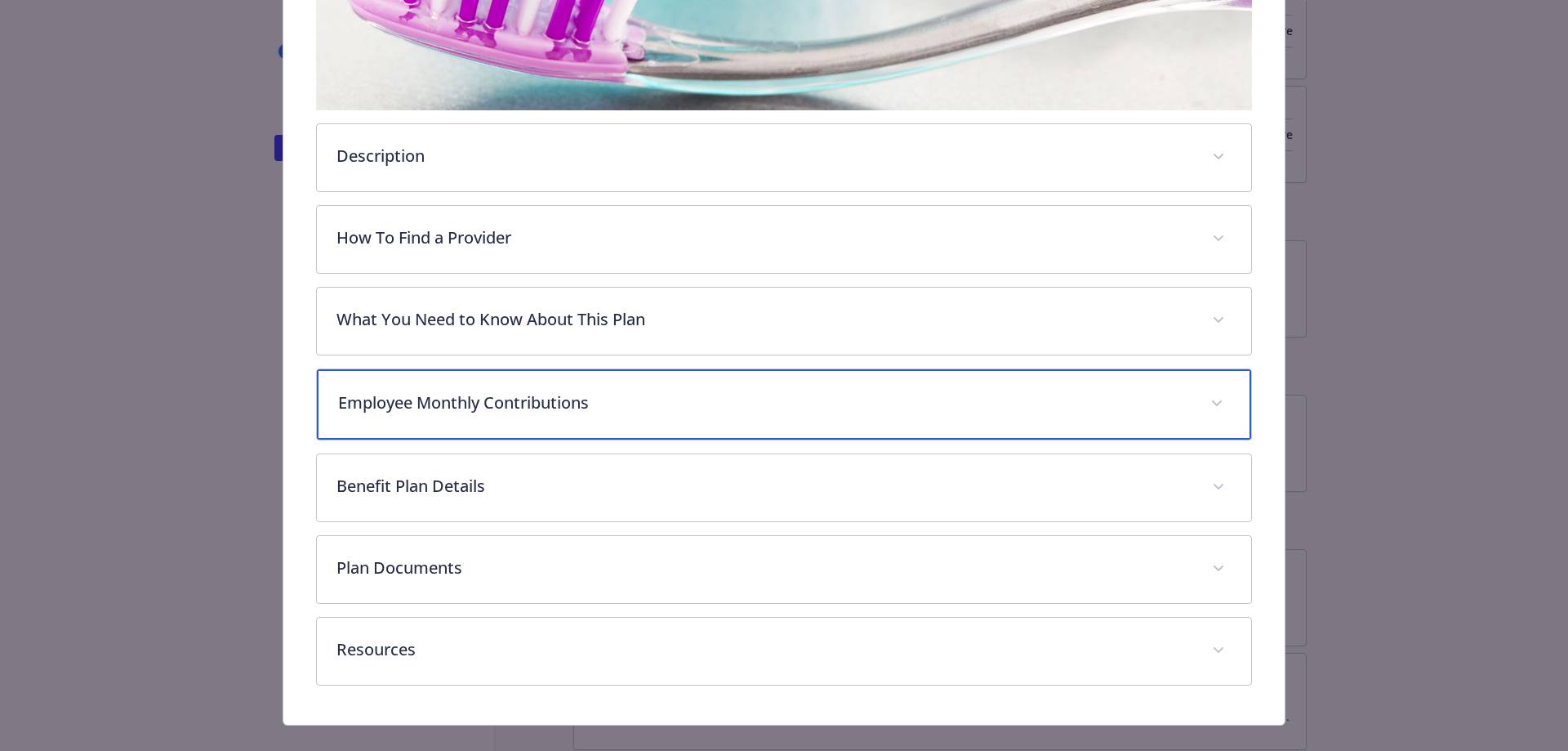
click at [603, 413] on div "Employee Monthly Contributions" at bounding box center [784, 405] width 935 height 71
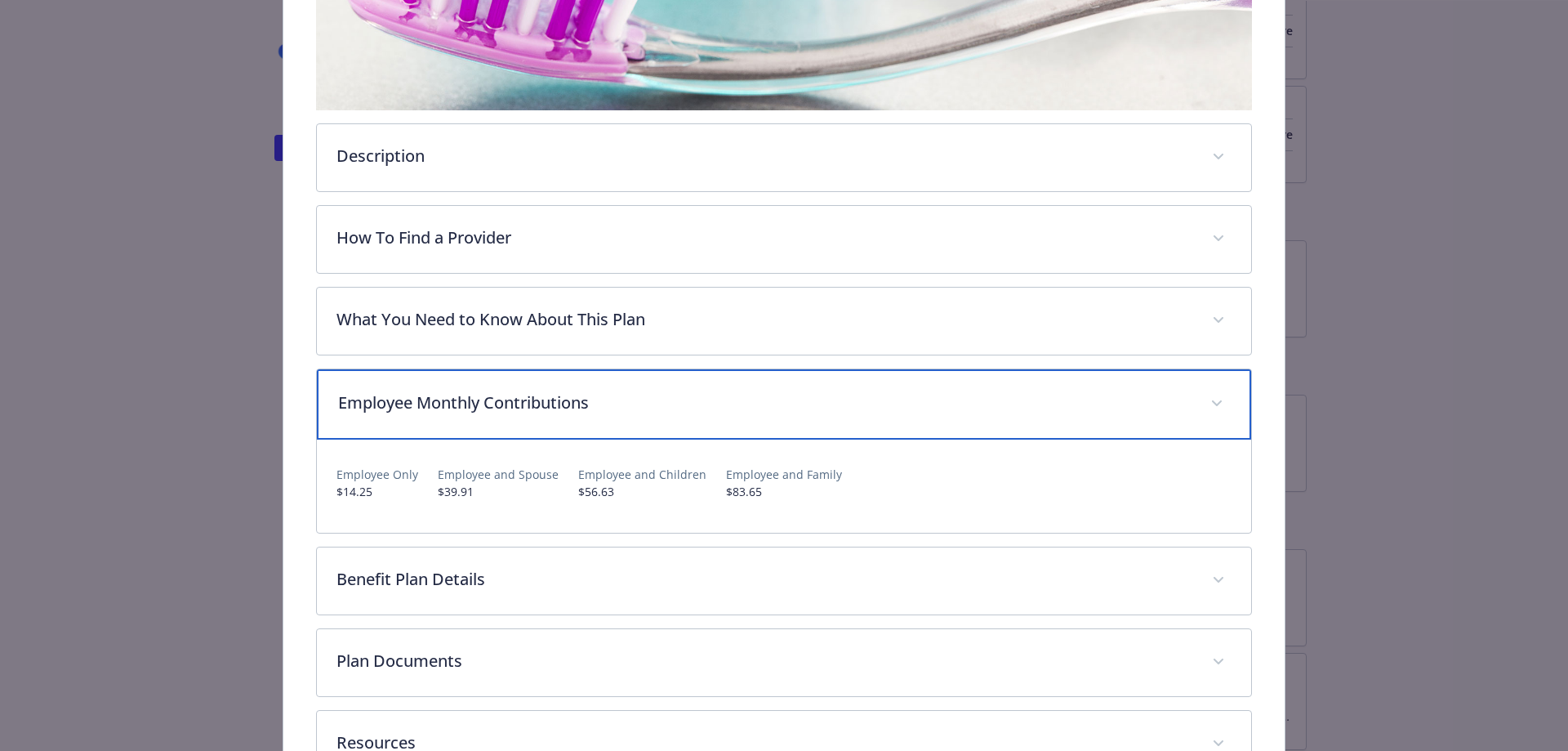
click at [602, 410] on p "Employee Monthly Contributions" at bounding box center [765, 403] width 853 height 25
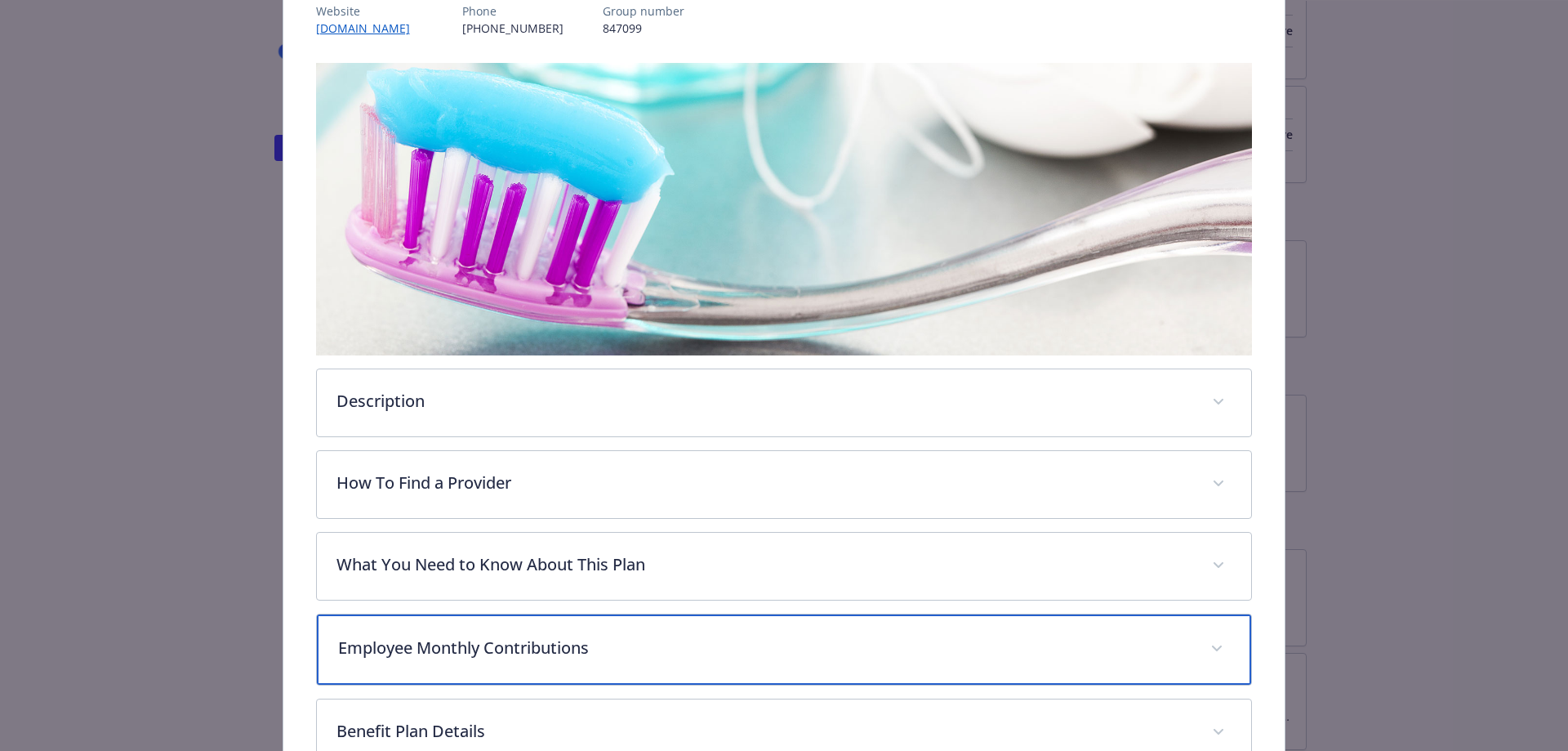
scroll to position [0, 0]
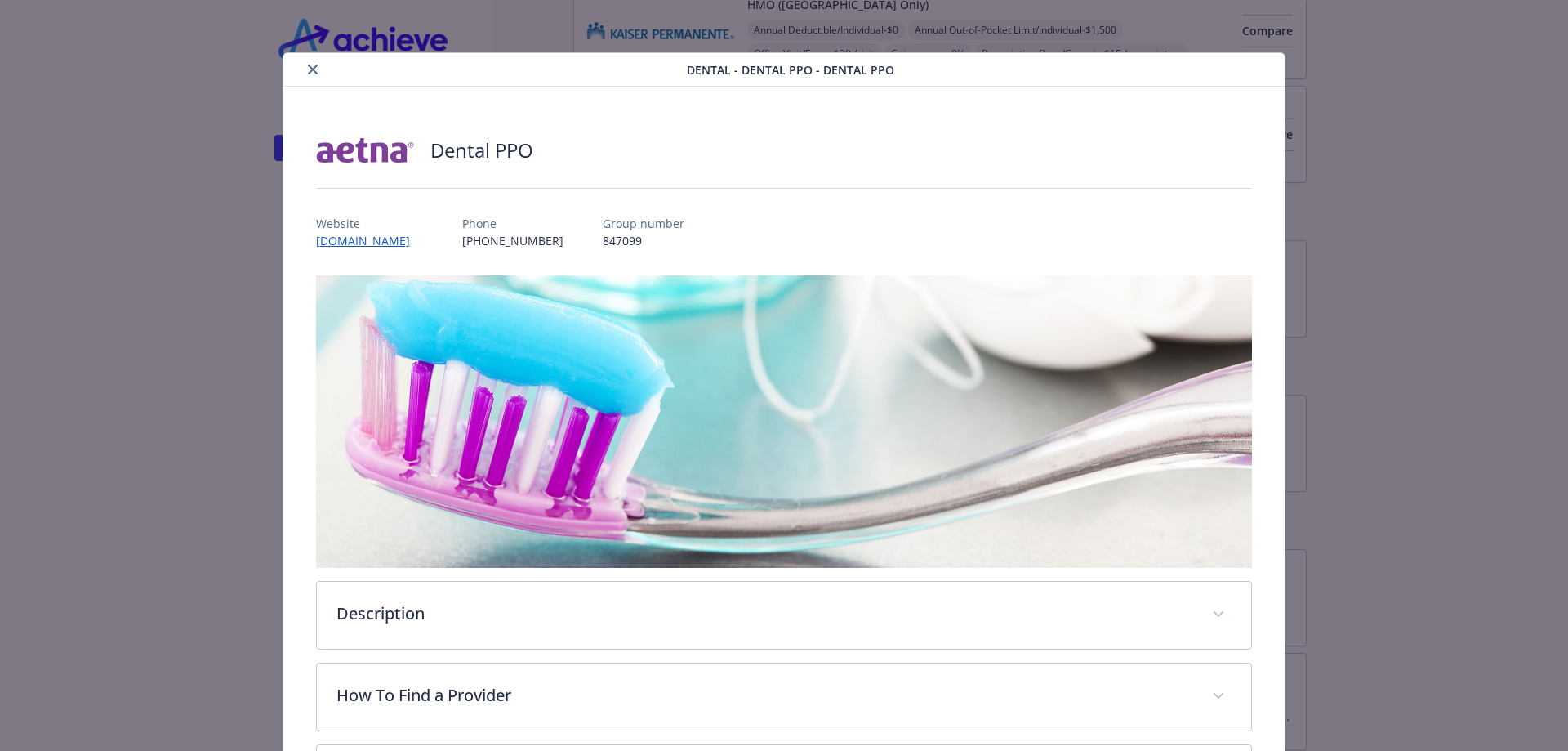
click at [310, 70] on icon "close" at bounding box center [313, 69] width 10 height 10
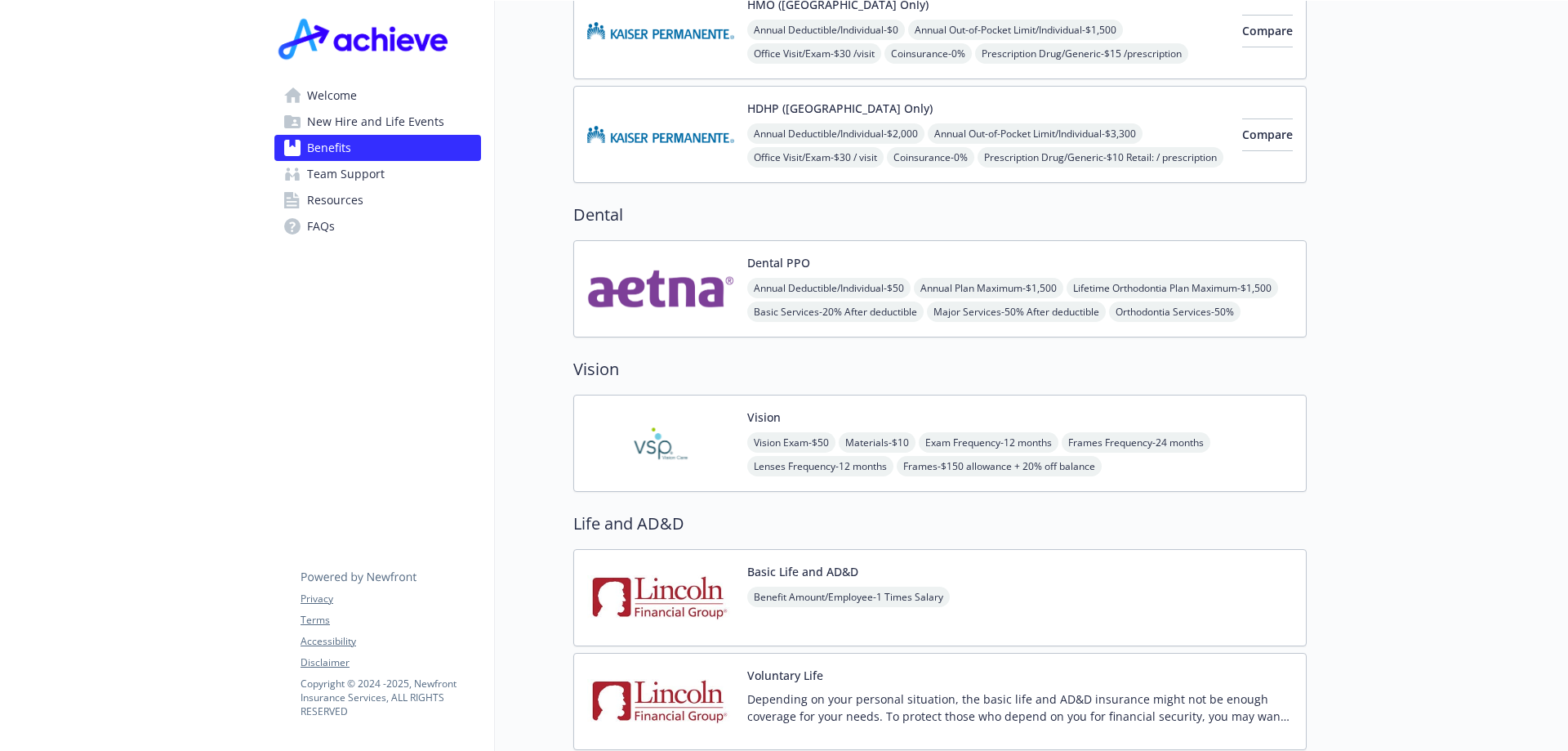
click at [833, 409] on div "Vision Vision Exam - $50 Materials - $10 Exam Frequency - 12 months Frames Freq…" at bounding box center [1020, 443] width 546 height 70
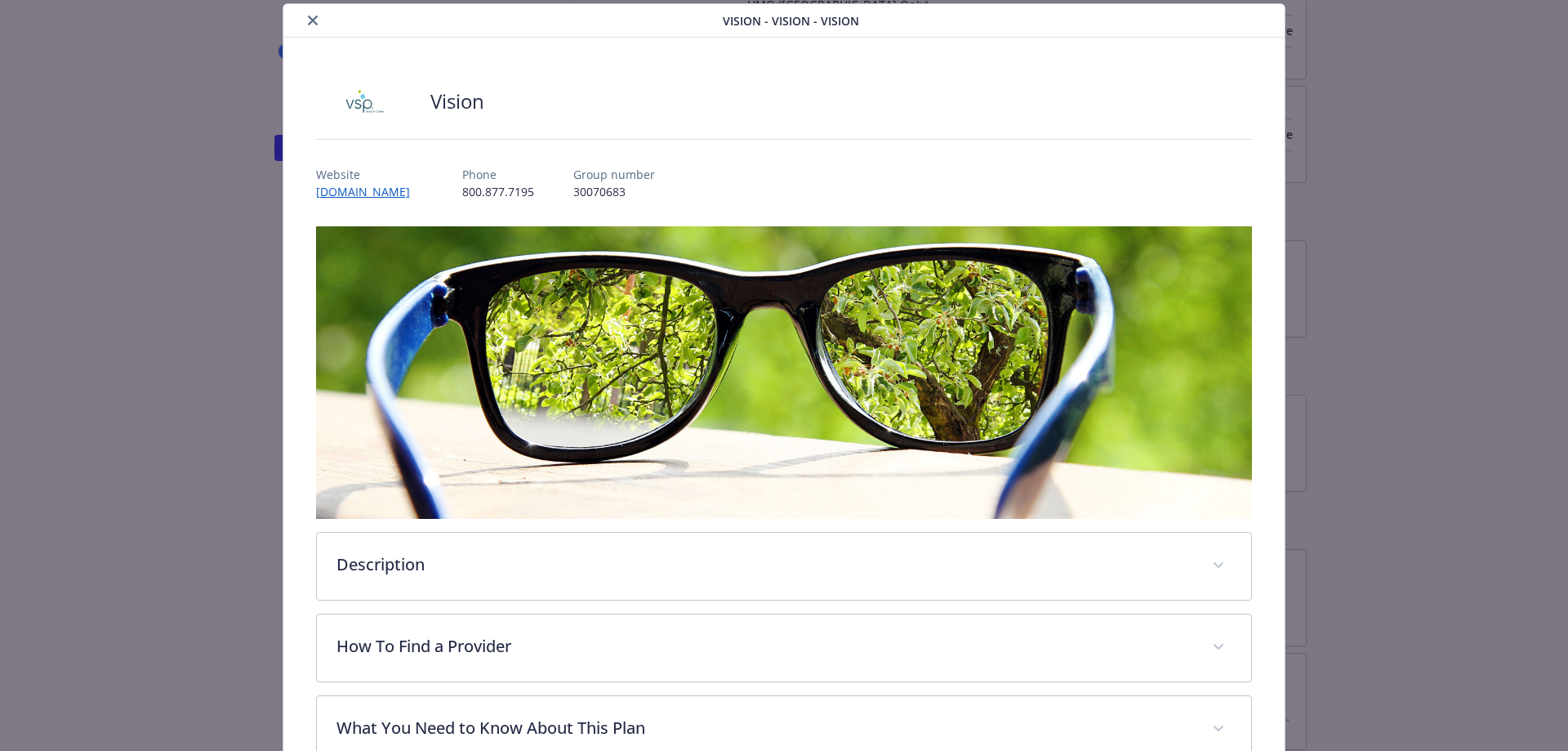
scroll to position [294, 0]
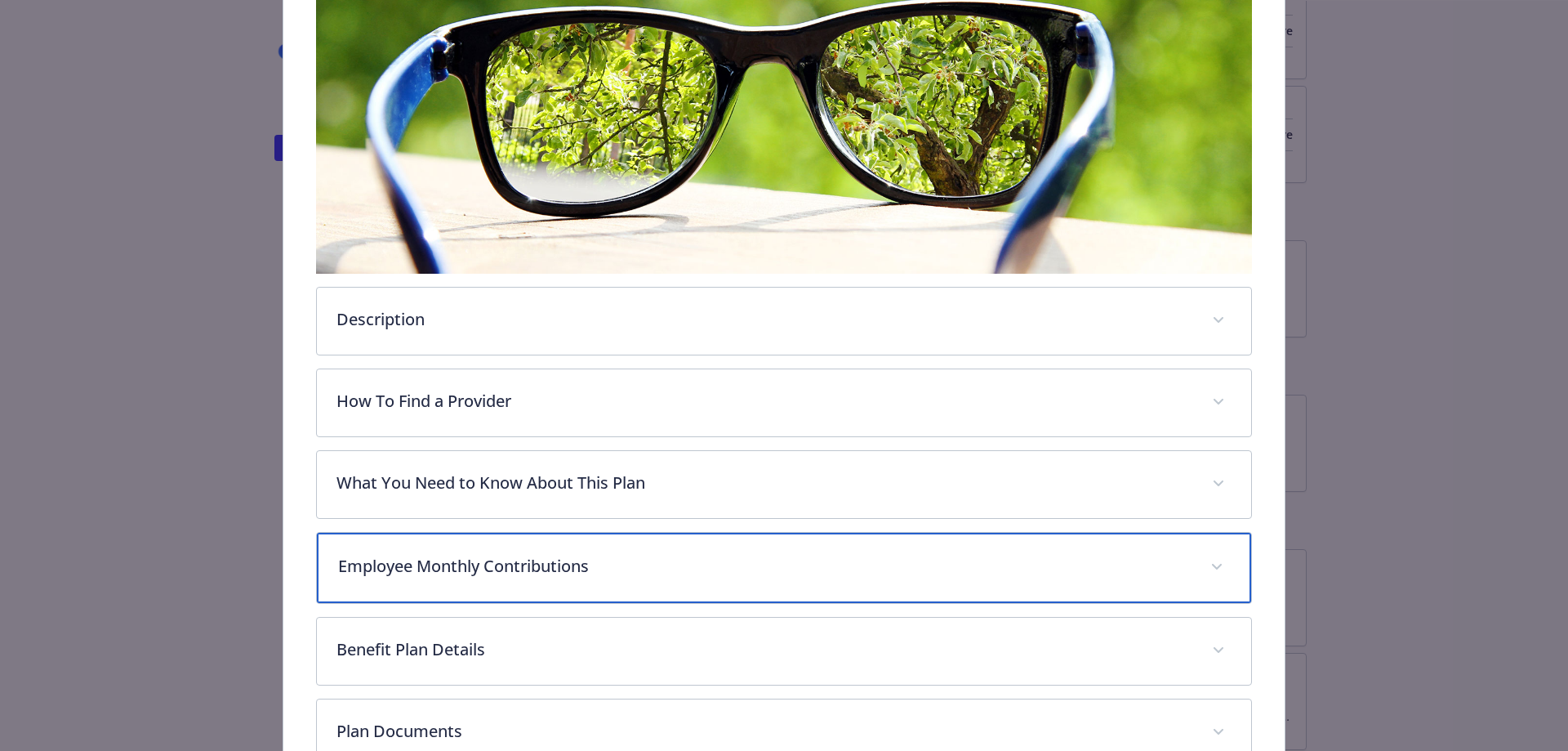
click at [537, 561] on p "Employee Monthly Contributions" at bounding box center [765, 566] width 853 height 25
click at [537, 554] on p "Employee Monthly Contributions" at bounding box center [765, 566] width 853 height 25
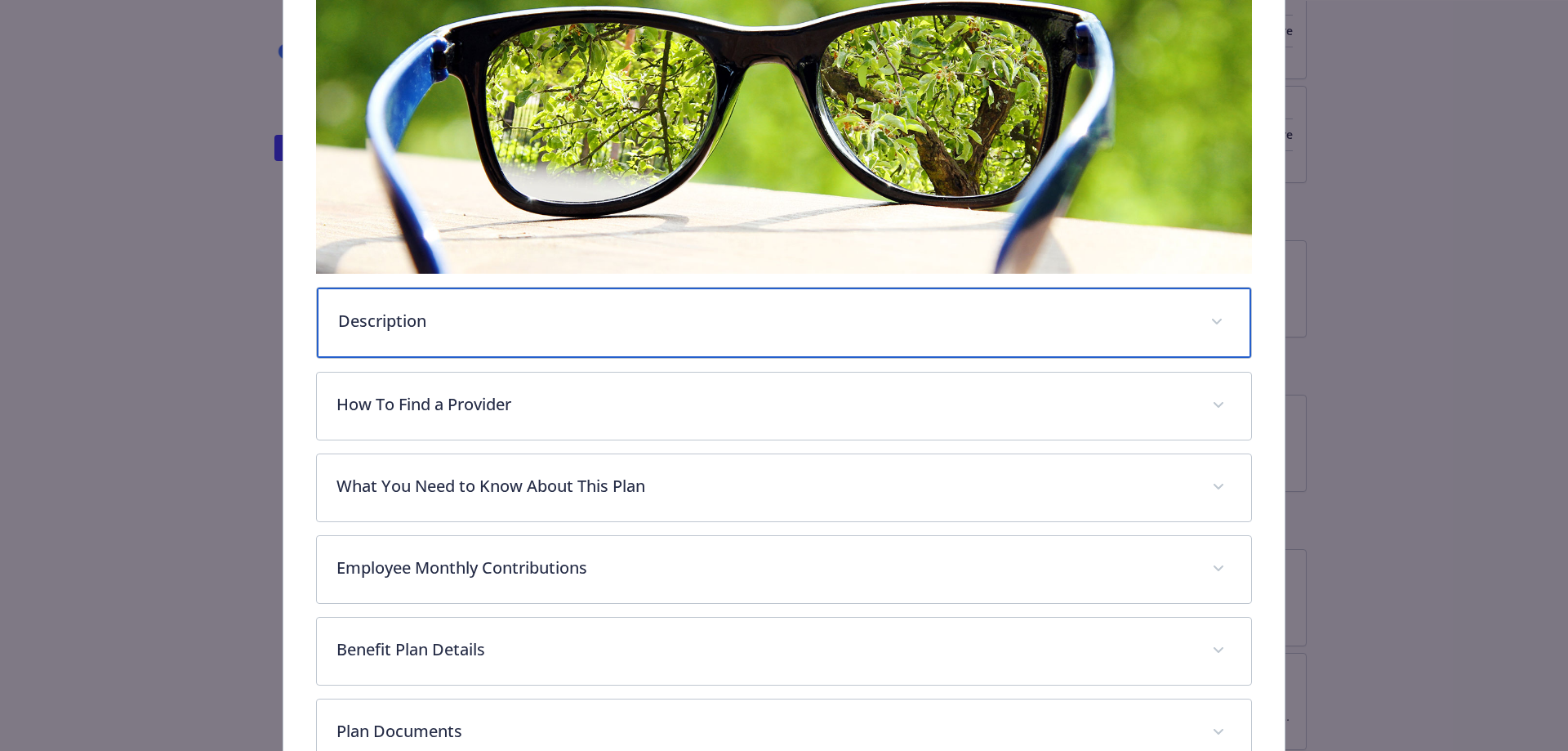
click at [561, 302] on div "Description" at bounding box center [784, 322] width 935 height 71
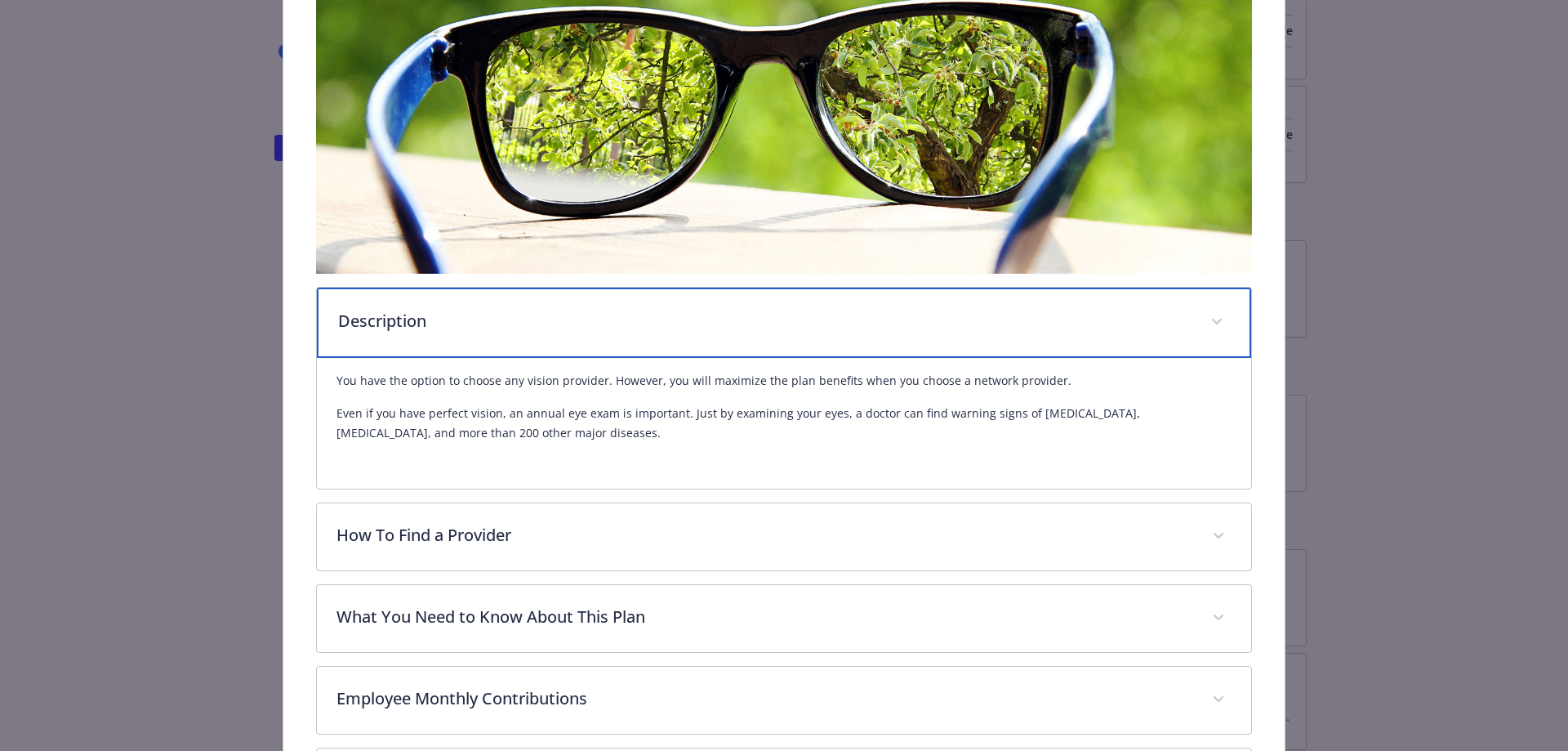
click at [558, 306] on div "Description" at bounding box center [784, 322] width 935 height 71
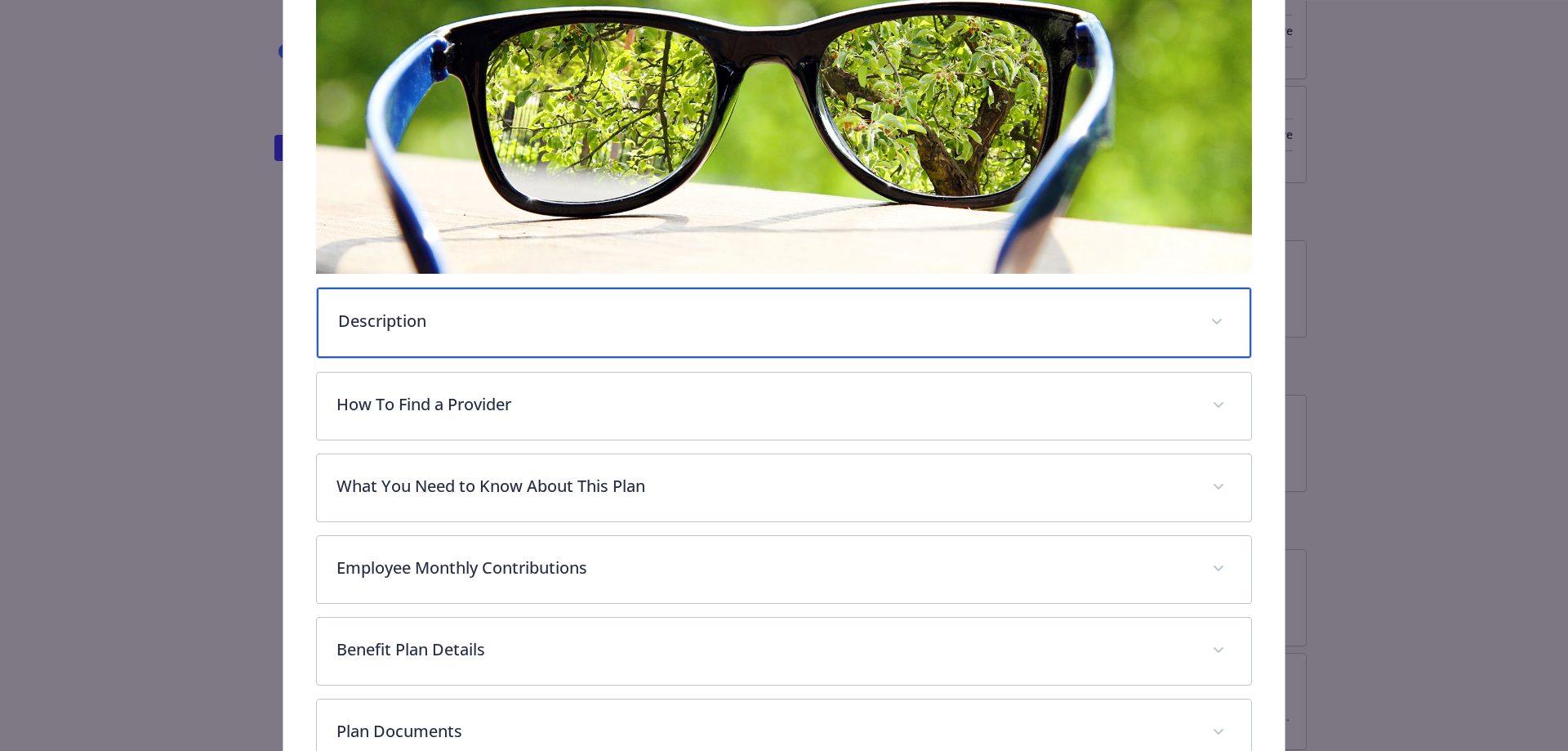
scroll to position [376, 0]
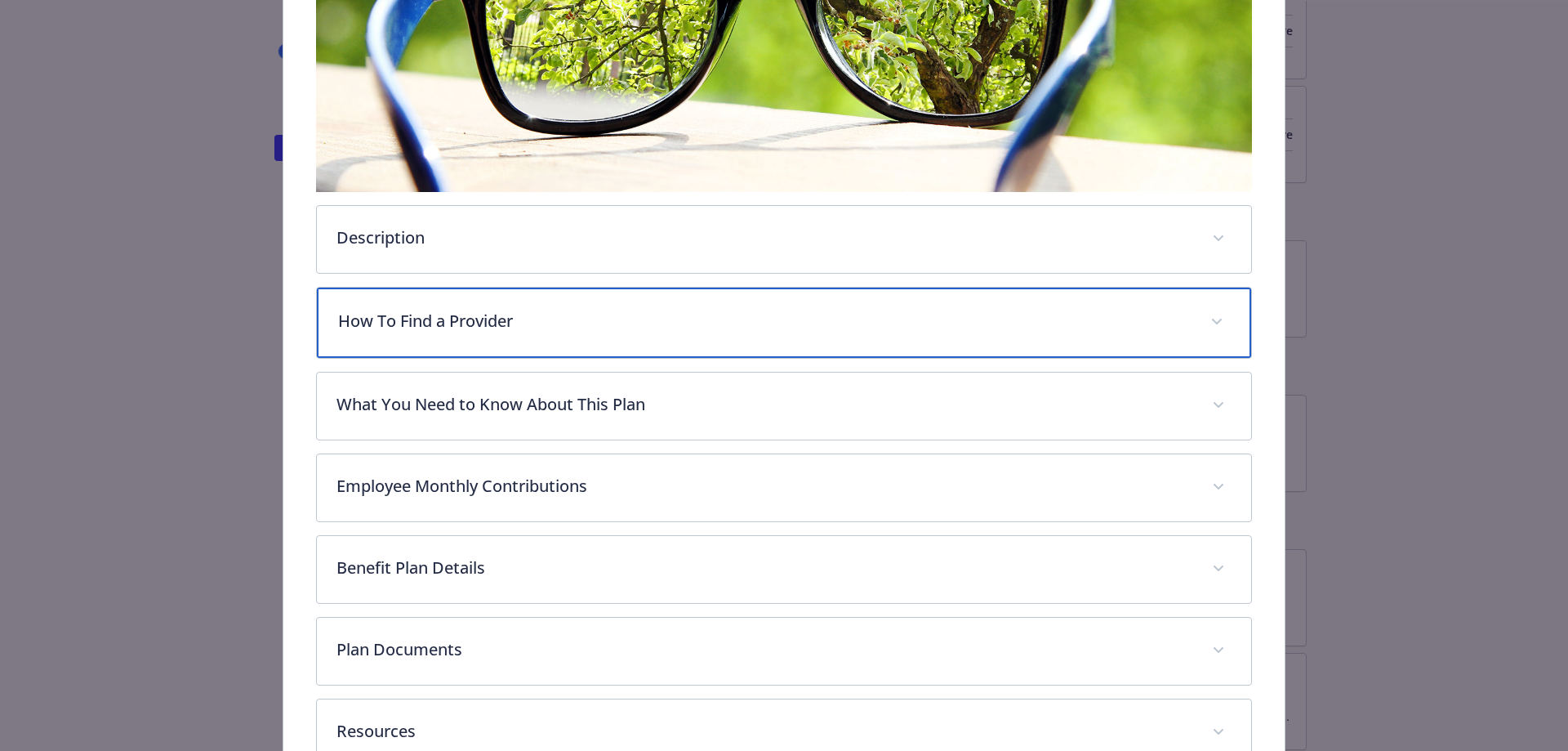
click at [538, 336] on div "How To Find a Provider" at bounding box center [784, 322] width 935 height 71
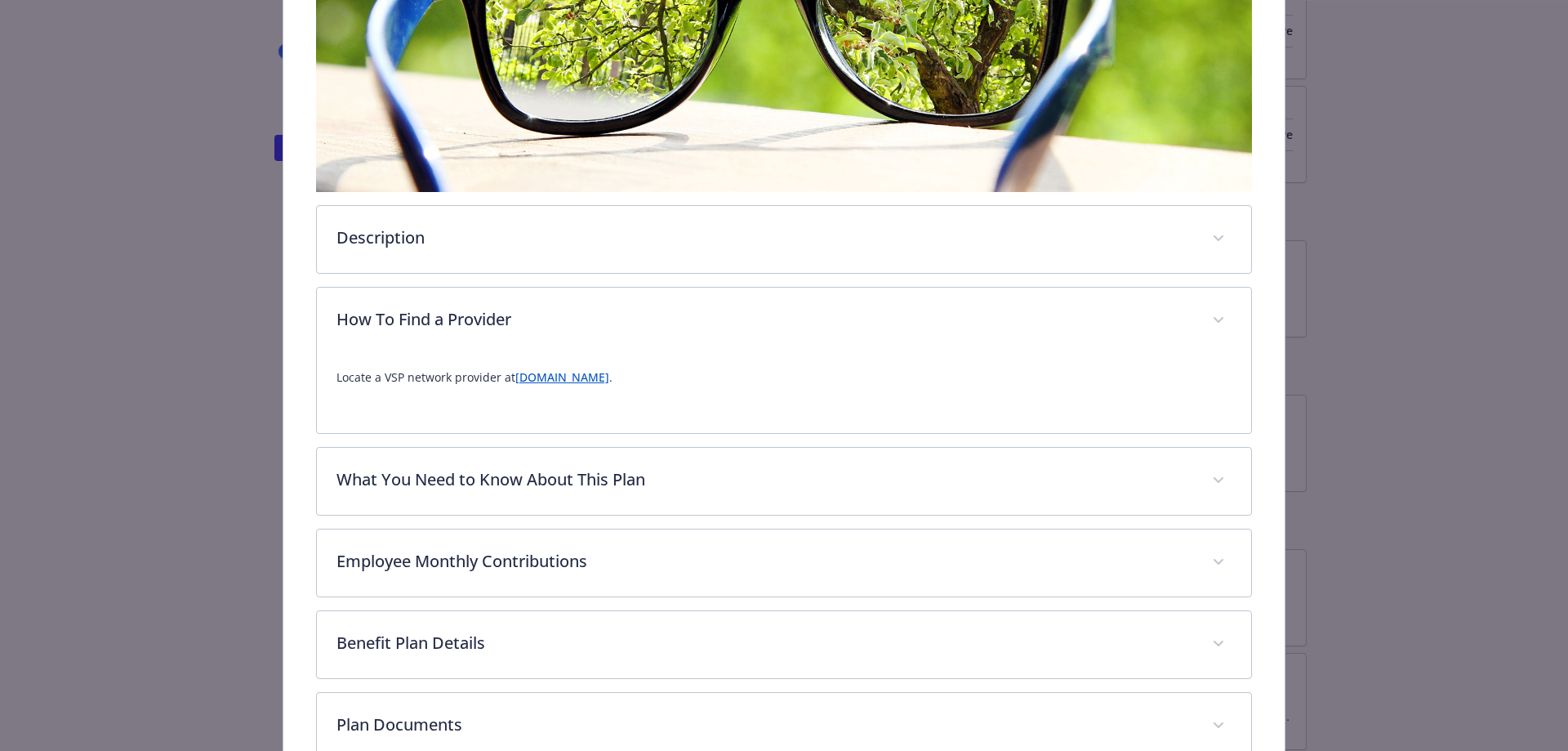
click at [525, 376] on link "[DOMAIN_NAME]" at bounding box center [562, 377] width 94 height 16
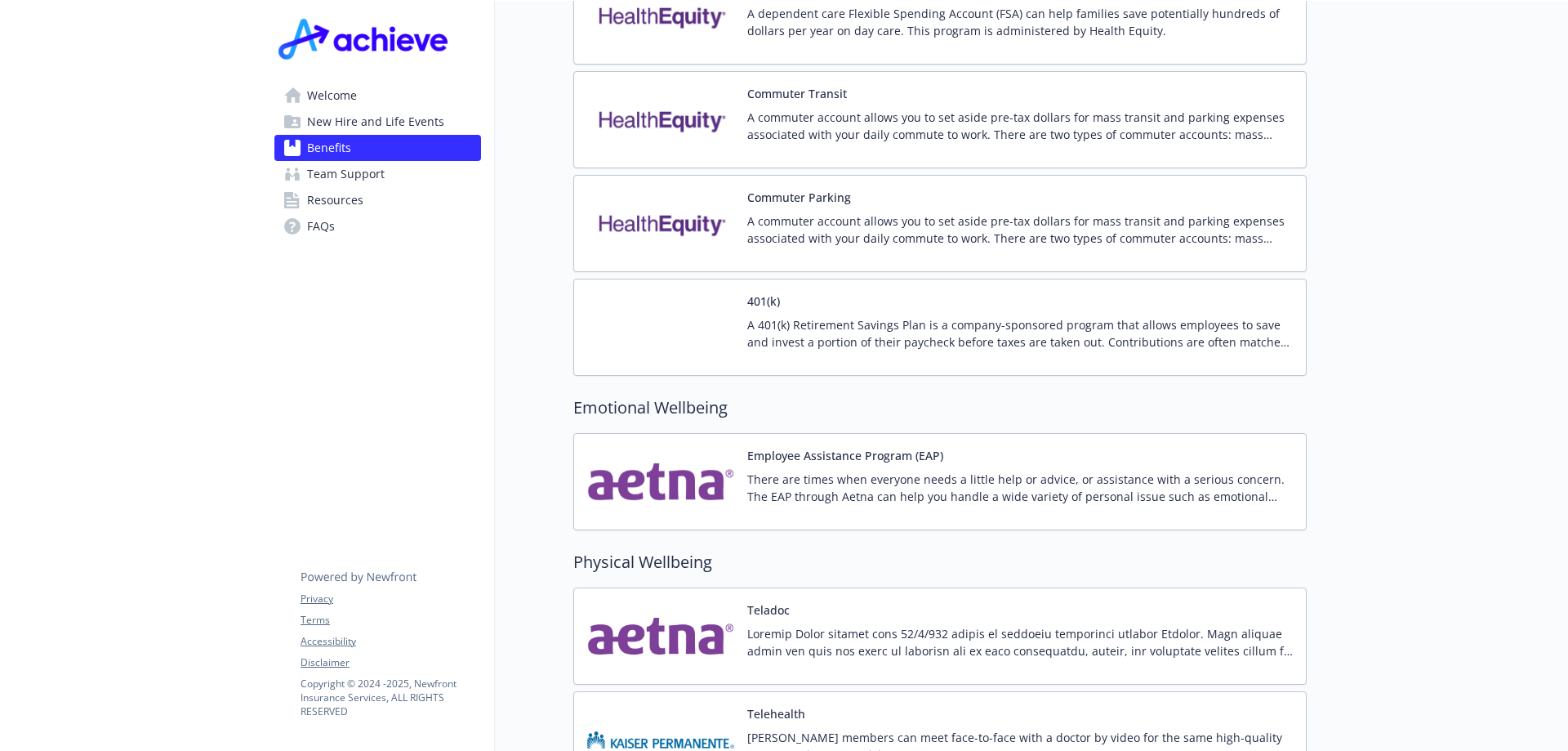
scroll to position [2632, 0]
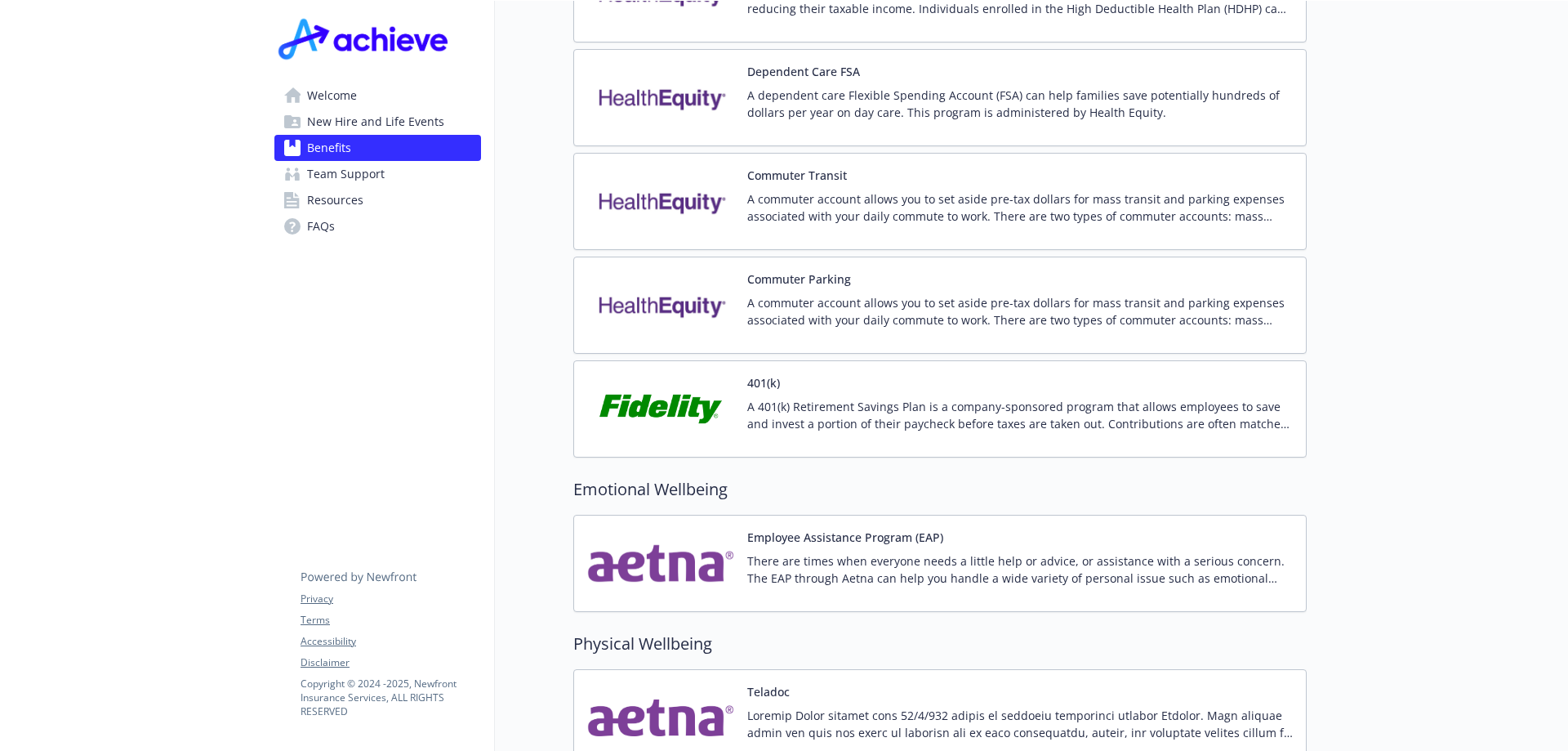
click at [777, 374] on button "401(k)" at bounding box center [763, 382] width 33 height 17
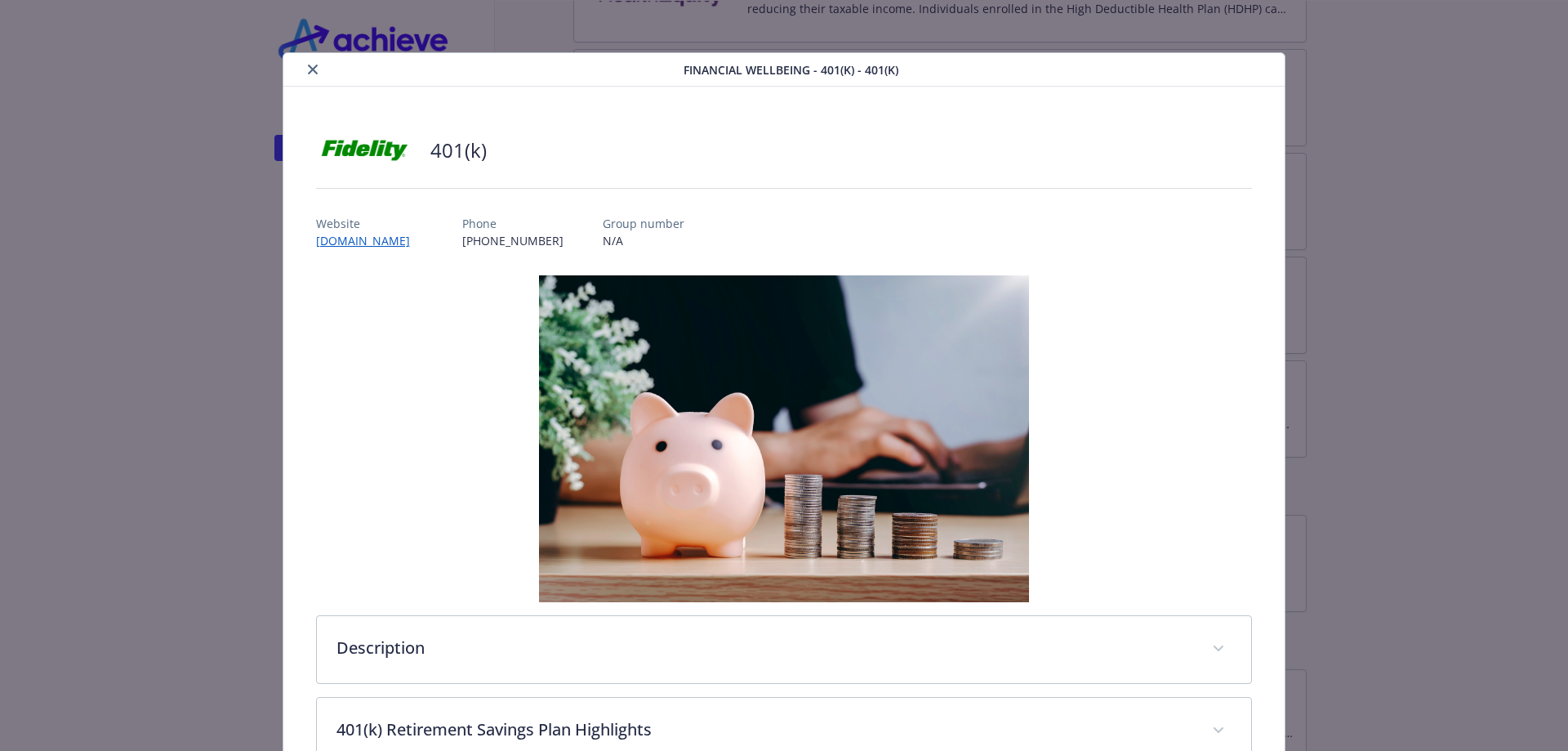
scroll to position [270, 0]
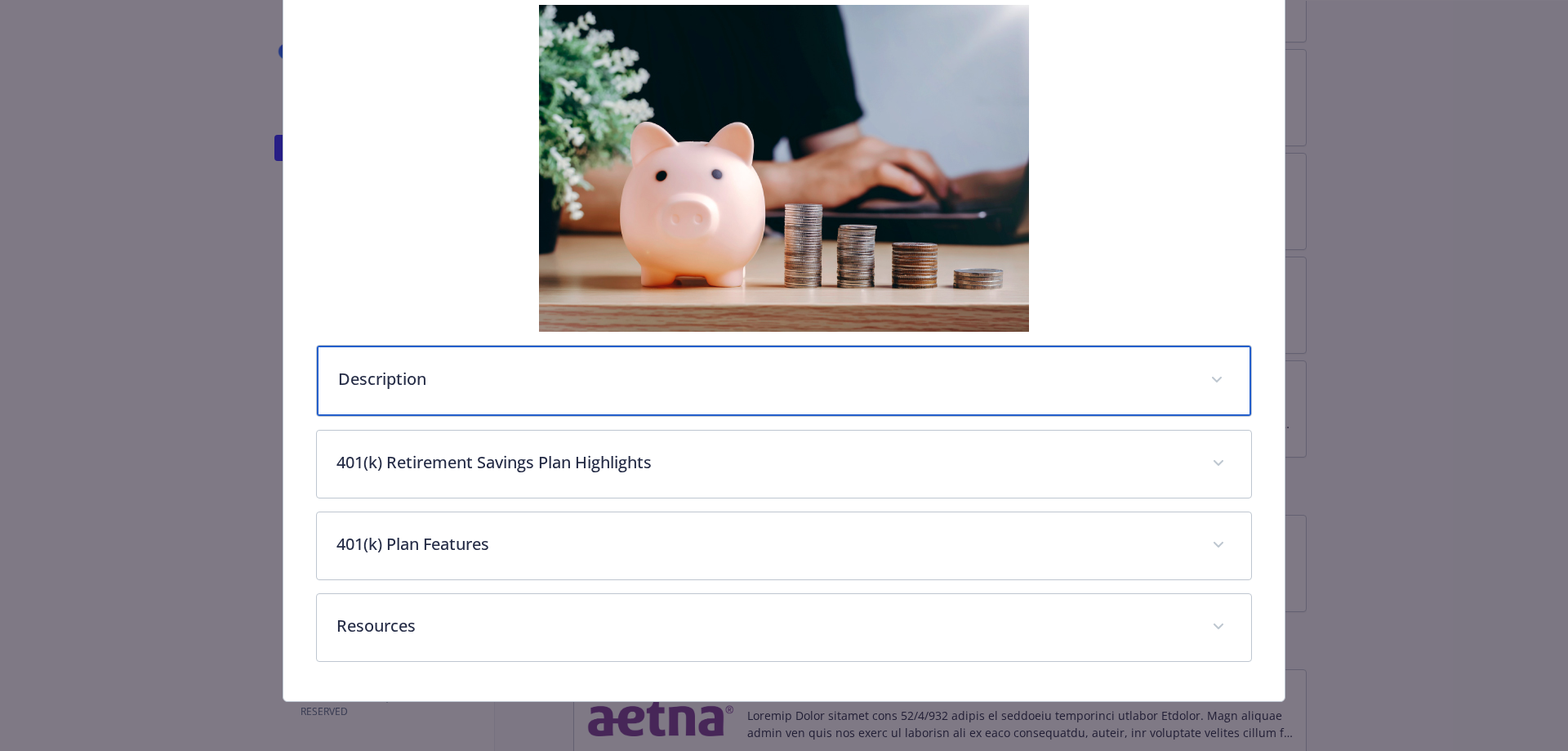
click at [572, 394] on div "Description" at bounding box center [784, 381] width 935 height 71
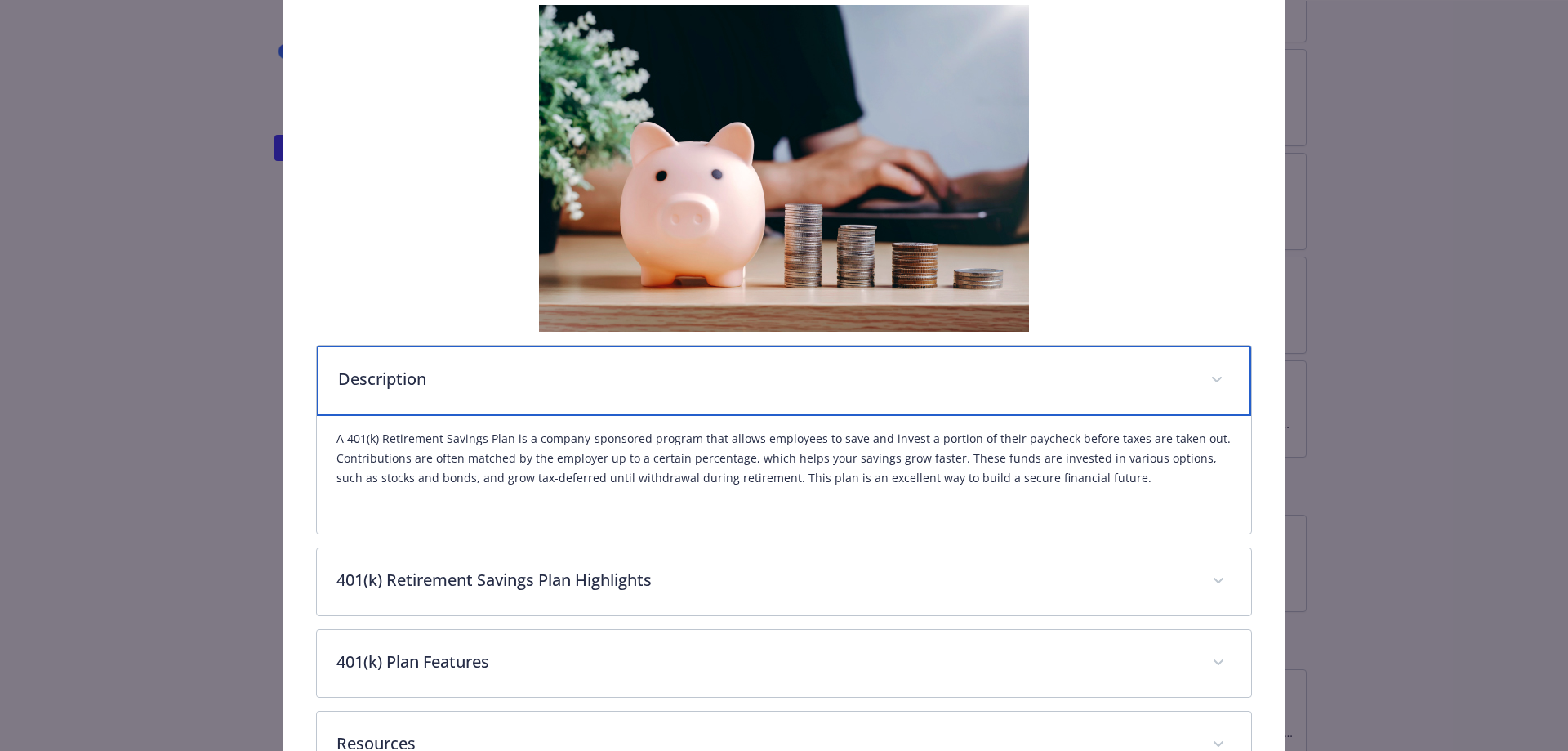
click at [755, 376] on p "Description" at bounding box center [765, 379] width 853 height 25
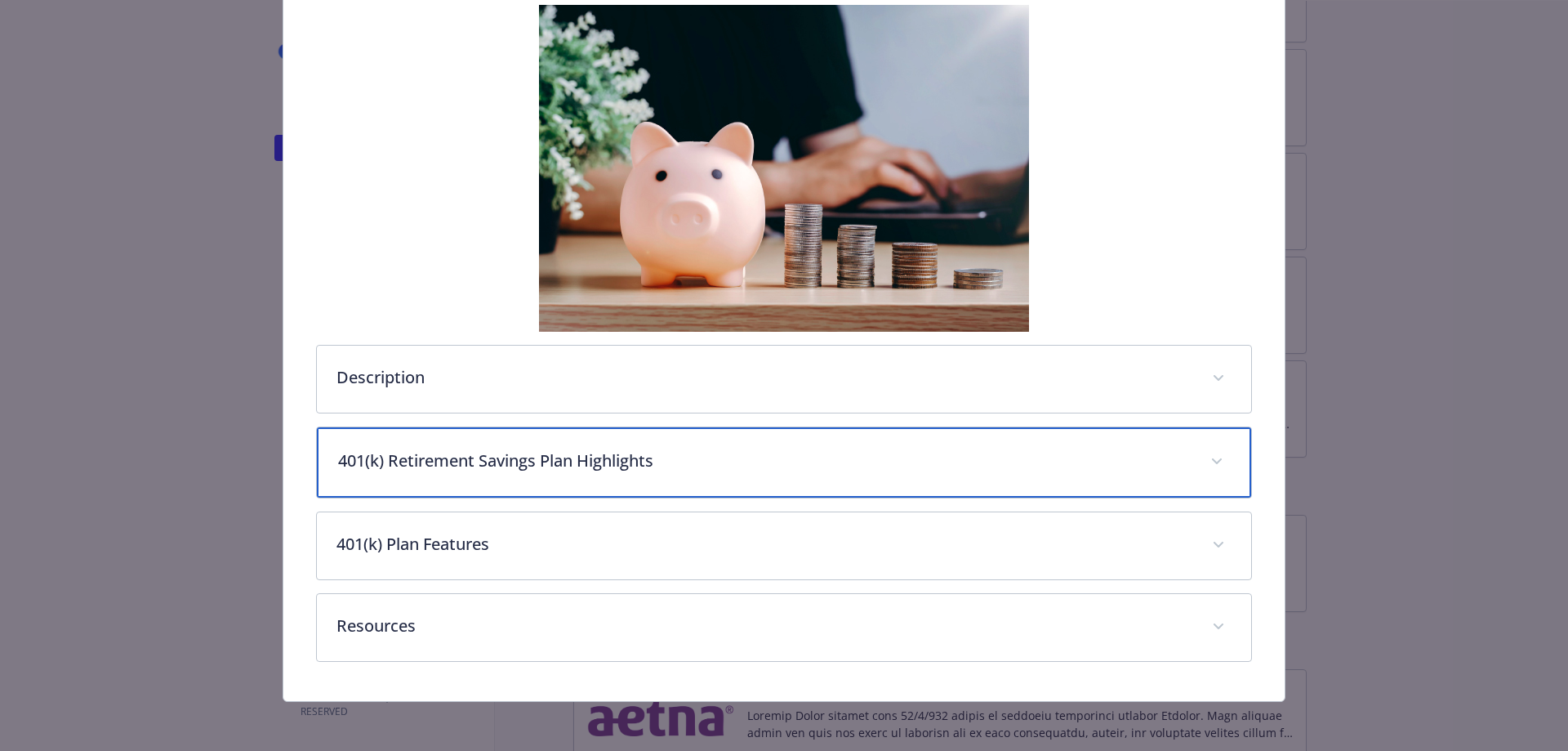
click at [640, 467] on p "401(k) Retirement Savings Plan Highlights" at bounding box center [765, 461] width 853 height 25
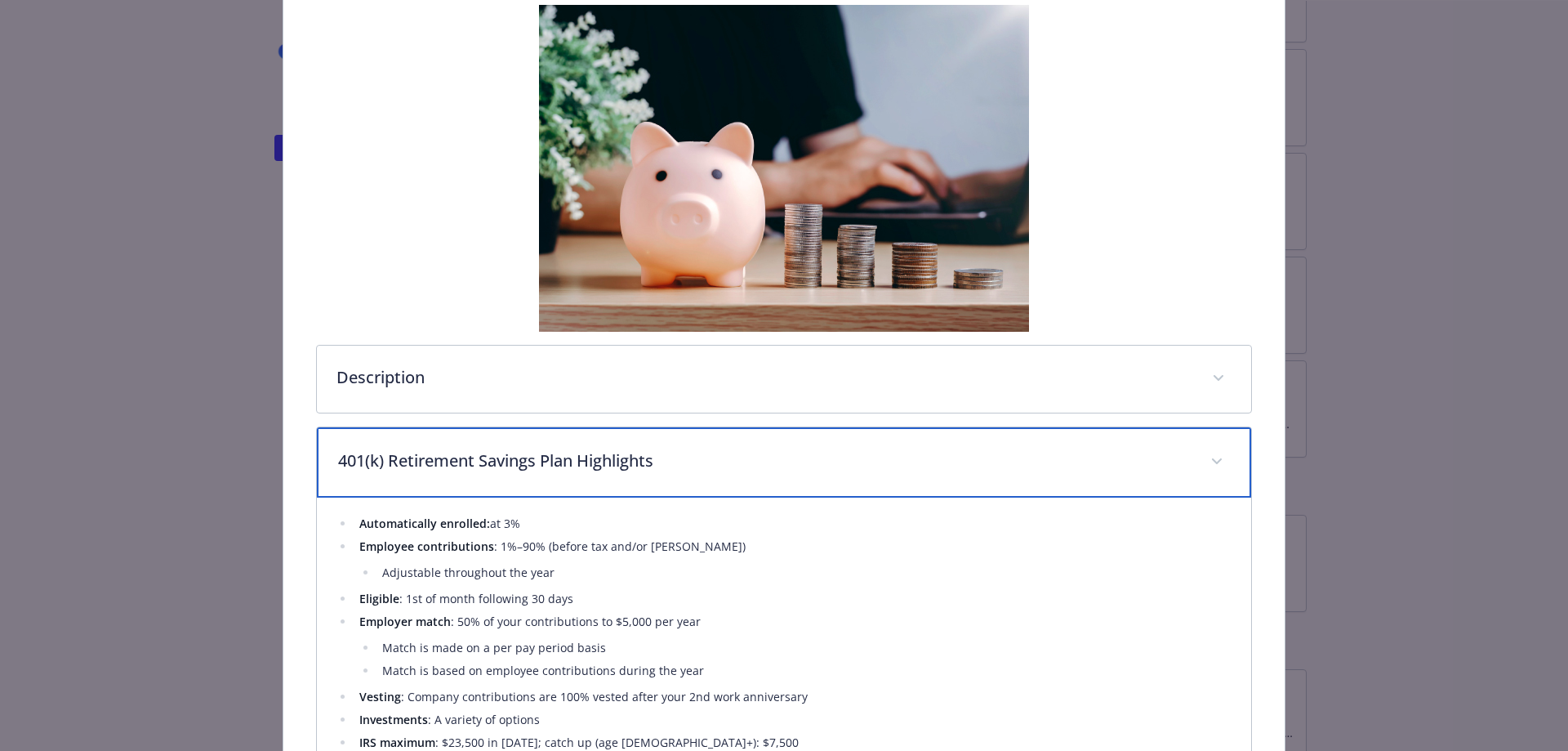
scroll to position [515, 0]
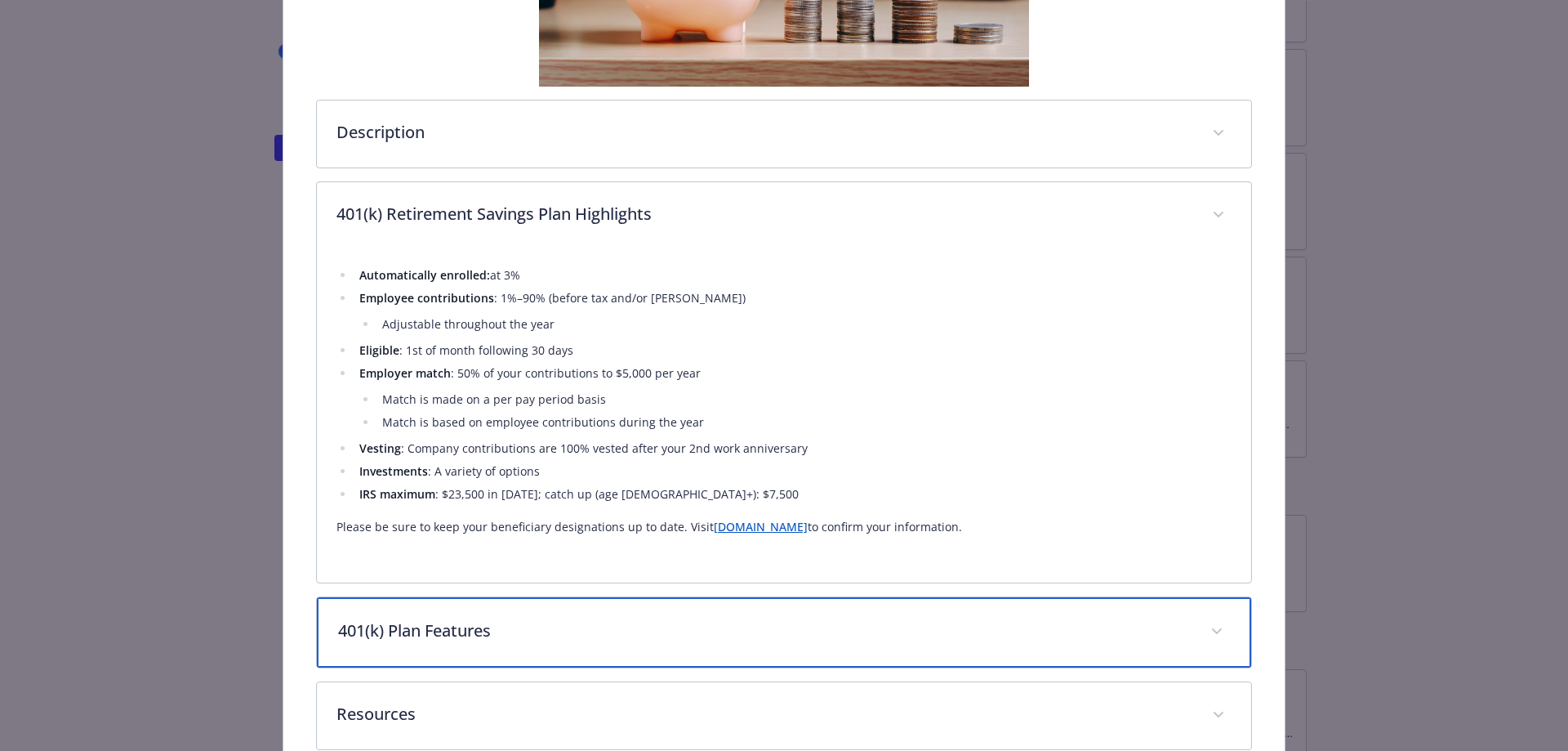
click at [814, 630] on p "401(k) Plan Features" at bounding box center [765, 631] width 853 height 25
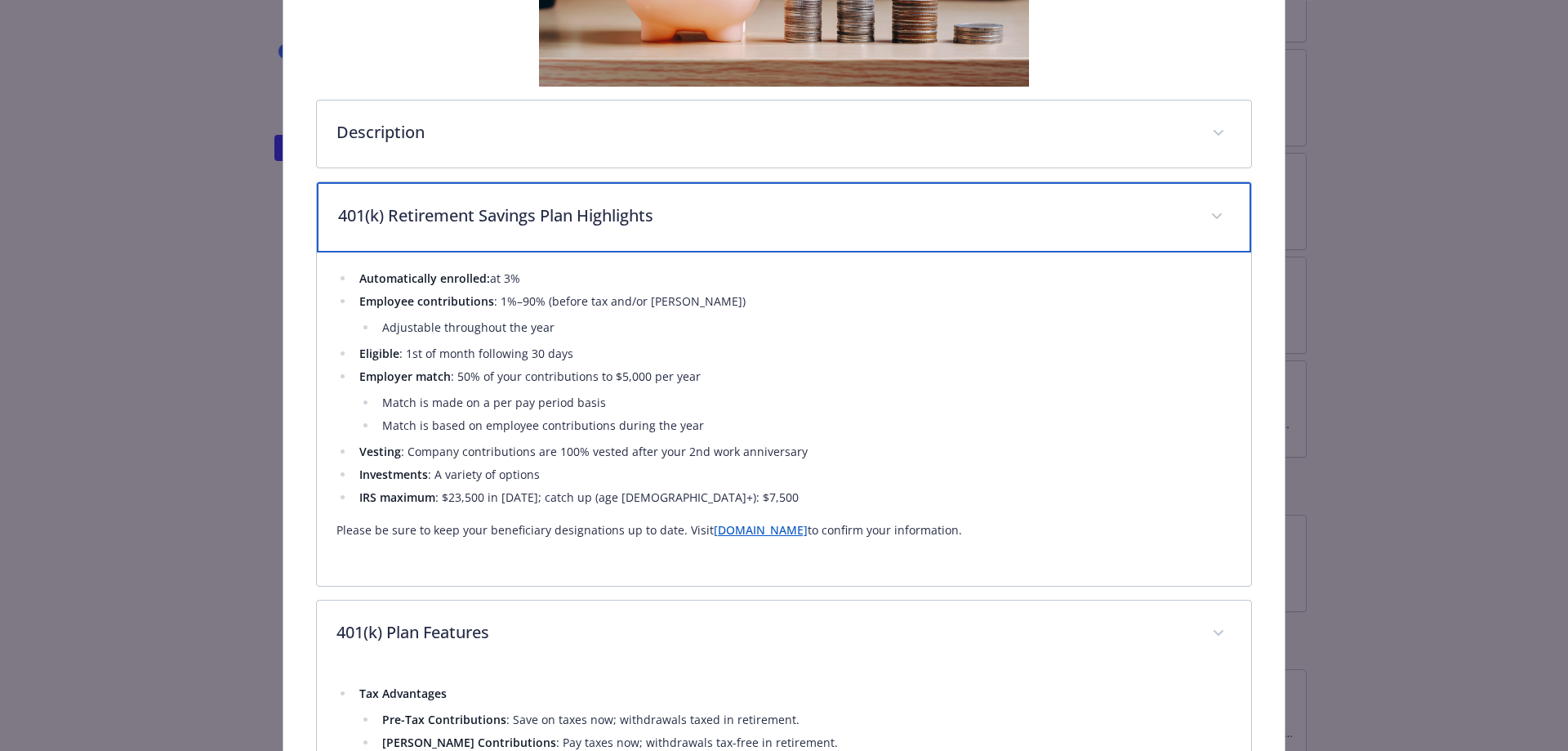
click at [439, 225] on p "401(k) Retirement Savings Plan Highlights" at bounding box center [765, 216] width 853 height 25
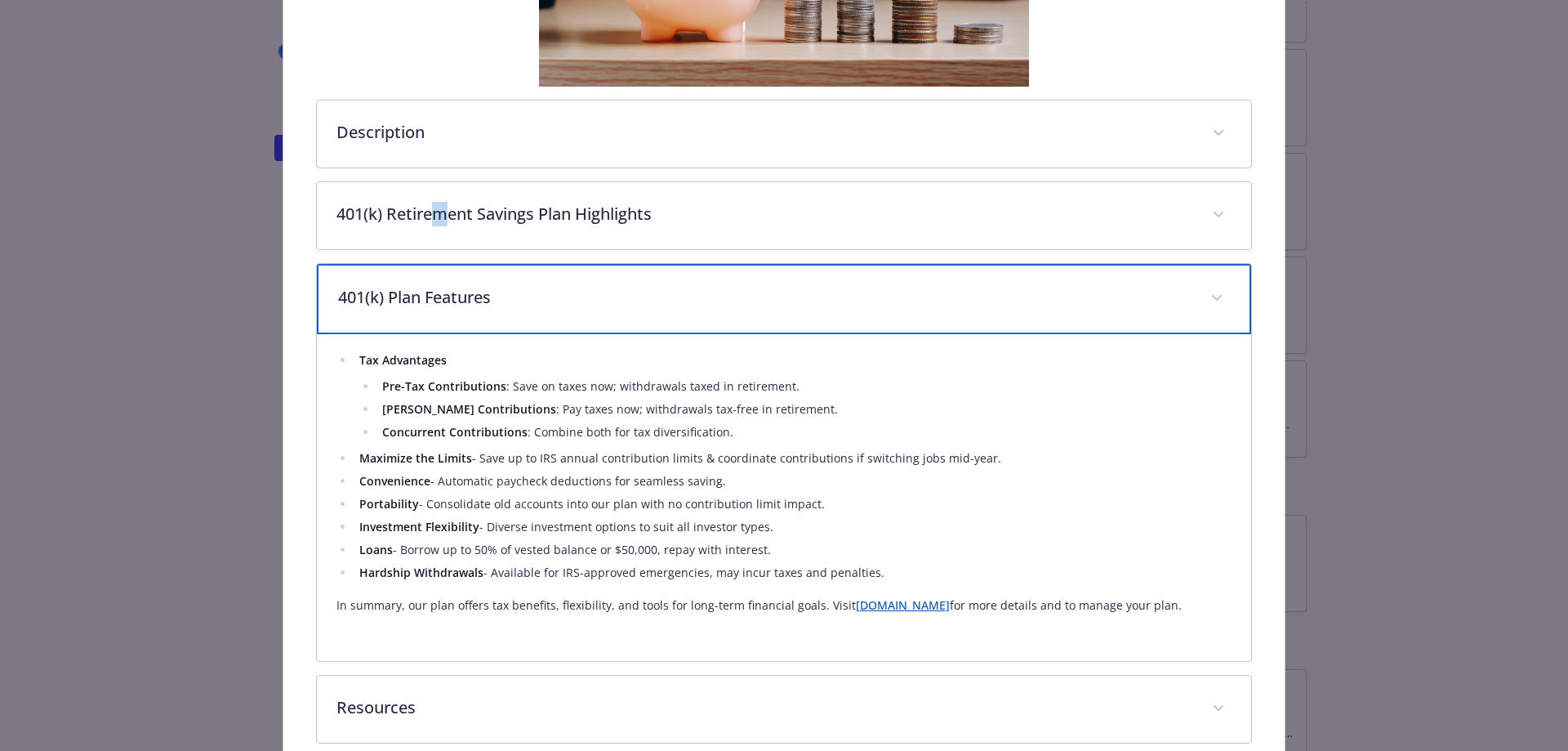
click at [501, 286] on div "401(k) Plan Features" at bounding box center [784, 300] width 935 height 71
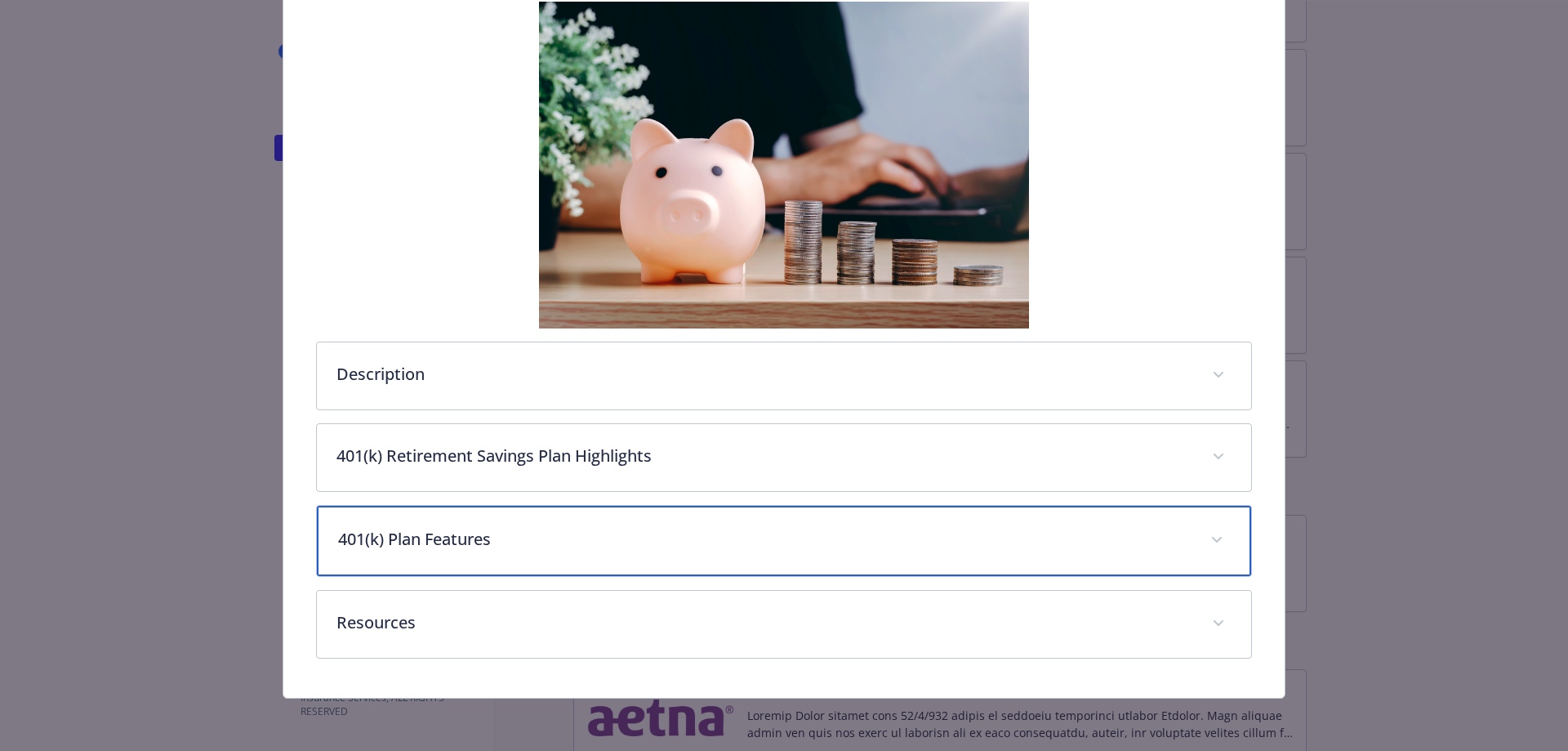
scroll to position [274, 0]
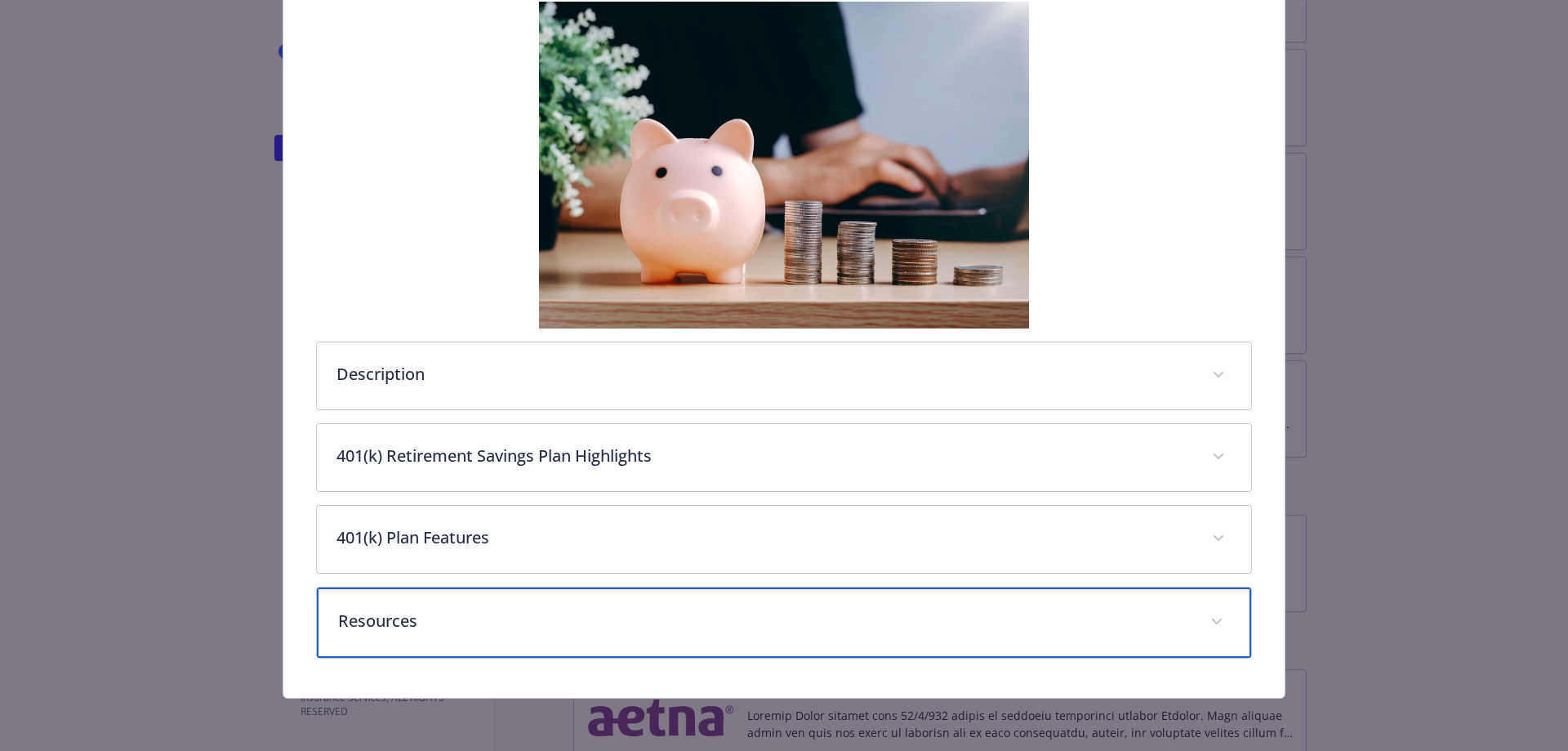
click at [482, 607] on div "Resources" at bounding box center [784, 623] width 935 height 71
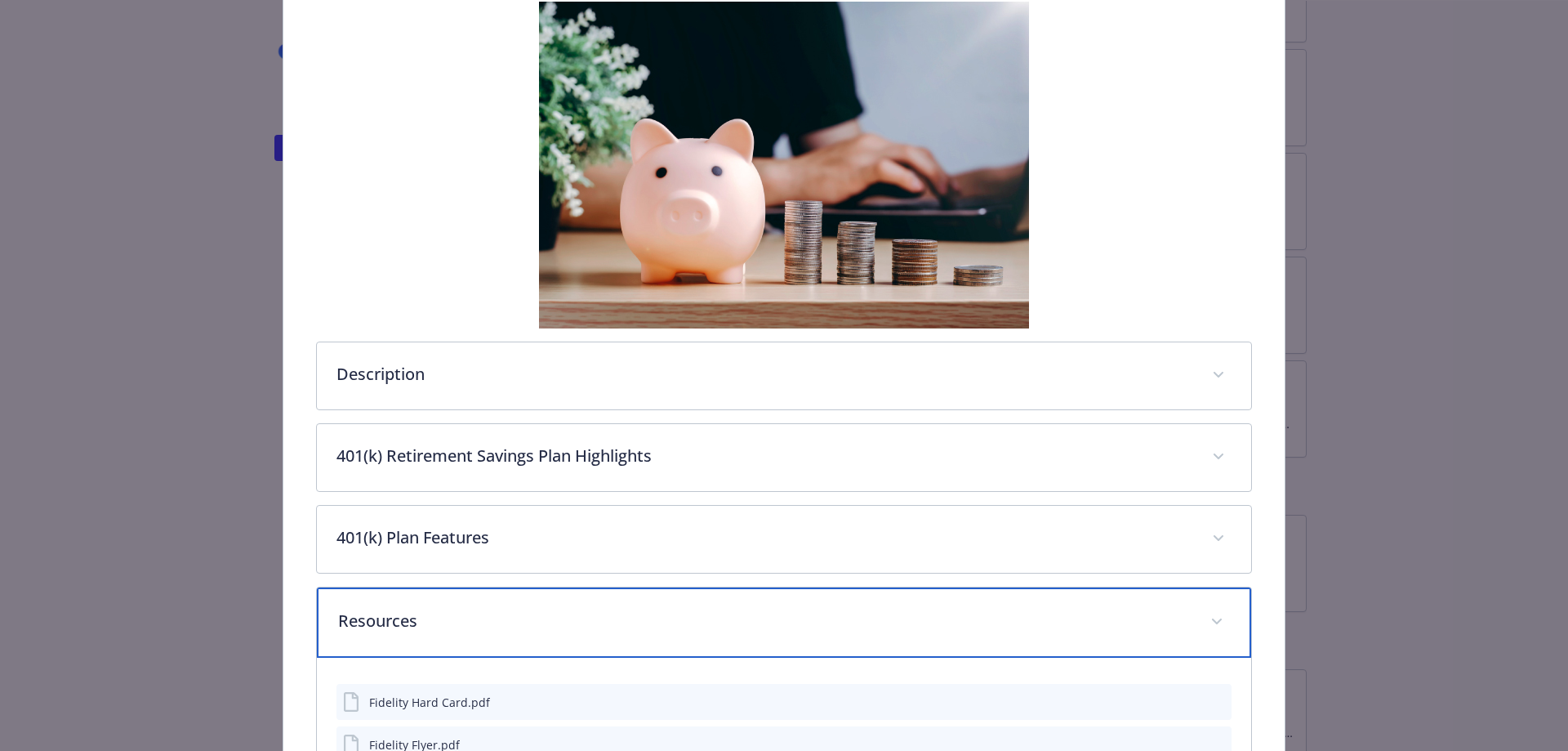
click at [484, 607] on div "Resources" at bounding box center [784, 623] width 935 height 71
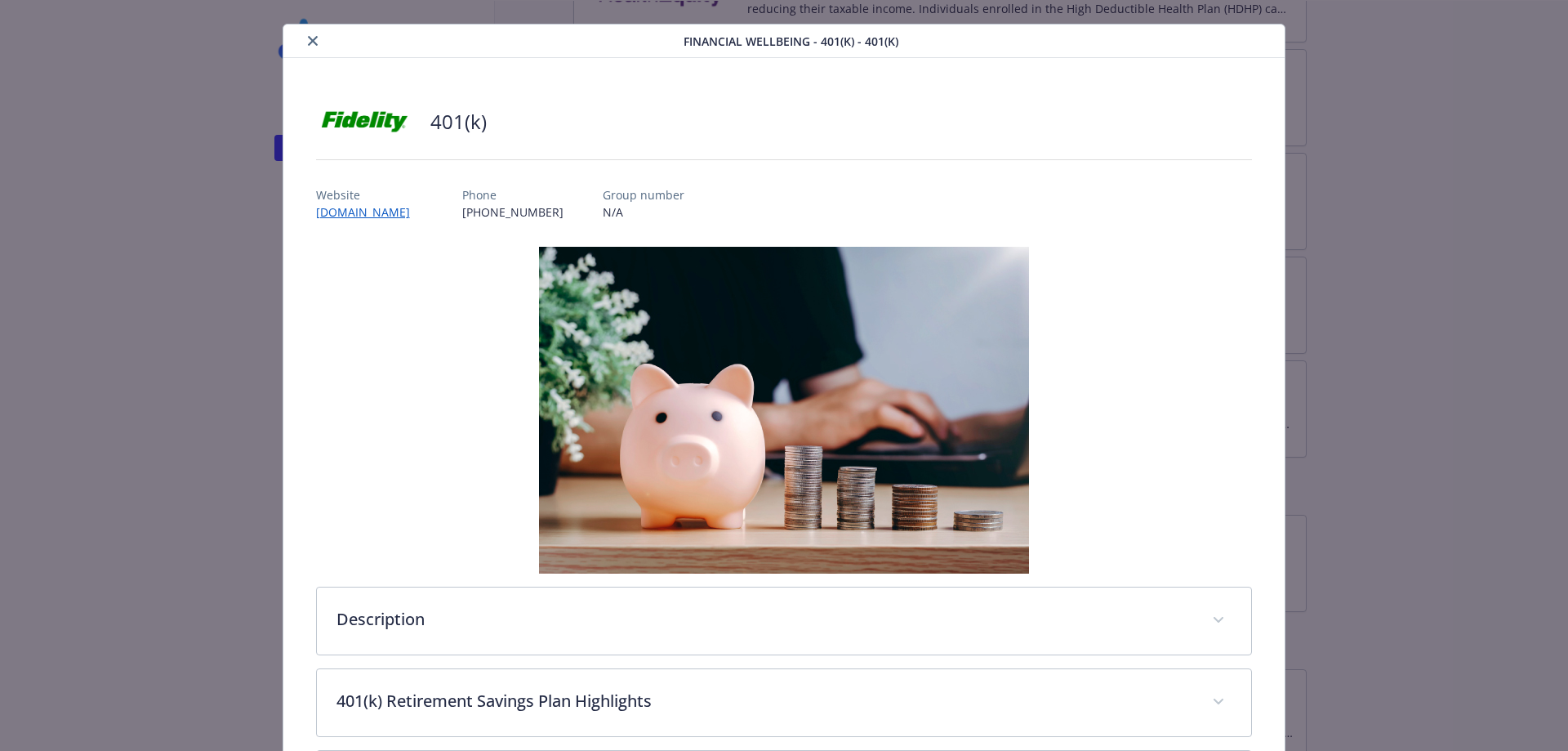
scroll to position [0, 0]
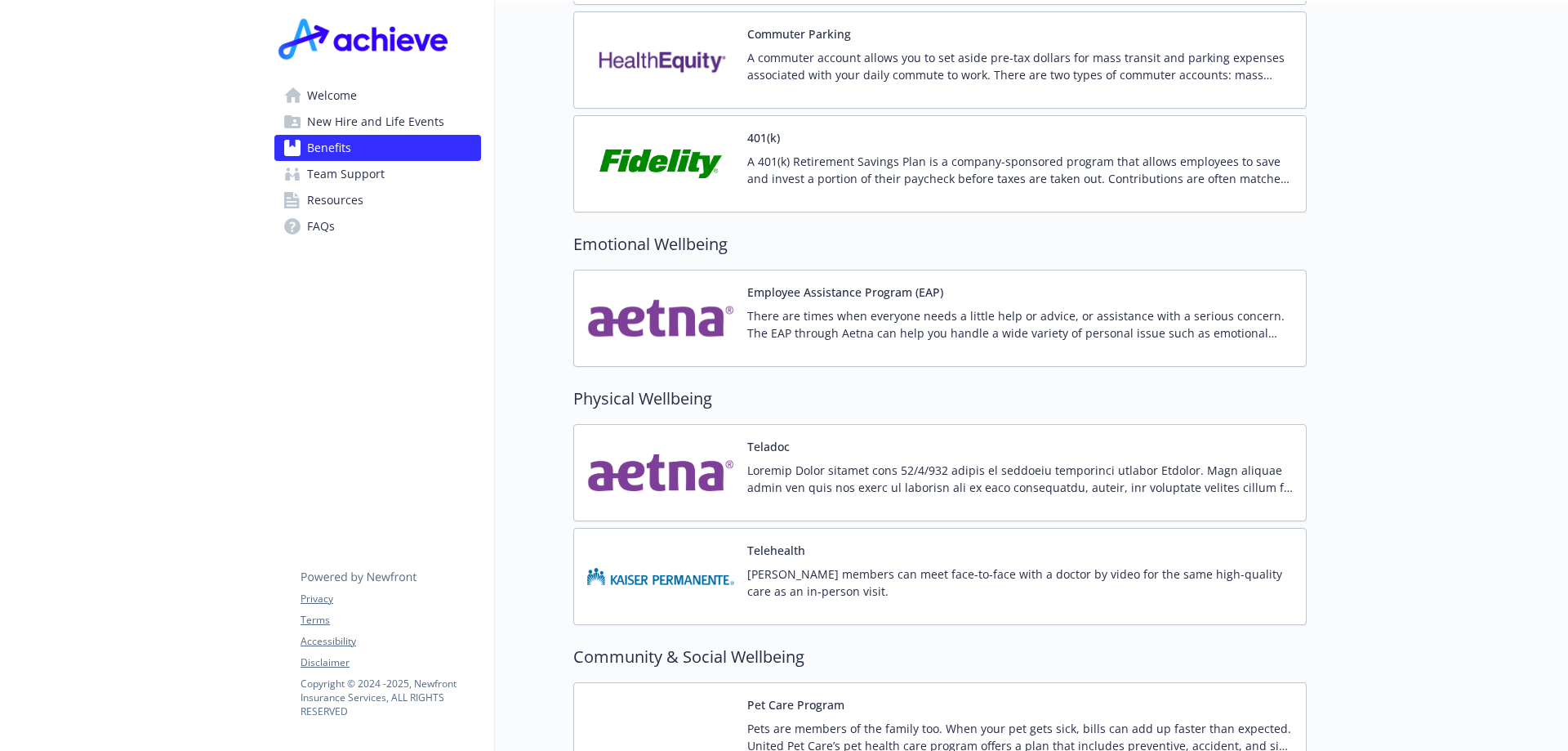
scroll to position [2959, 0]
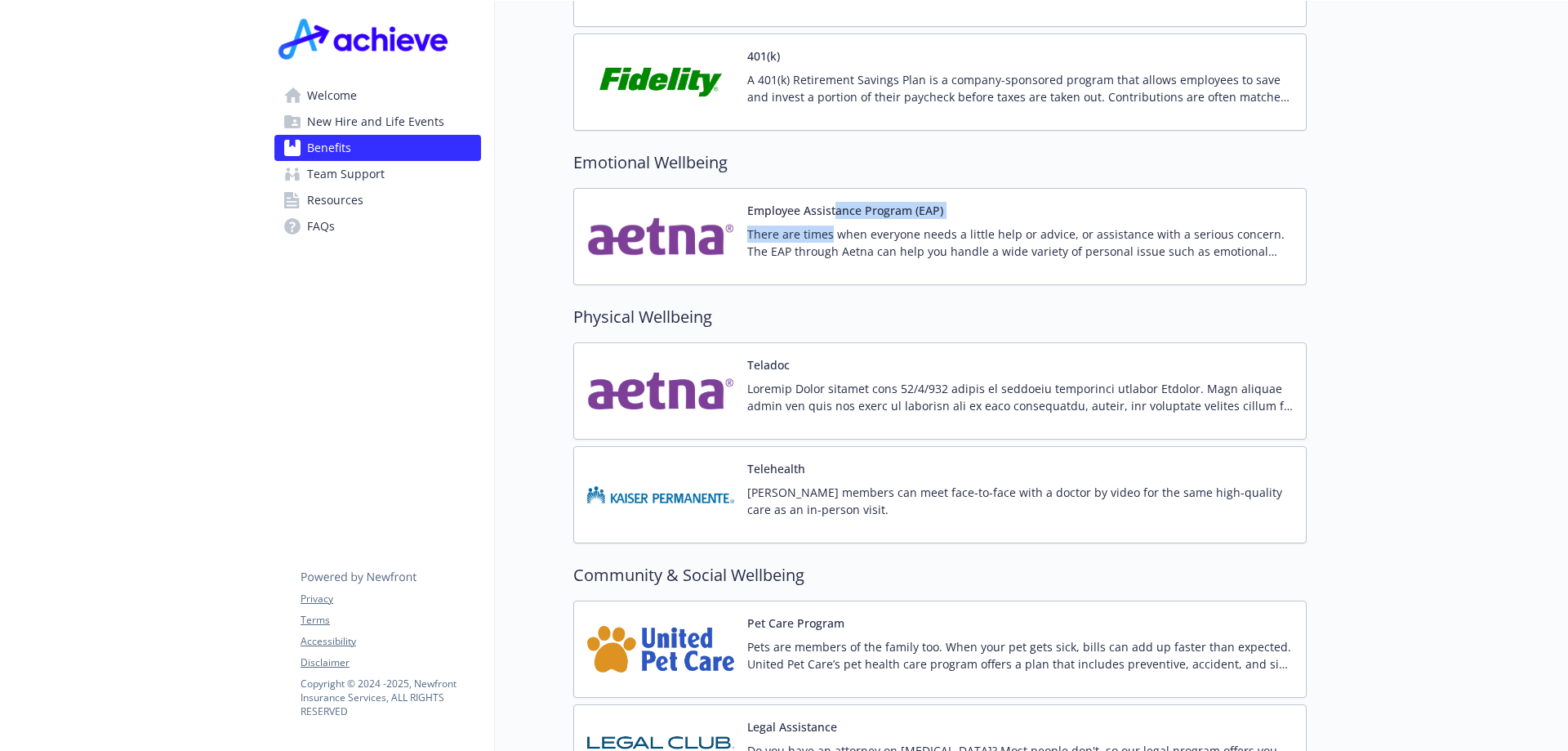
click at [835, 205] on div "Employee Assistance Program (EAP) There are times when everyone needs a little …" at bounding box center [1020, 236] width 546 height 70
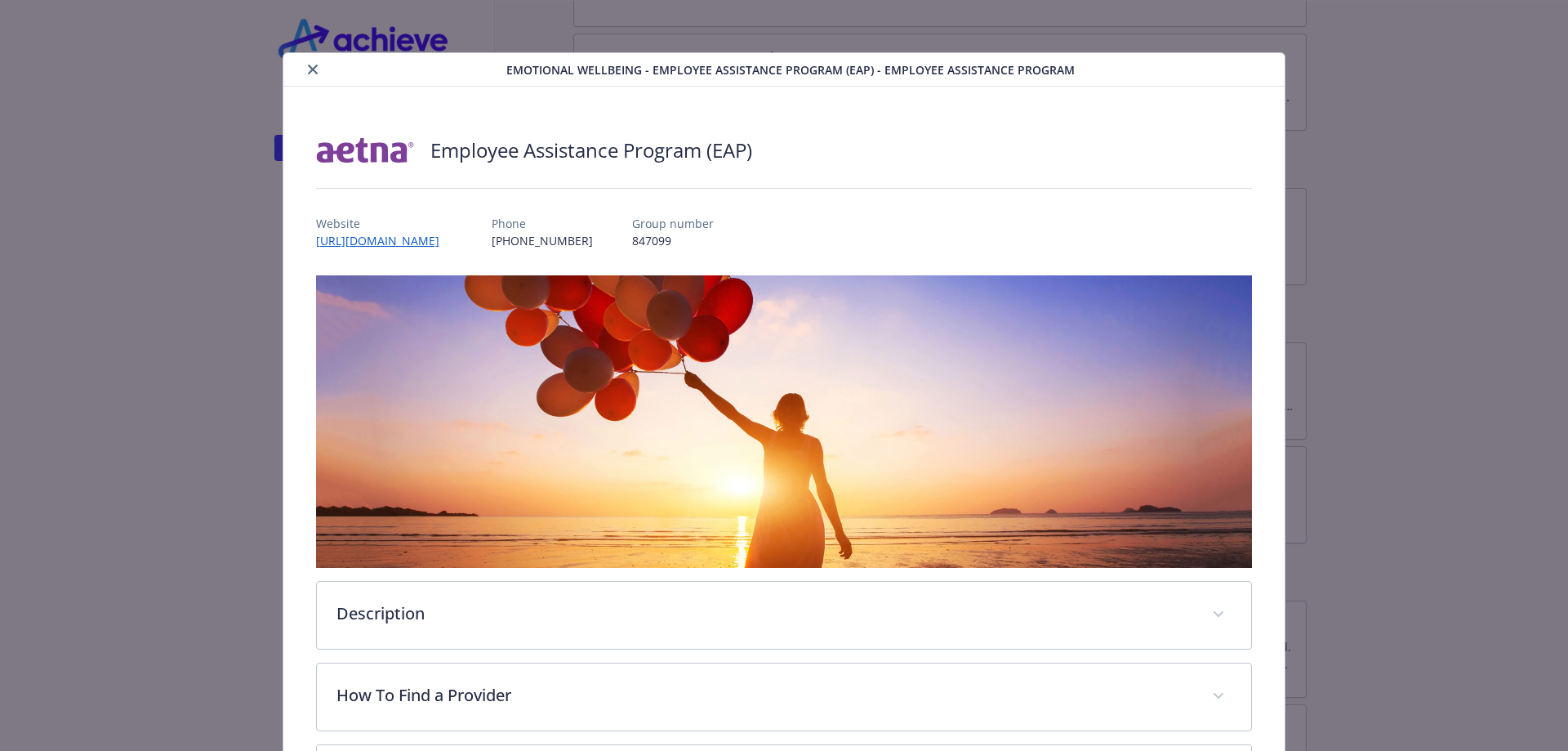
scroll to position [49, 0]
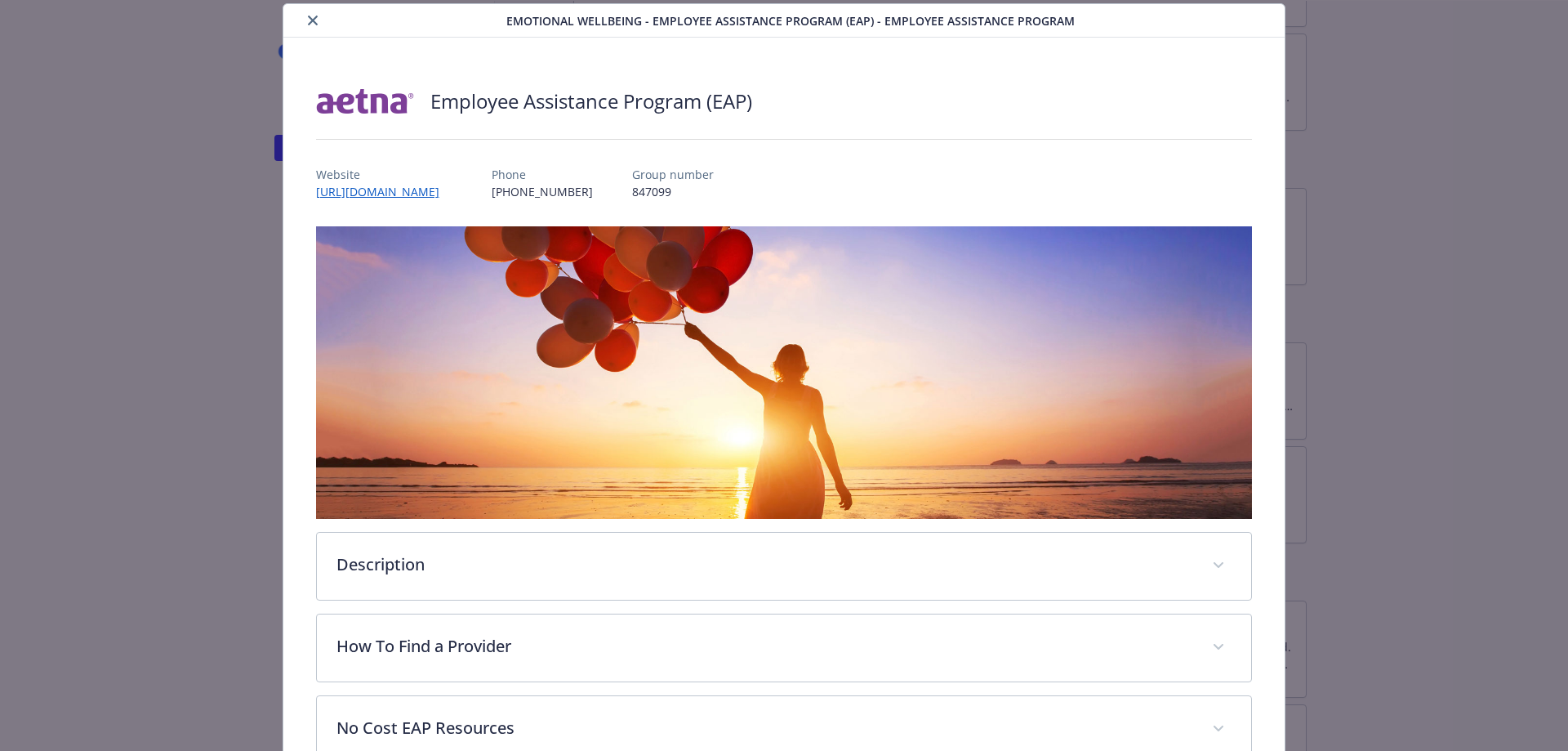
click at [314, 15] on button "close" at bounding box center [313, 20] width 19 height 19
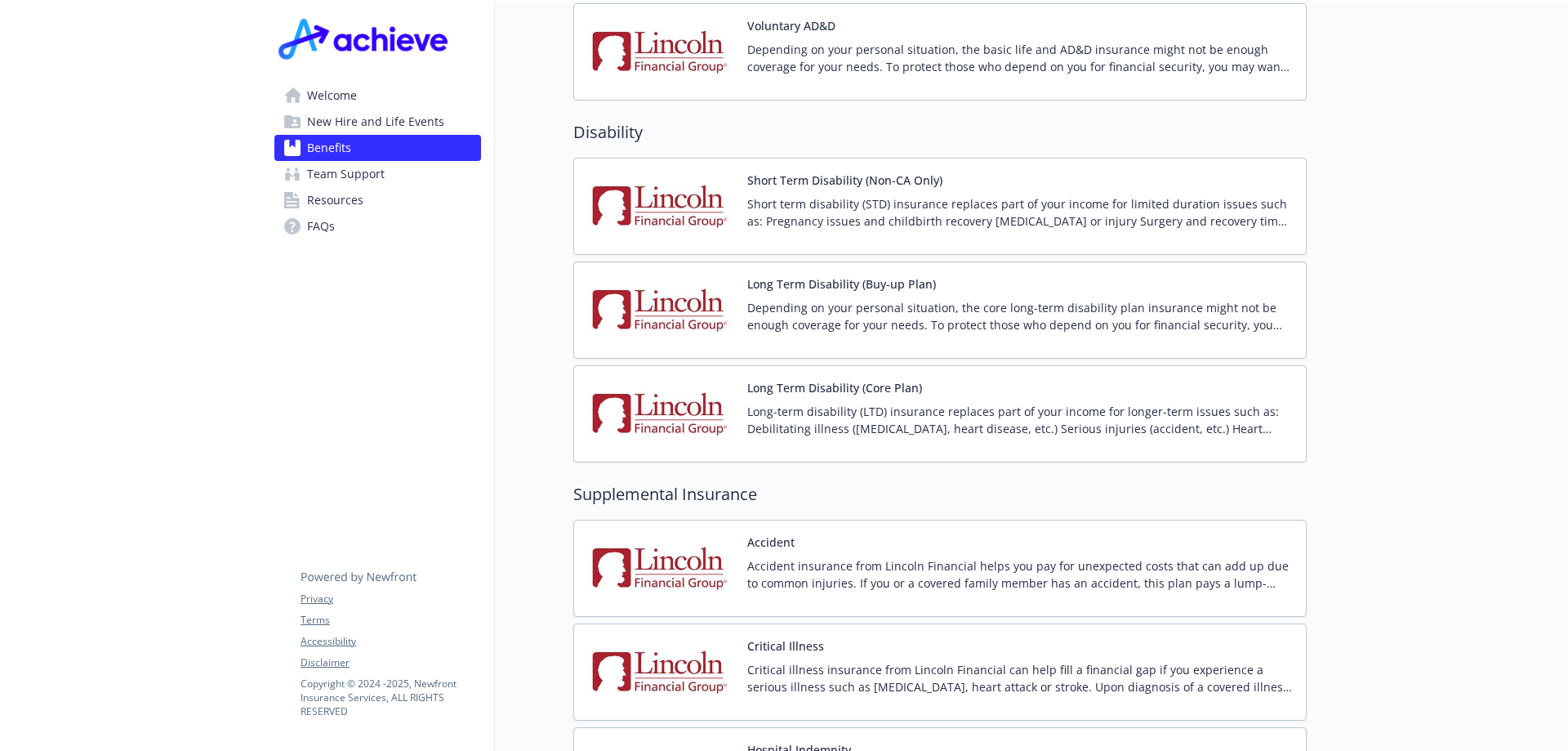
scroll to position [1407, 0]
